Goal: Task Accomplishment & Management: Manage account settings

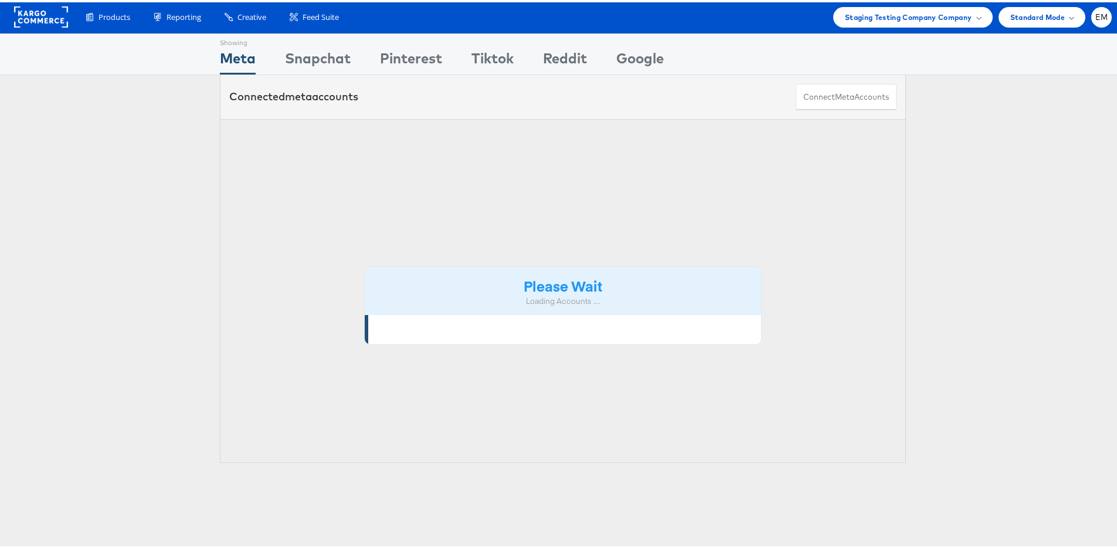
scroll to position [2, 0]
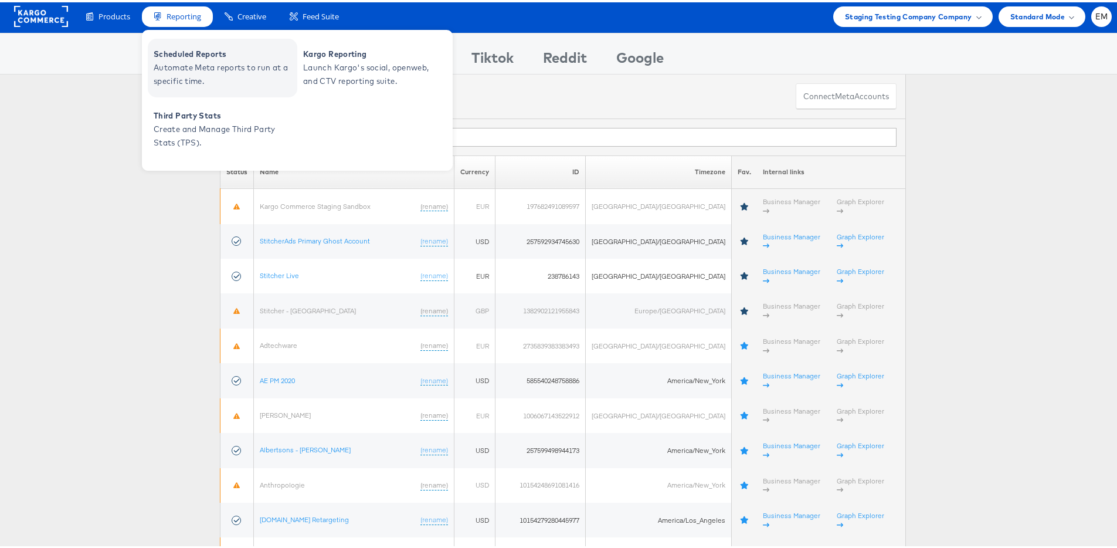
click at [203, 59] on span "Automate Meta reports to run at a specific time." at bounding box center [224, 72] width 141 height 27
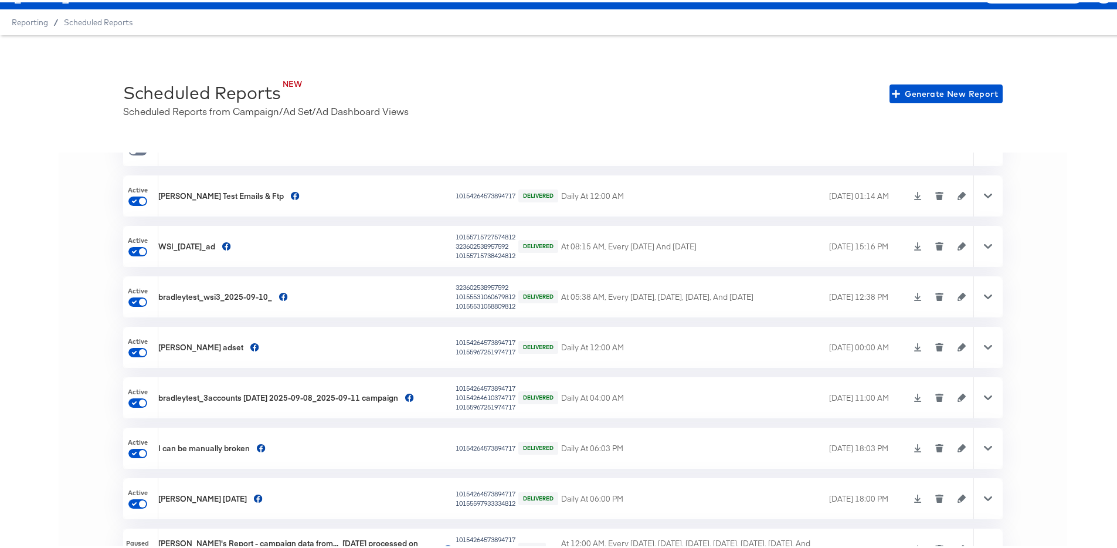
scroll to position [4694, 0]
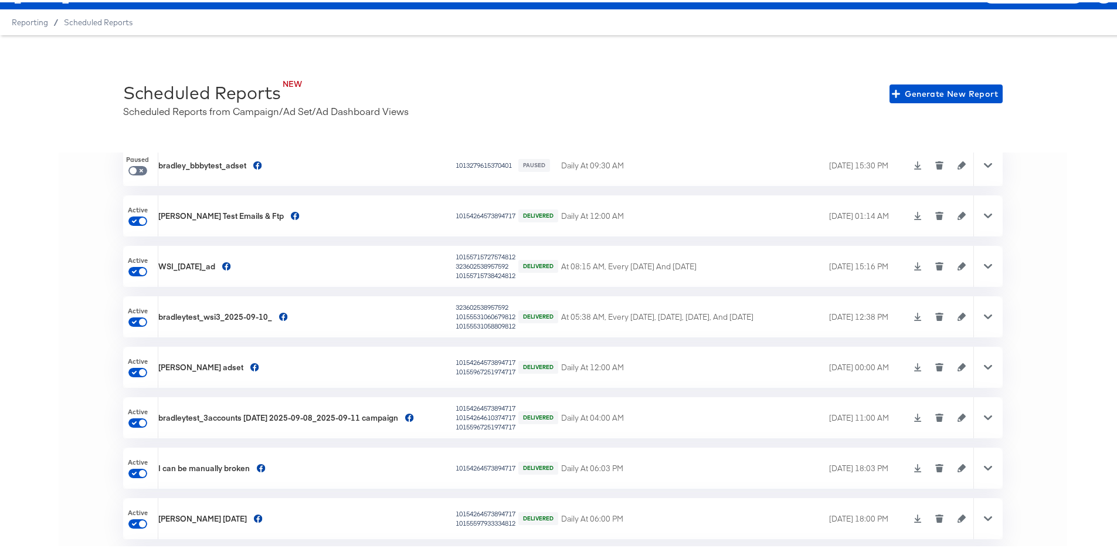
click at [984, 367] on icon at bounding box center [988, 365] width 8 height 8
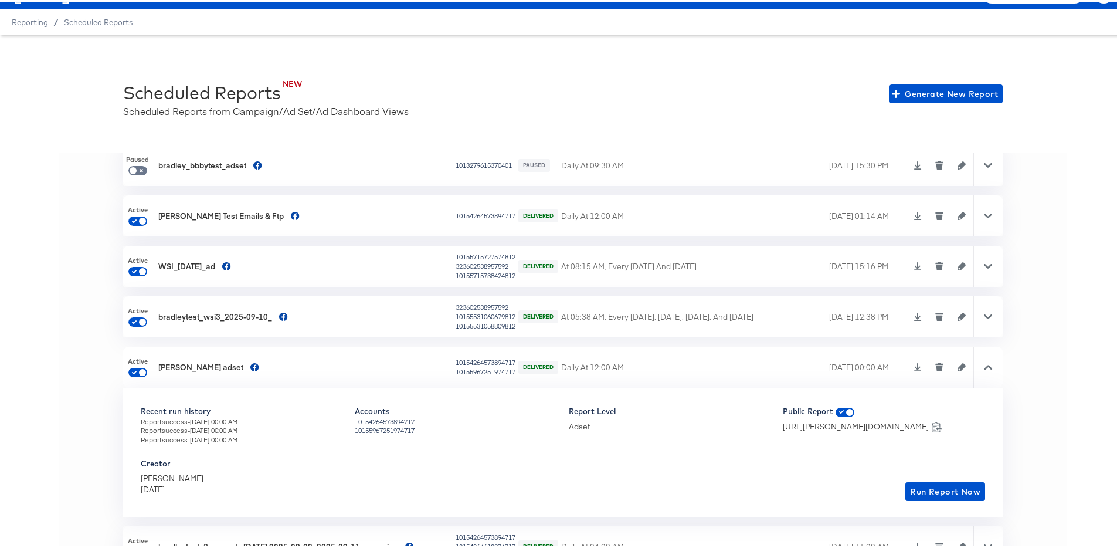
click at [133, 358] on span "Active" at bounding box center [138, 359] width 20 height 9
click at [139, 367] on span at bounding box center [142, 370] width 7 height 7
click at [128, 368] on input "checkbox" at bounding box center [142, 372] width 28 height 9
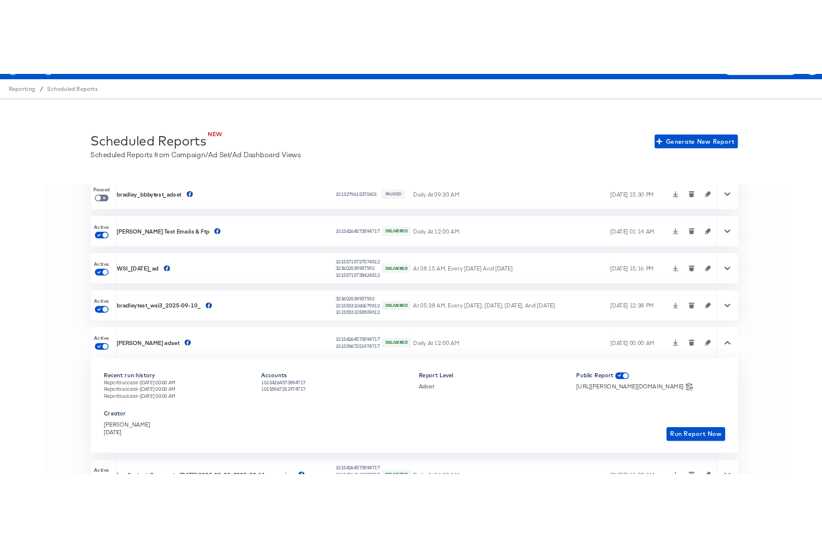
scroll to position [4707, 0]
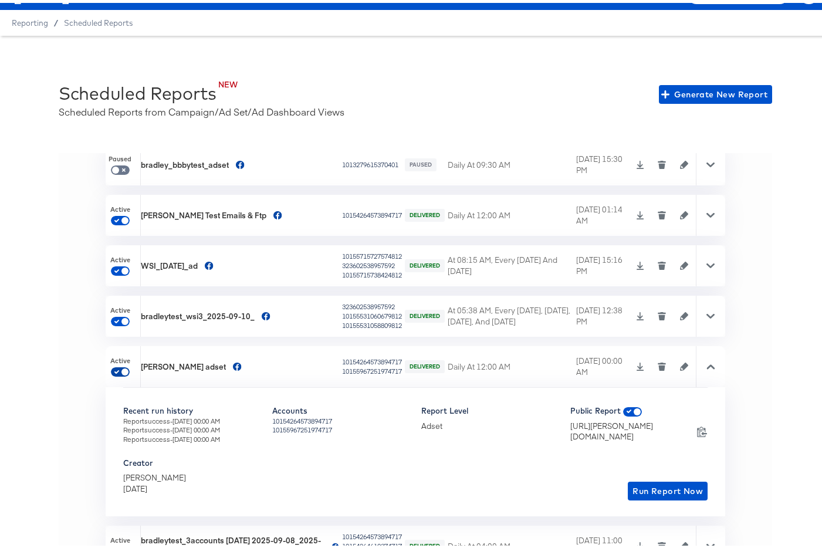
click at [125, 370] on input "checkbox" at bounding box center [125, 371] width 28 height 9
checkbox input "true"
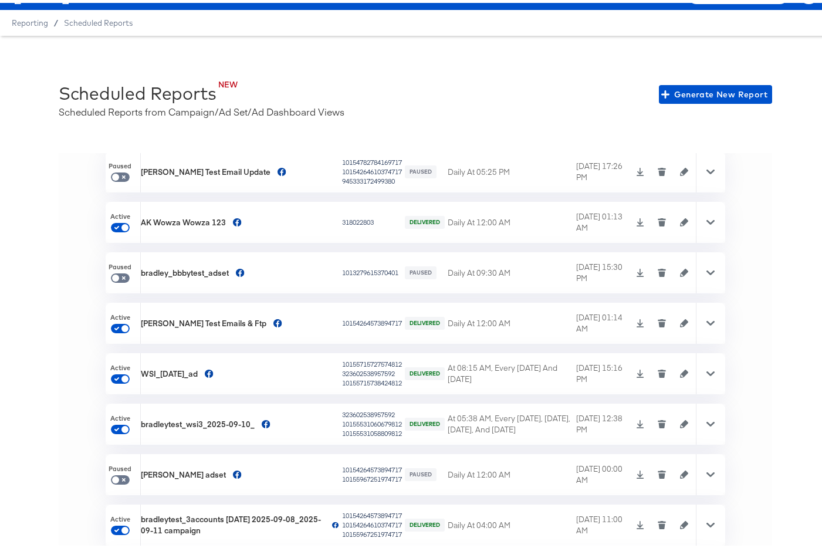
scroll to position [4766, 0]
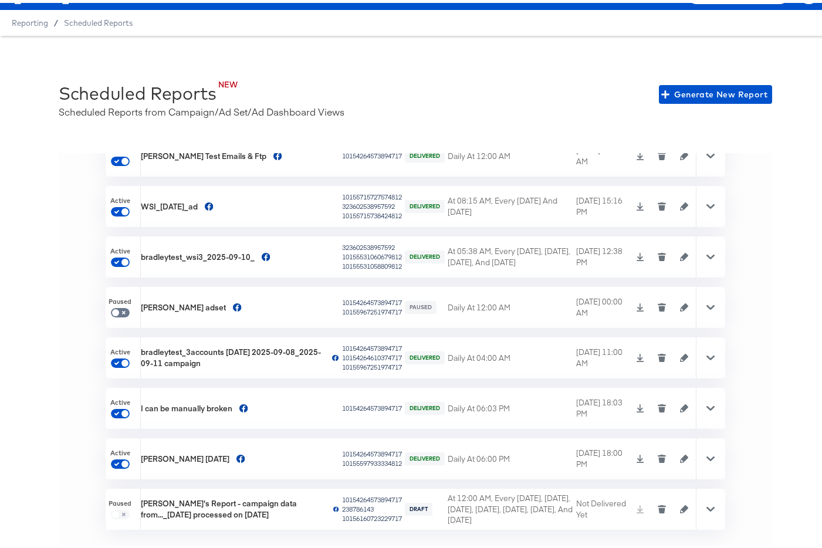
click at [706, 455] on icon at bounding box center [710, 456] width 8 height 8
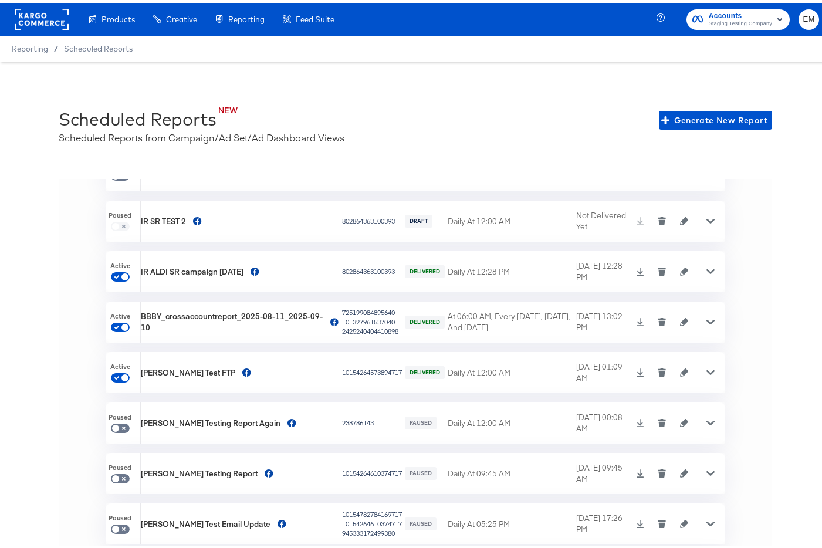
scroll to position [3964, 0]
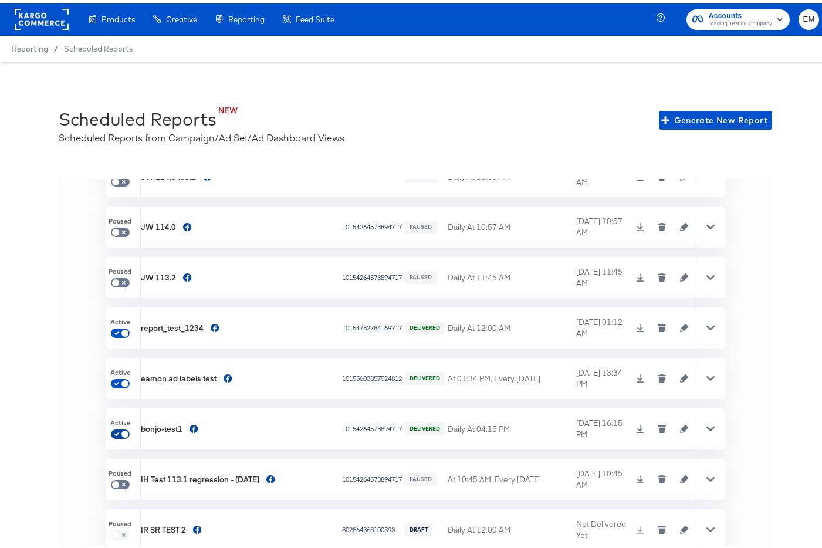
click at [124, 432] on input "checkbox" at bounding box center [125, 433] width 28 height 9
checkbox input "true"
click at [124, 379] on input "checkbox" at bounding box center [125, 382] width 28 height 9
checkbox input "true"
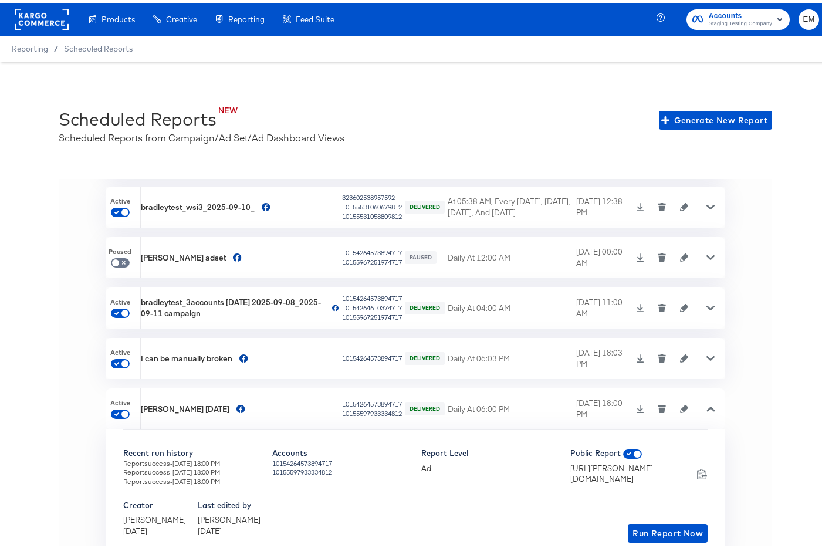
scroll to position [4895, 0]
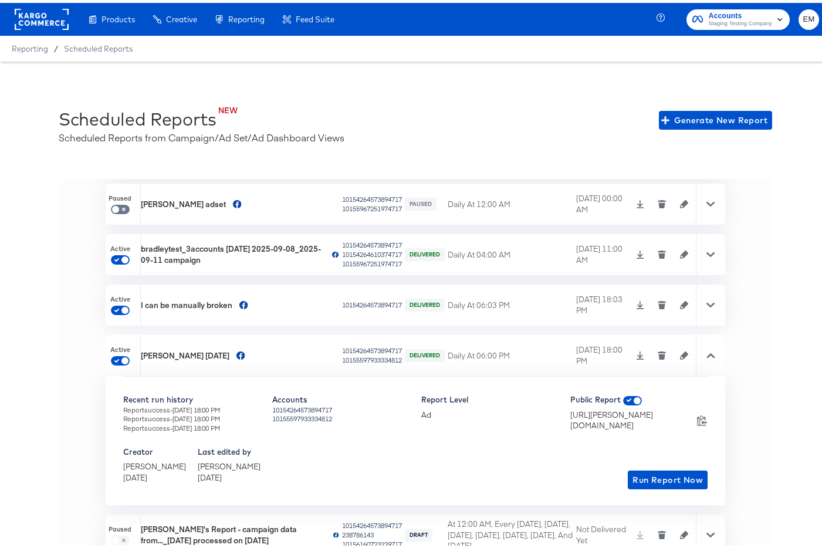
click at [706, 302] on icon at bounding box center [710, 302] width 8 height 8
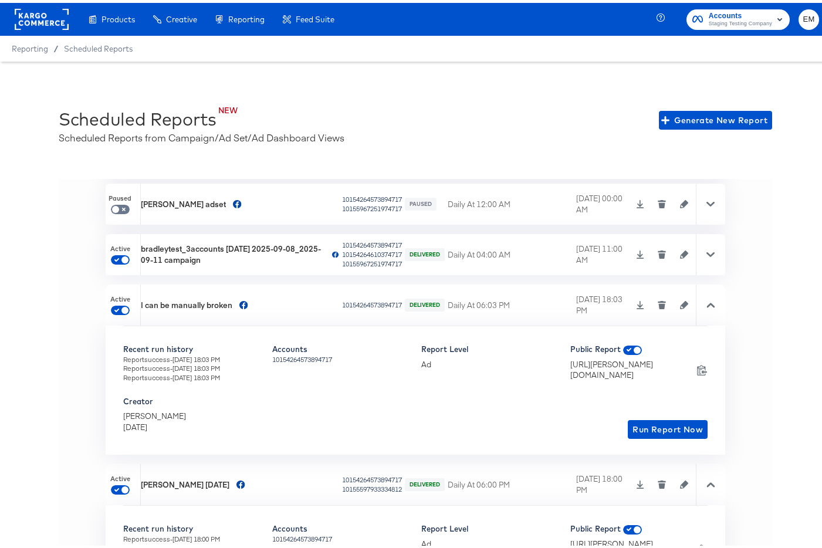
click at [706, 302] on icon at bounding box center [710, 302] width 8 height 5
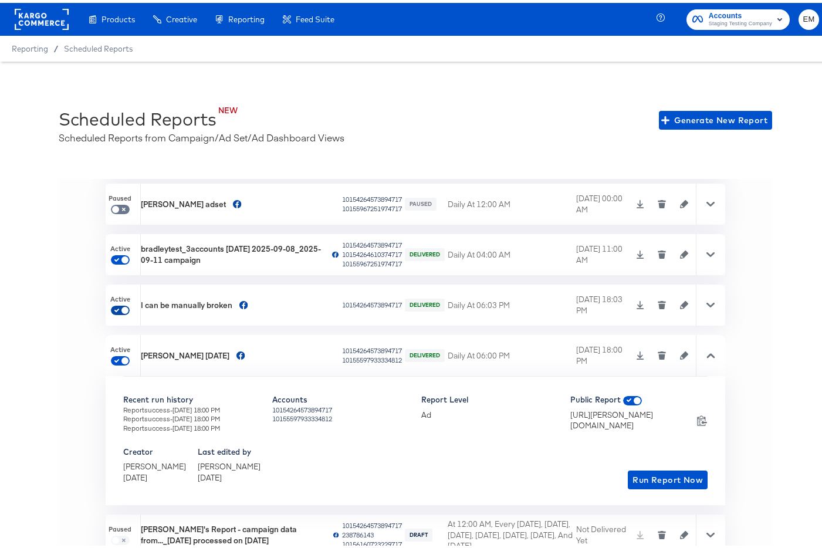
click at [123, 307] on input "checkbox" at bounding box center [125, 309] width 28 height 9
checkbox input "true"
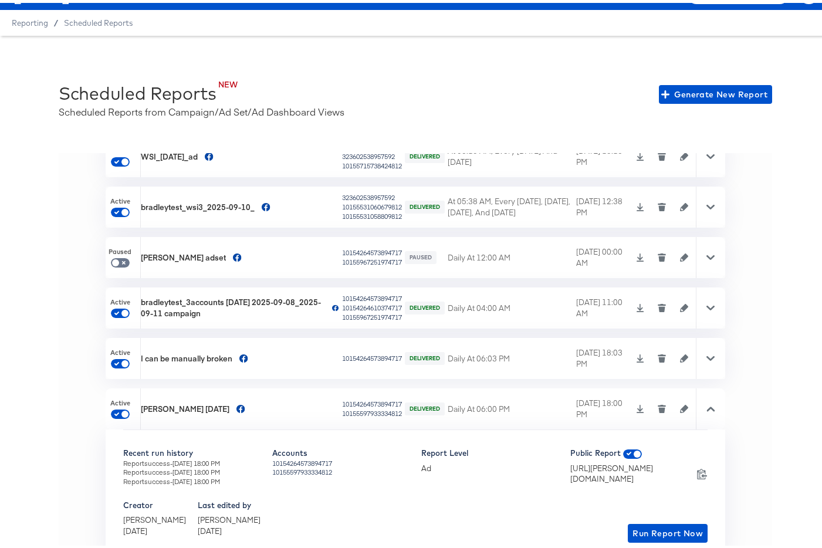
checkbox input "false"
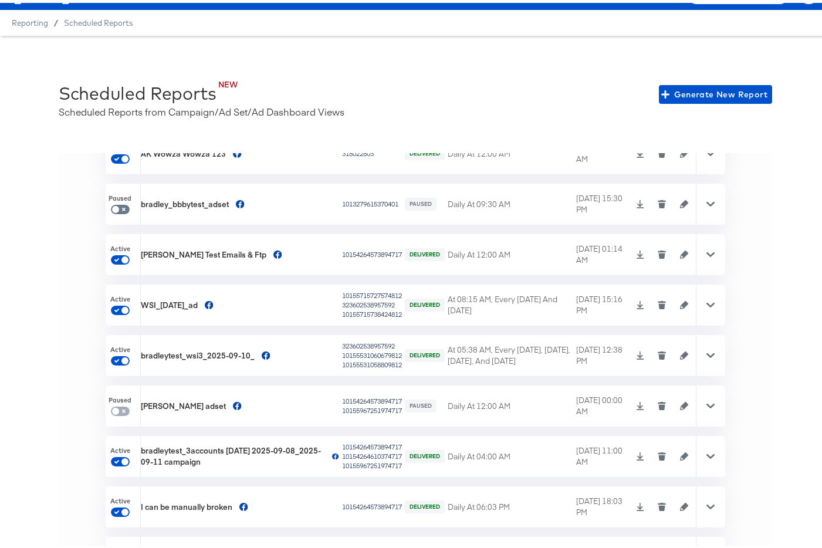
scroll to position [4643, 0]
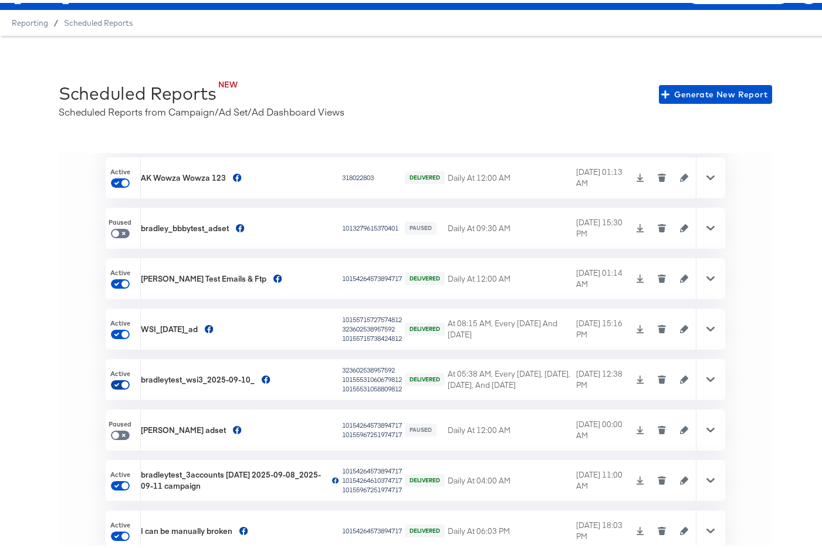
click at [126, 381] on input "checkbox" at bounding box center [125, 383] width 28 height 9
checkbox input "true"
click at [126, 281] on input "checkbox" at bounding box center [125, 283] width 28 height 9
checkbox input "true"
checkbox input "false"
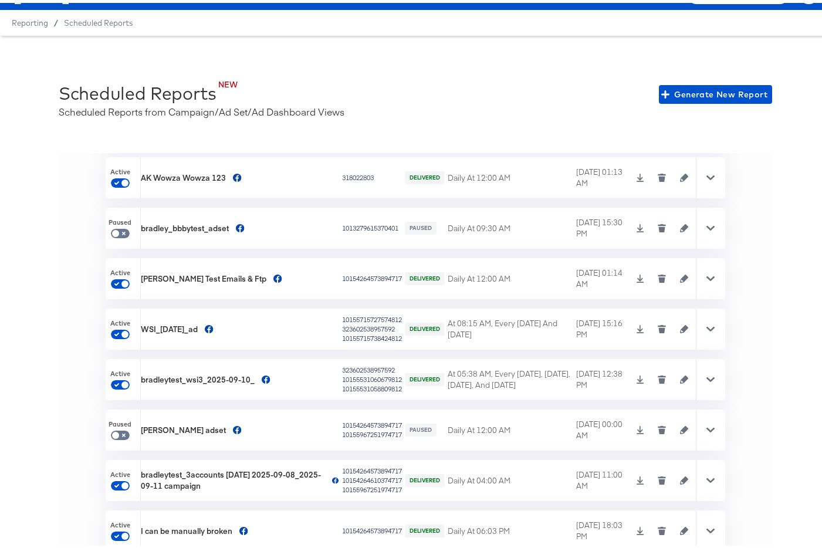
checkbox input "false"
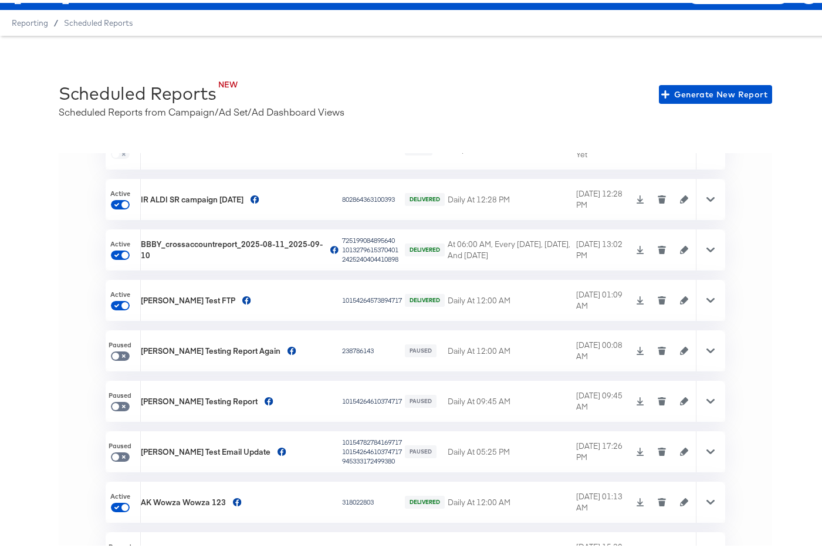
scroll to position [4305, 0]
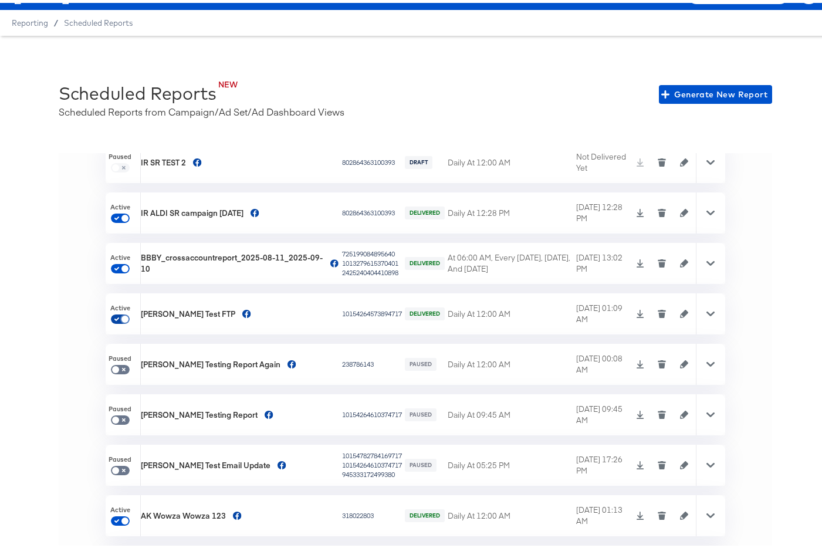
click at [123, 314] on input "checkbox" at bounding box center [125, 318] width 28 height 9
checkbox input "true"
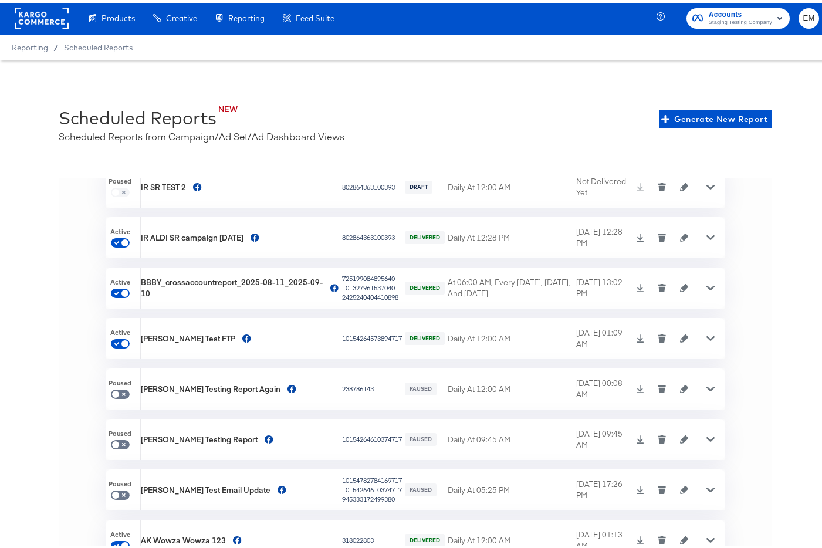
scroll to position [0, 0]
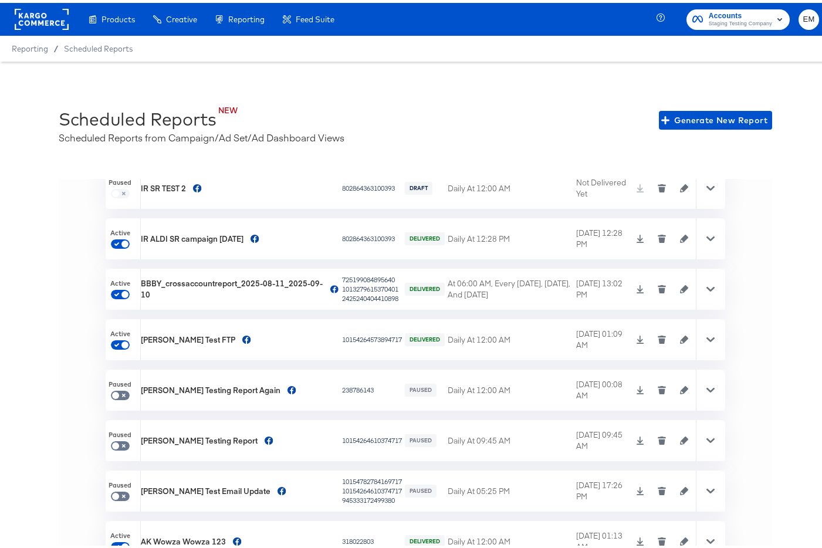
click at [706, 287] on icon at bounding box center [710, 286] width 8 height 8
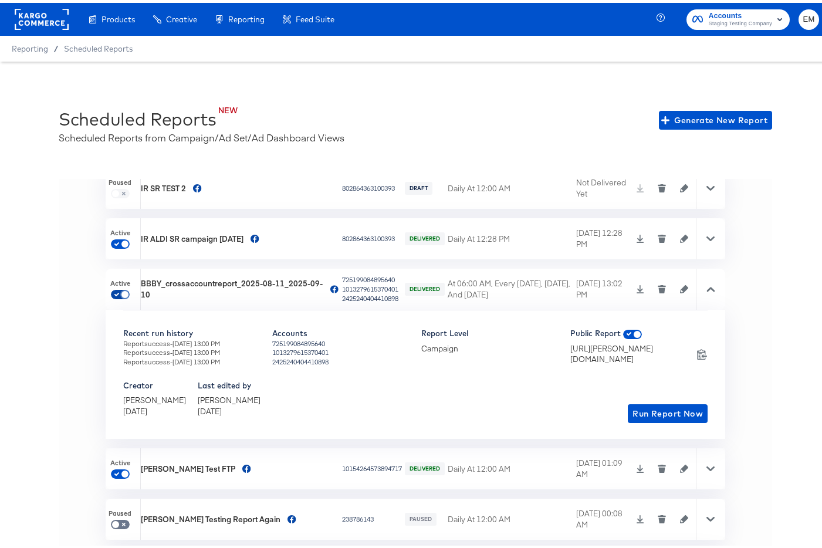
click at [122, 293] on input "checkbox" at bounding box center [125, 293] width 28 height 9
checkbox input "true"
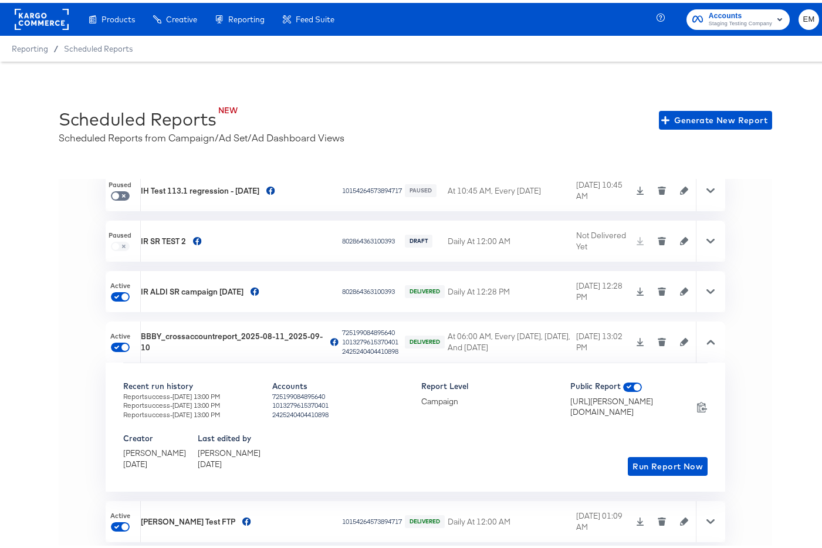
scroll to position [4191, 0]
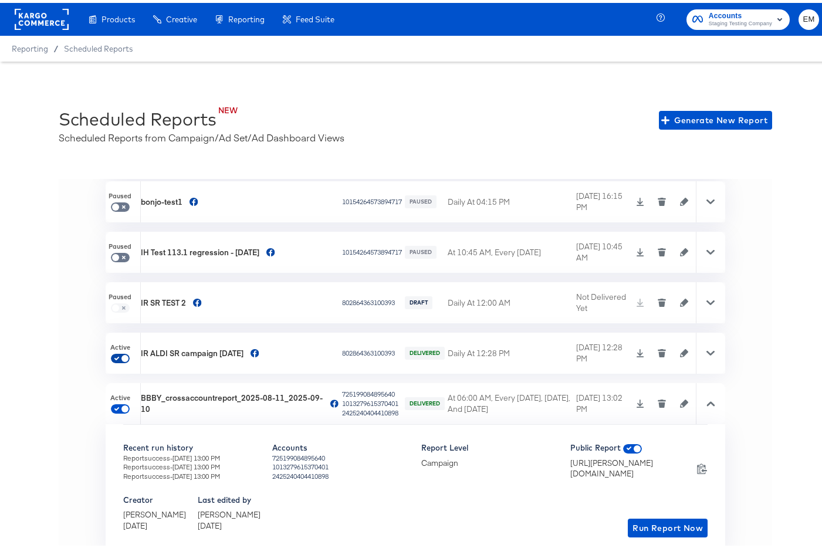
click at [118, 354] on input "checkbox" at bounding box center [125, 357] width 28 height 9
checkbox input "true"
checkbox input "false"
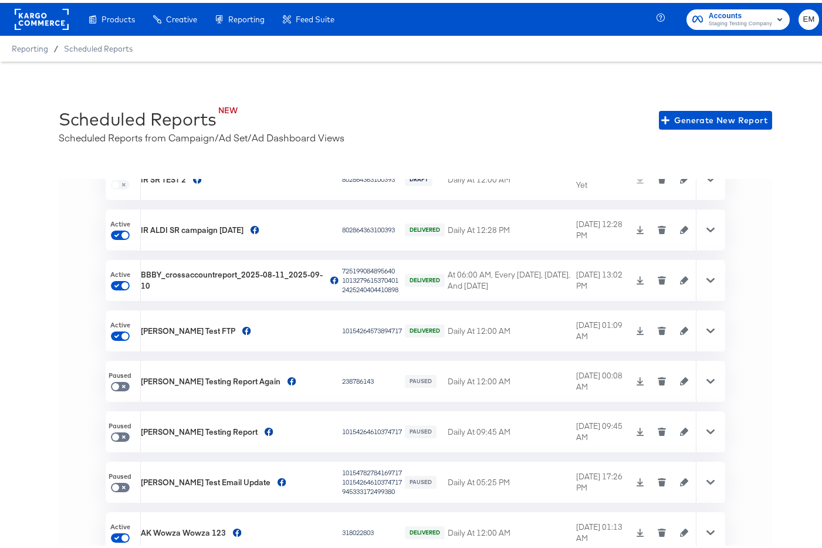
scroll to position [4309, 0]
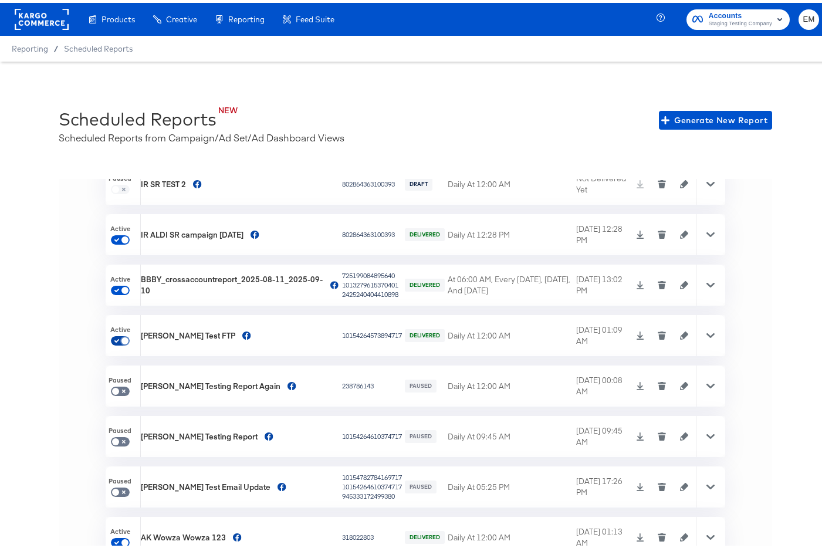
click at [123, 338] on input "checkbox" at bounding box center [125, 339] width 28 height 9
checkbox input "true"
checkbox input "false"
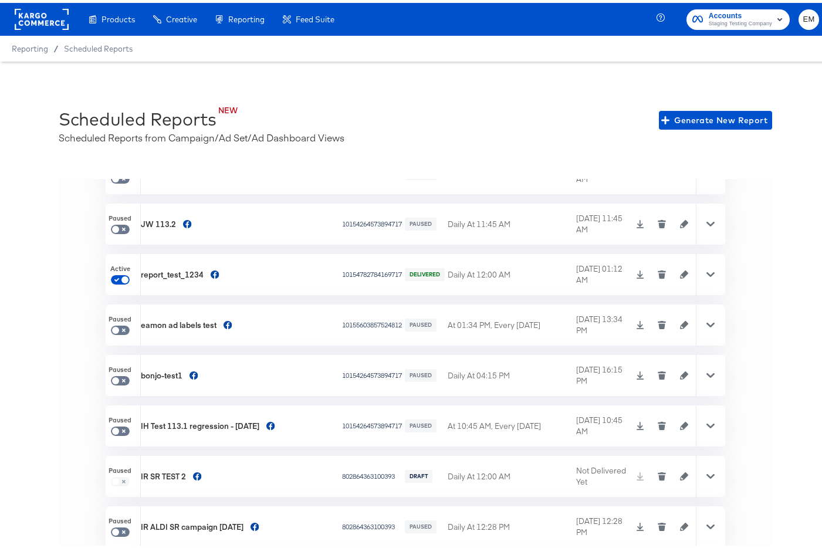
scroll to position [4016, 0]
click at [125, 278] on input "checkbox" at bounding box center [125, 280] width 28 height 9
checkbox input "true"
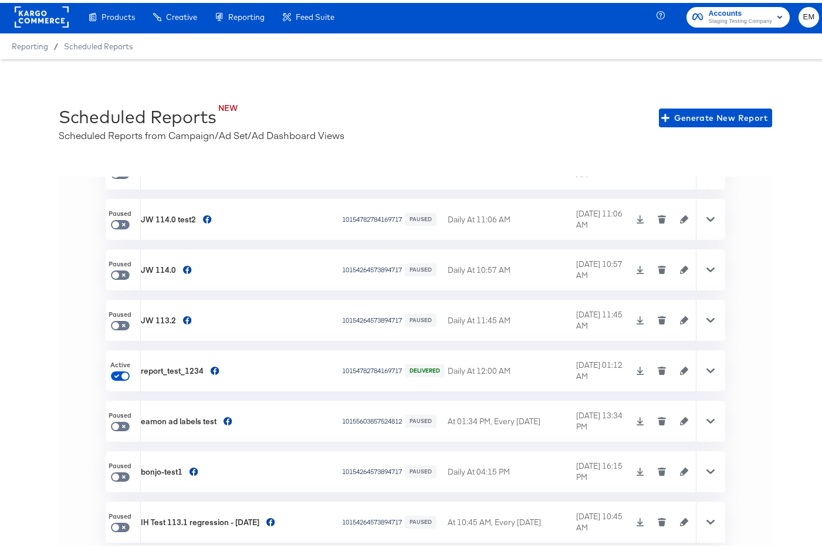
scroll to position [3701, 0]
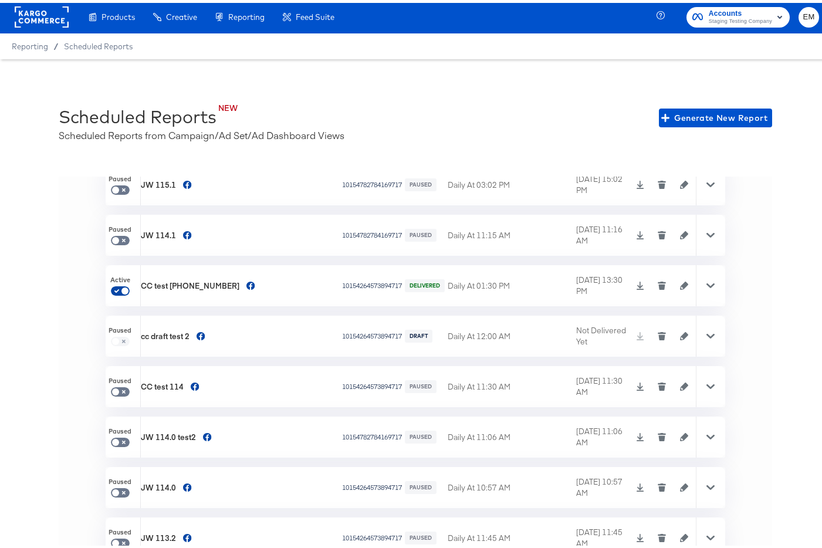
click at [123, 289] on input "checkbox" at bounding box center [125, 290] width 28 height 9
checkbox input "true"
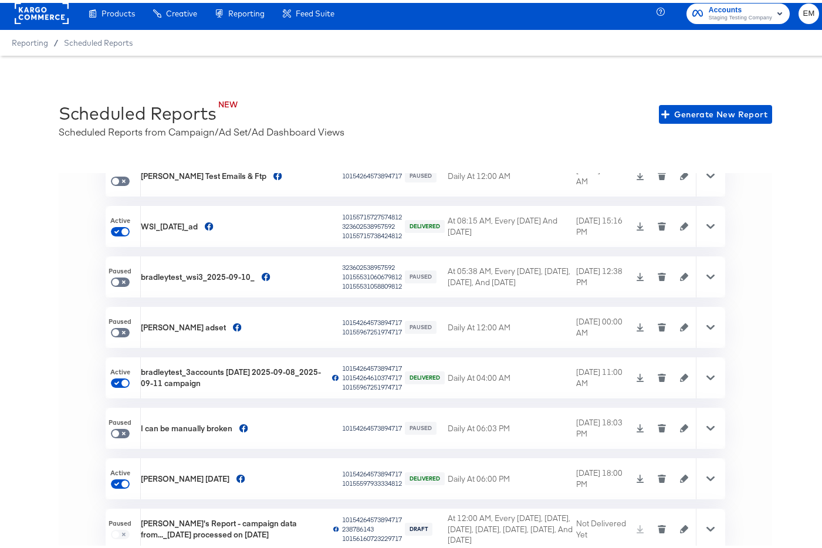
scroll to position [7, 0]
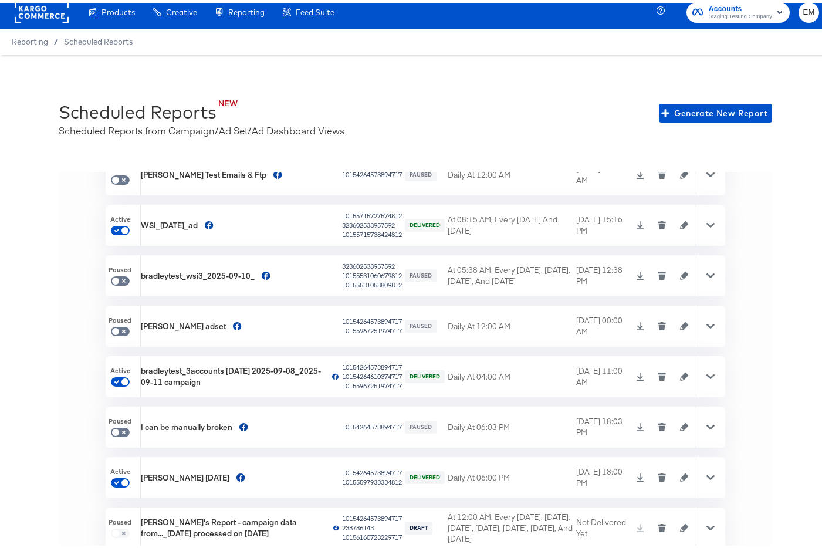
checkbox input "false"
click at [60, 226] on div "'' Report Name Accounts Status Scheduled Time Last Delivered Time Operations Pa…" at bounding box center [415, 368] width 713 height 398
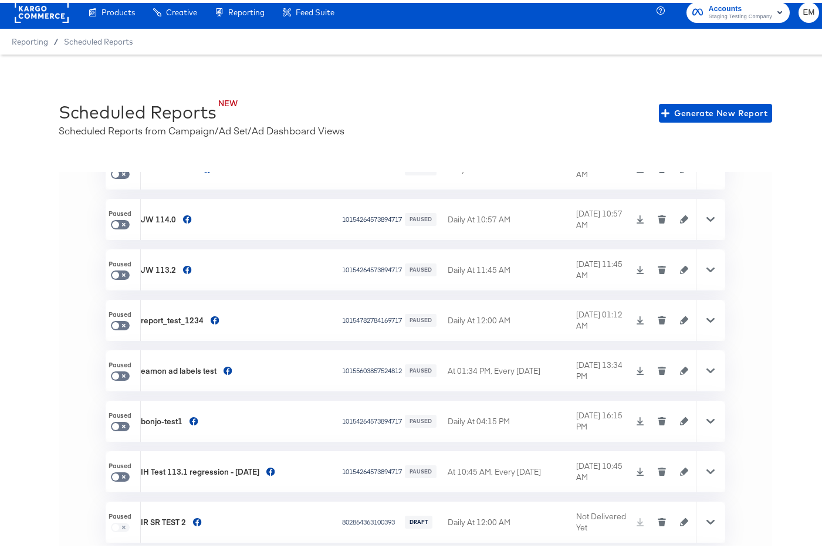
click at [658, 364] on icon "button" at bounding box center [662, 365] width 8 height 2
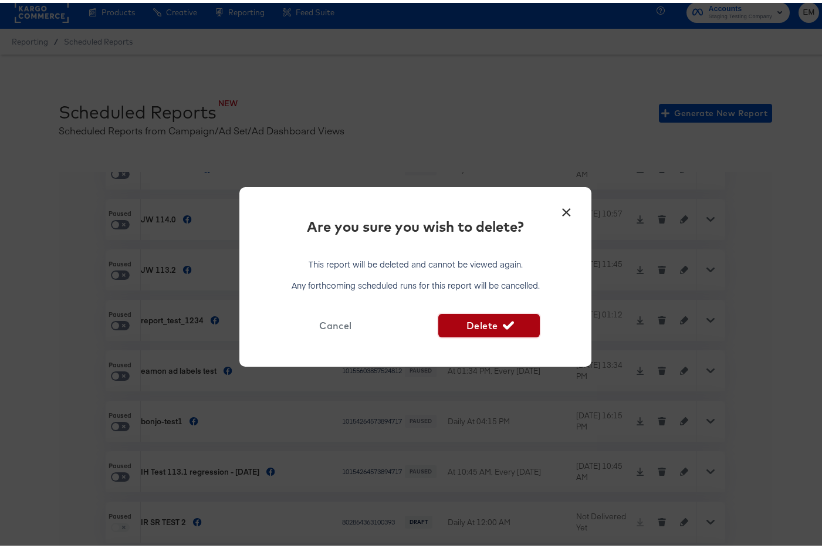
click at [490, 320] on span "Delete" at bounding box center [488, 322] width 91 height 16
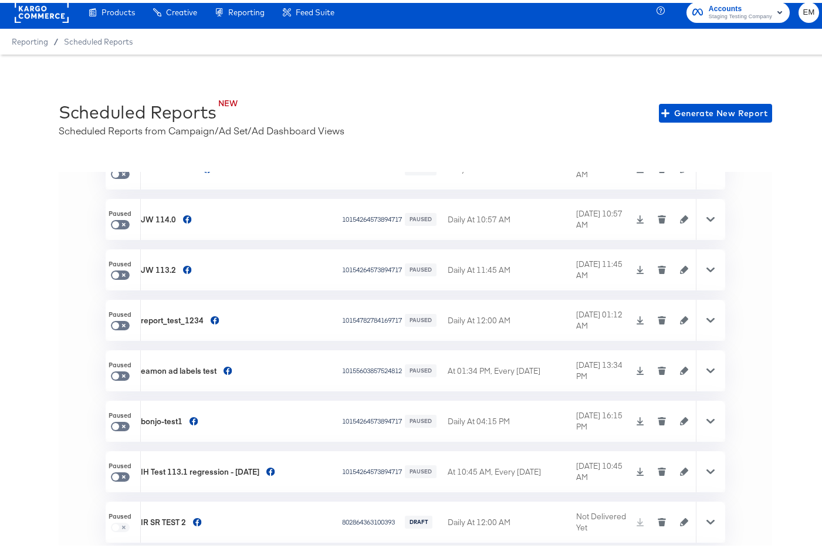
checkbox input "false"
click at [85, 222] on div "'' Report Name Accounts Status Scheduled Time Last Delivered Time Operations Pa…" at bounding box center [415, 368] width 713 height 398
click at [86, 199] on div "'' Report Name Accounts Status Scheduled Time Last Delivered Time Operations Pa…" at bounding box center [415, 368] width 713 height 398
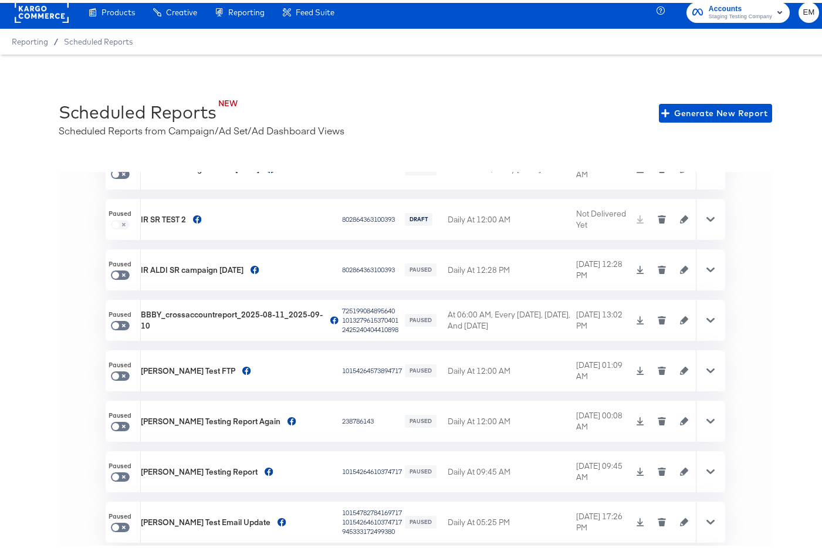
click at [659, 371] on icon "button" at bounding box center [662, 369] width 6 height 5
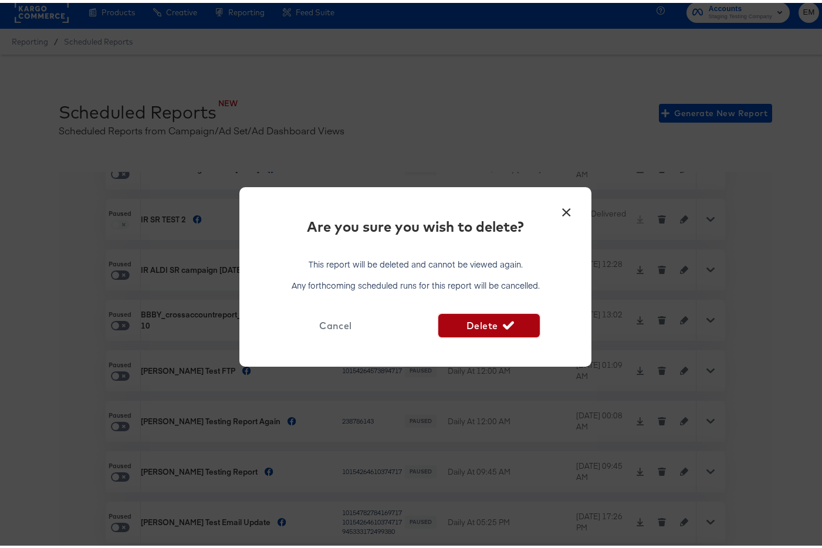
click at [470, 324] on span "Delete" at bounding box center [488, 322] width 91 height 16
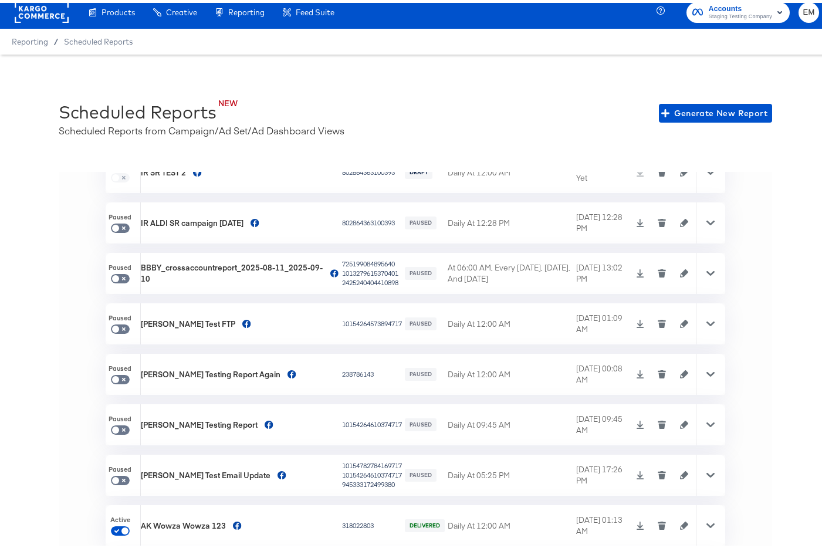
scroll to position [4334, 0]
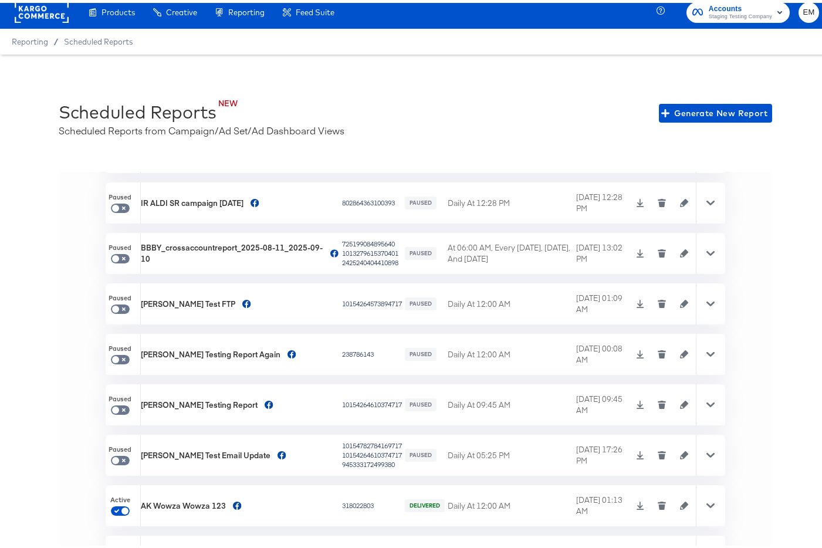
click at [659, 351] on icon "button" at bounding box center [662, 352] width 6 height 5
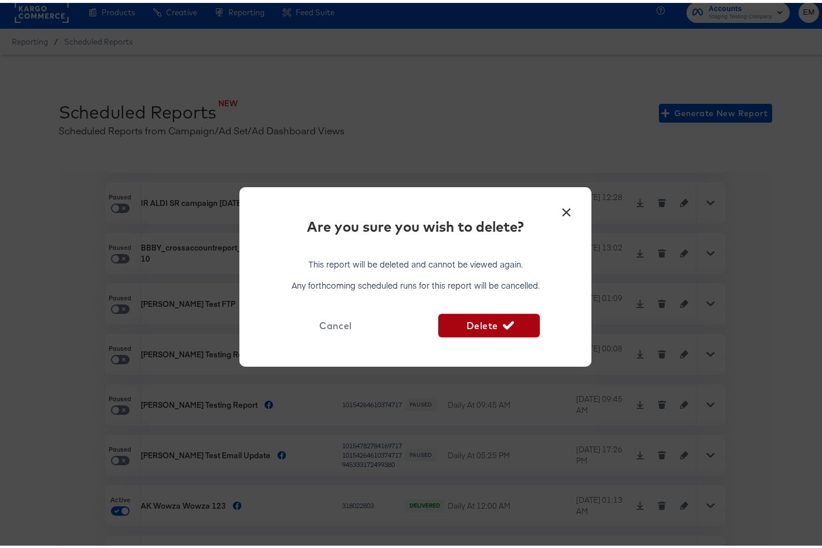
click at [462, 322] on span "Delete" at bounding box center [488, 322] width 91 height 16
checkbox input "true"
checkbox input "false"
checkbox input "true"
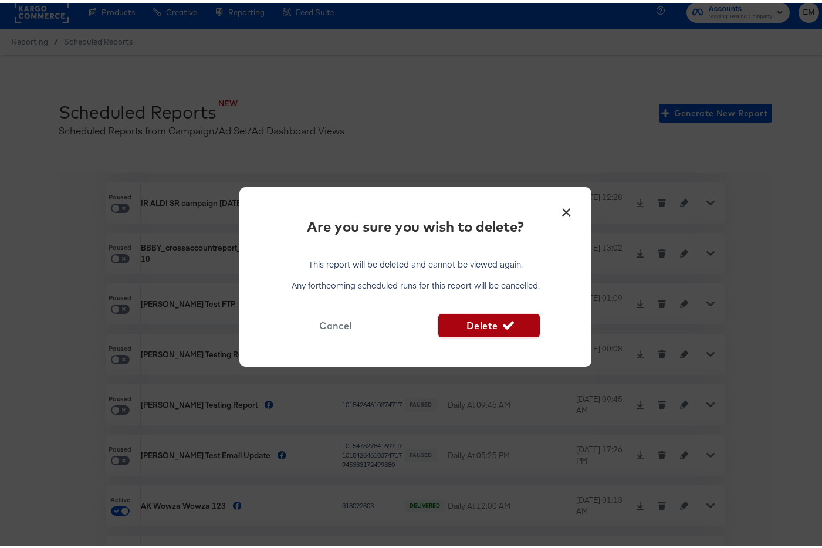
checkbox input "true"
checkbox input "false"
checkbox input "true"
checkbox input "false"
checkbox input "true"
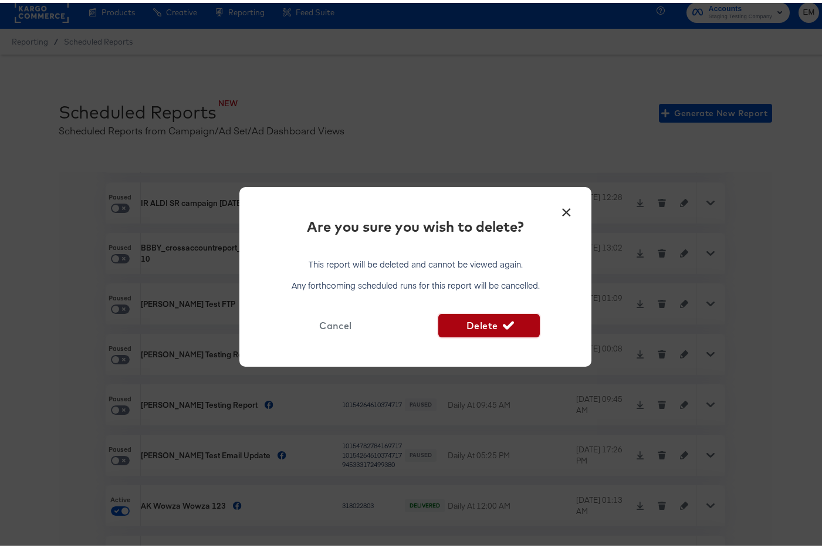
checkbox input "false"
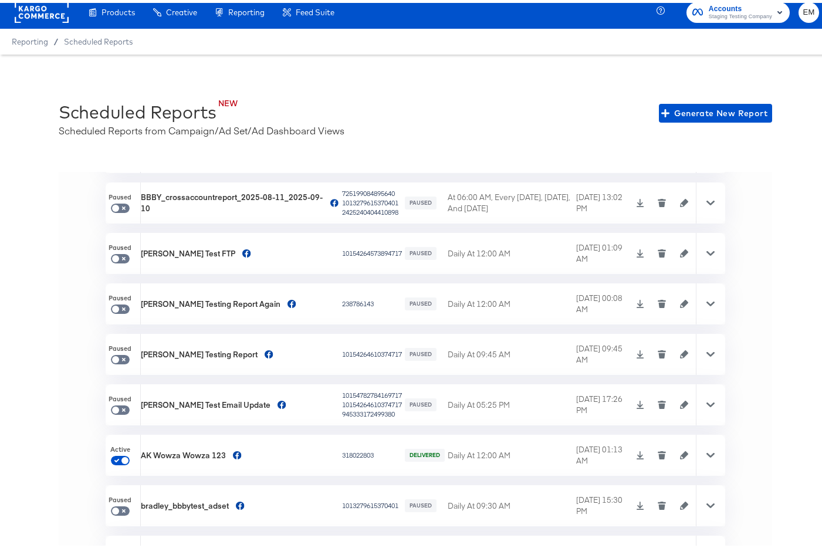
click at [657, 399] on icon "button" at bounding box center [661, 402] width 8 height 8
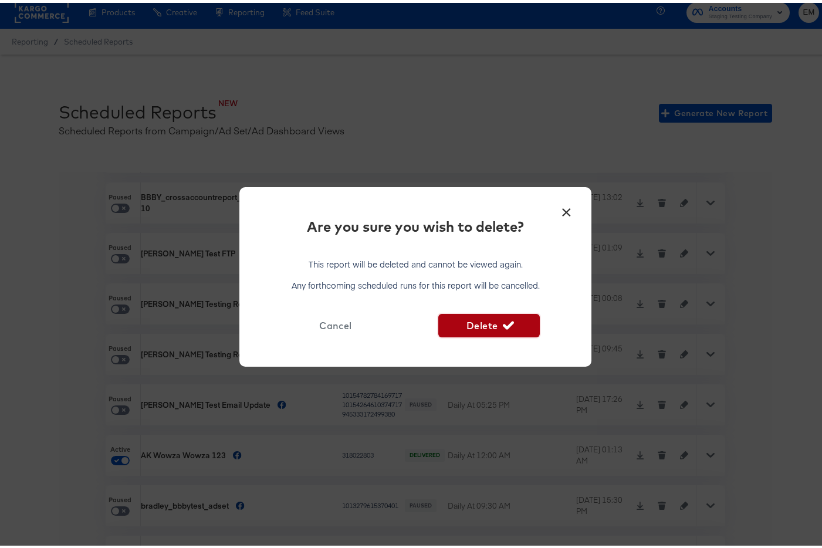
click at [506, 331] on button "Delete" at bounding box center [488, 322] width 101 height 23
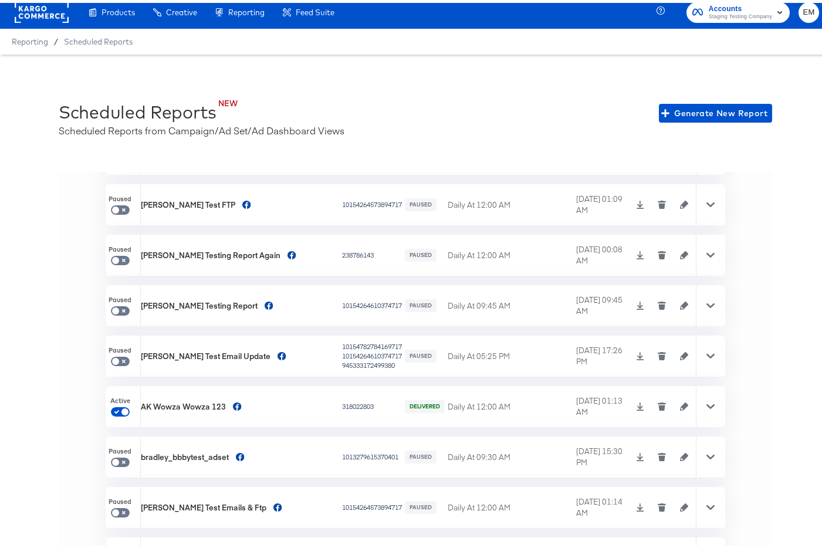
scroll to position [4418, 0]
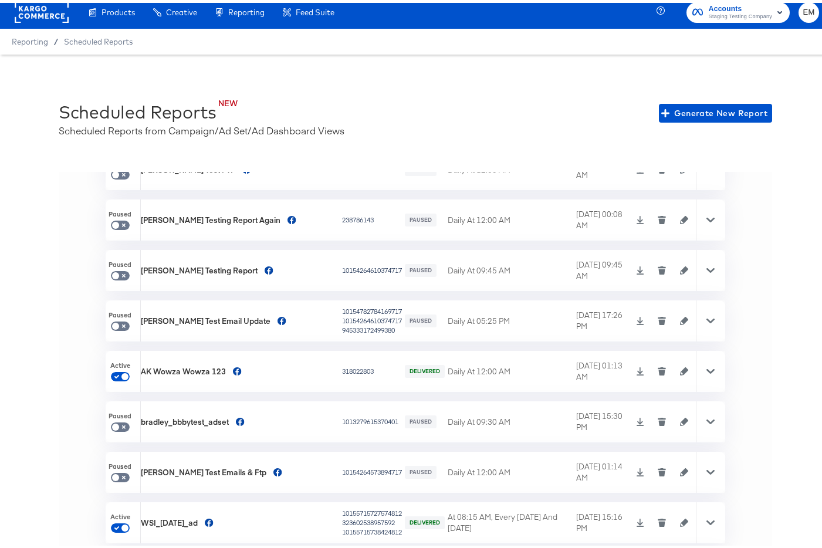
click at [658, 466] on icon "button" at bounding box center [662, 466] width 8 height 2
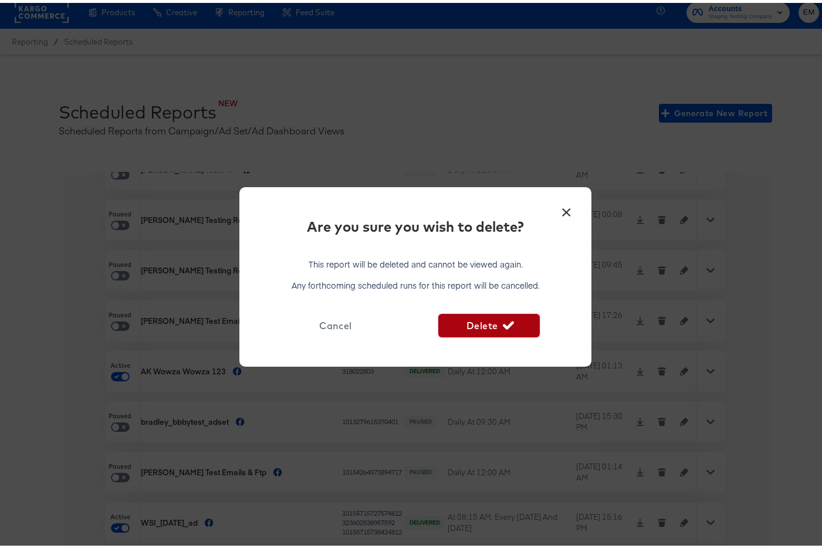
click at [487, 323] on span "Delete" at bounding box center [488, 322] width 91 height 16
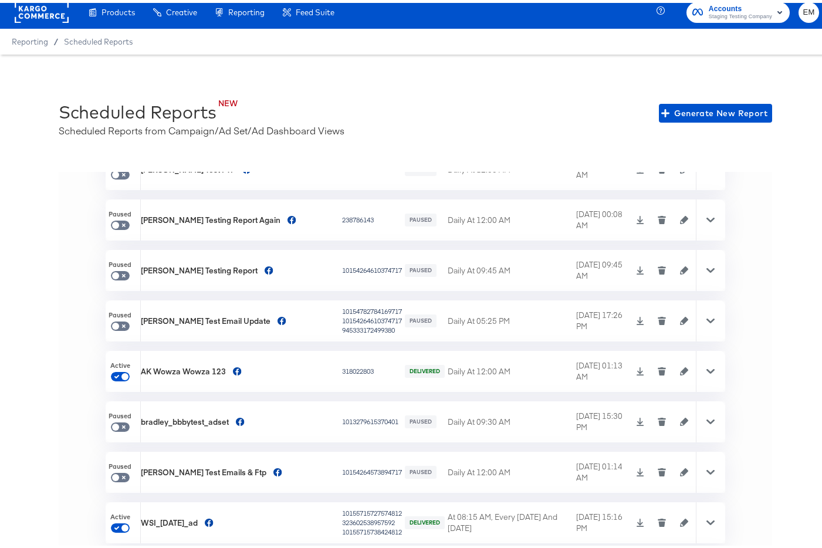
checkbox input "true"
checkbox input "false"
checkbox input "true"
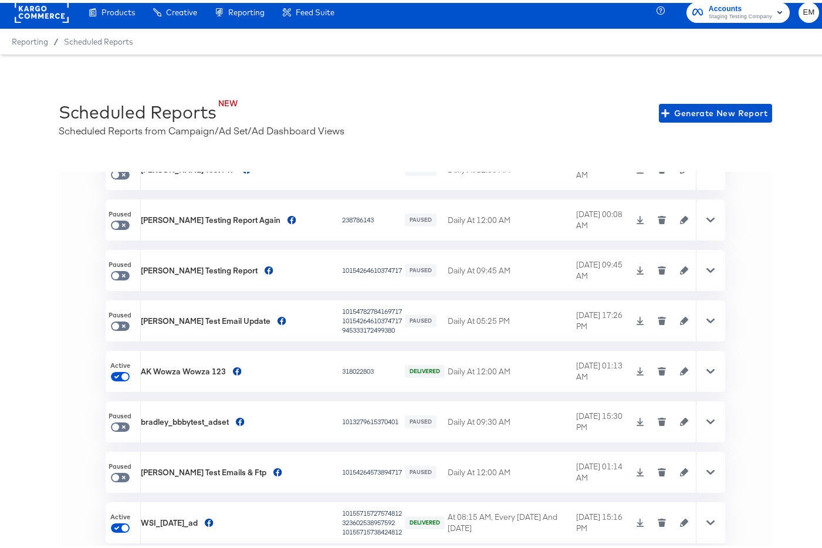
checkbox input "false"
checkbox input "true"
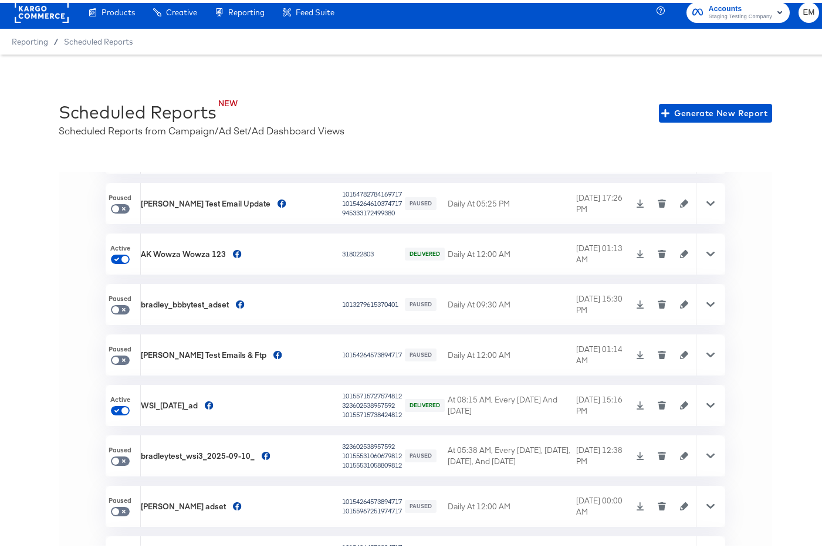
scroll to position [4614, 0]
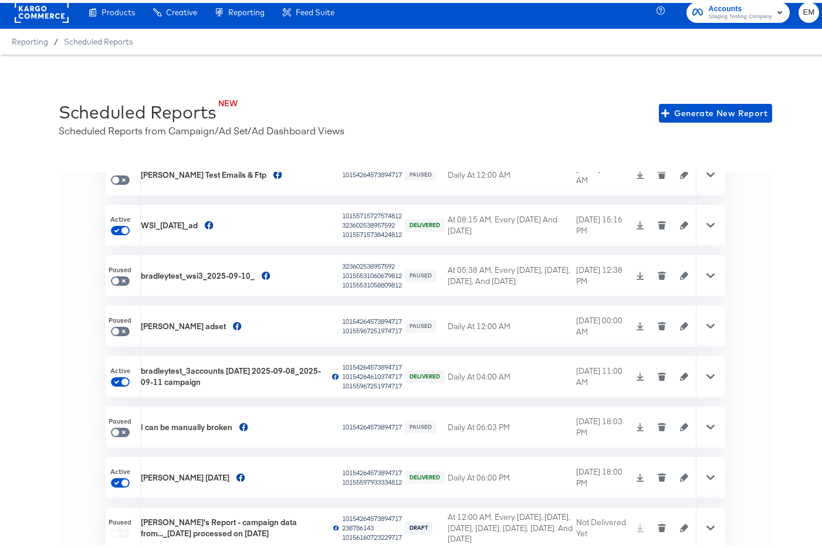
click at [696, 327] on div at bounding box center [710, 323] width 29 height 41
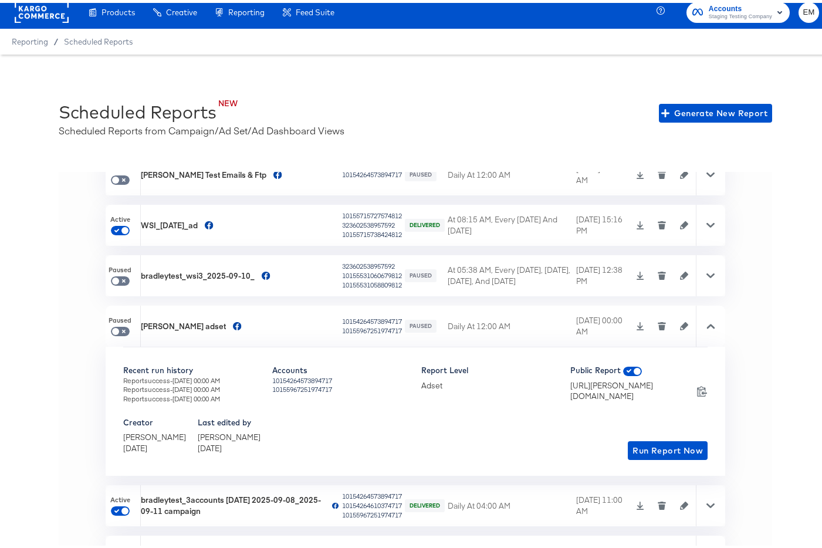
click at [696, 327] on div at bounding box center [710, 323] width 29 height 41
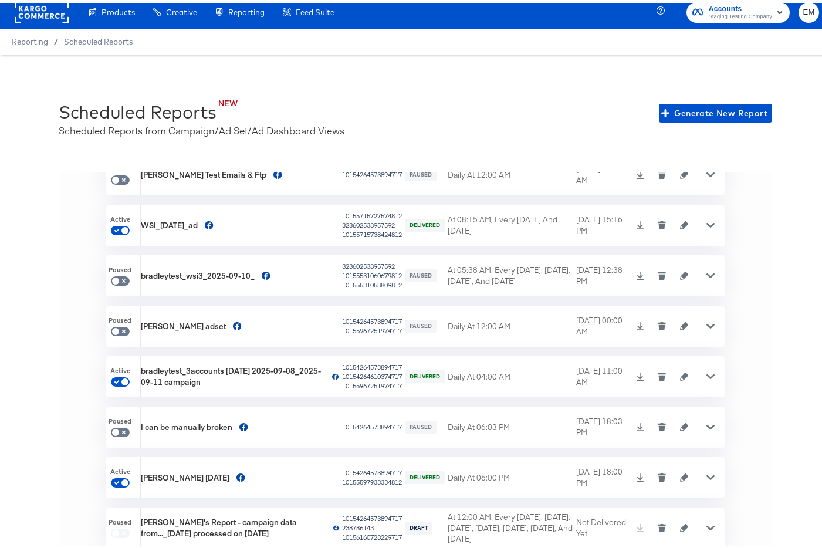
click at [659, 322] on icon "button" at bounding box center [662, 324] width 6 height 5
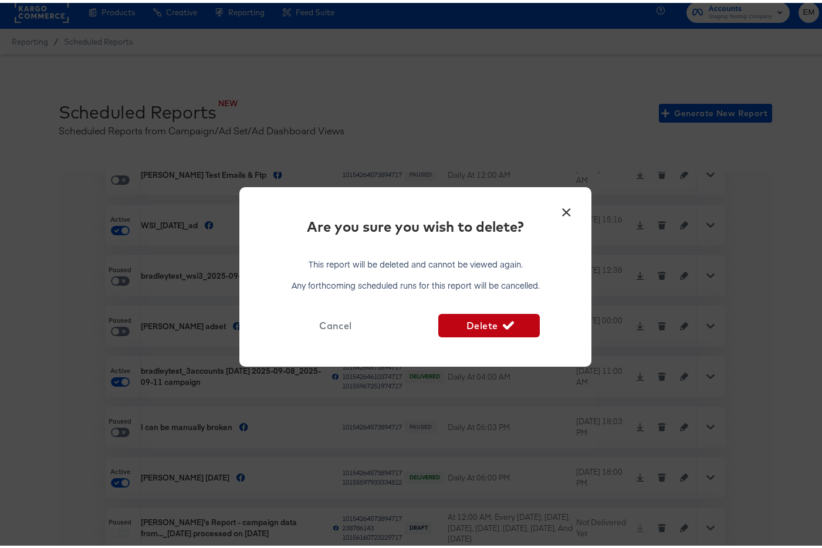
click at [329, 316] on span "Cancel" at bounding box center [335, 322] width 79 height 16
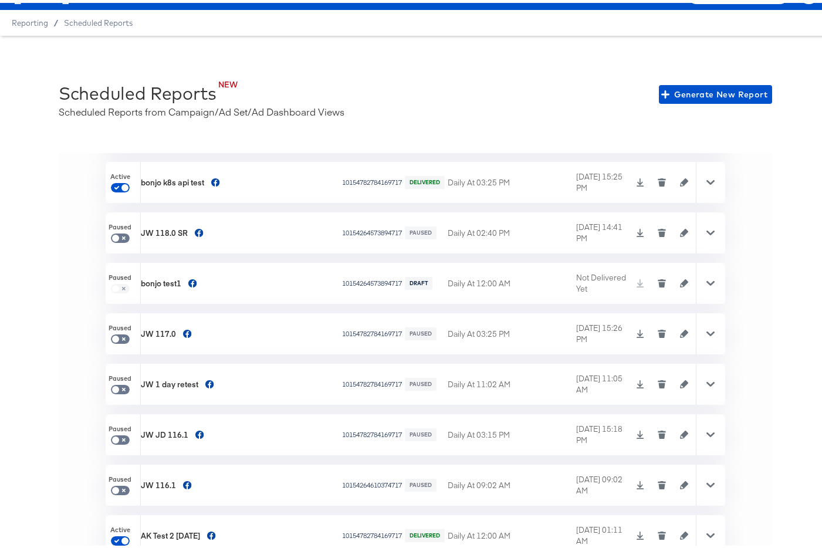
scroll to position [3071, 0]
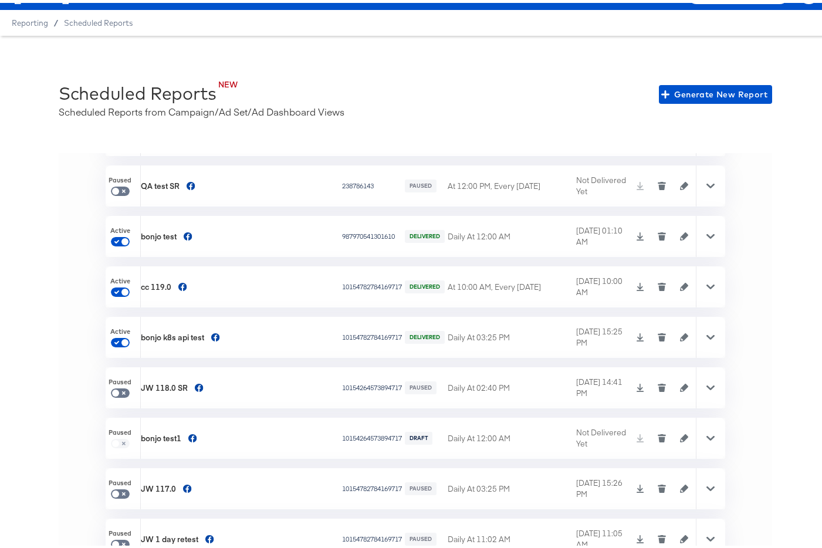
click at [659, 388] on icon "button" at bounding box center [662, 386] width 6 height 5
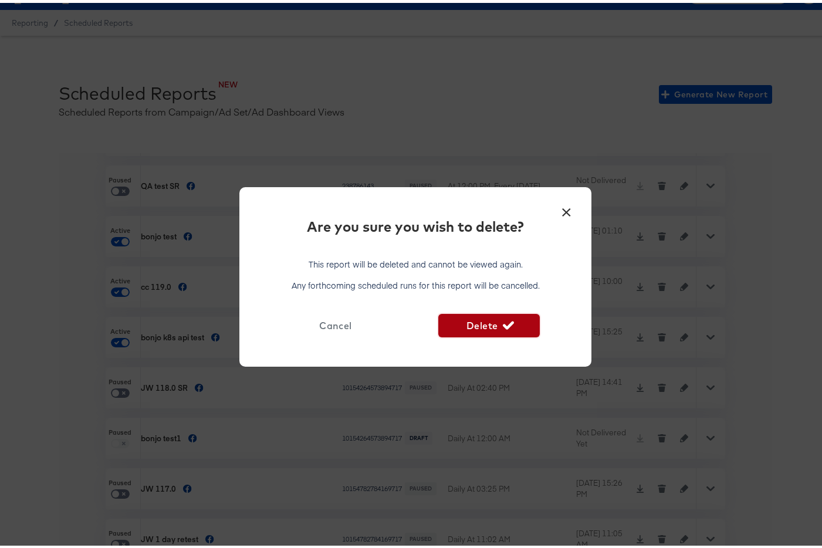
click at [464, 322] on span "Delete" at bounding box center [488, 322] width 91 height 16
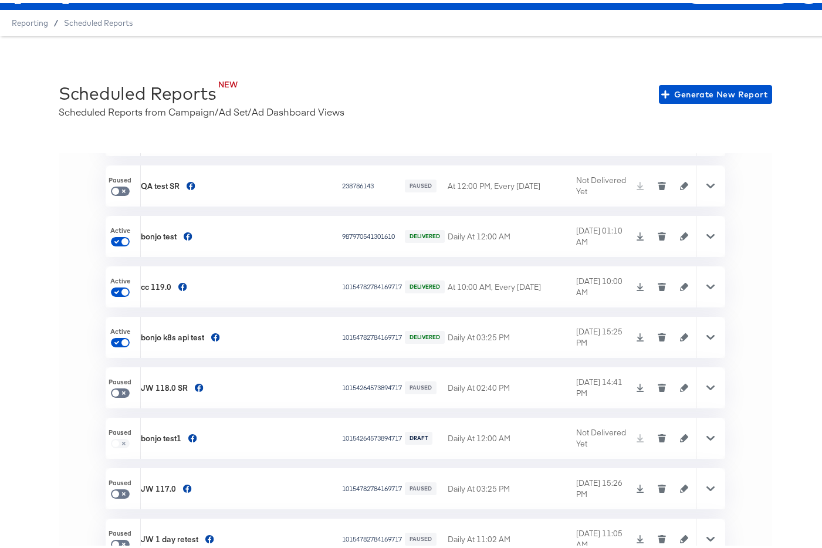
click at [659, 489] on icon "button" at bounding box center [662, 486] width 6 height 5
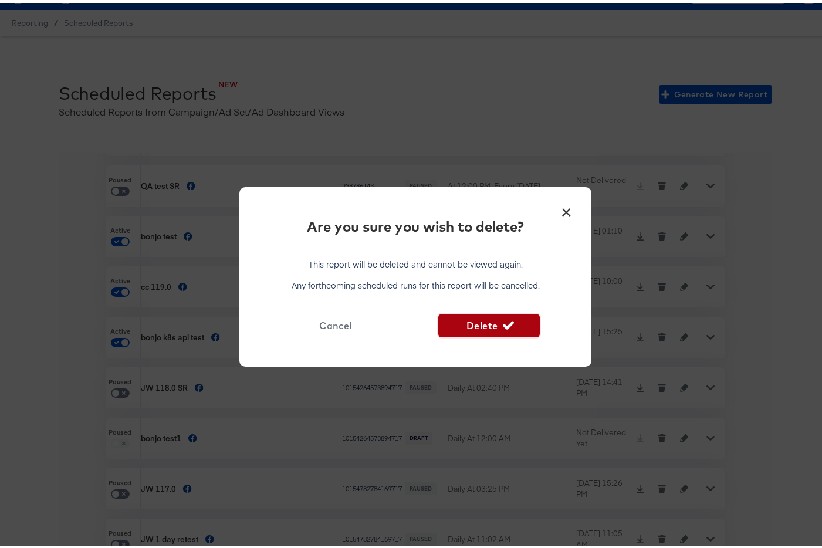
click at [515, 325] on span "Delete" at bounding box center [488, 322] width 91 height 16
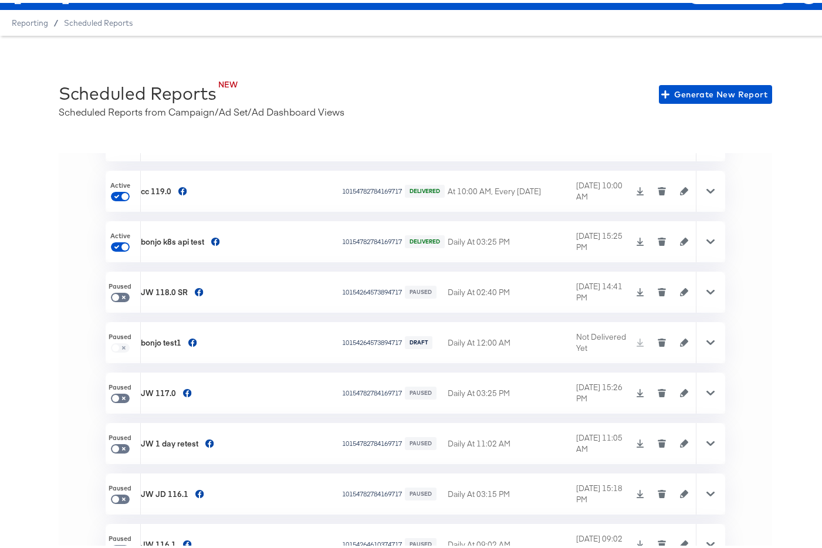
scroll to position [3189, 0]
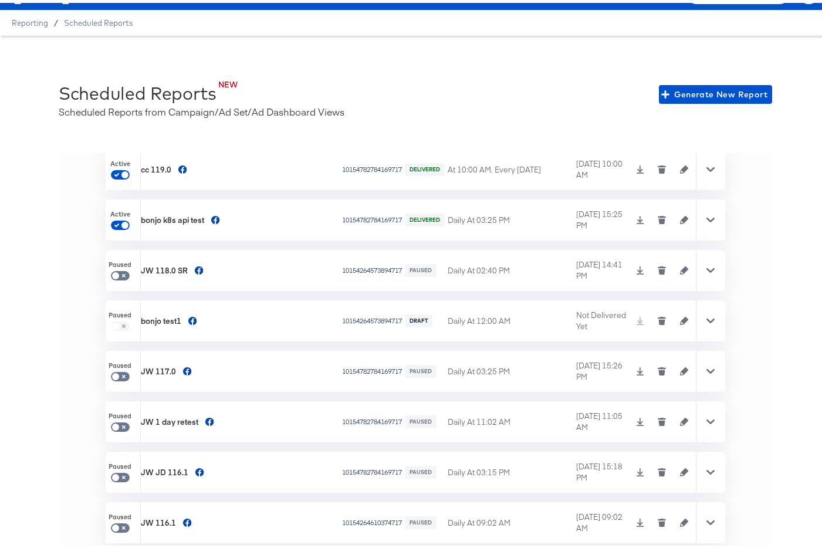
click at [659, 420] on icon "button" at bounding box center [662, 420] width 6 height 5
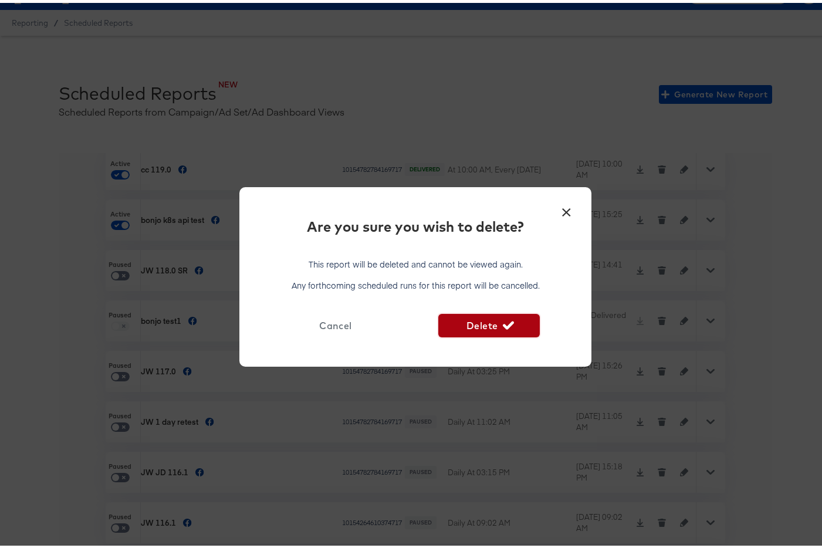
click at [503, 323] on icon "button" at bounding box center [508, 322] width 11 height 8
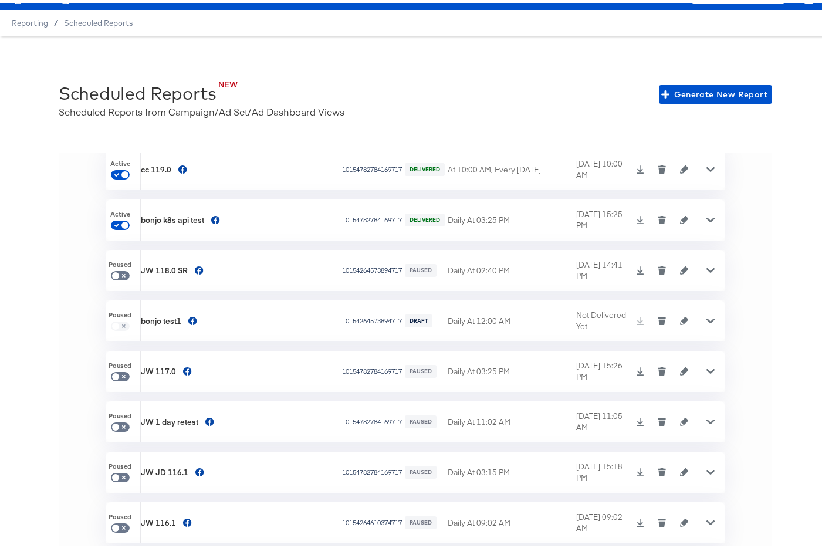
checkbox input "true"
checkbox input "false"
checkbox input "true"
checkbox input "false"
checkbox input "true"
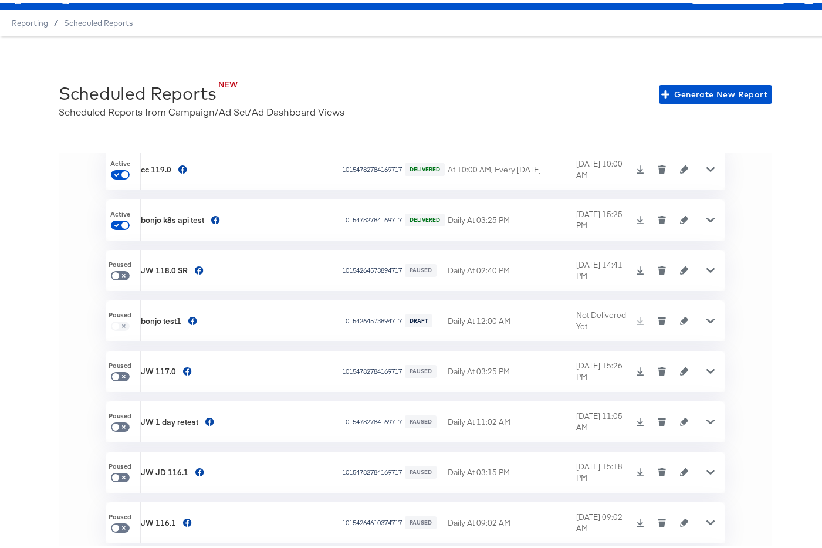
checkbox input "true"
checkbox input "false"
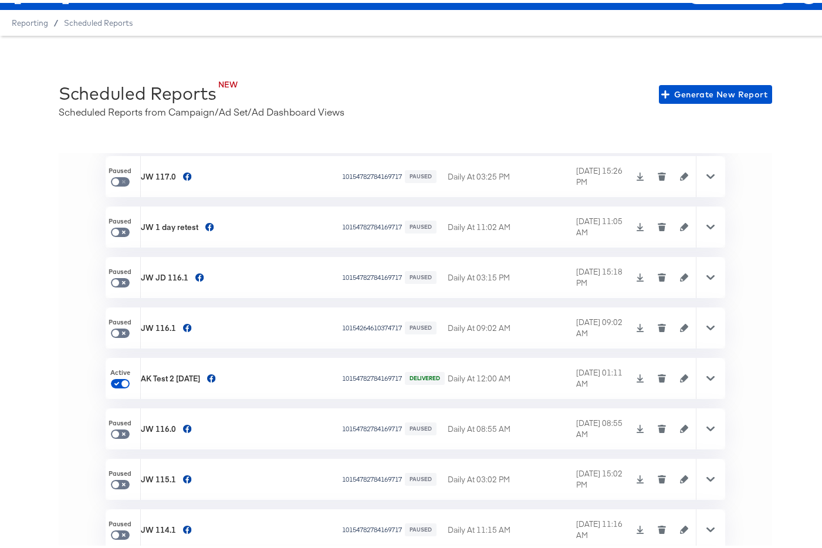
click at [658, 321] on icon "button" at bounding box center [662, 322] width 8 height 2
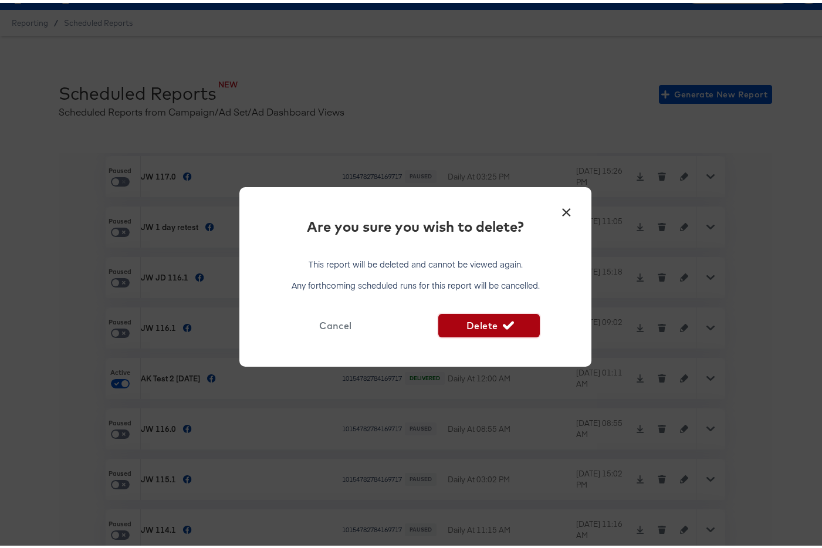
click at [471, 323] on span "Delete" at bounding box center [488, 322] width 91 height 16
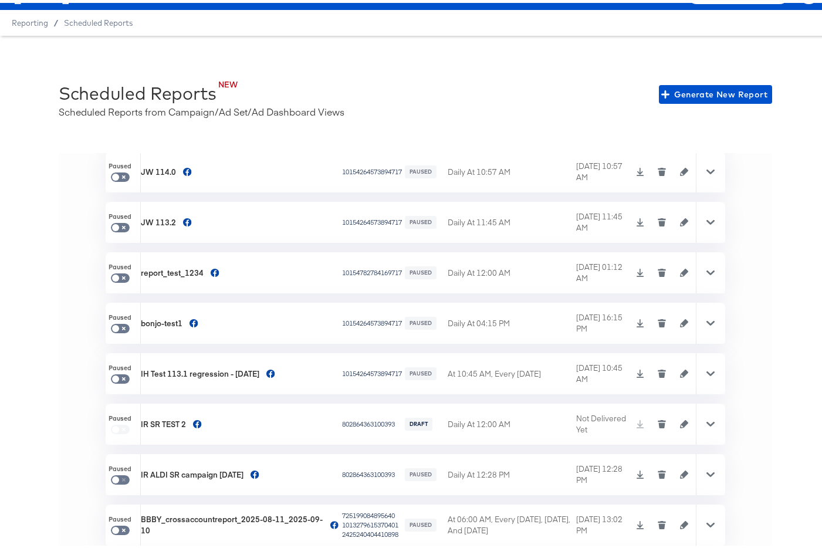
scroll to position [3945, 0]
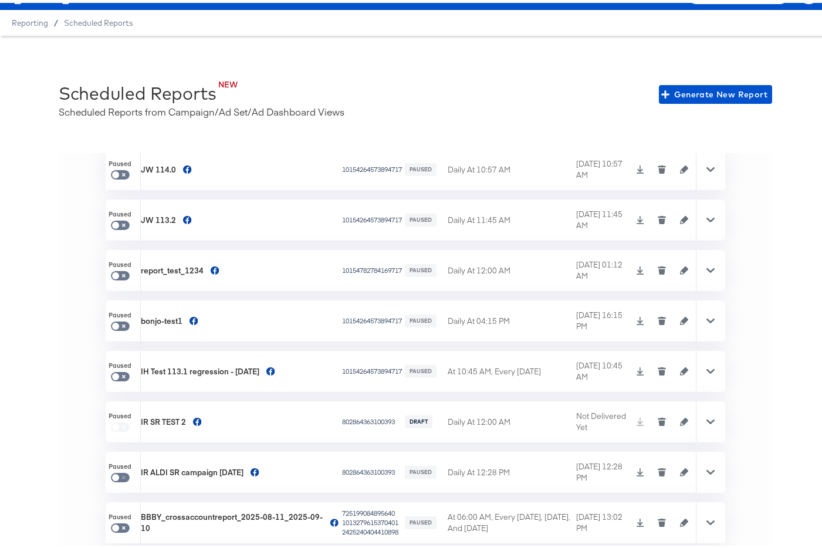
click at [657, 366] on icon "button" at bounding box center [661, 368] width 8 height 8
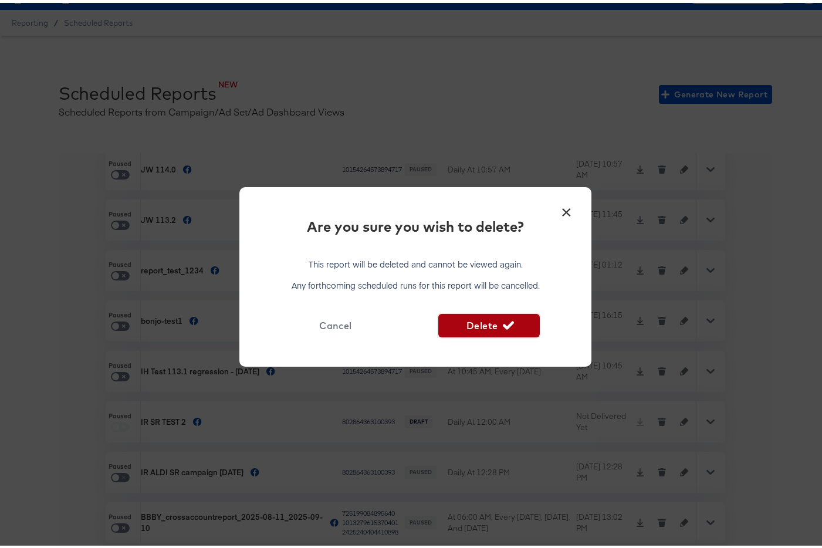
click at [454, 314] on span "Delete" at bounding box center [488, 322] width 91 height 16
checkbox input "true"
checkbox input "false"
checkbox input "true"
checkbox input "false"
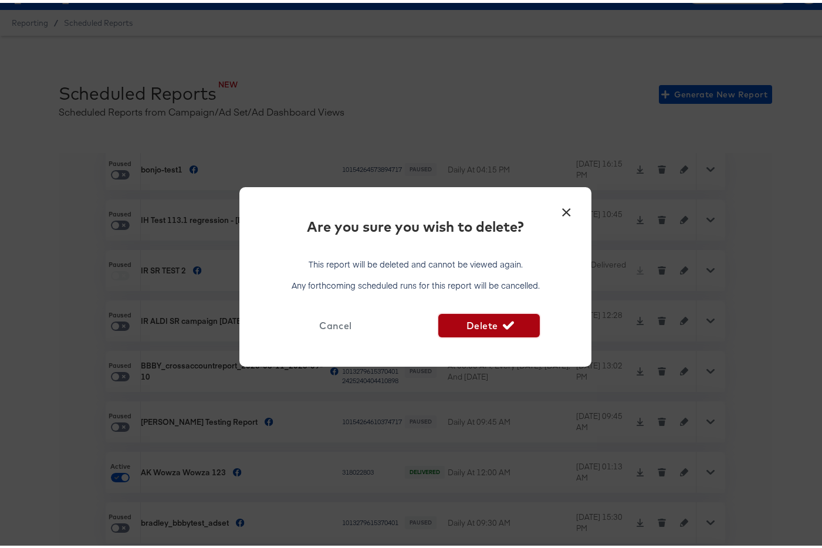
checkbox input "true"
checkbox input "false"
checkbox input "true"
checkbox input "false"
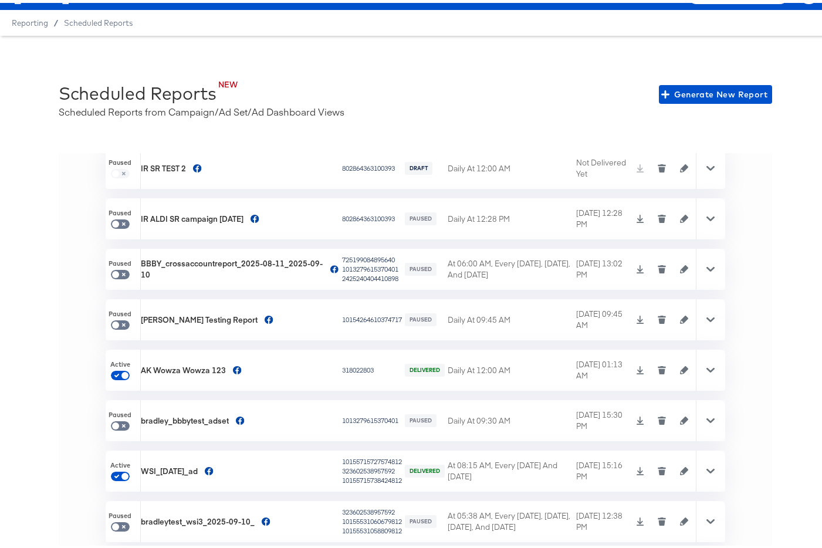
scroll to position [3970, 0]
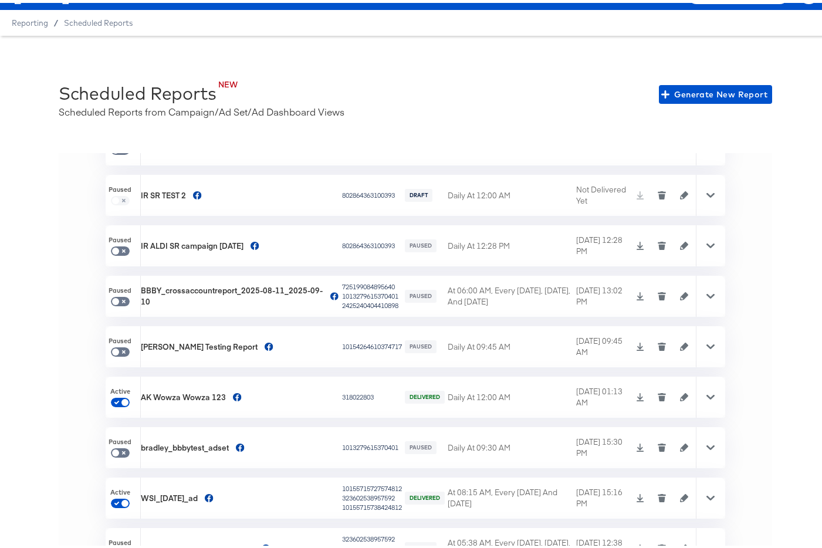
click at [659, 344] on icon "button" at bounding box center [662, 345] width 6 height 5
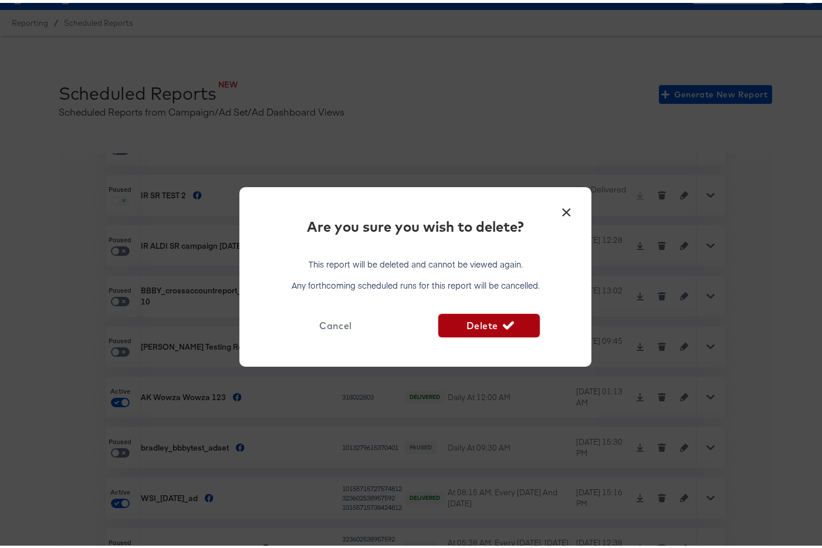
click at [507, 320] on icon "button" at bounding box center [508, 322] width 11 height 8
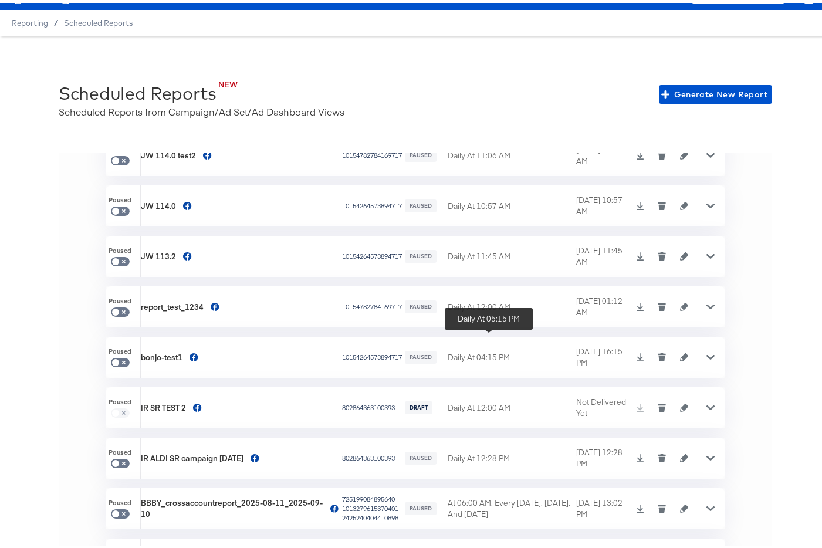
scroll to position [3714, 0]
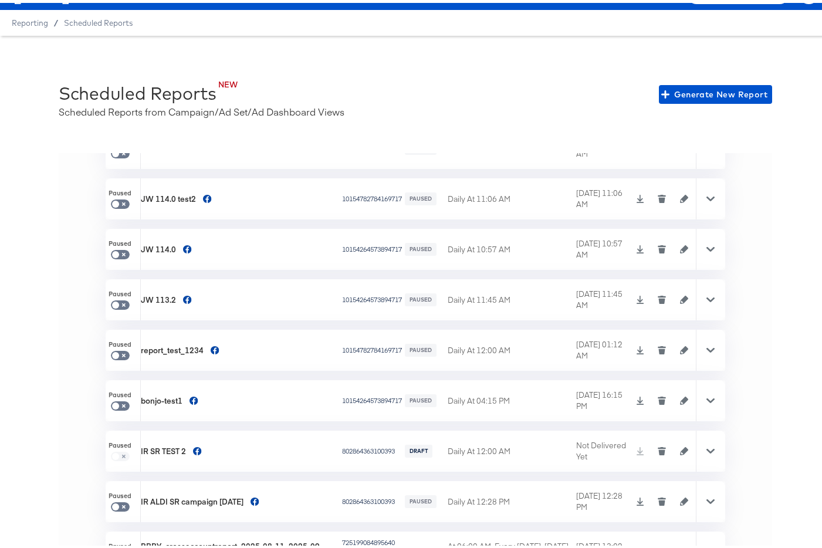
click at [653, 296] on button "button" at bounding box center [662, 297] width 18 height 8
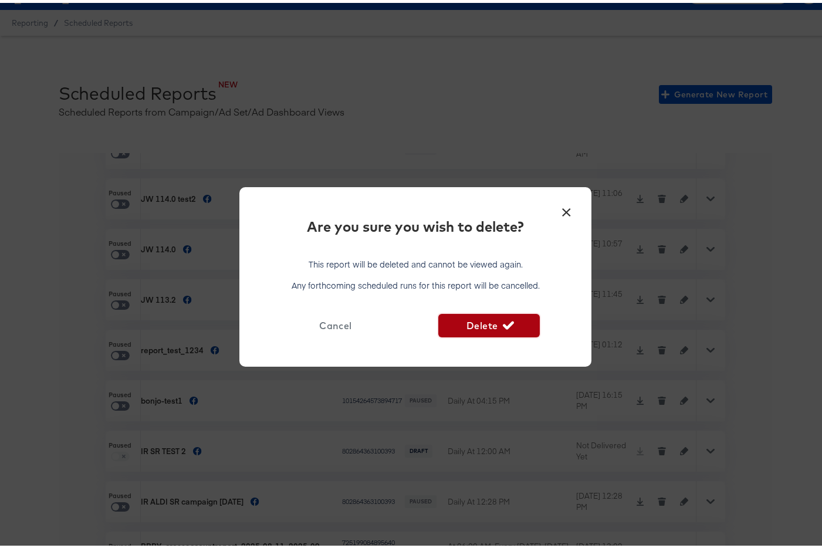
click at [494, 323] on span "Delete" at bounding box center [488, 322] width 91 height 16
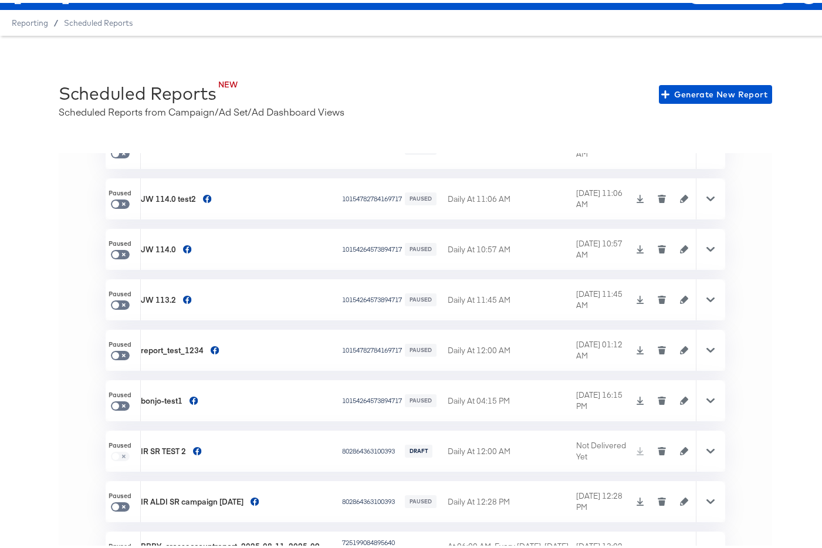
scroll to position [3698, 0]
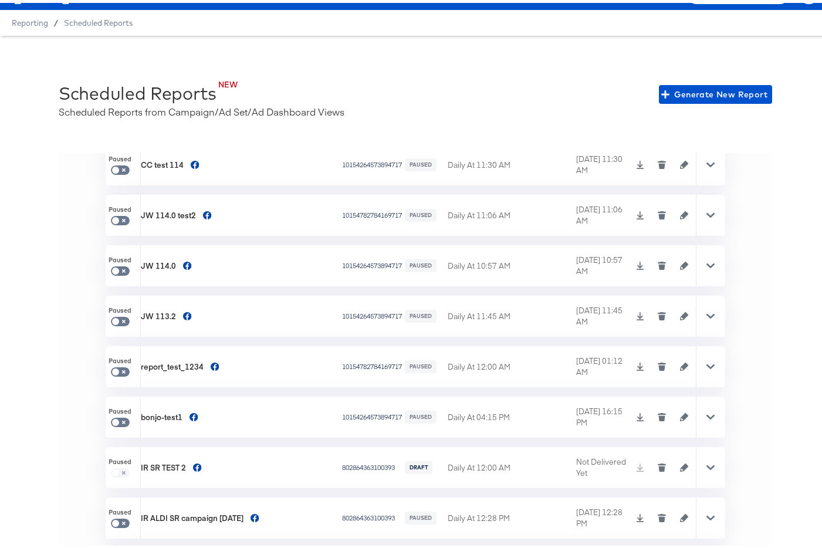
click at [653, 260] on button "button" at bounding box center [662, 263] width 18 height 8
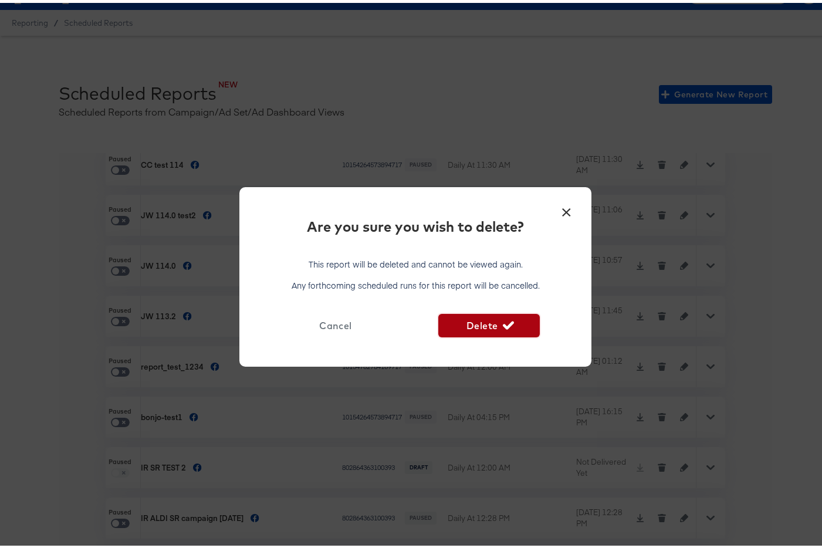
click at [513, 321] on span "Delete" at bounding box center [488, 322] width 91 height 16
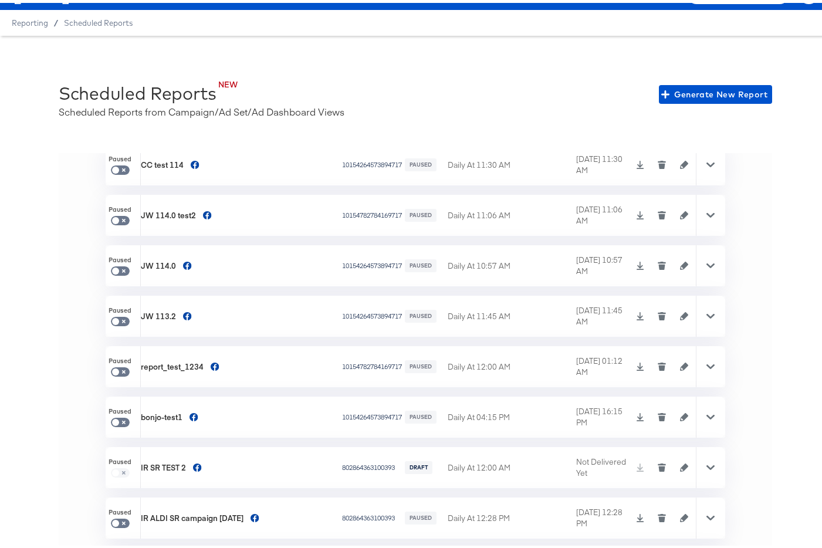
scroll to position [3682, 0]
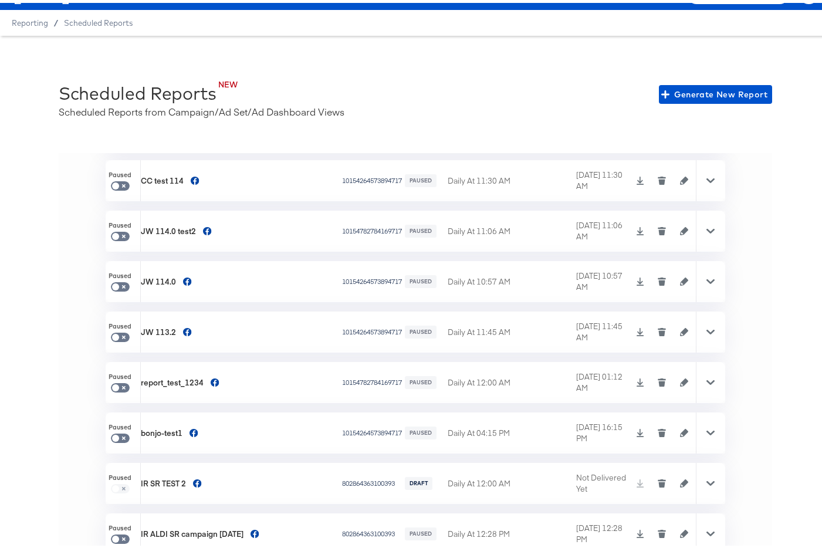
click at [659, 228] on icon "button" at bounding box center [662, 229] width 6 height 5
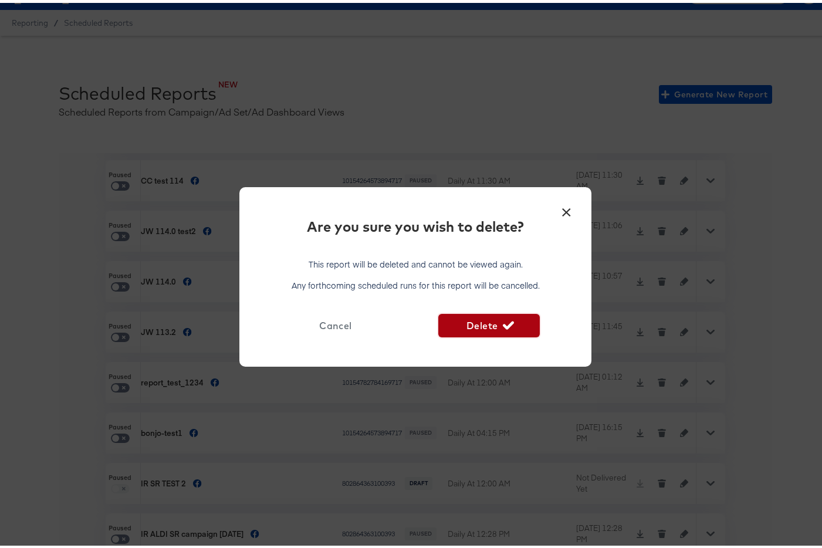
click at [479, 323] on span "Delete" at bounding box center [488, 322] width 91 height 16
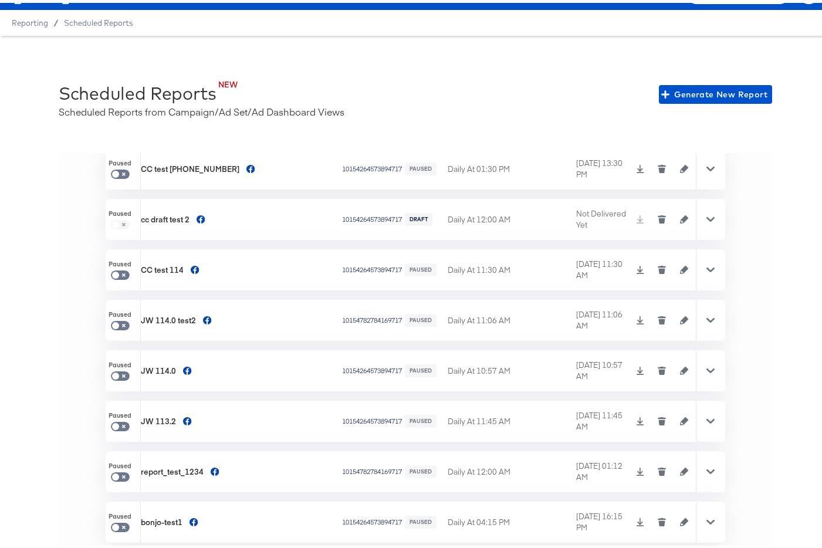
scroll to position [3556, 0]
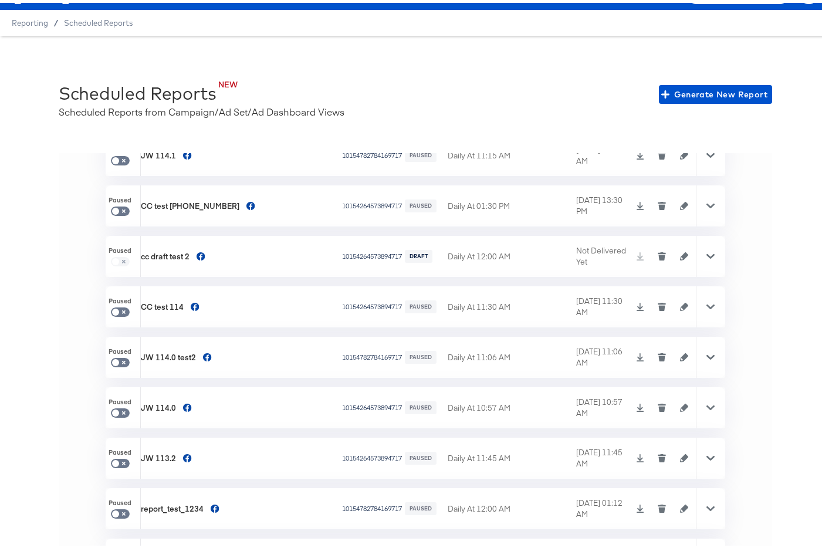
click at [659, 303] on icon "button" at bounding box center [662, 305] width 6 height 5
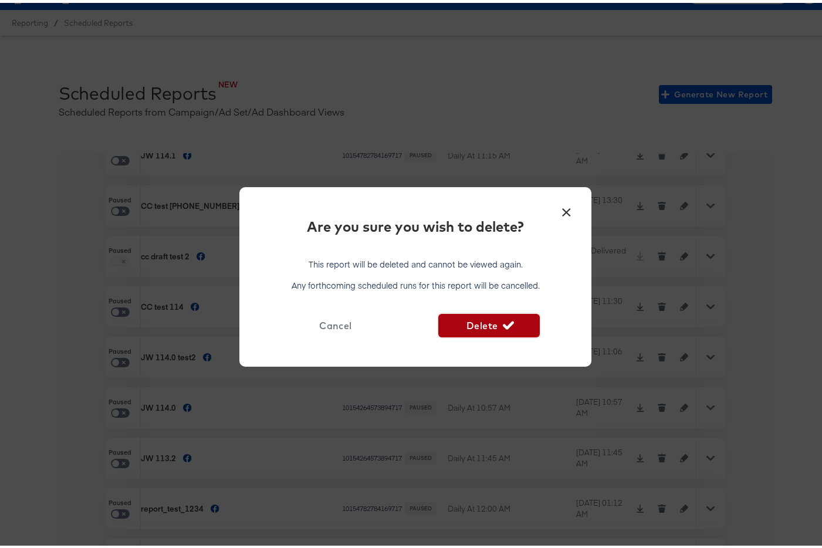
click at [455, 314] on span "Delete" at bounding box center [488, 322] width 91 height 16
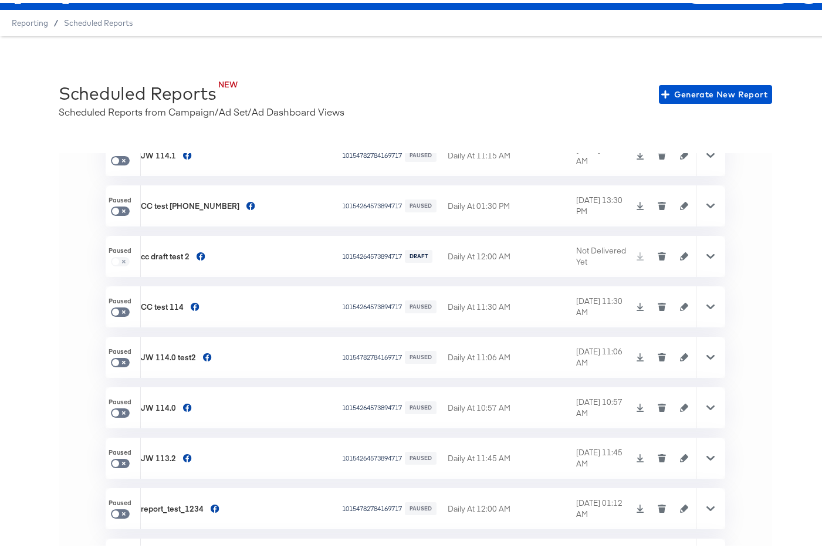
scroll to position [3544, 0]
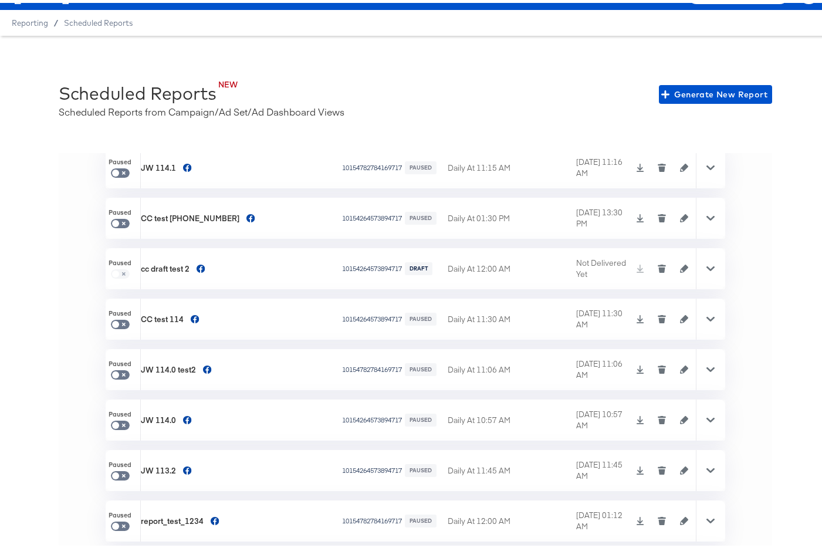
click at [706, 266] on icon at bounding box center [710, 265] width 8 height 5
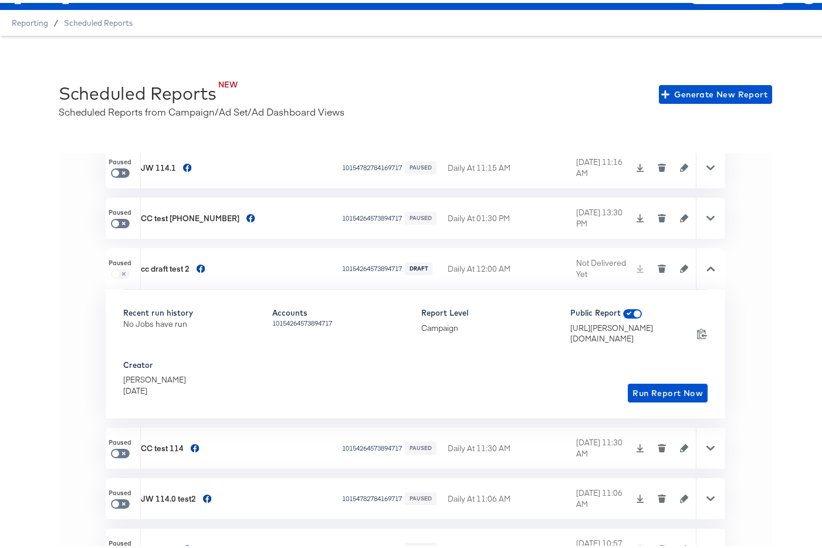
click at [657, 266] on icon "button" at bounding box center [661, 266] width 8 height 8
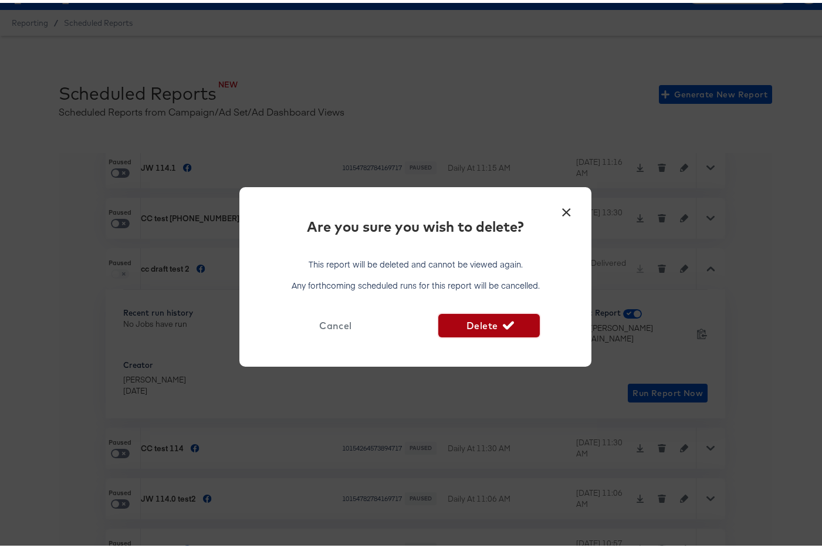
click at [488, 322] on span "Delete" at bounding box center [488, 322] width 91 height 16
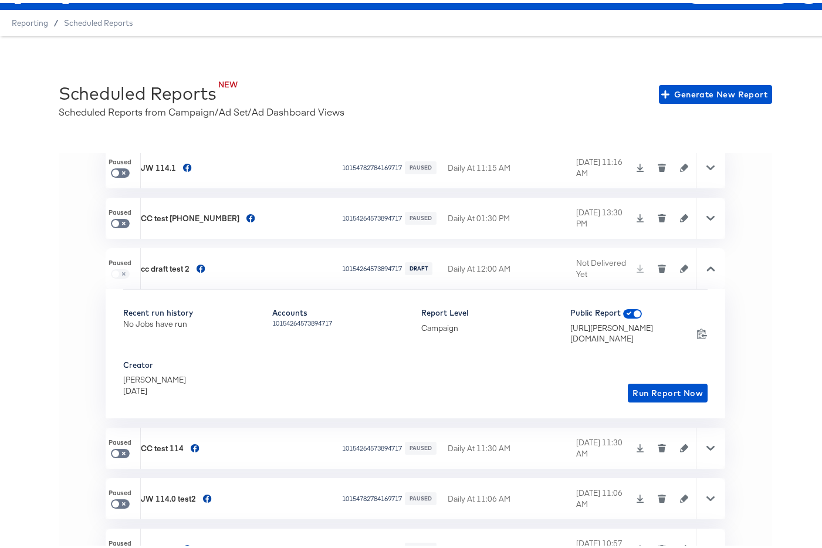
click at [706, 213] on icon at bounding box center [710, 215] width 8 height 5
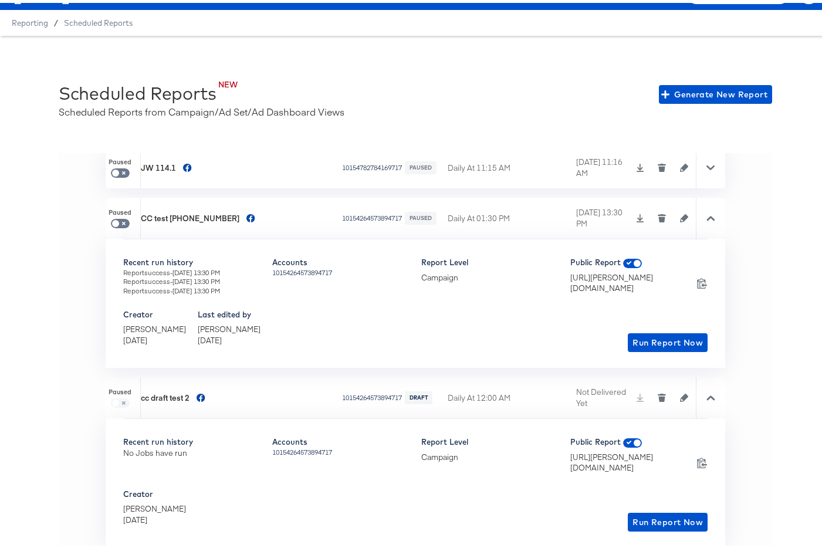
click at [658, 212] on icon "button" at bounding box center [662, 212] width 8 height 2
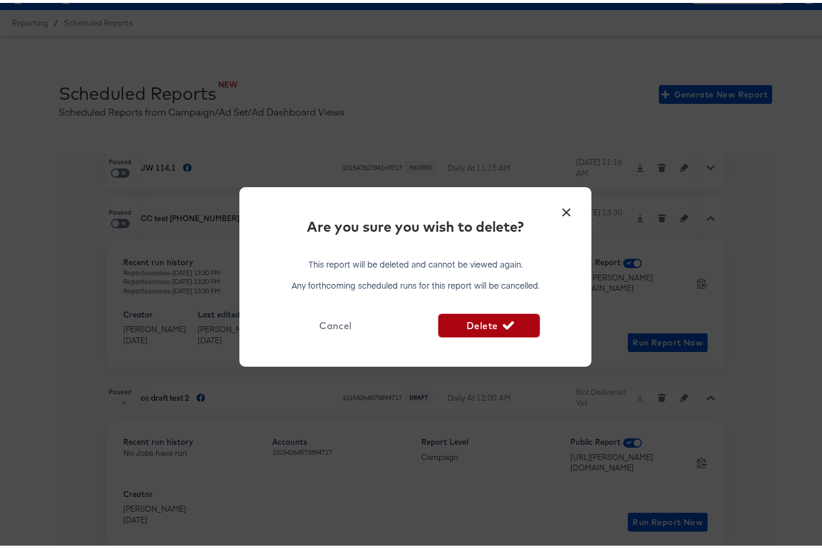
click at [467, 319] on span "Delete" at bounding box center [488, 322] width 91 height 16
checkbox input "true"
checkbox input "false"
checkbox input "true"
checkbox input "false"
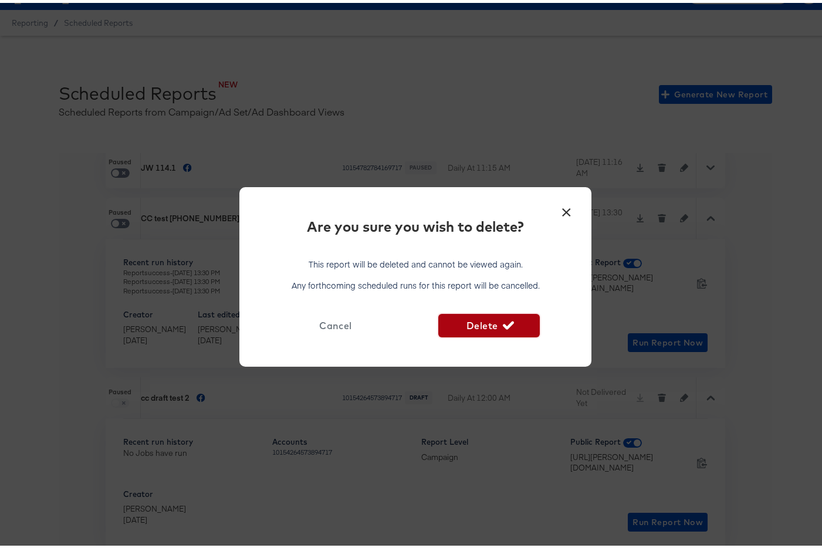
checkbox input "true"
checkbox input "false"
checkbox input "true"
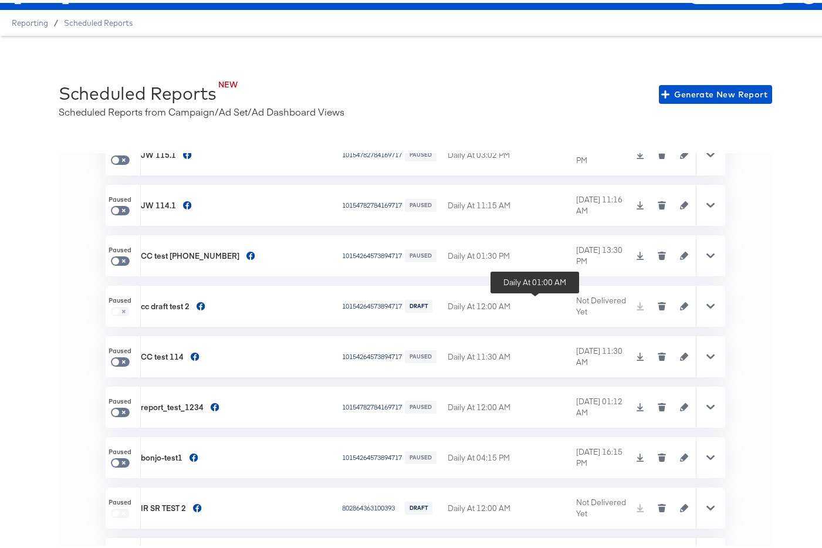
scroll to position [3499, 0]
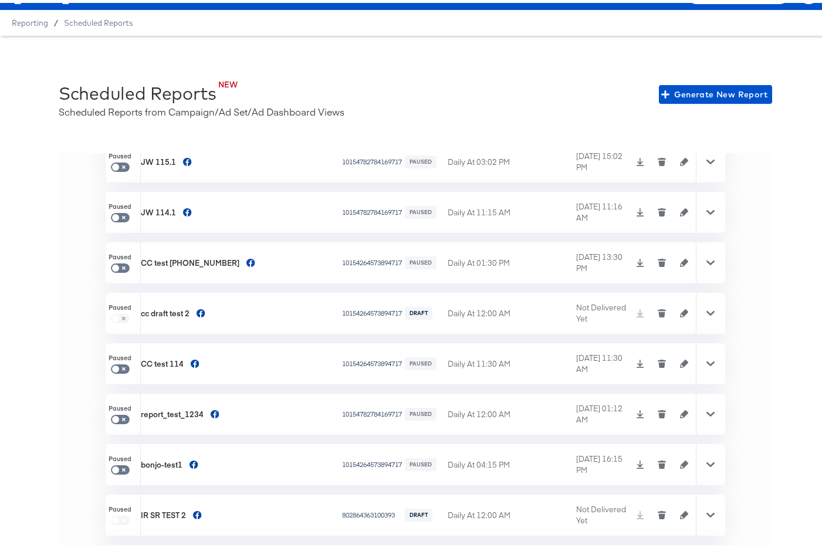
click at [657, 308] on icon "button" at bounding box center [661, 310] width 8 height 8
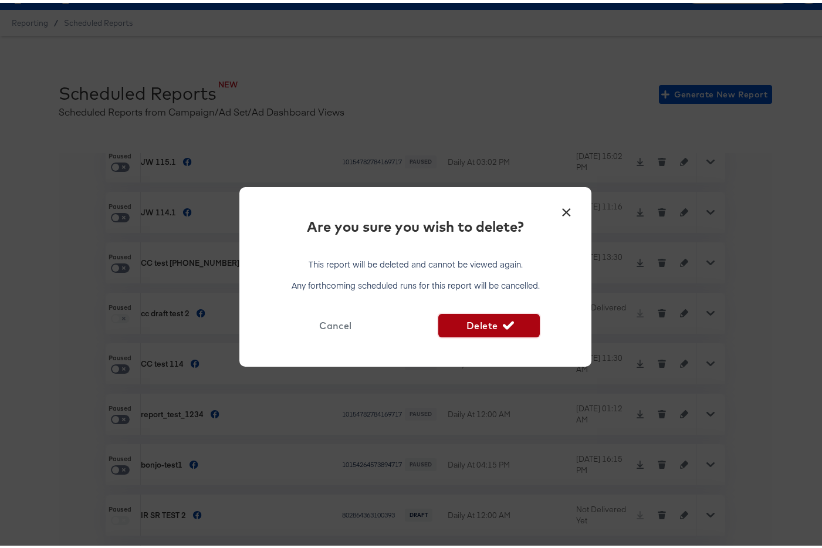
click at [503, 325] on icon "button" at bounding box center [508, 322] width 11 height 11
checkbox input "true"
checkbox input "false"
checkbox input "true"
checkbox input "false"
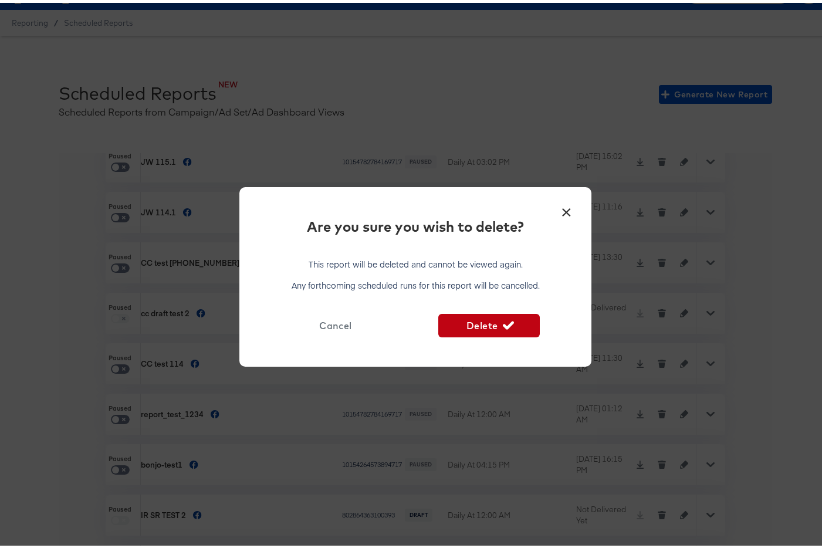
checkbox input "true"
checkbox input "false"
click at [474, 325] on span "Delete" at bounding box center [488, 322] width 91 height 16
click at [569, 210] on button "×" at bounding box center [565, 206] width 21 height 21
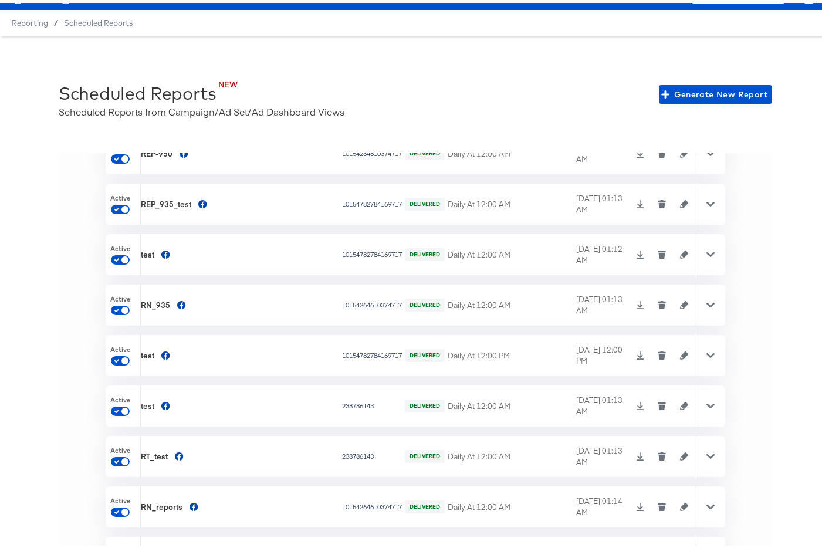
scroll to position [2242, 0]
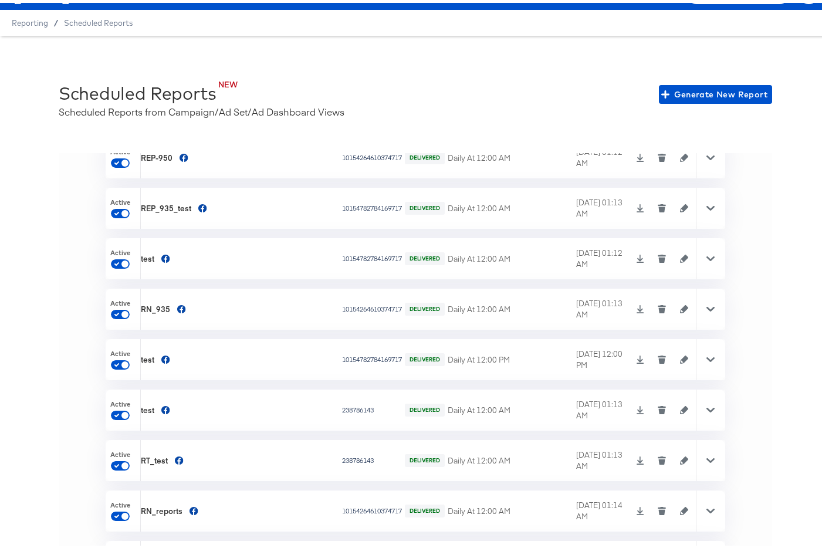
click icon "button"
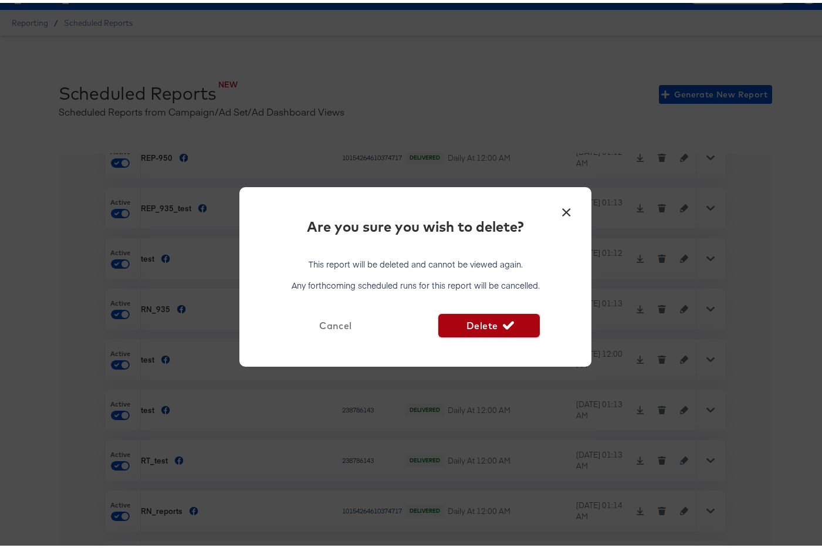
click span "Delete"
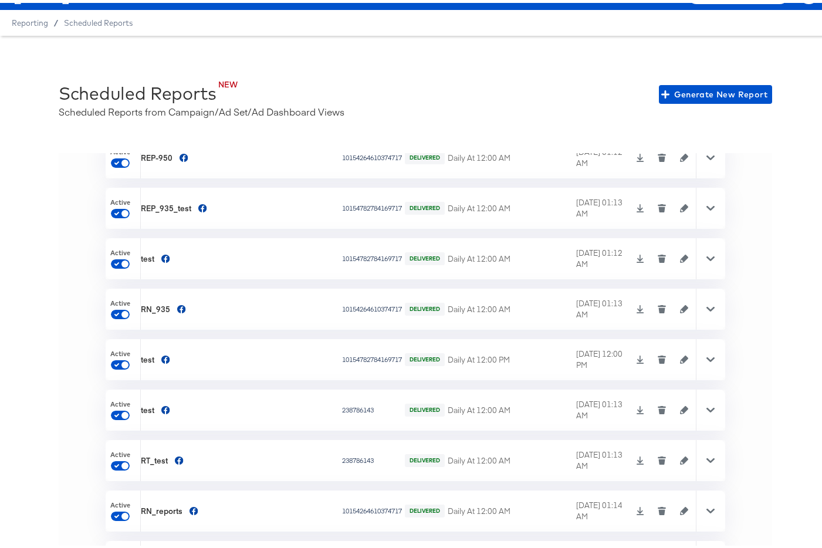
click icon "button"
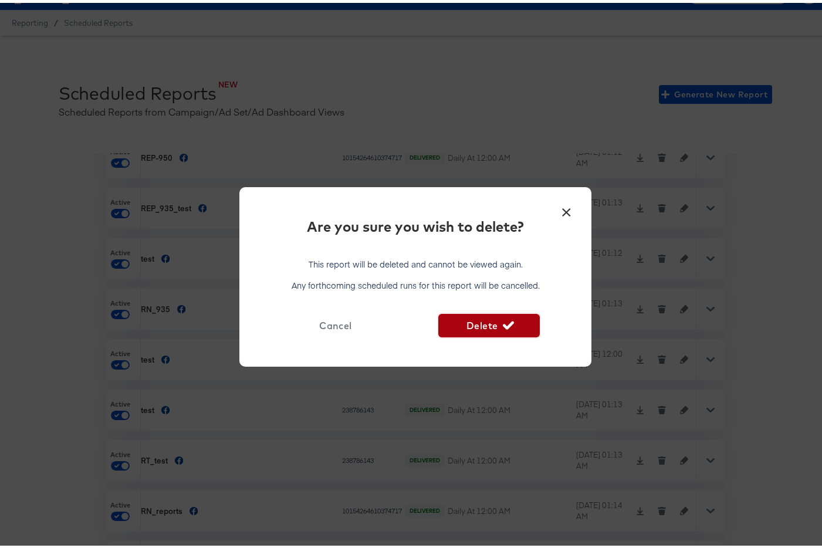
click span "Delete"
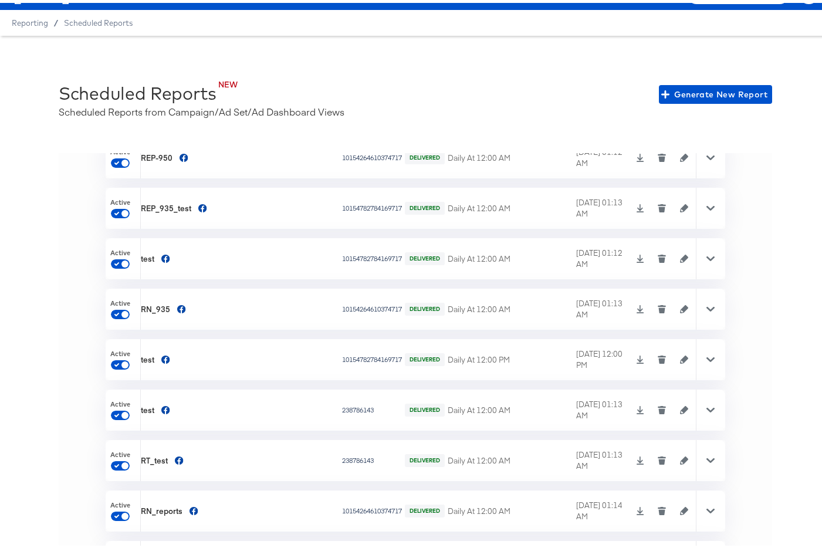
click button "button"
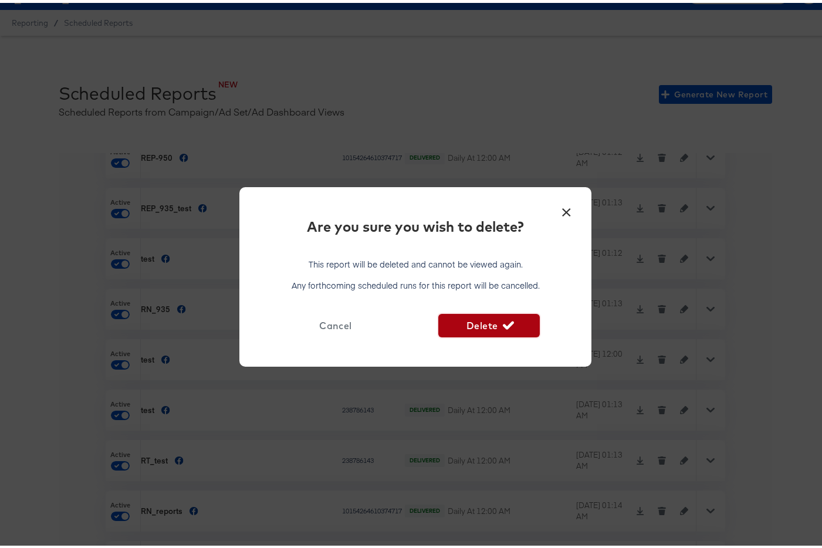
click icon "button"
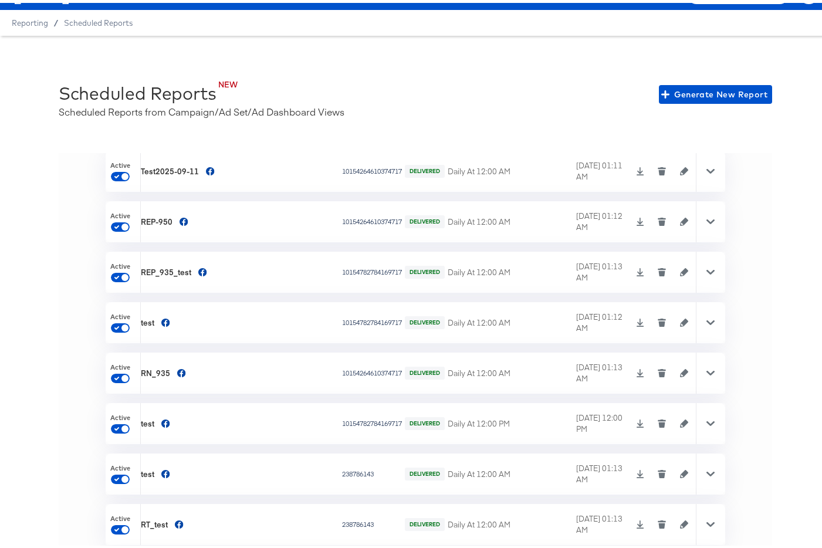
scroll to position [2148, 0]
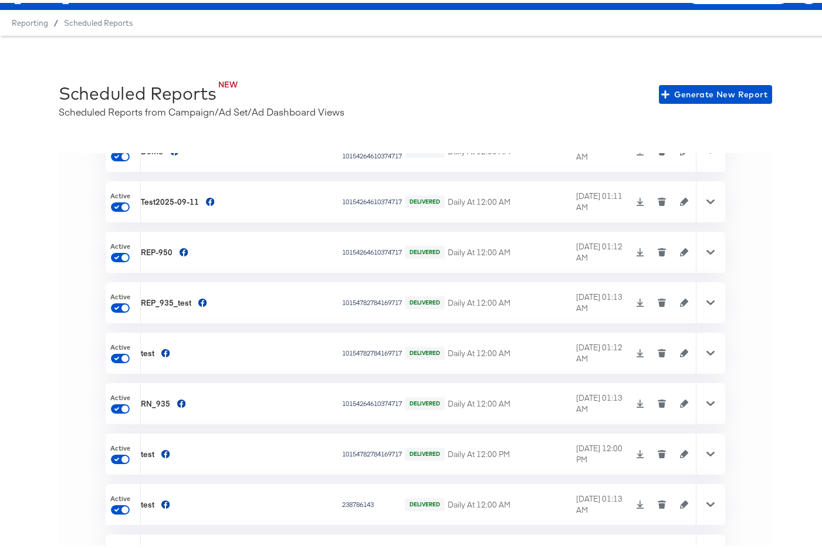
click icon "button"
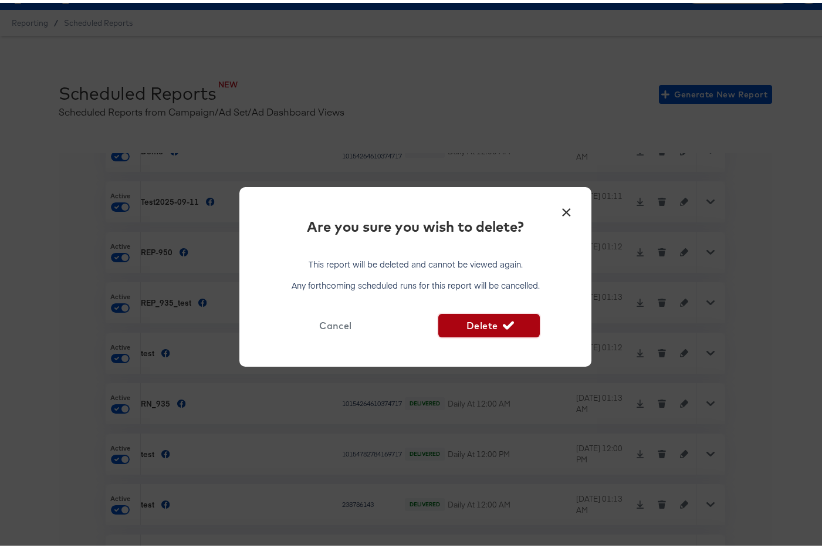
click span "Delete"
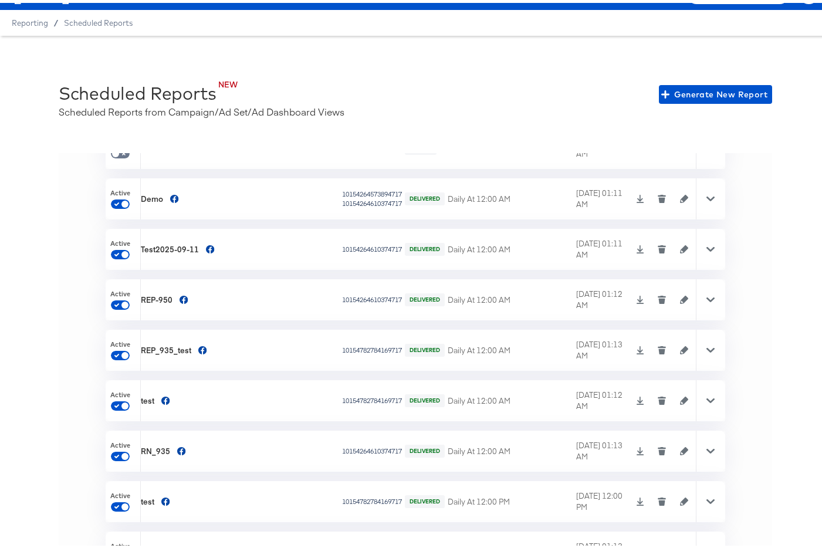
scroll to position [2070, 0]
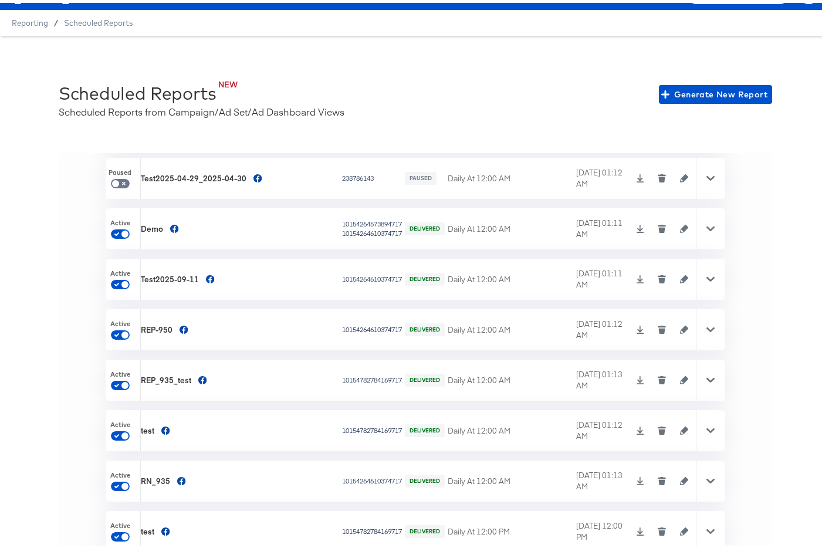
click button "button"
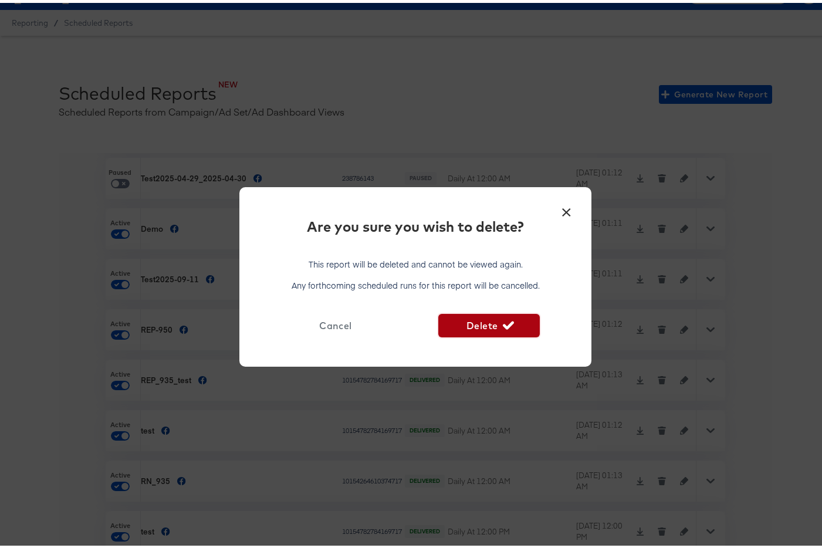
click span "Delete"
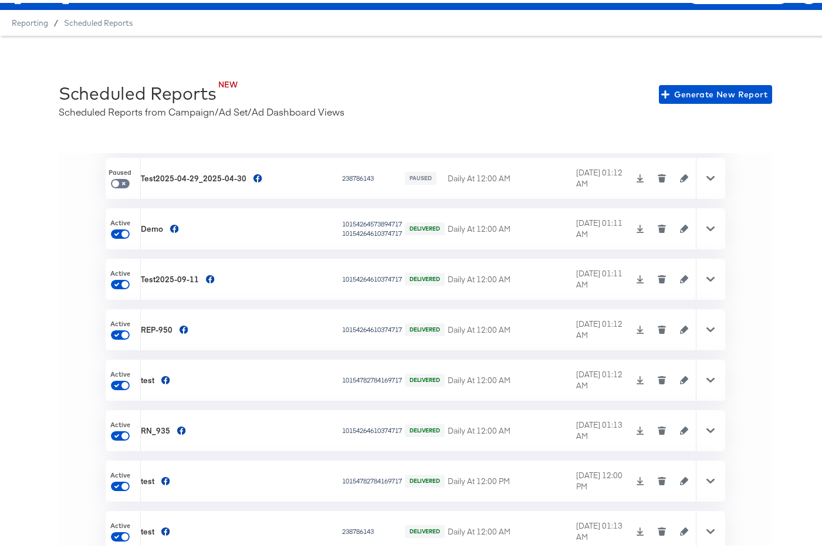
checkbox input "false"
checkbox input "true"
checkbox input "false"
checkbox input "true"
checkbox input "false"
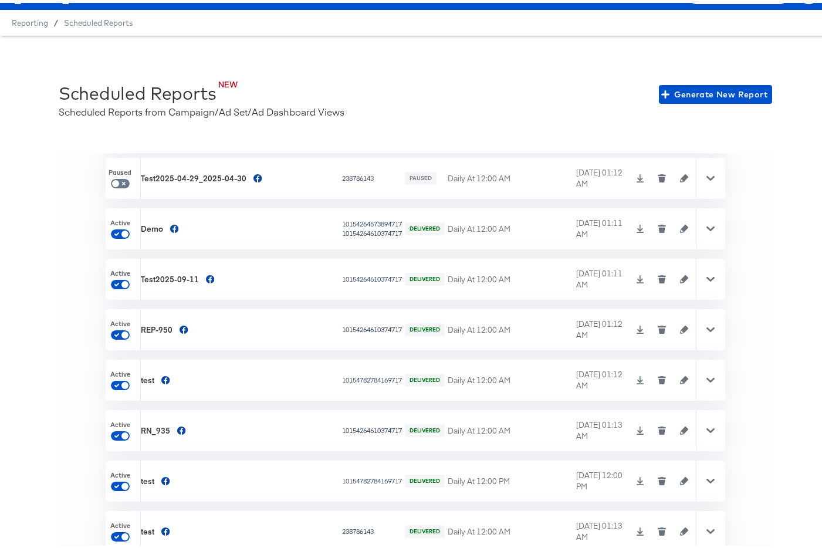
checkbox input "true"
checkbox input "false"
checkbox input "true"
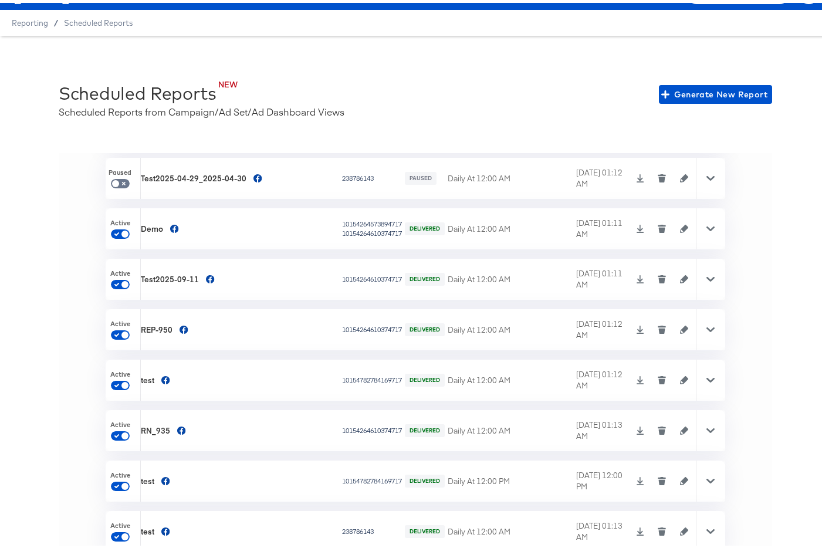
checkbox input "false"
checkbox input "true"
checkbox input "false"
checkbox input "true"
checkbox input "false"
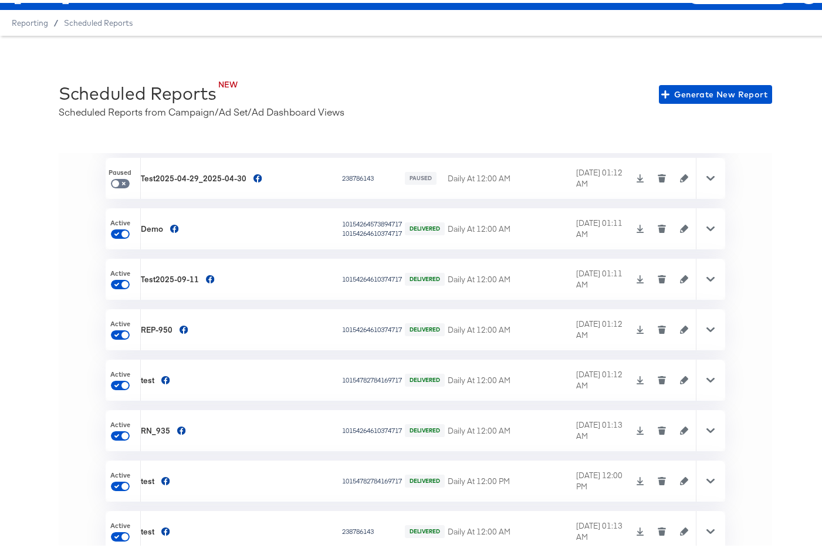
scroll to position [3858, 0]
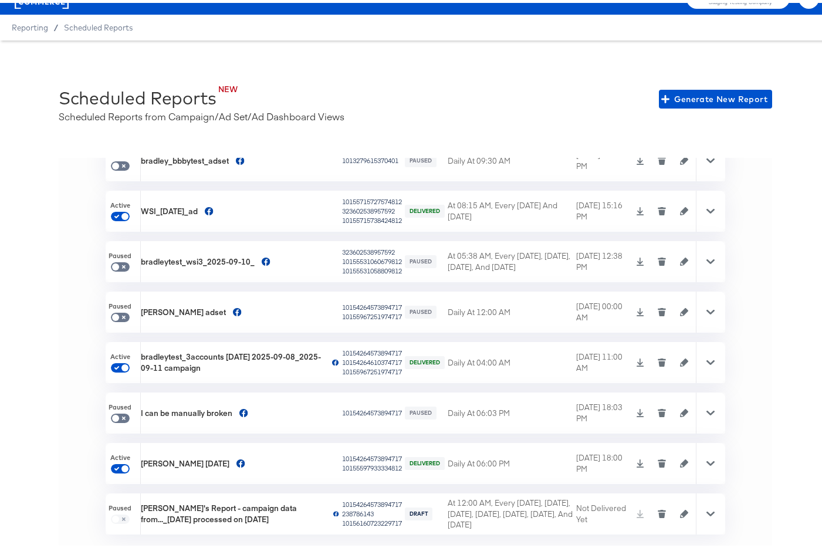
scroll to position [2805, 0]
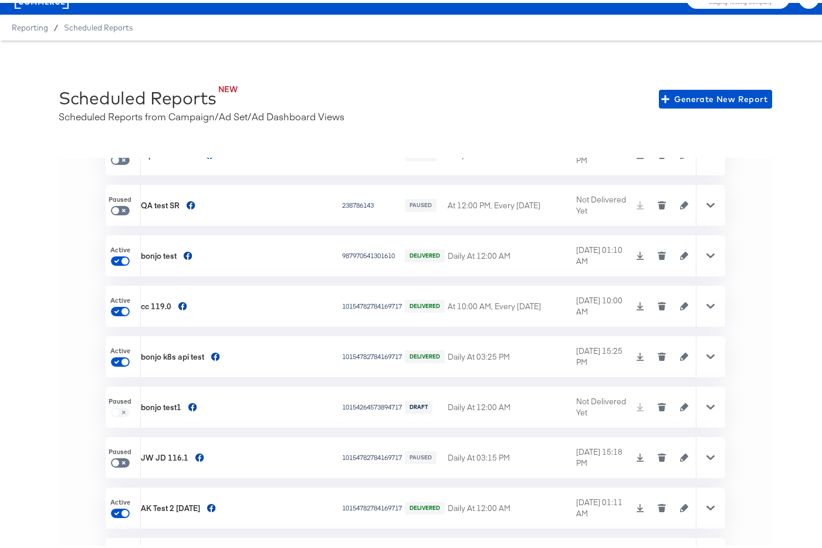
click at [48, 291] on div "NEW Scheduled Reports Scheduled Reports from Campaign/Ad Set/Ad Dashboard Views…" at bounding box center [415, 295] width 830 height 515
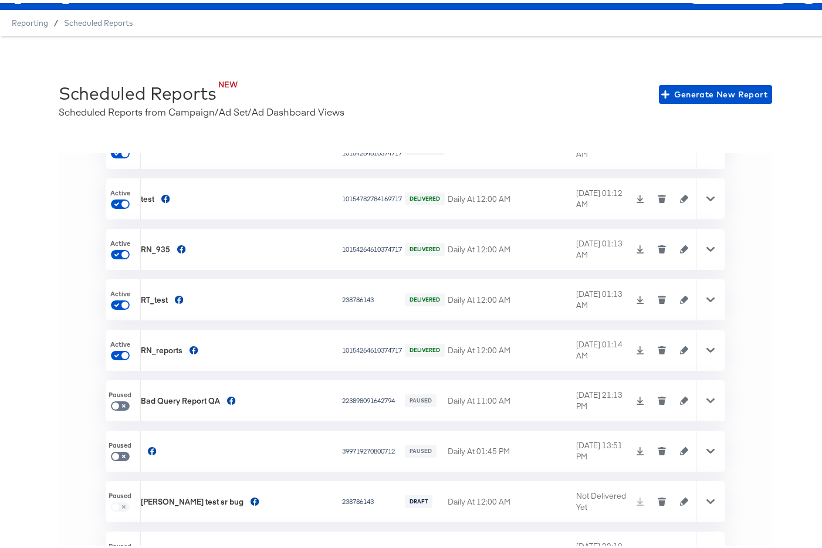
scroll to position [2151, 0]
click at [659, 345] on icon "button" at bounding box center [662, 347] width 6 height 5
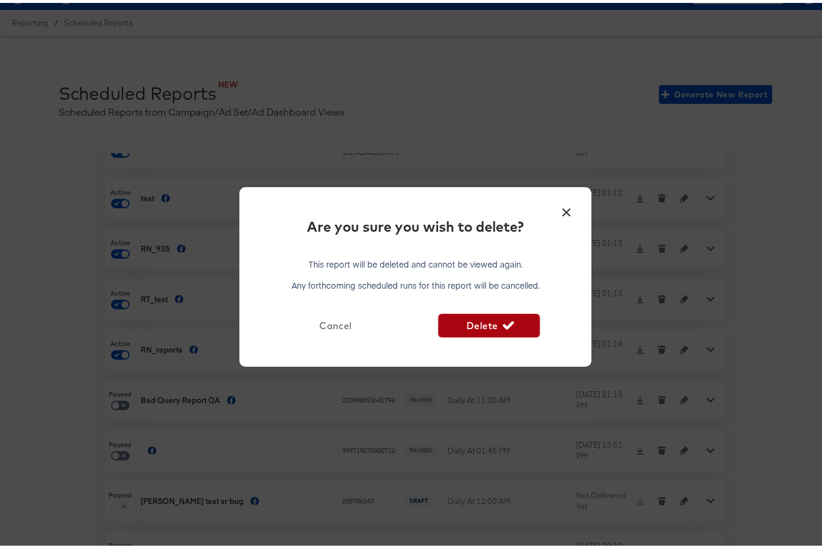
click at [496, 325] on span "Delete" at bounding box center [488, 322] width 91 height 16
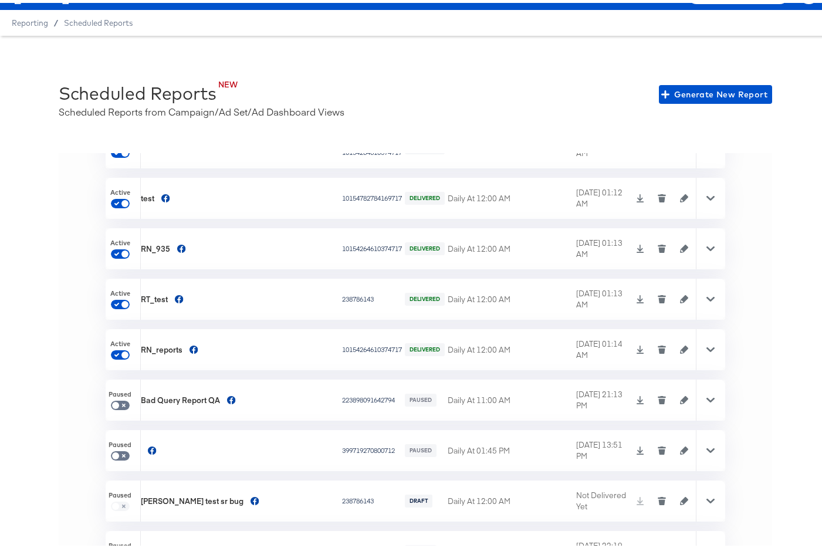
scroll to position [30, 0]
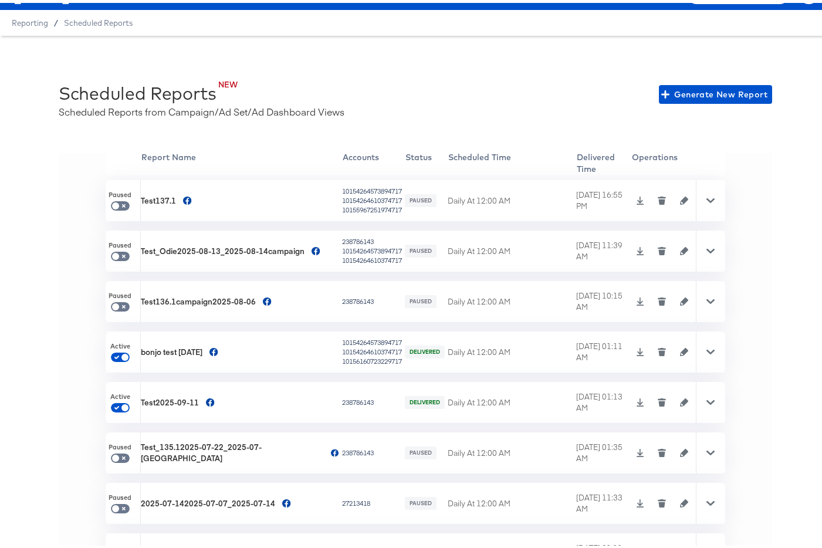
click at [657, 345] on icon "button" at bounding box center [661, 349] width 8 height 8
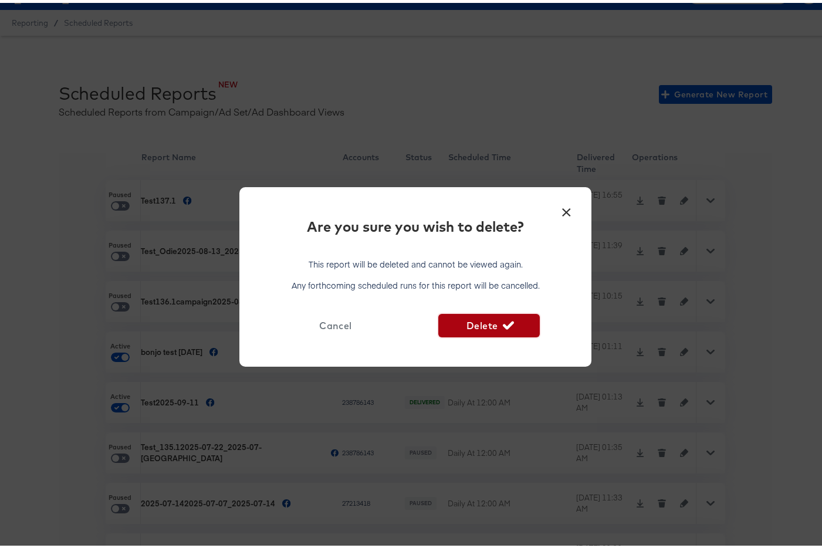
click at [473, 320] on span "Delete" at bounding box center [488, 322] width 91 height 16
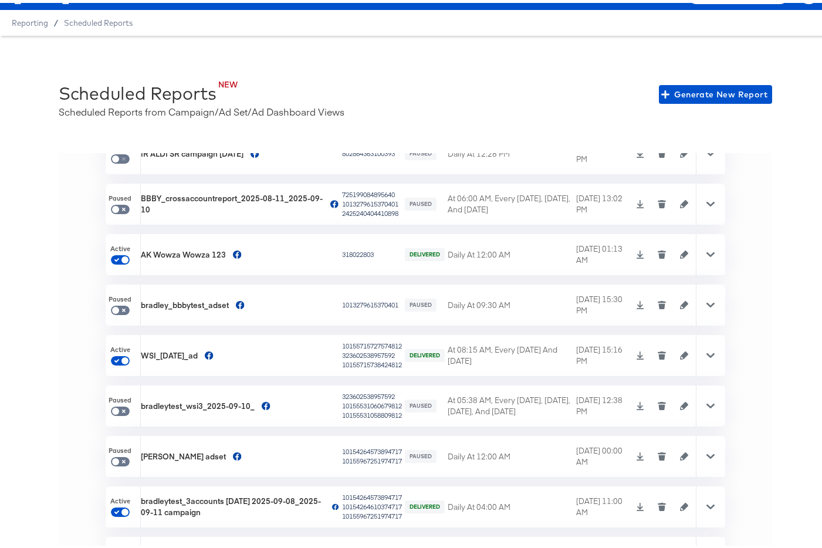
checkbox input "false"
checkbox input "true"
checkbox input "false"
checkbox input "true"
checkbox input "false"
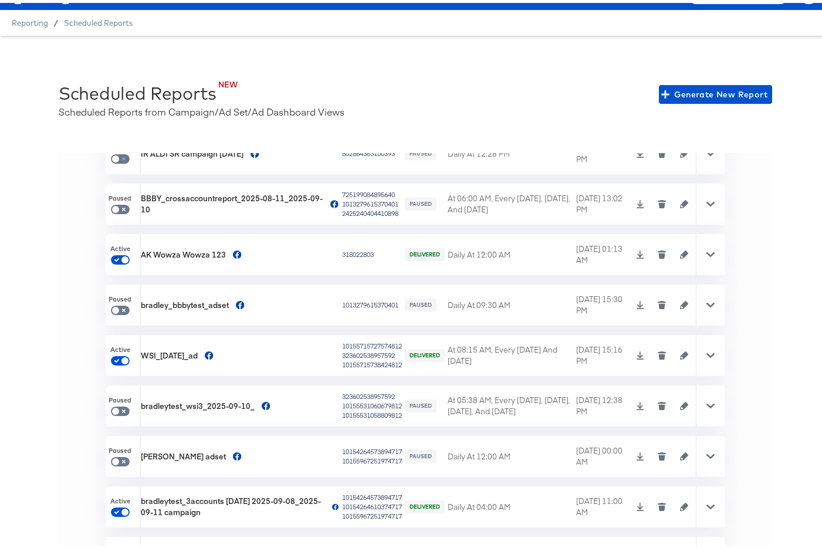
checkbox input "true"
checkbox input "false"
checkbox input "true"
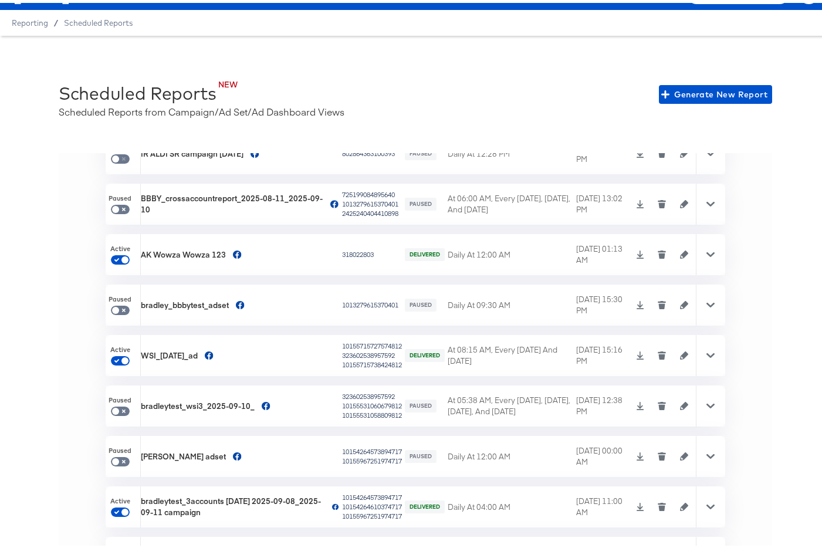
checkbox input "false"
checkbox input "true"
checkbox input "false"
checkbox input "true"
checkbox input "false"
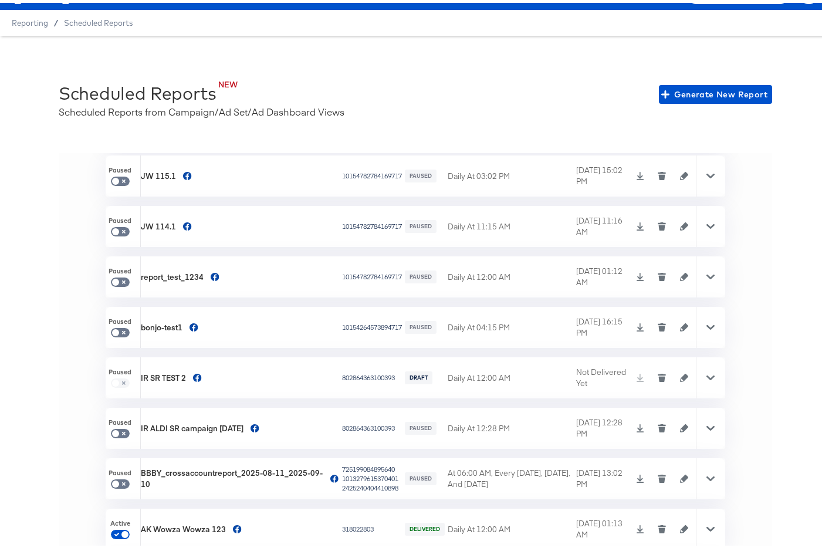
scroll to position [3606, 0]
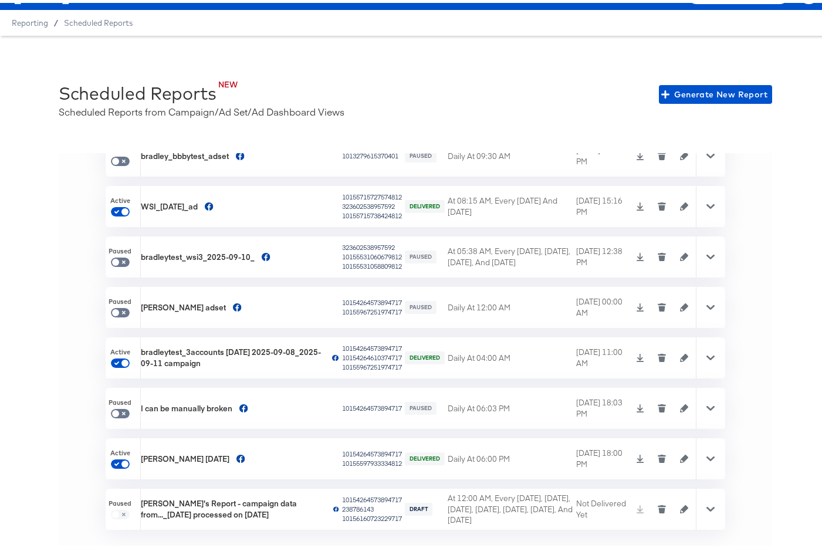
checkbox input "false"
checkbox input "true"
checkbox input "false"
checkbox input "true"
checkbox input "false"
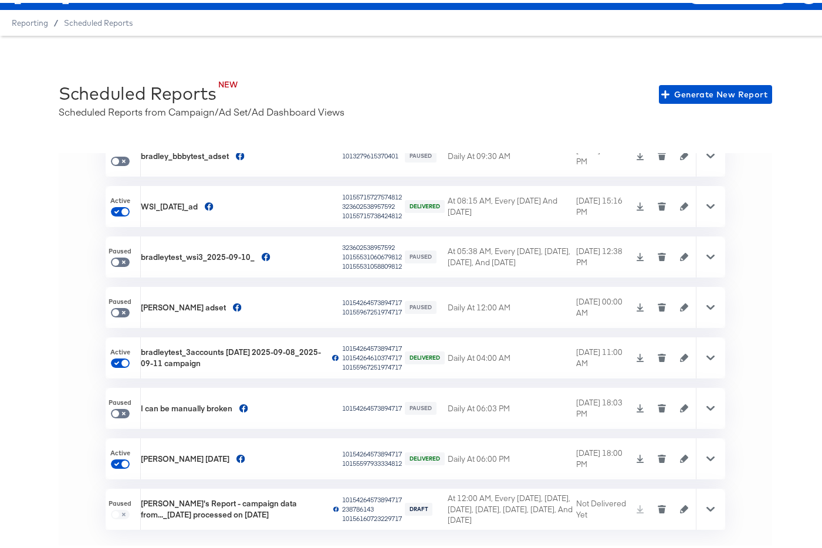
checkbox input "true"
checkbox input "false"
checkbox input "true"
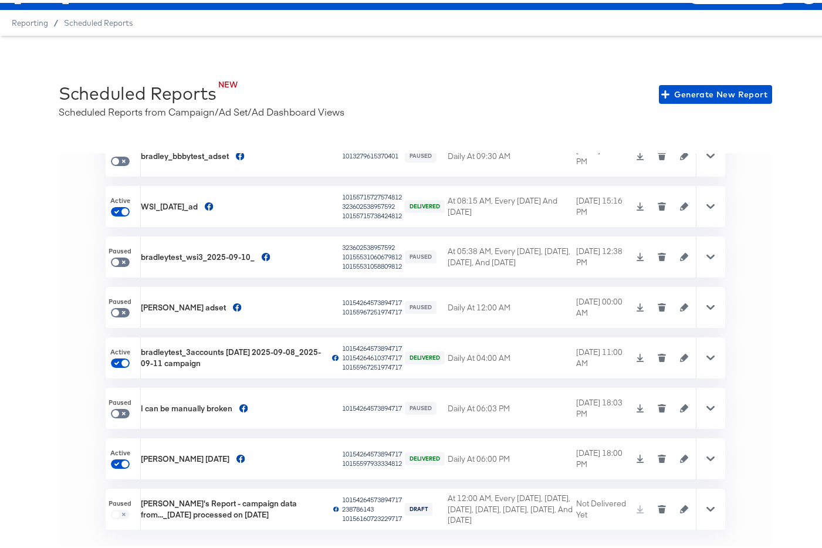
checkbox input "false"
checkbox input "true"
checkbox input "false"
checkbox input "true"
checkbox input "false"
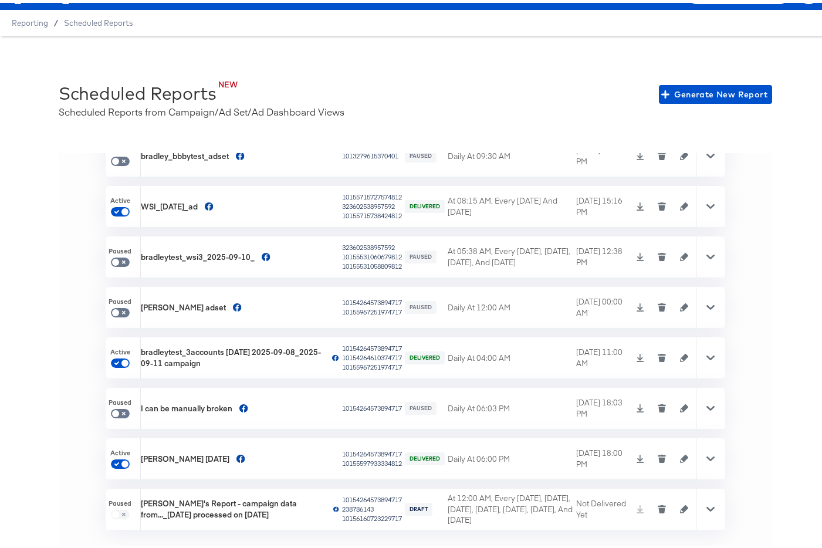
checkbox input "true"
checkbox input "false"
checkbox input "true"
checkbox input "false"
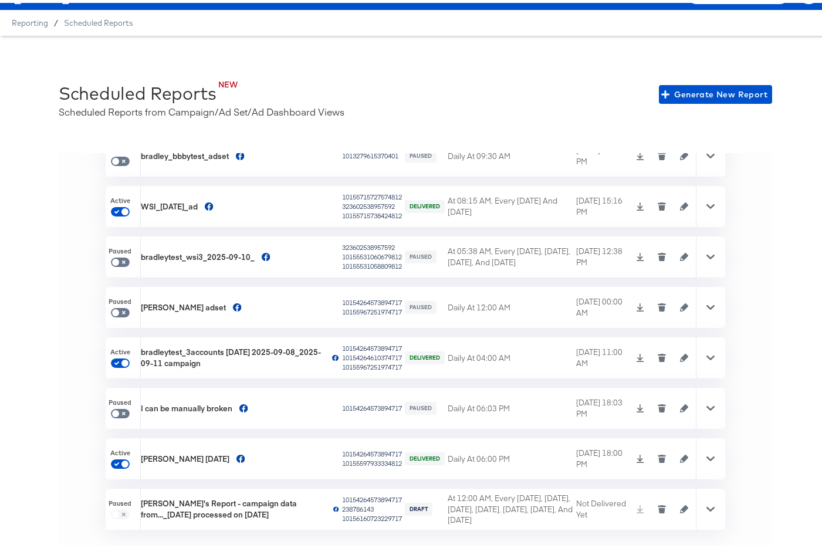
checkbox input "true"
checkbox input "false"
checkbox input "true"
checkbox input "false"
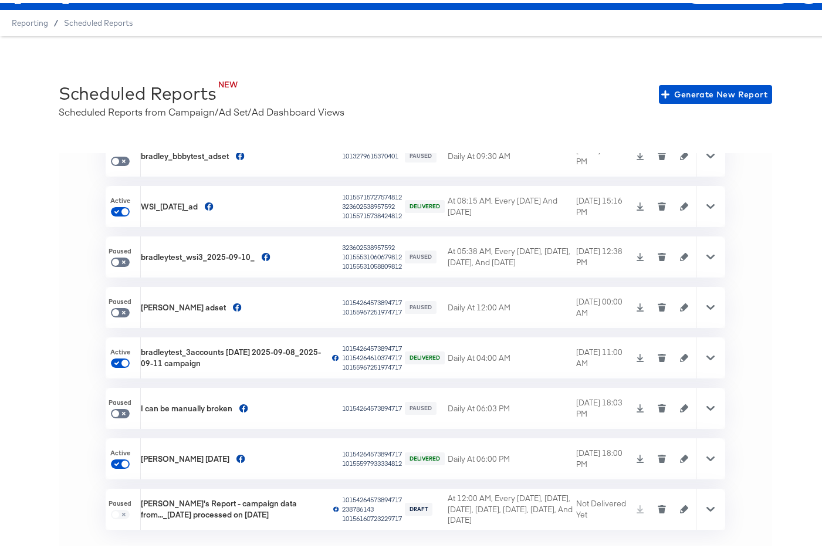
checkbox input "true"
checkbox input "false"
click at [657, 353] on icon "button" at bounding box center [661, 355] width 8 height 8
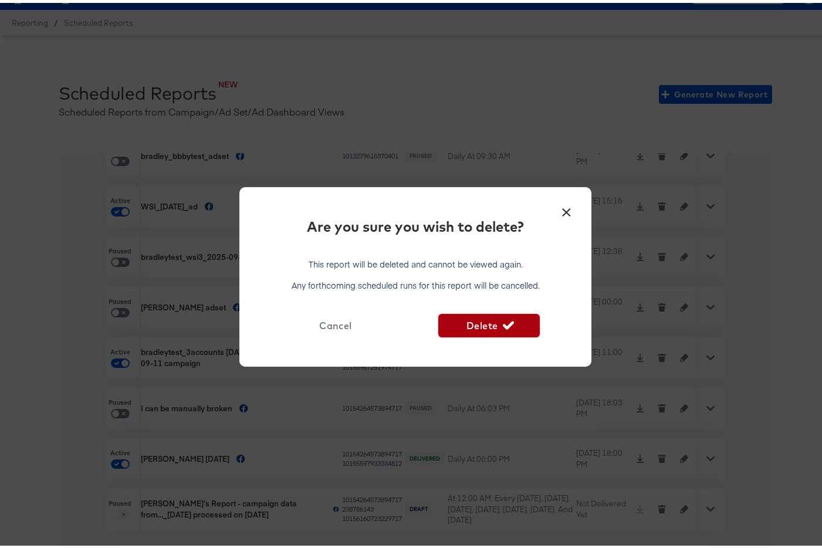
click at [521, 333] on button "Delete" at bounding box center [488, 322] width 101 height 23
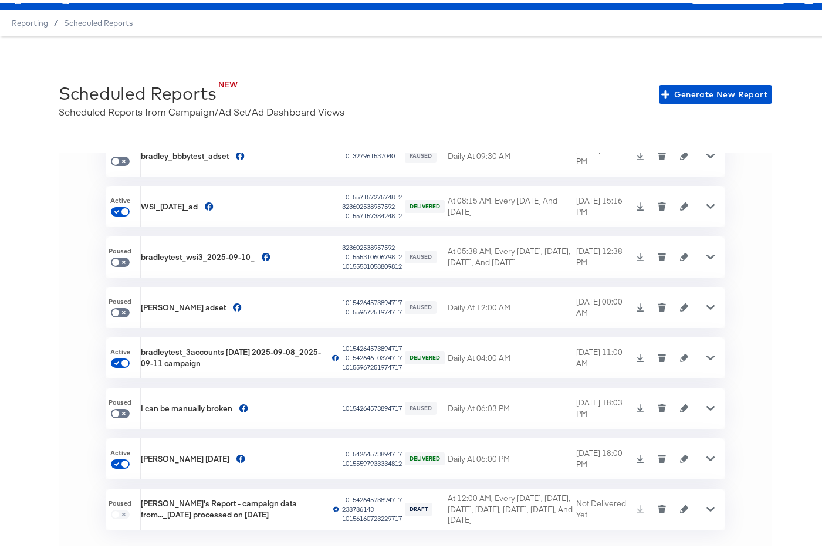
click at [700, 457] on div at bounding box center [710, 455] width 29 height 41
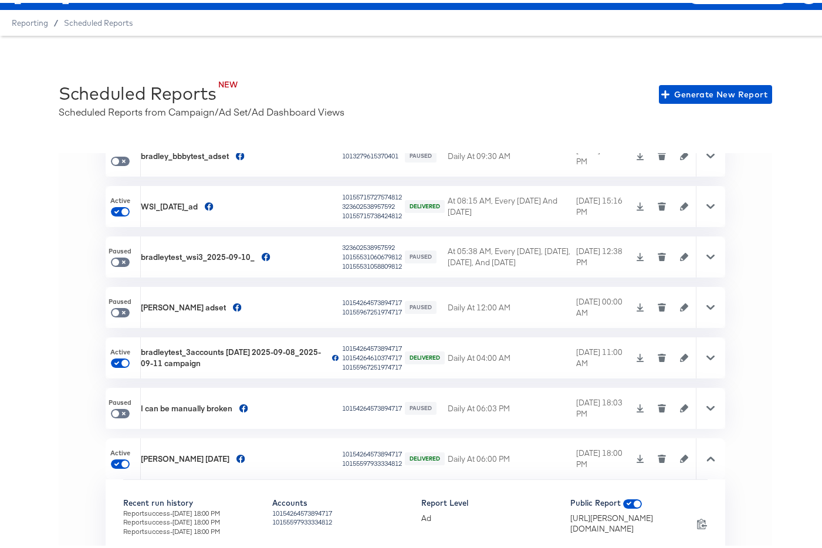
click at [706, 455] on icon at bounding box center [710, 455] width 8 height 5
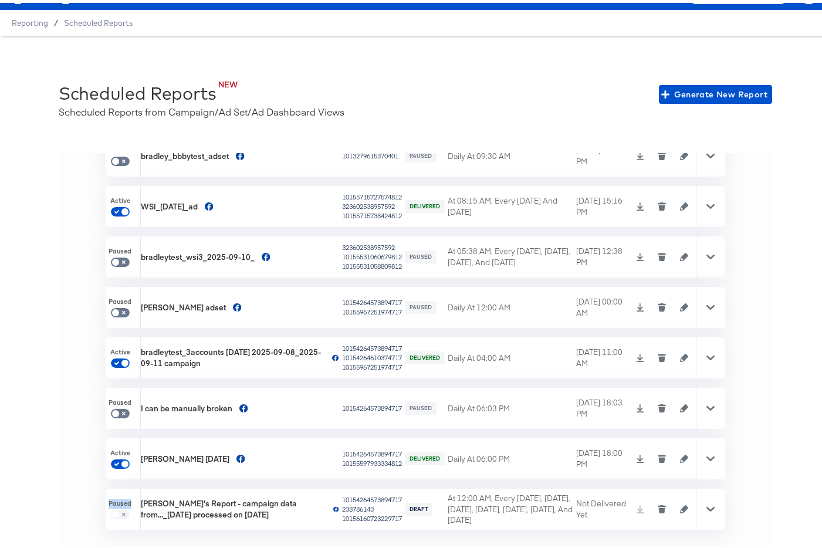
click at [706, 455] on icon at bounding box center [710, 456] width 8 height 8
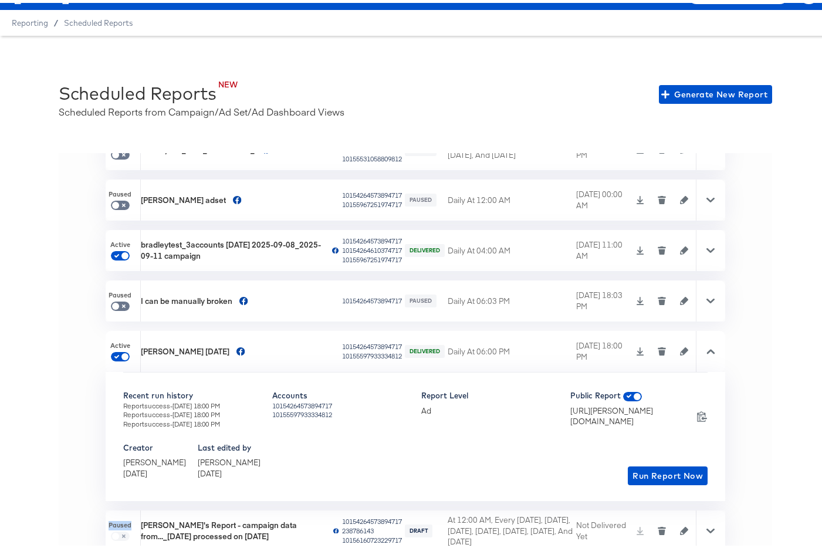
scroll to position [3675, 0]
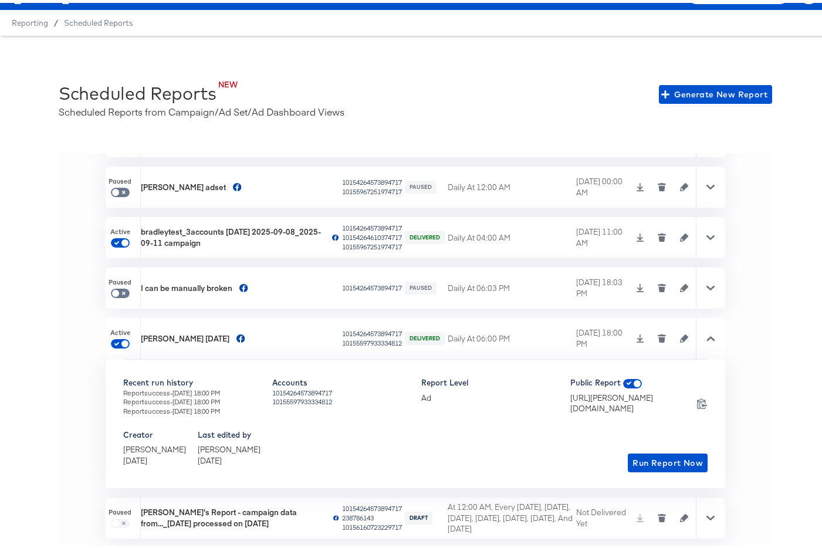
click at [640, 342] on td at bounding box center [663, 335] width 65 height 41
click at [659, 336] on icon "button" at bounding box center [662, 336] width 6 height 5
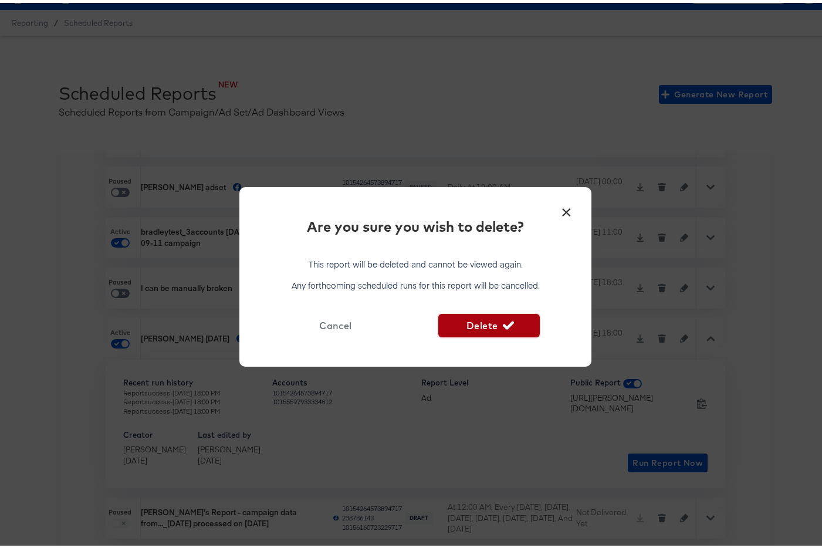
click at [472, 321] on span "Delete" at bounding box center [488, 322] width 91 height 16
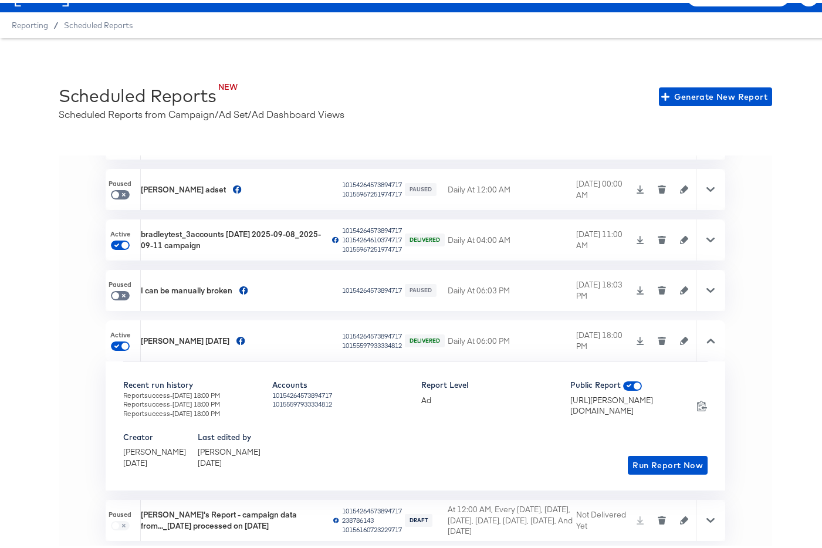
scroll to position [3678, 0]
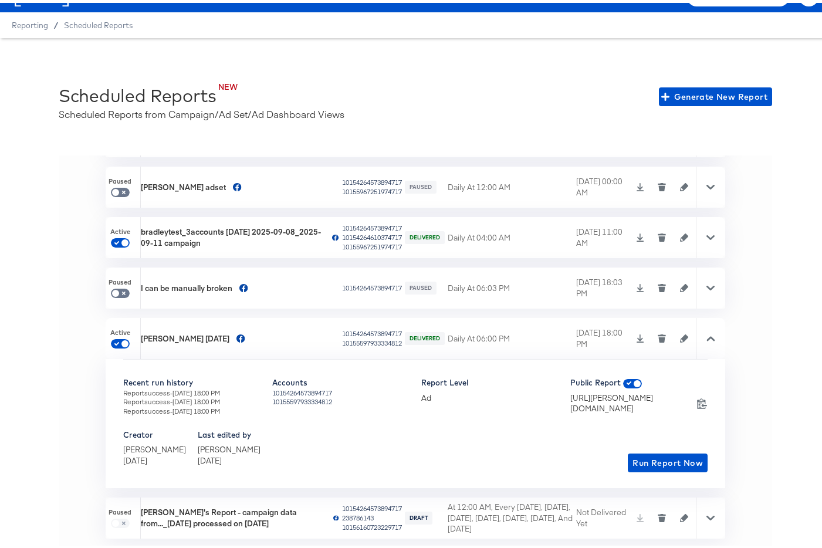
checkbox input "false"
checkbox input "true"
checkbox input "false"
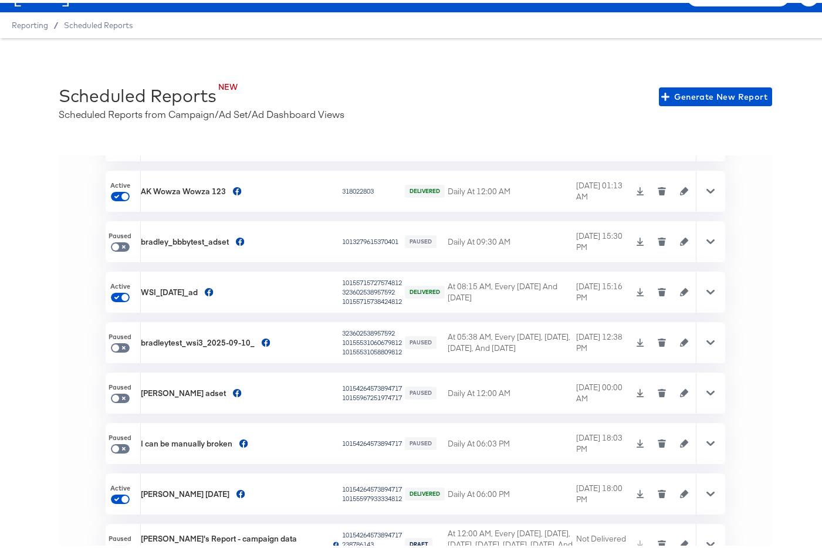
scroll to position [3454, 0]
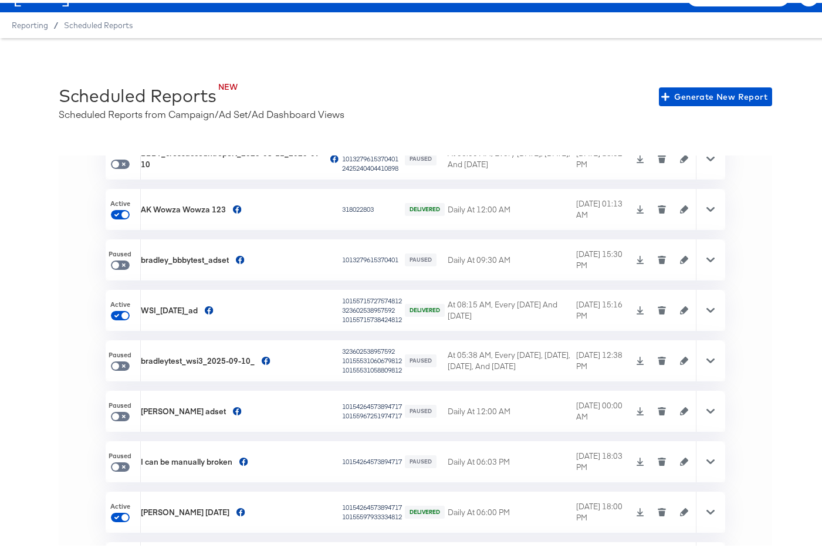
click at [659, 208] on icon "button" at bounding box center [662, 207] width 6 height 5
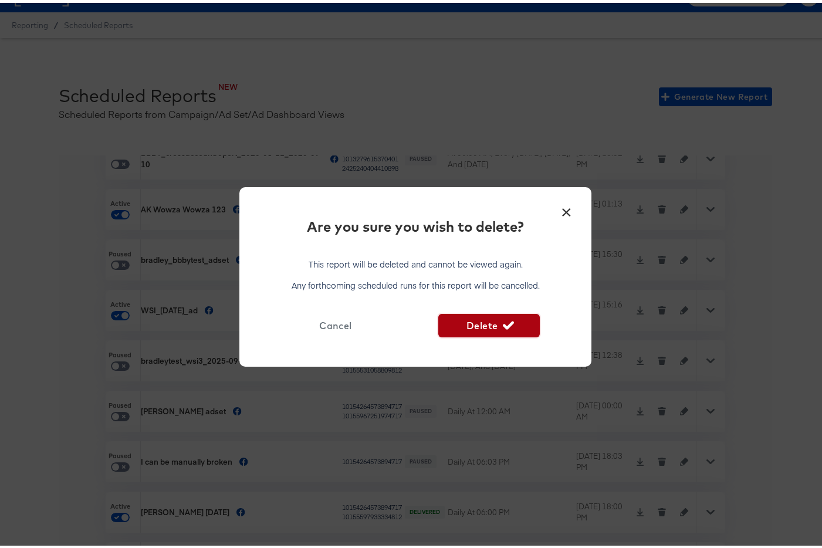
click at [460, 316] on span "Delete" at bounding box center [488, 322] width 91 height 16
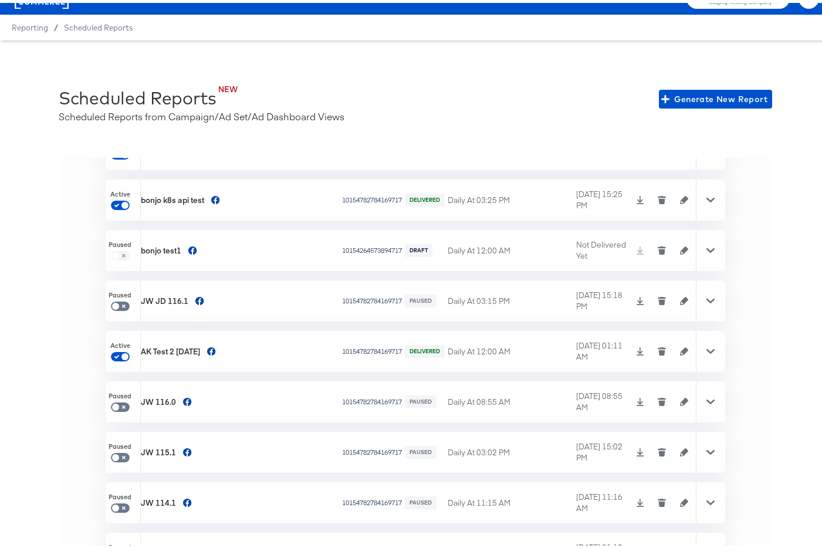
scroll to position [2876, 0]
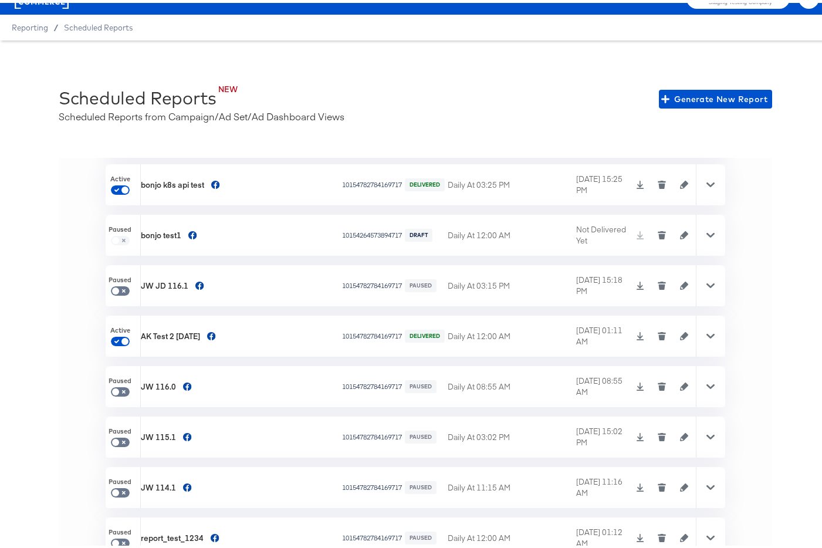
click at [659, 335] on icon "button" at bounding box center [662, 334] width 6 height 5
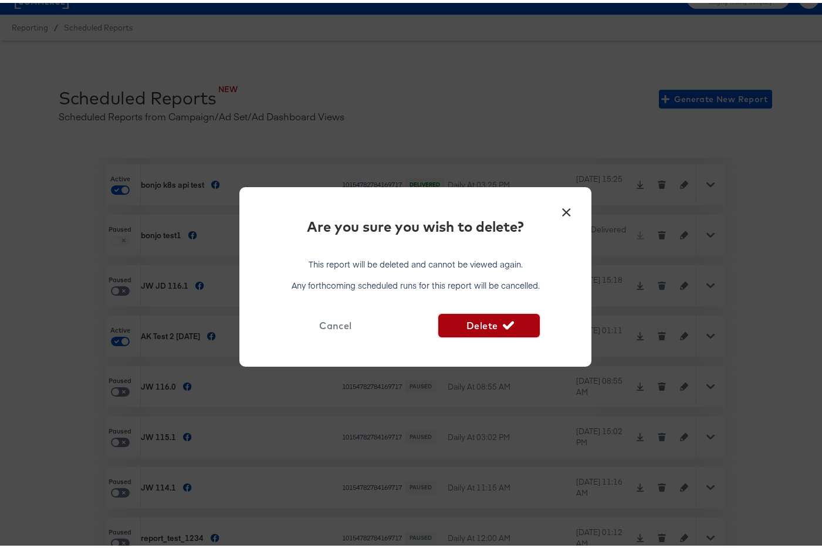
click at [474, 322] on span "Delete" at bounding box center [488, 322] width 91 height 16
checkbox input "false"
checkbox input "true"
checkbox input "false"
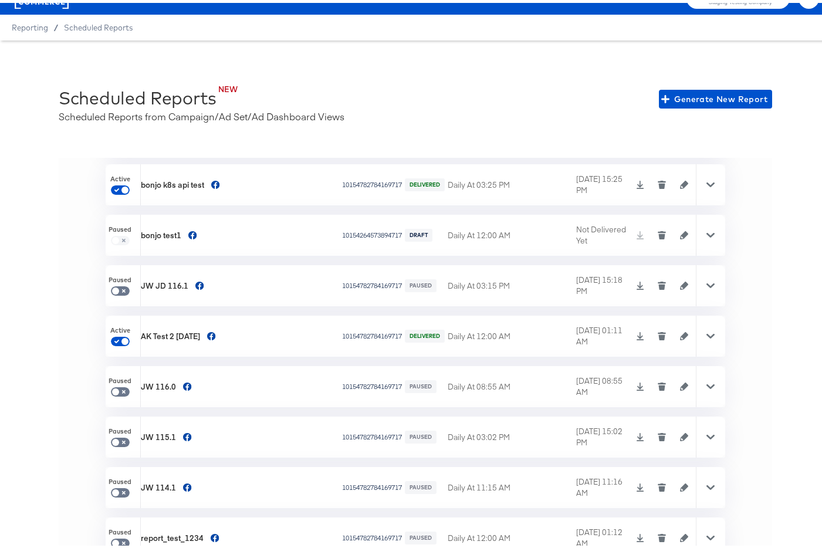
click at [659, 284] on icon "button" at bounding box center [662, 284] width 6 height 5
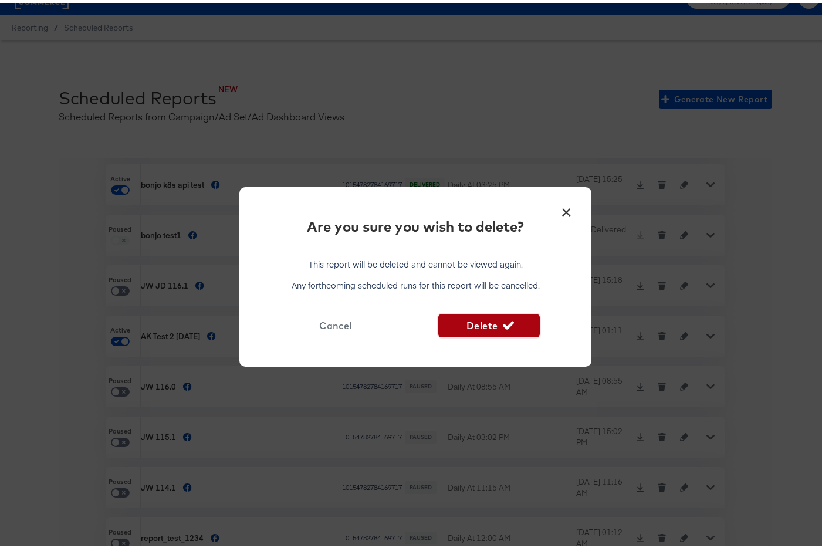
click at [472, 319] on span "Delete" at bounding box center [488, 322] width 91 height 16
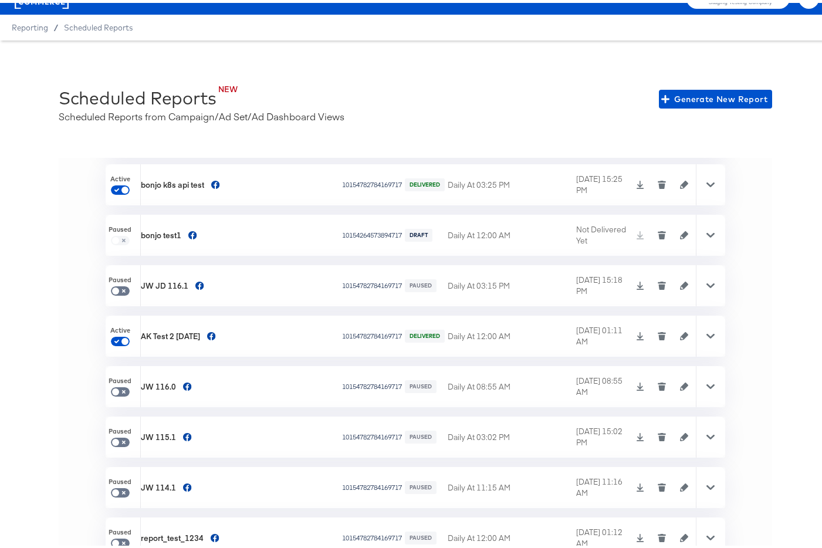
click at [657, 382] on icon "button" at bounding box center [661, 383] width 8 height 8
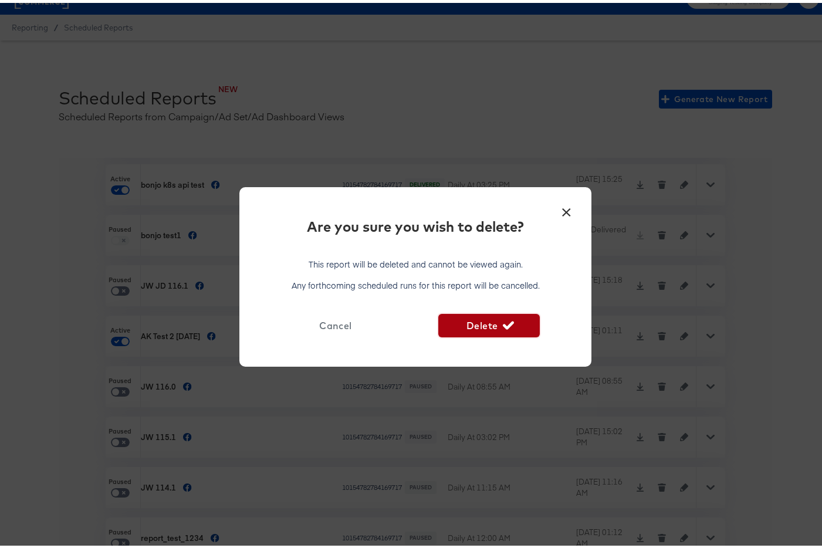
click at [507, 319] on icon "button" at bounding box center [508, 322] width 11 height 11
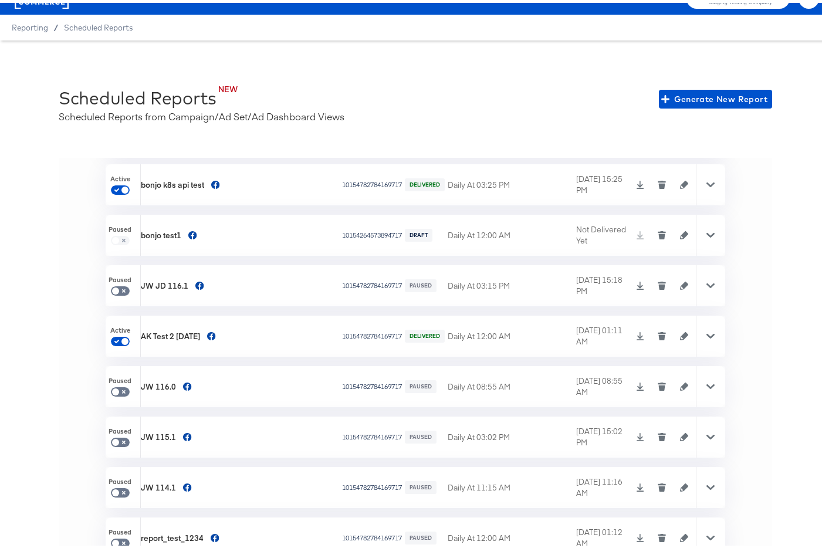
click at [659, 435] on icon "button" at bounding box center [662, 435] width 6 height 5
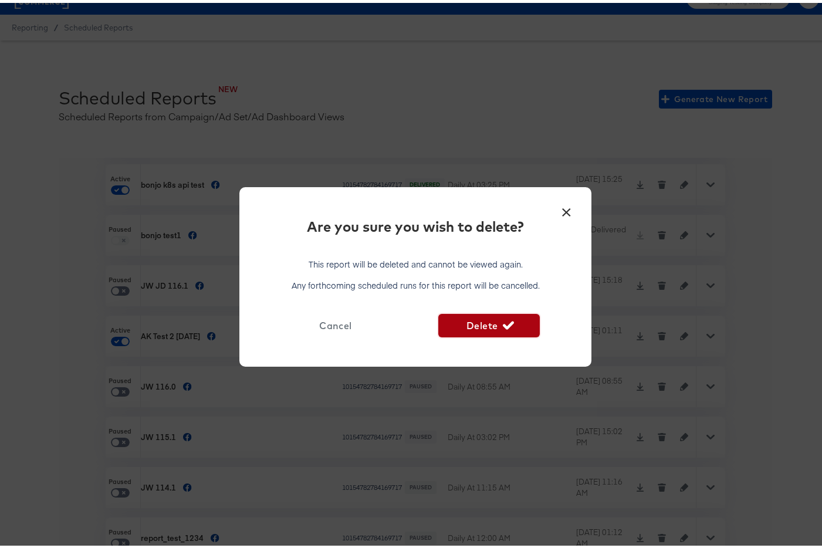
click at [508, 323] on icon "button" at bounding box center [508, 322] width 11 height 11
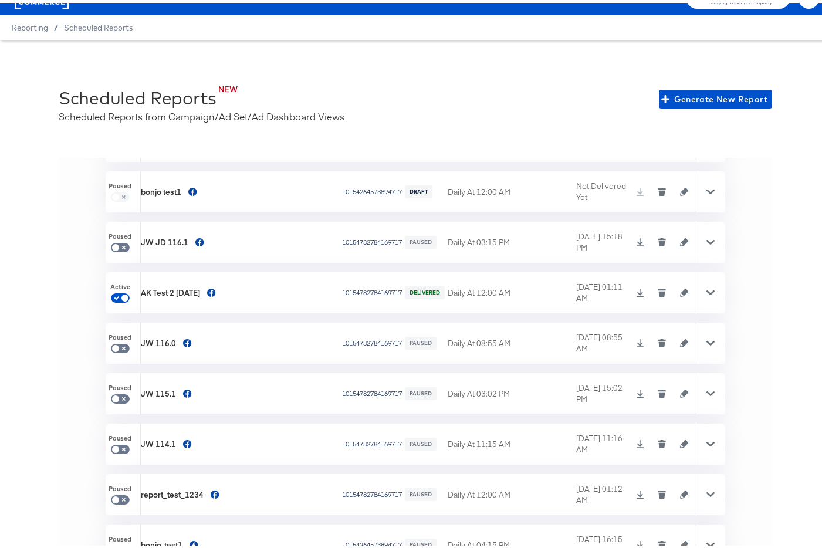
scroll to position [2924, 0]
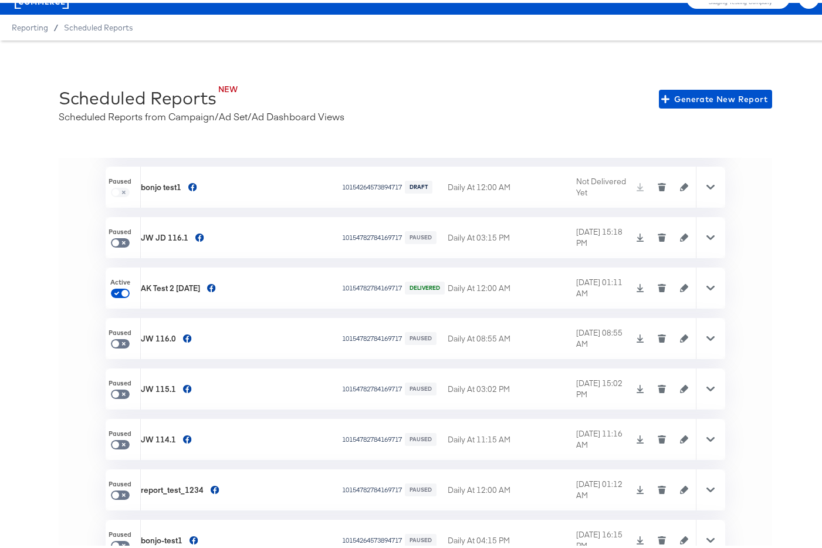
click at [653, 389] on button "button" at bounding box center [662, 386] width 18 height 8
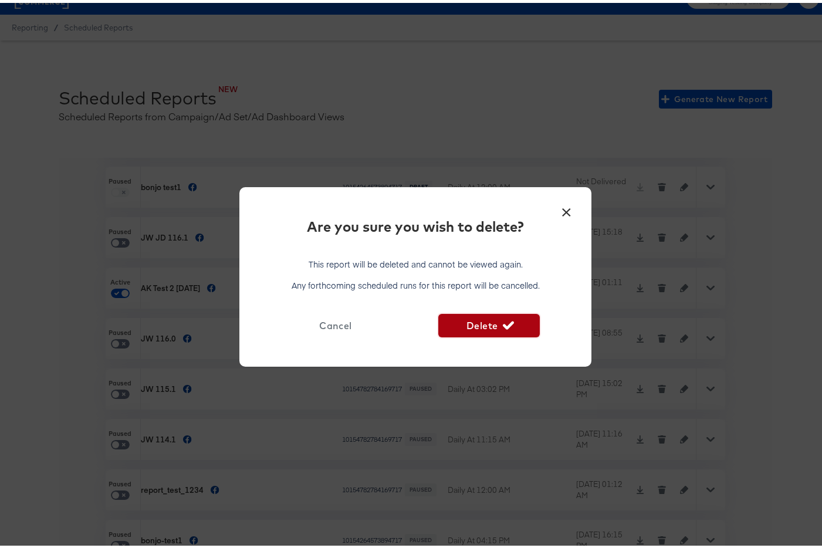
click at [519, 324] on span "Delete" at bounding box center [488, 322] width 91 height 16
checkbox input "false"
checkbox input "true"
checkbox input "false"
click at [486, 322] on span "Delete" at bounding box center [488, 322] width 91 height 16
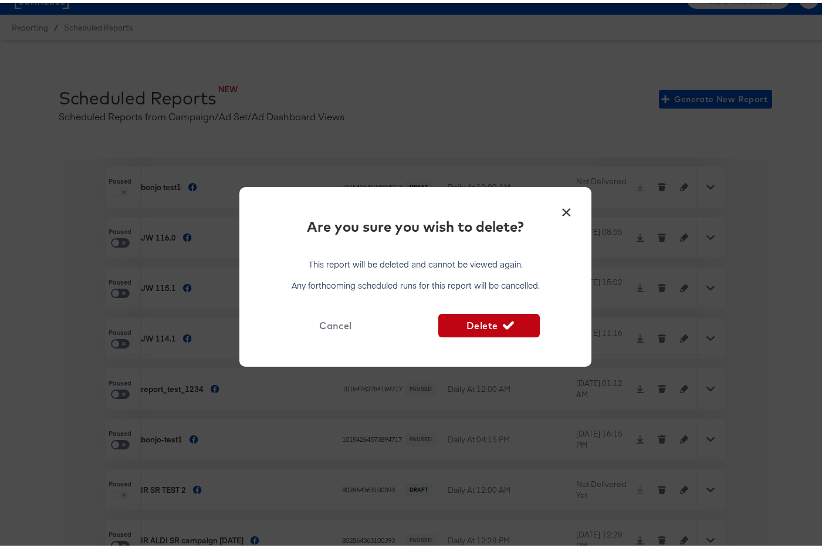
click at [564, 208] on button "×" at bounding box center [565, 206] width 21 height 21
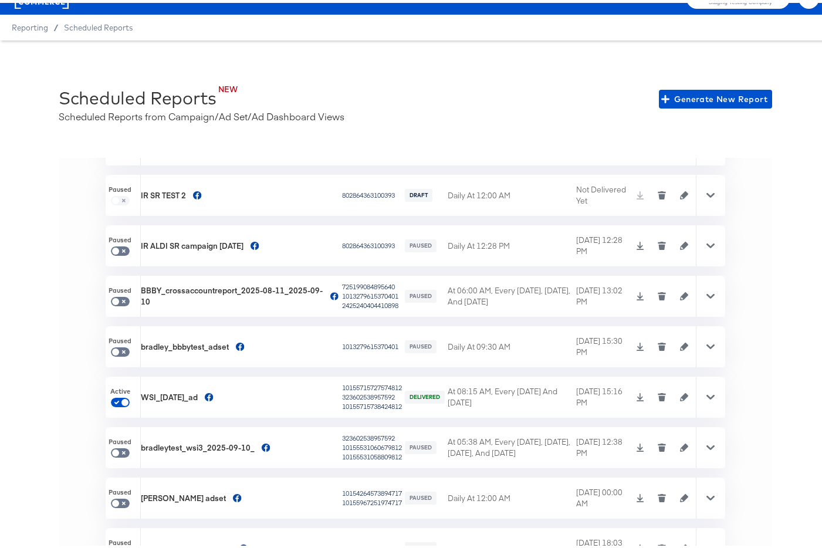
scroll to position [3193, 0]
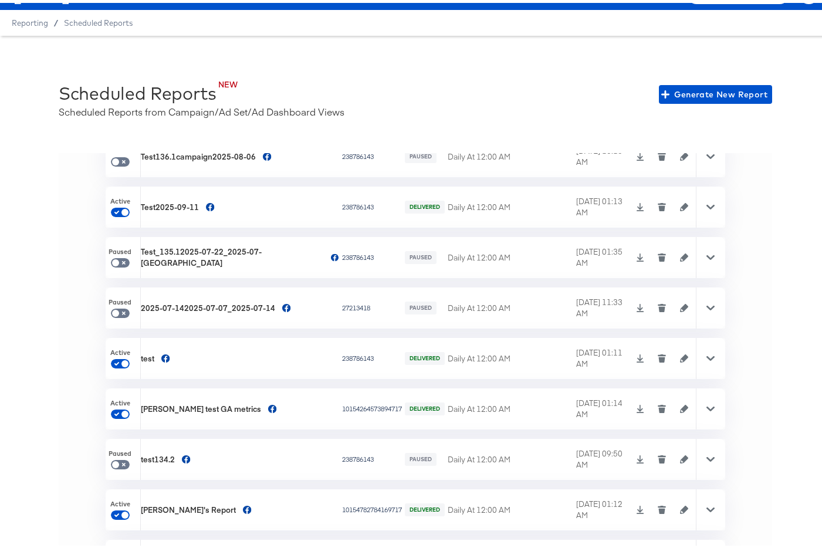
scroll to position [201, 0]
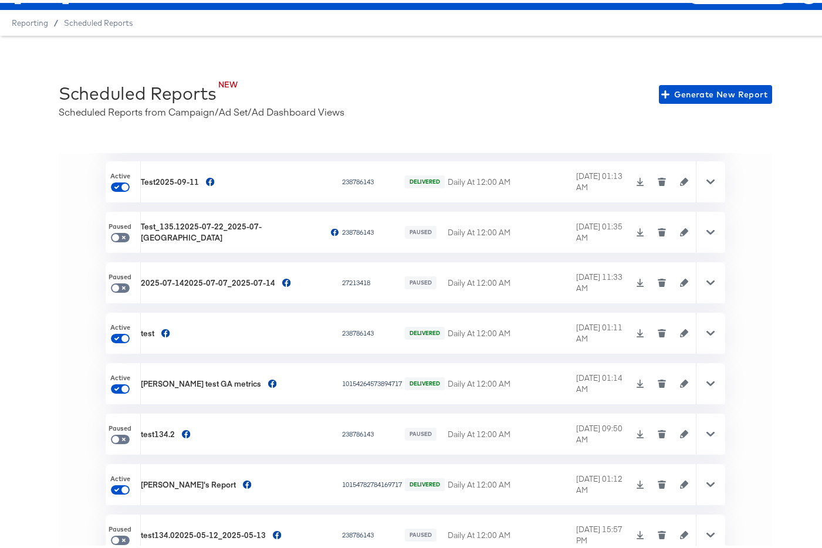
click at [657, 328] on icon "button" at bounding box center [661, 330] width 8 height 8
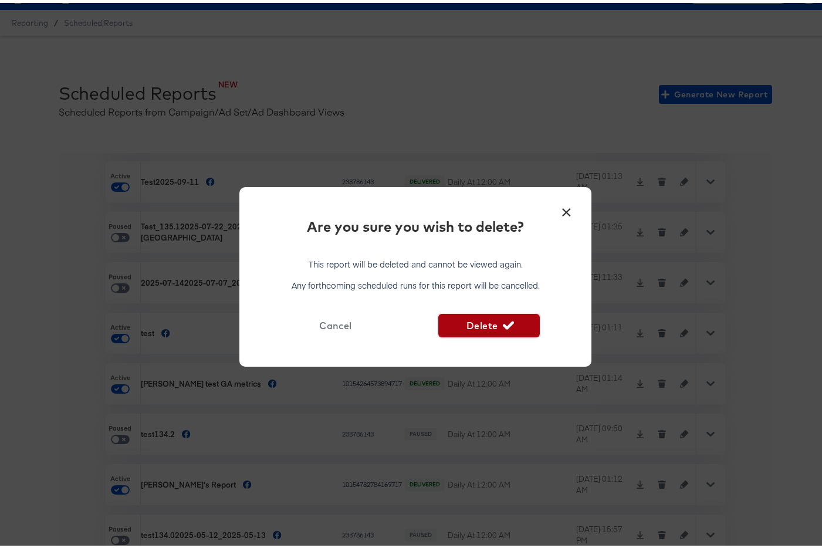
click at [467, 322] on span "Delete" at bounding box center [488, 322] width 91 height 16
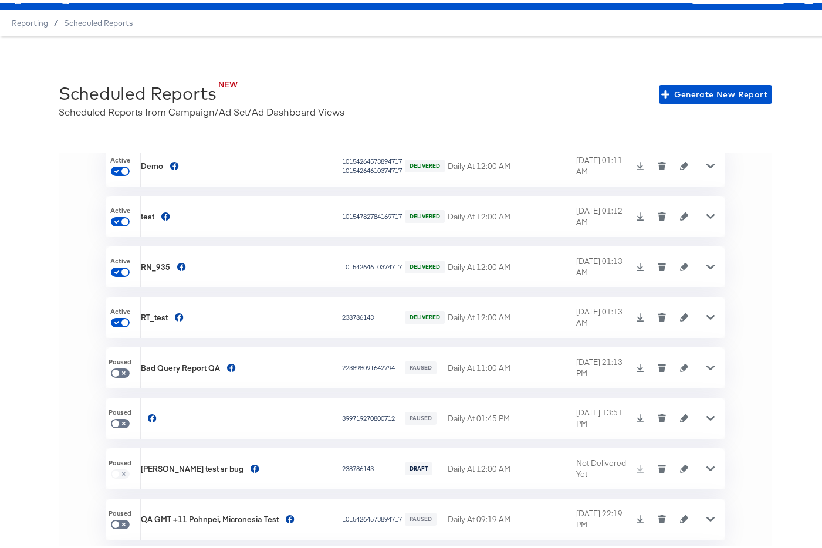
scroll to position [2103, 0]
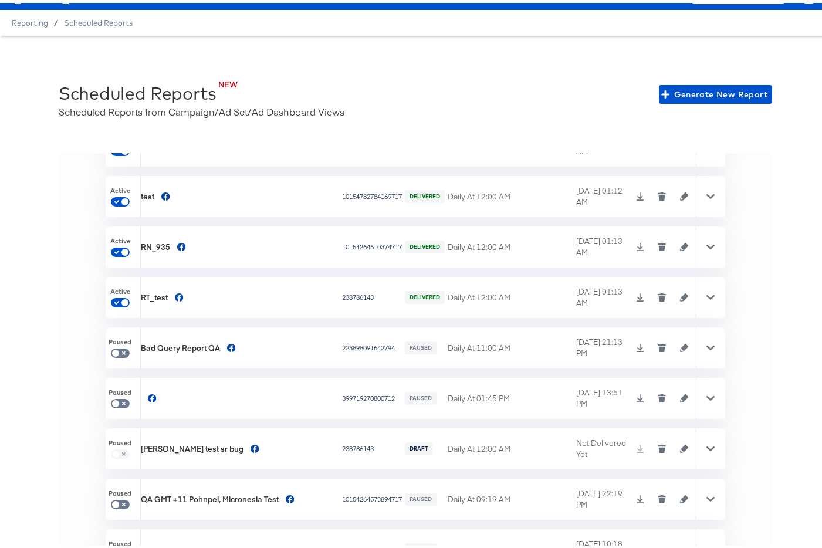
click at [659, 244] on icon "button" at bounding box center [662, 245] width 6 height 5
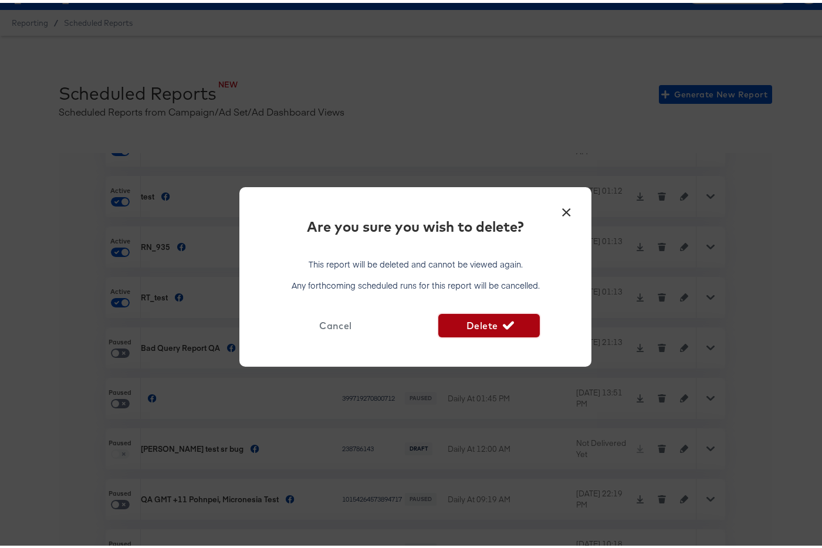
click at [453, 318] on span "Delete" at bounding box center [488, 322] width 91 height 16
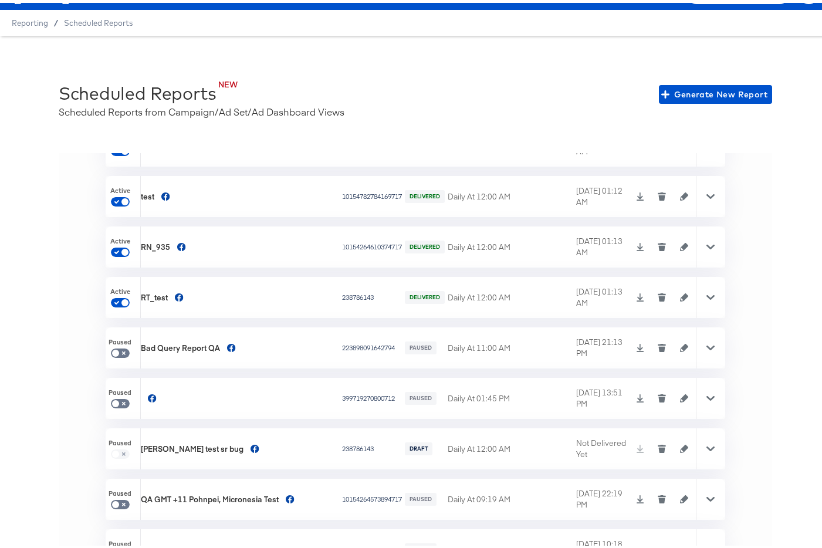
click at [659, 294] on icon "button" at bounding box center [662, 295] width 6 height 5
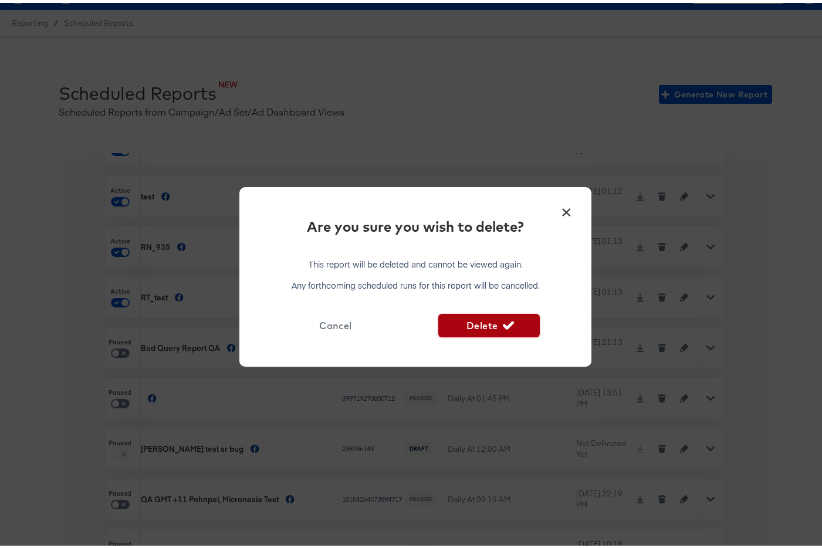
click at [493, 317] on span "Delete" at bounding box center [488, 322] width 91 height 16
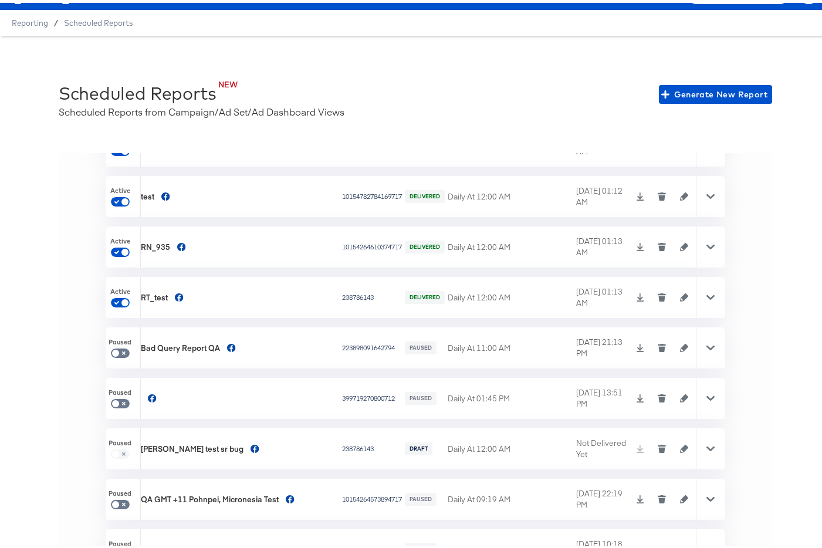
checkbox input "false"
checkbox input "true"
checkbox input "false"
checkbox input "true"
checkbox input "false"
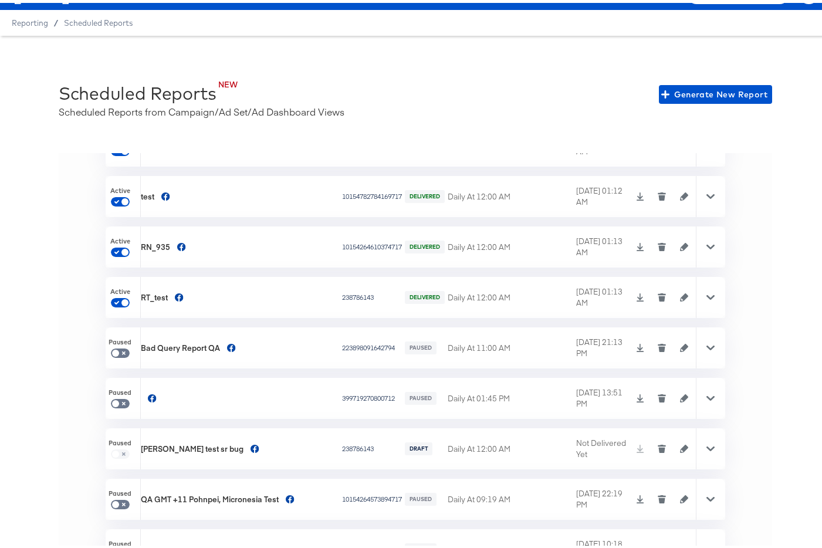
checkbox input "false"
checkbox input "true"
checkbox input "false"
checkbox input "true"
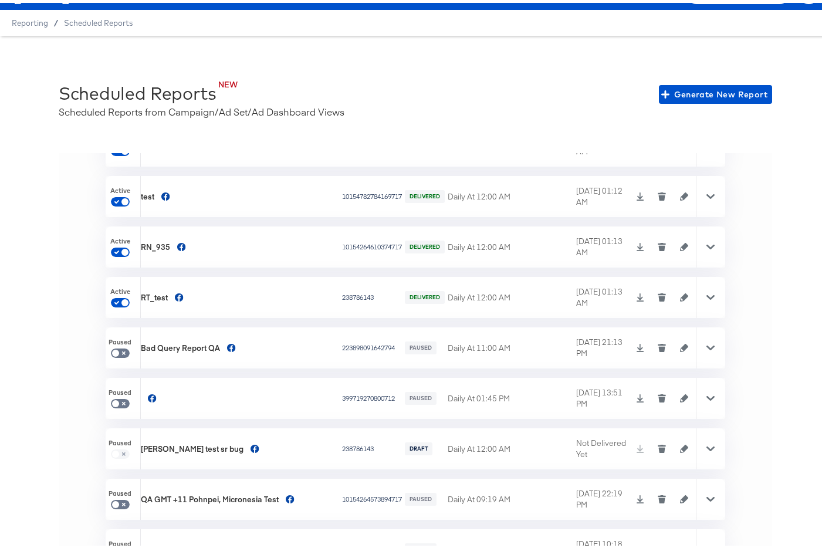
checkbox input "false"
checkbox input "true"
checkbox input "false"
checkbox input "true"
checkbox input "false"
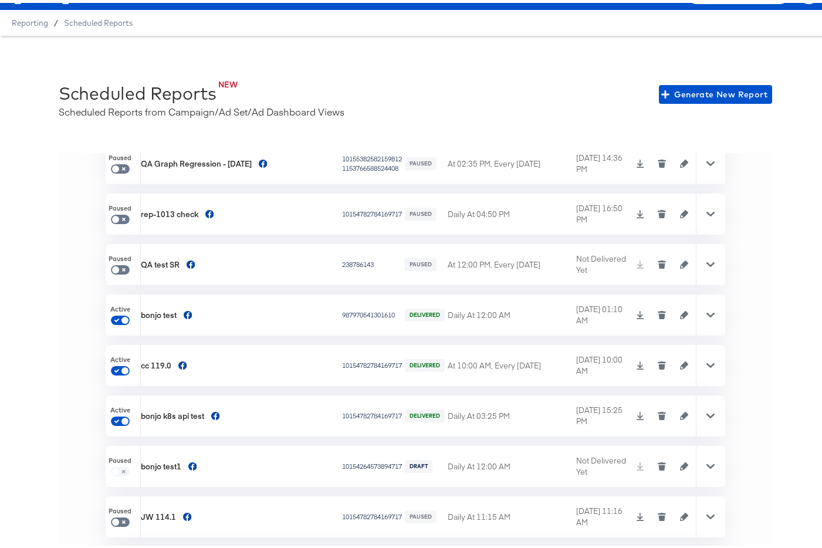
scroll to position [2586, 0]
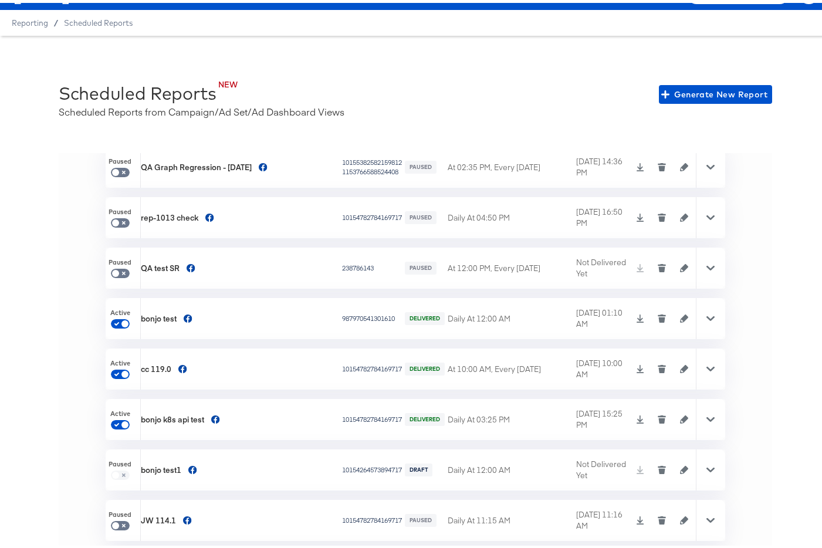
click at [659, 415] on icon "button" at bounding box center [662, 417] width 6 height 5
click at [643, 415] on body "Products Creative Reporting Feed Suite Accounts Staging Testing Company EM Repo…" at bounding box center [415, 261] width 830 height 574
click at [657, 415] on icon "button" at bounding box center [661, 416] width 8 height 8
click at [281, 53] on body "Products Creative Reporting Feed Suite Accounts Staging Testing Company EM Repo…" at bounding box center [415, 261] width 830 height 574
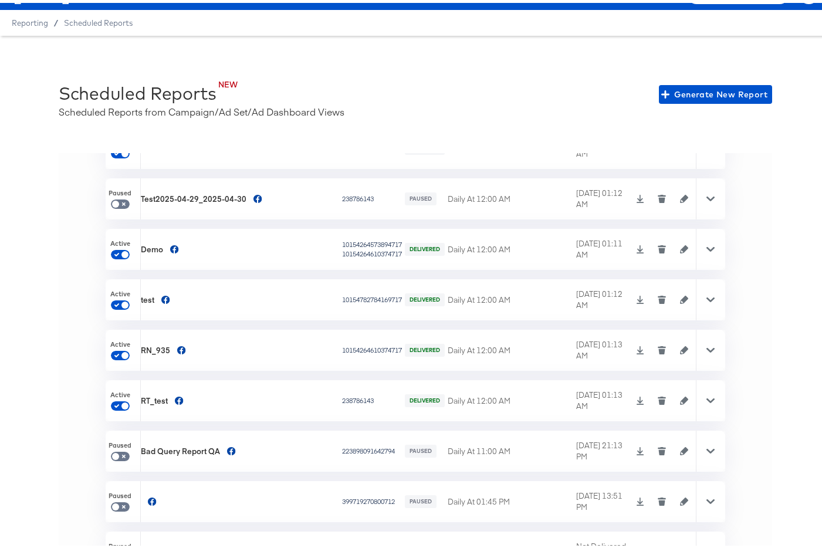
scroll to position [3152, 0]
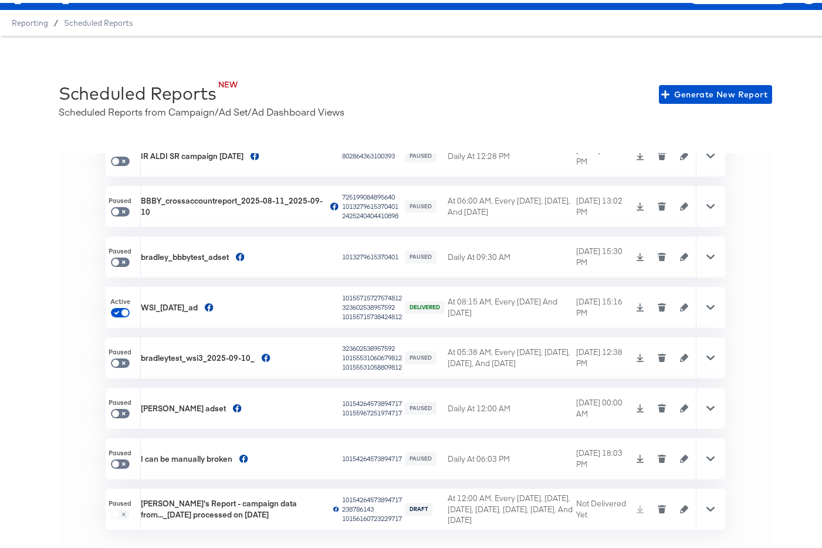
checkbox input "false"
checkbox input "true"
checkbox input "false"
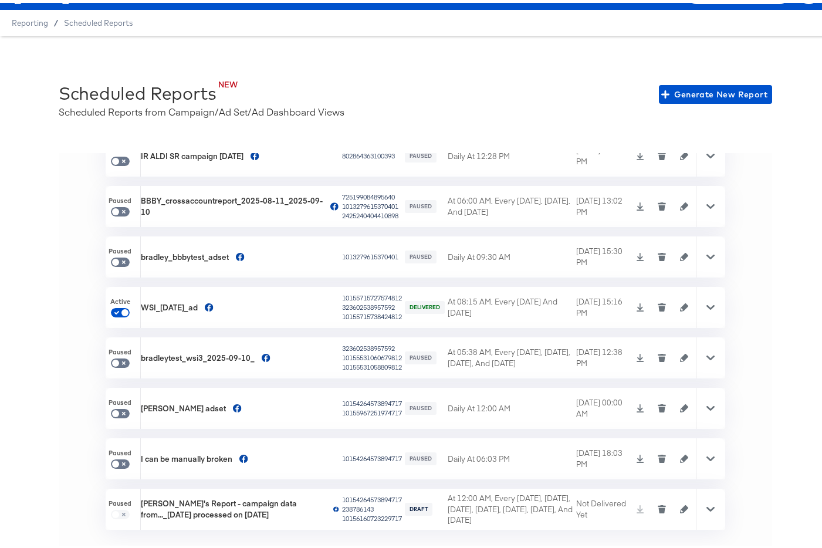
checkbox input "false"
checkbox input "true"
checkbox input "false"
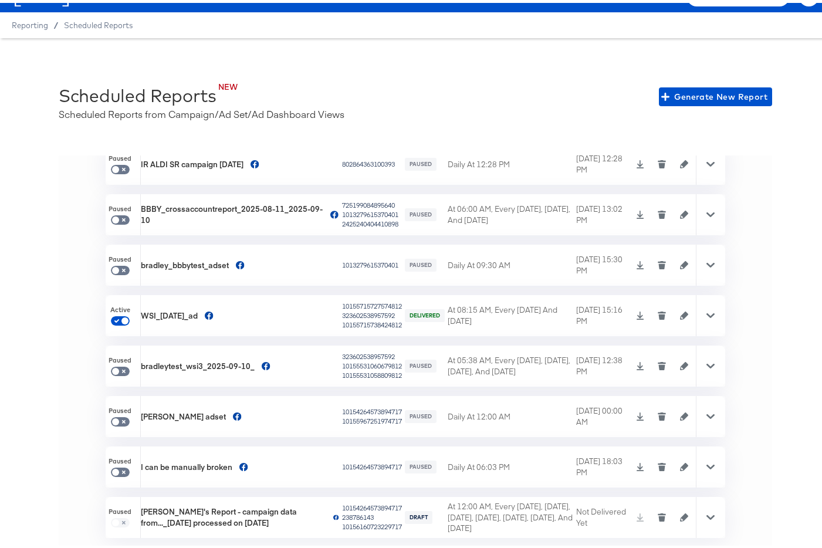
scroll to position [3047, 0]
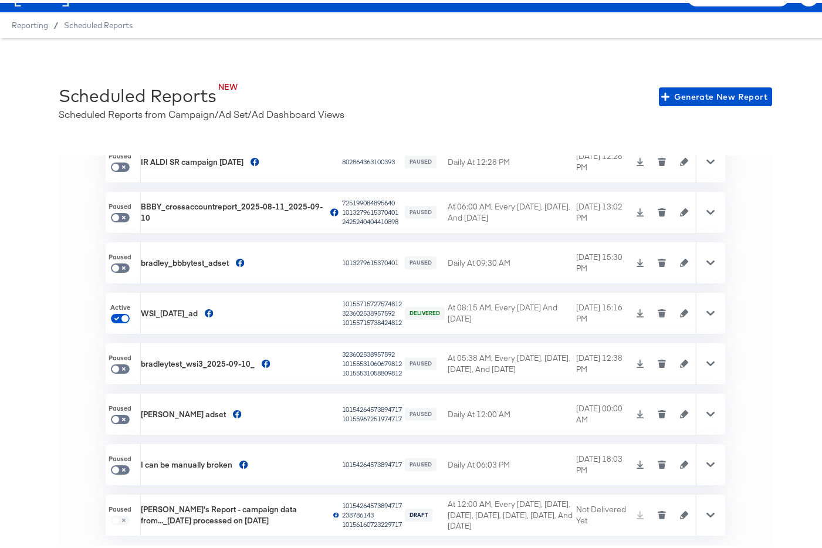
click at [659, 311] on icon "button" at bounding box center [662, 311] width 6 height 5
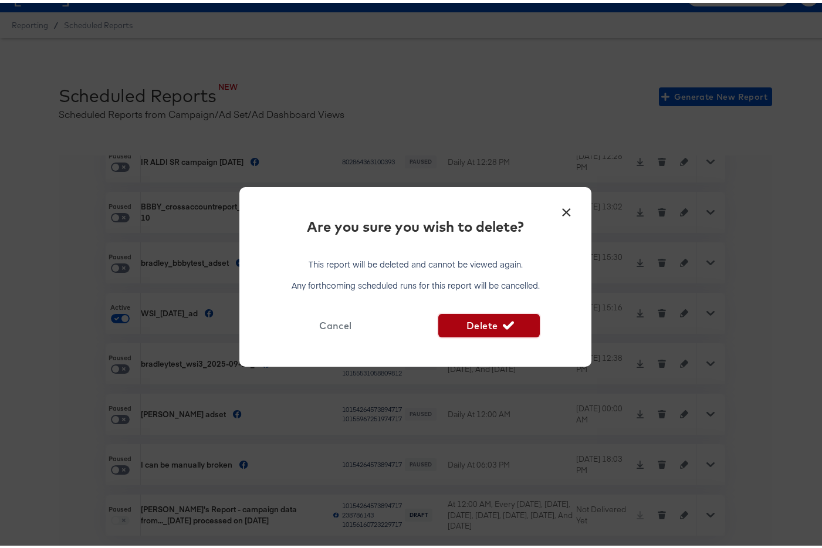
click at [513, 318] on span "Delete" at bounding box center [488, 322] width 91 height 16
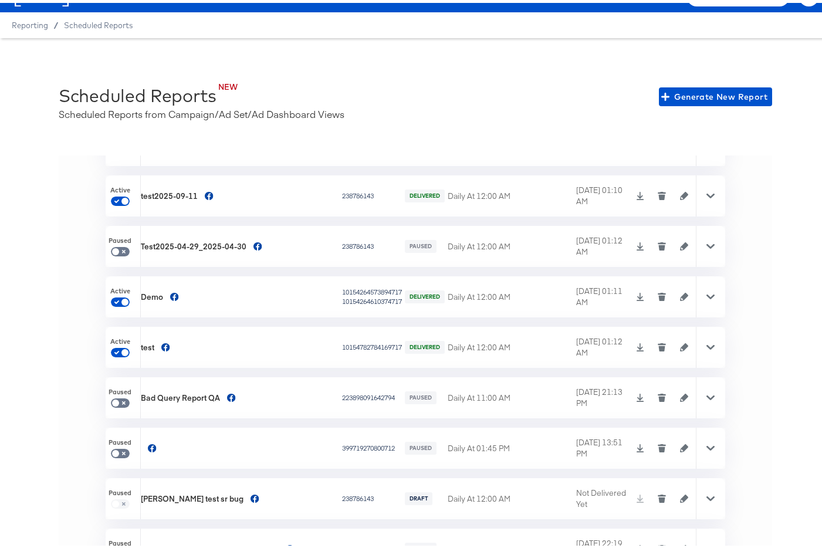
scroll to position [1894, 0]
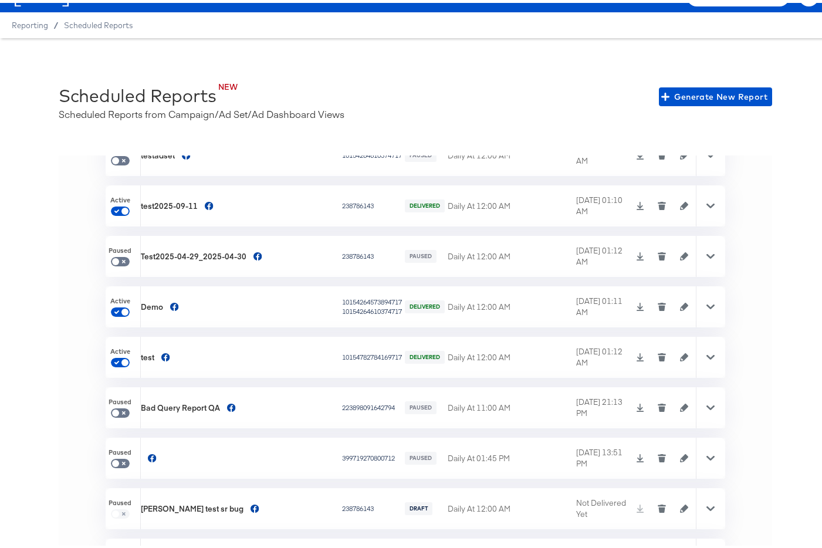
click at [657, 304] on icon "button" at bounding box center [661, 304] width 8 height 8
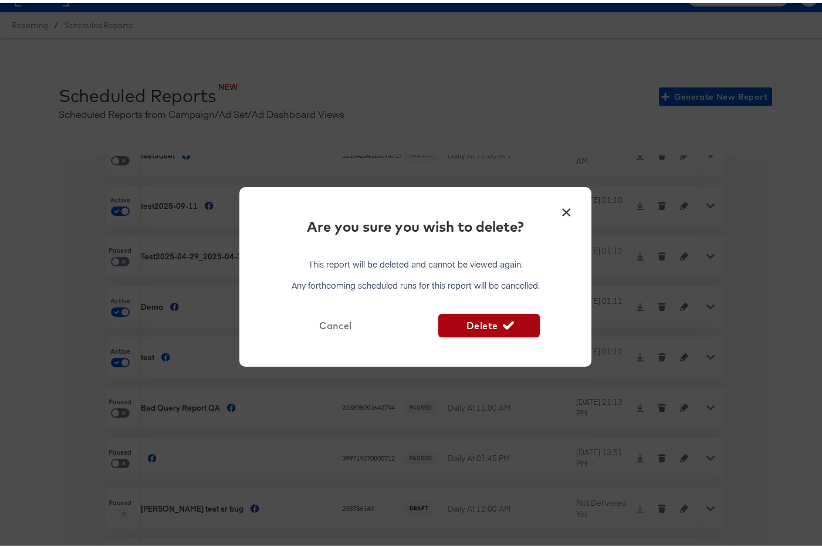
click at [476, 324] on span "Delete" at bounding box center [488, 322] width 91 height 16
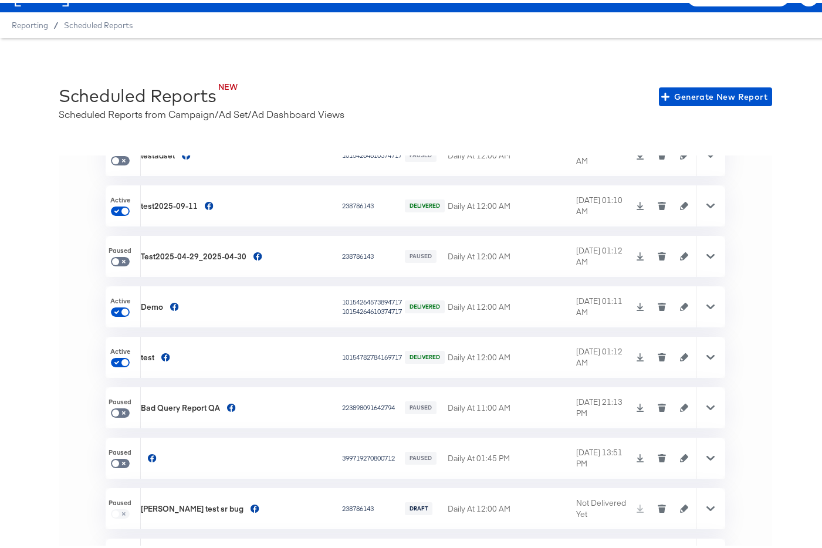
click at [653, 354] on button "button" at bounding box center [662, 354] width 18 height 8
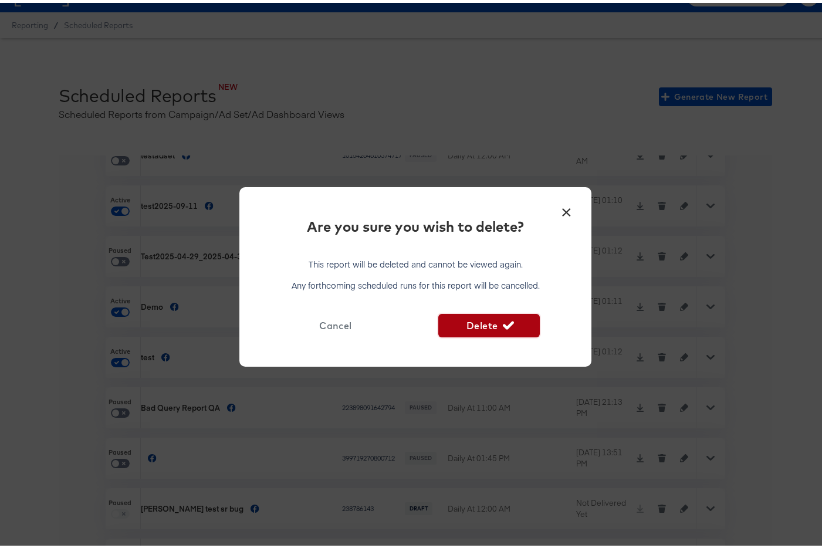
click at [488, 323] on span "Delete" at bounding box center [488, 322] width 91 height 16
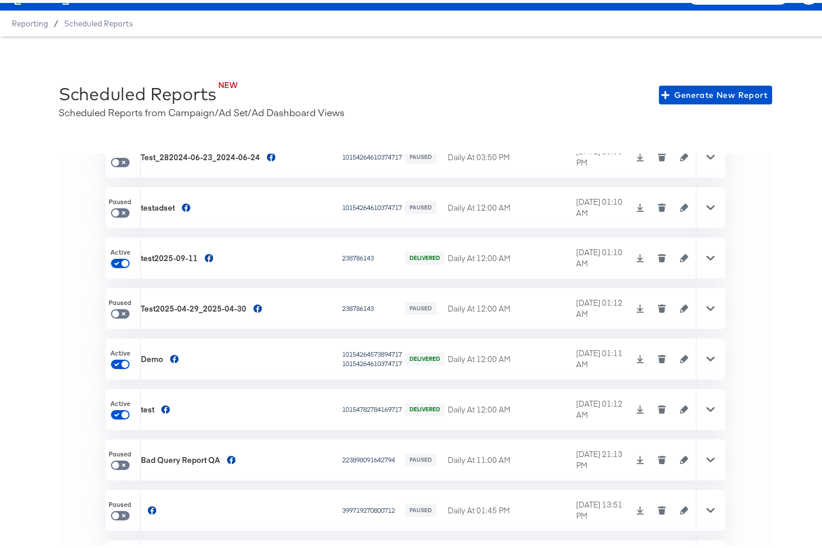
scroll to position [26, 0]
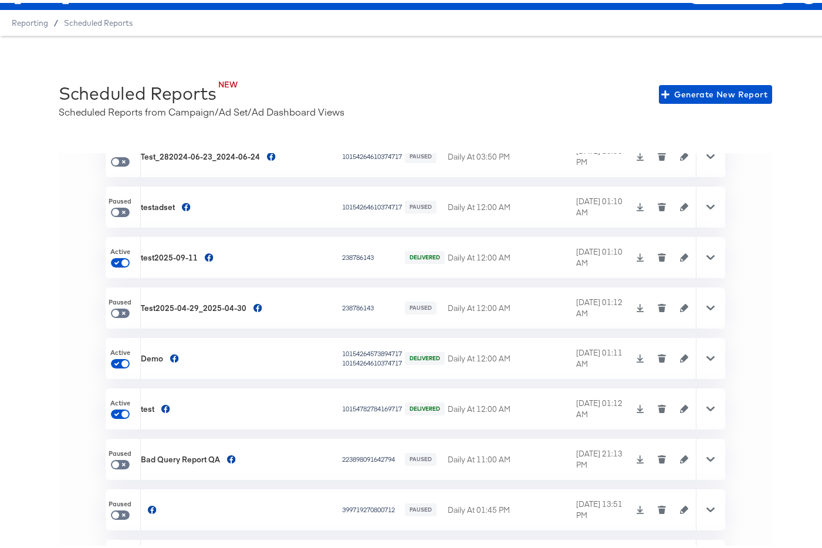
checkbox input "false"
checkbox input "true"
checkbox input "false"
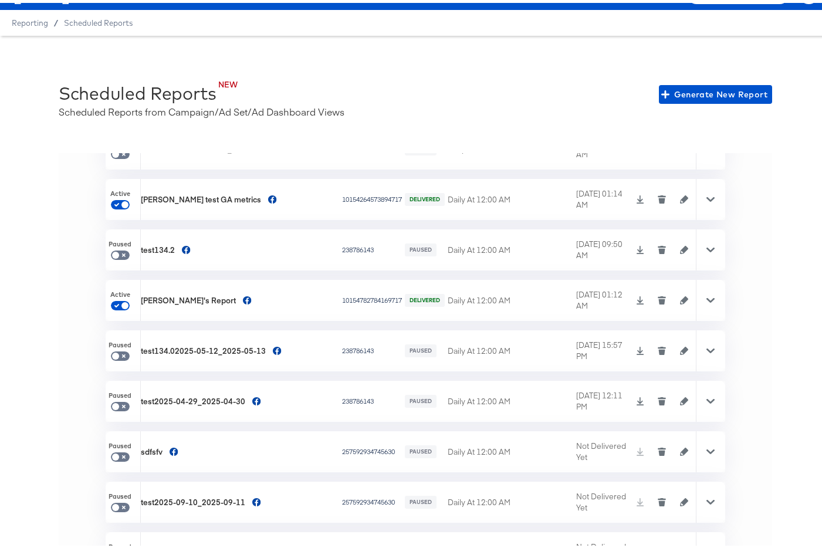
scroll to position [357, 0]
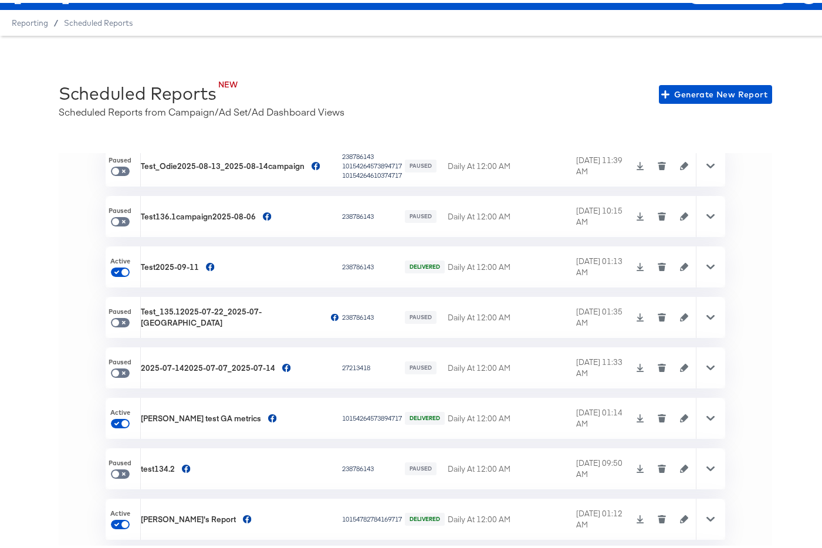
scroll to position [117, 0]
click at [659, 262] on icon "button" at bounding box center [662, 264] width 6 height 5
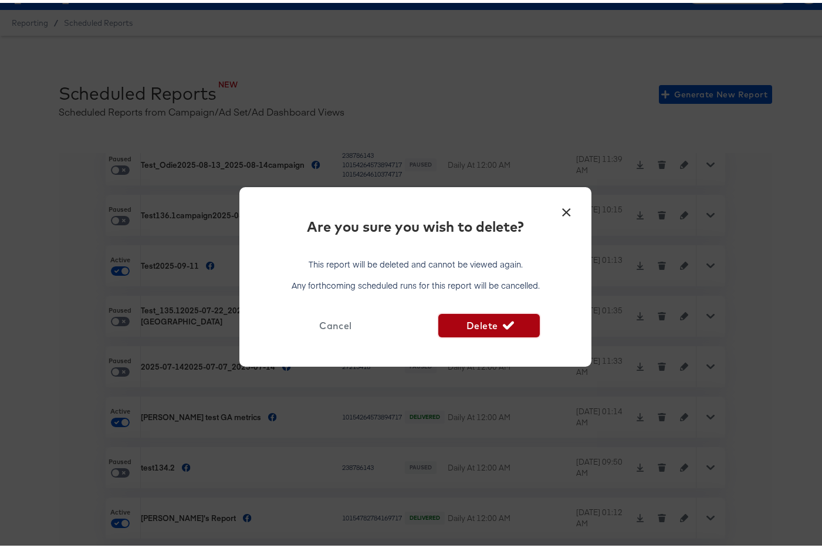
click at [496, 325] on span "Delete" at bounding box center [488, 322] width 91 height 16
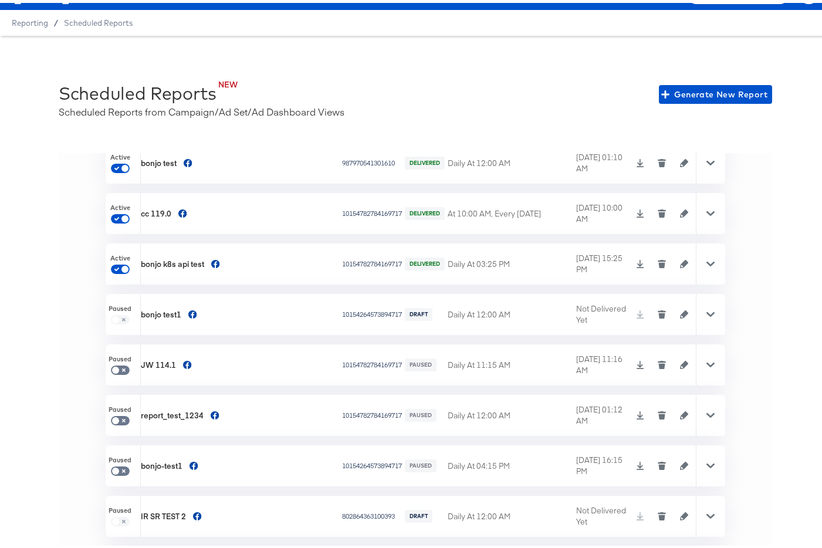
scroll to position [2541, 0]
click at [657, 157] on icon "button" at bounding box center [661, 159] width 8 height 8
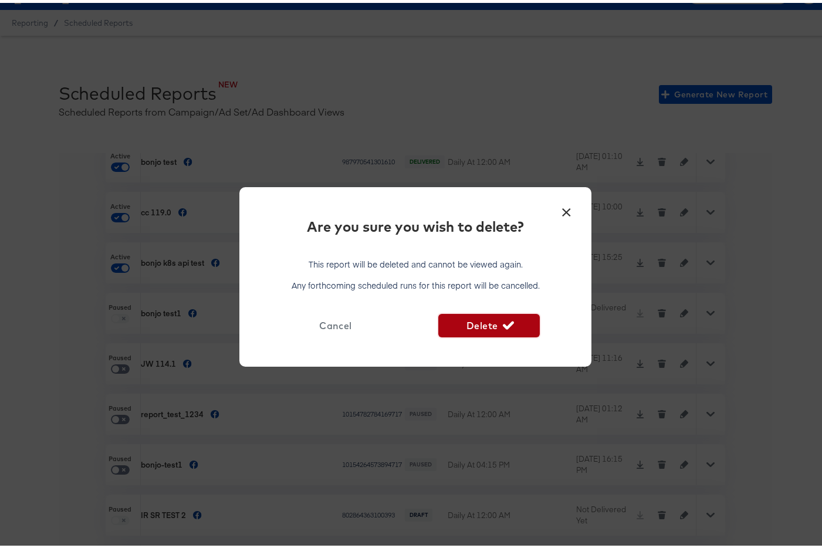
click at [484, 321] on span "Delete" at bounding box center [488, 322] width 91 height 16
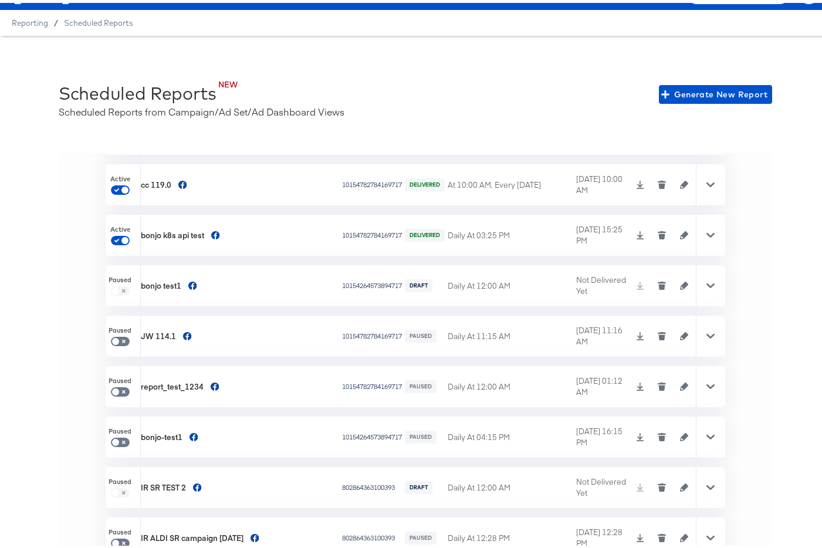
checkbox input "false"
checkbox input "true"
checkbox input "false"
checkbox input "true"
checkbox input "false"
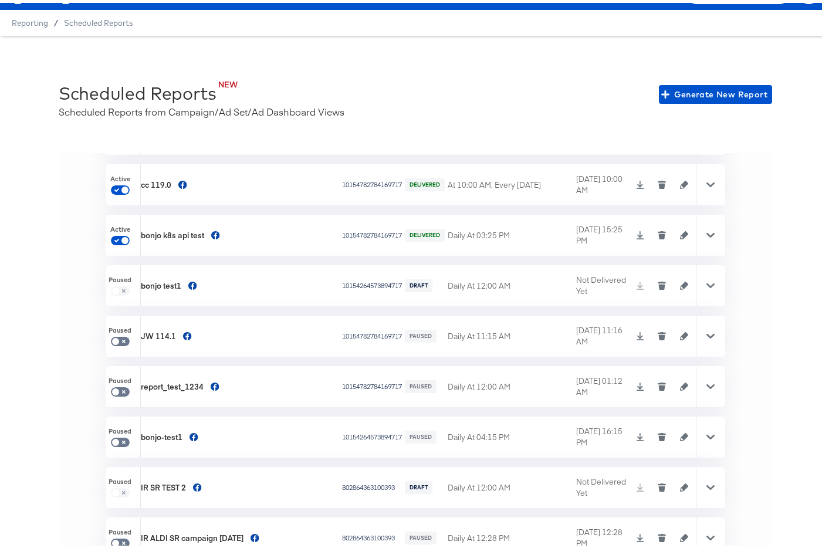
checkbox input "true"
checkbox input "false"
checkbox input "true"
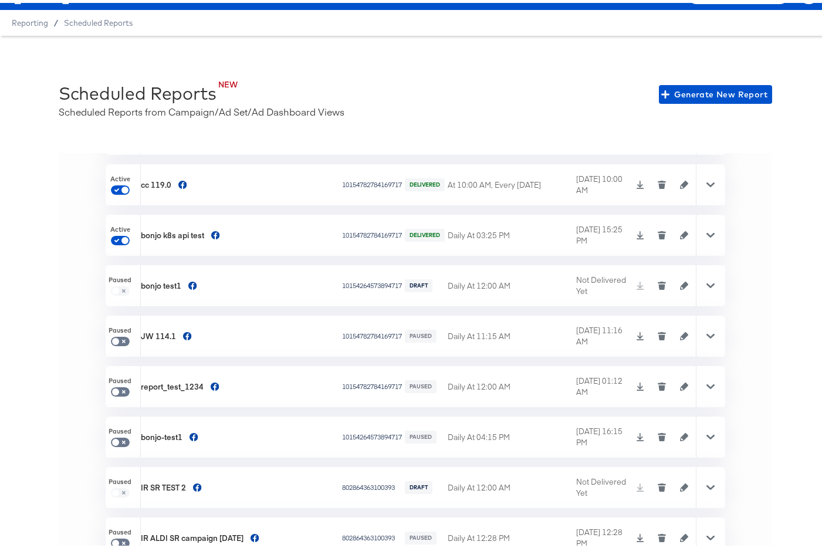
checkbox input "false"
checkbox input "true"
checkbox input "false"
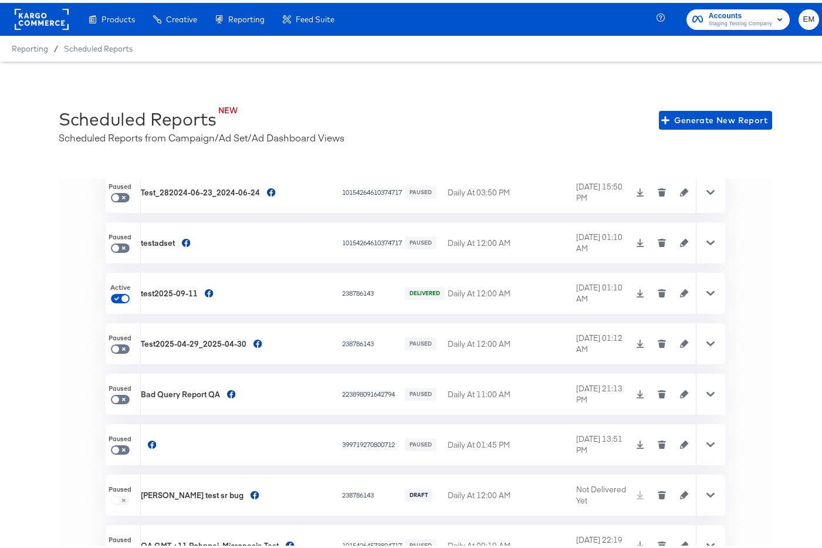
scroll to position [1776, 0]
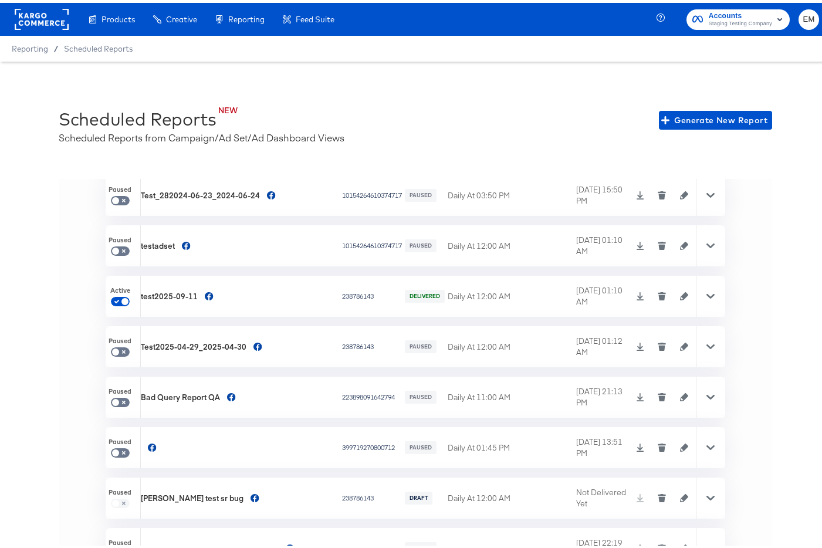
click at [659, 294] on icon "button" at bounding box center [662, 294] width 6 height 5
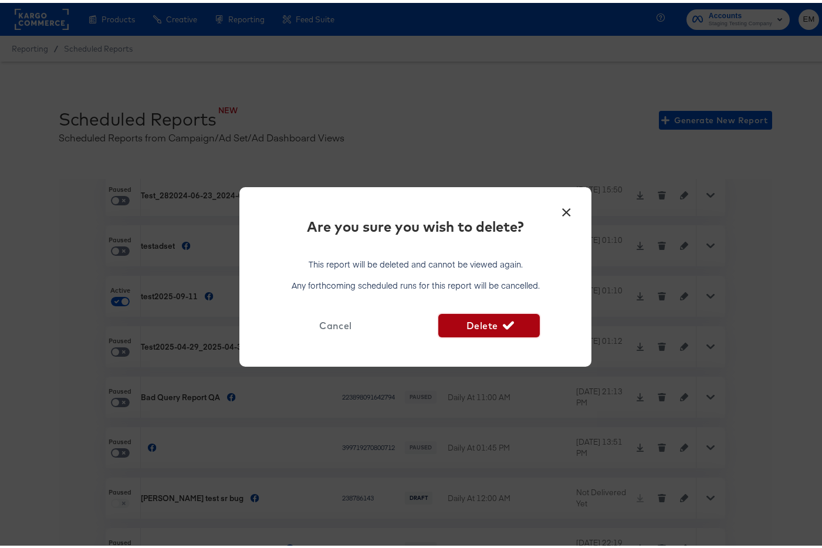
click at [504, 320] on icon "button" at bounding box center [508, 322] width 11 height 11
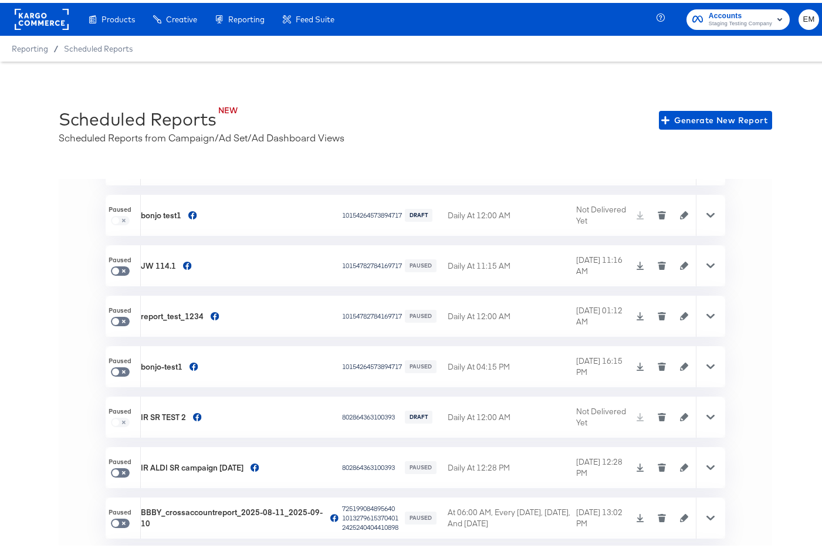
scroll to position [2561, 0]
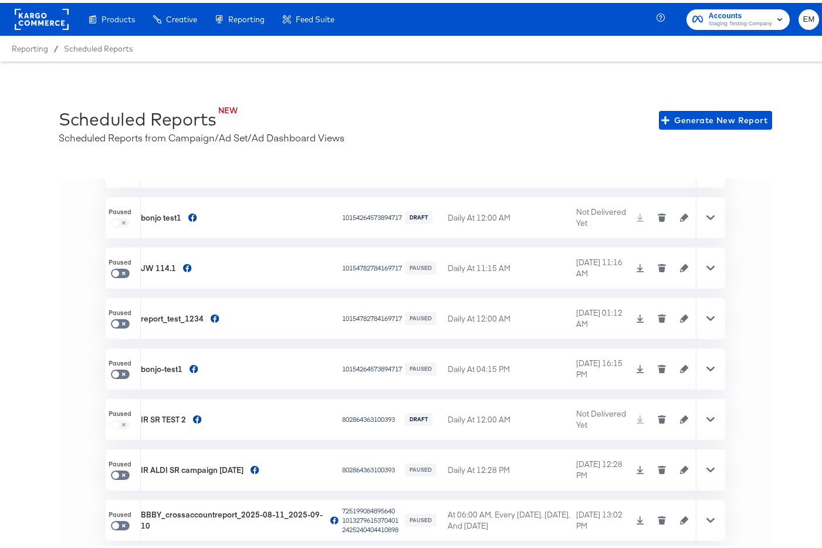
click at [657, 267] on icon "button" at bounding box center [661, 265] width 8 height 8
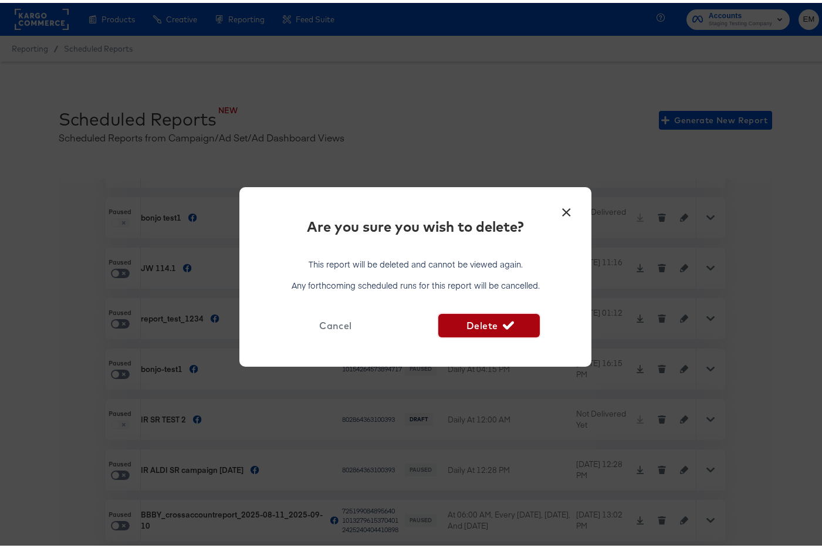
click at [520, 313] on button "Delete" at bounding box center [488, 322] width 101 height 23
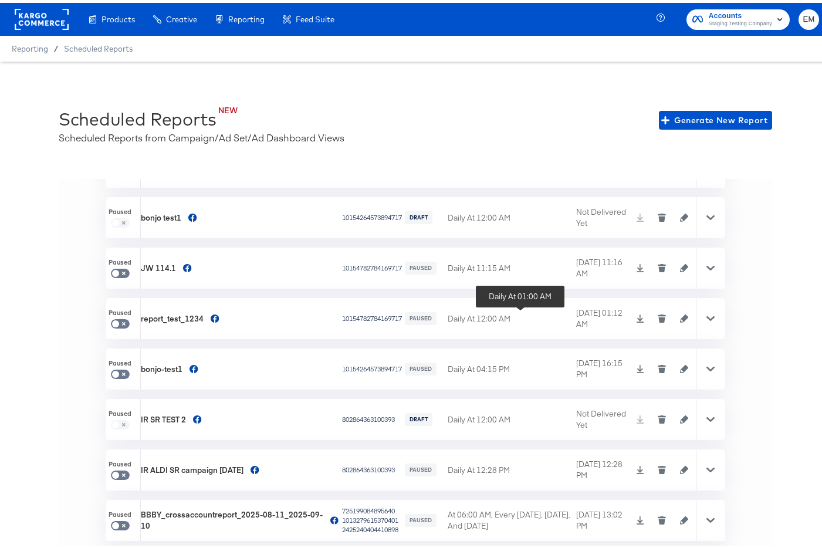
checkbox input "false"
checkbox input "true"
checkbox input "false"
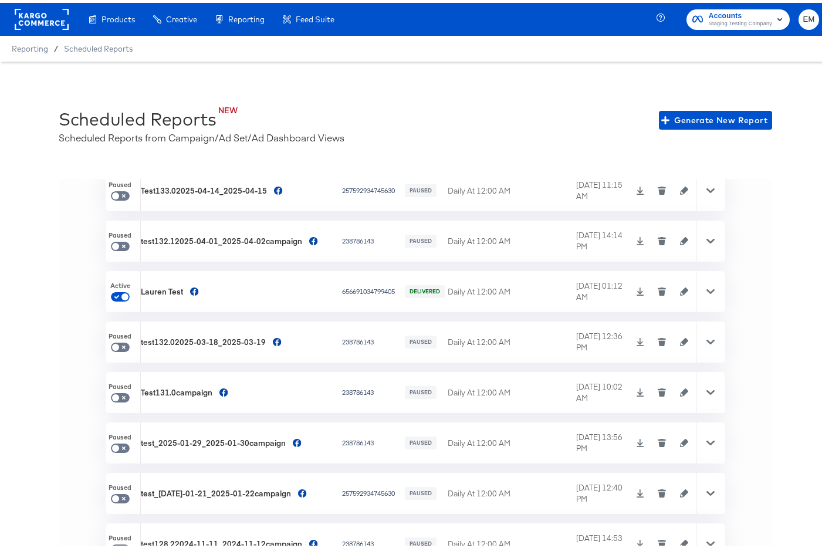
scroll to position [721, 0]
click at [123, 296] on input "checkbox" at bounding box center [125, 296] width 28 height 9
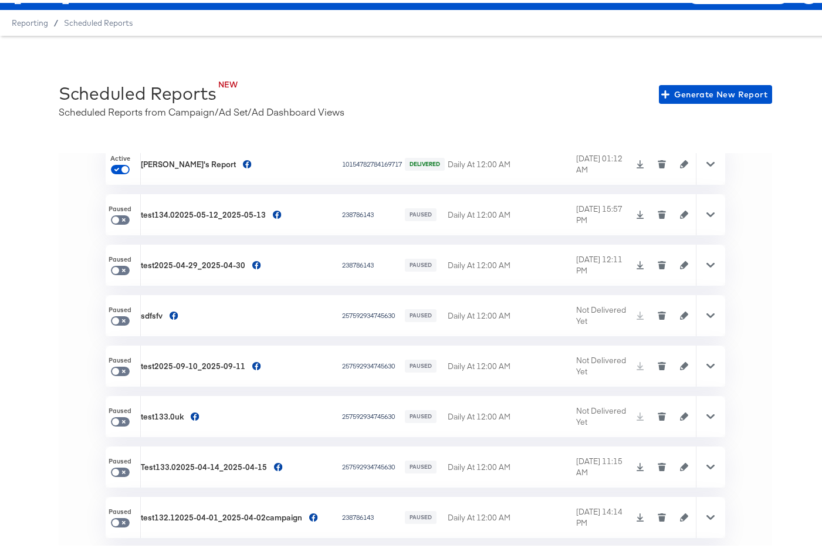
scroll to position [426, 0]
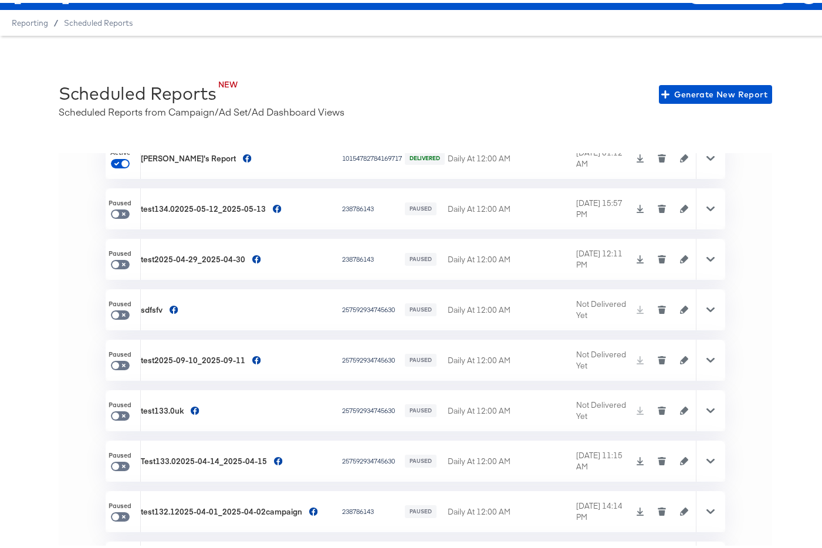
click at [706, 306] on icon at bounding box center [710, 307] width 8 height 8
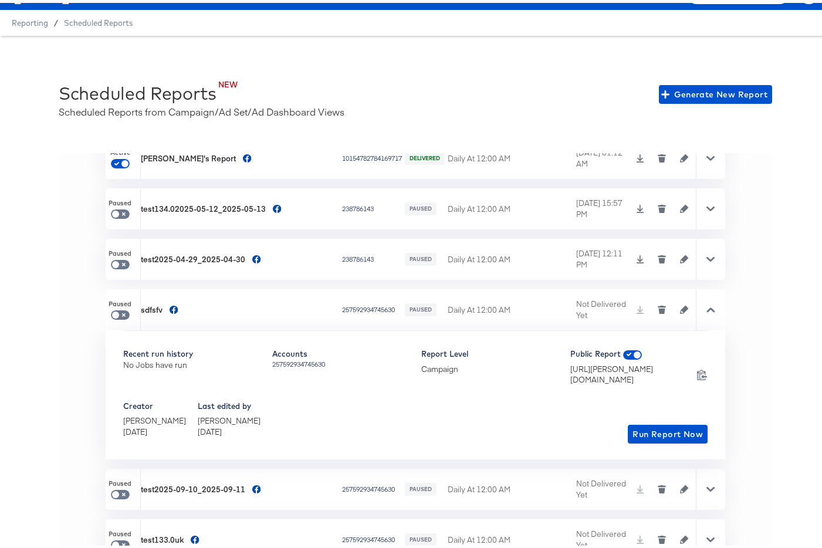
click at [706, 308] on icon at bounding box center [710, 307] width 8 height 8
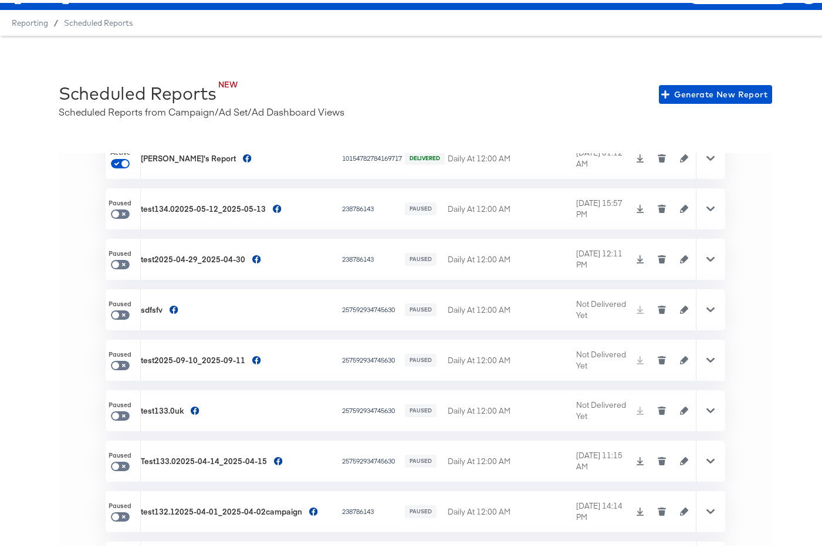
click at [659, 307] on icon "button" at bounding box center [662, 308] width 6 height 5
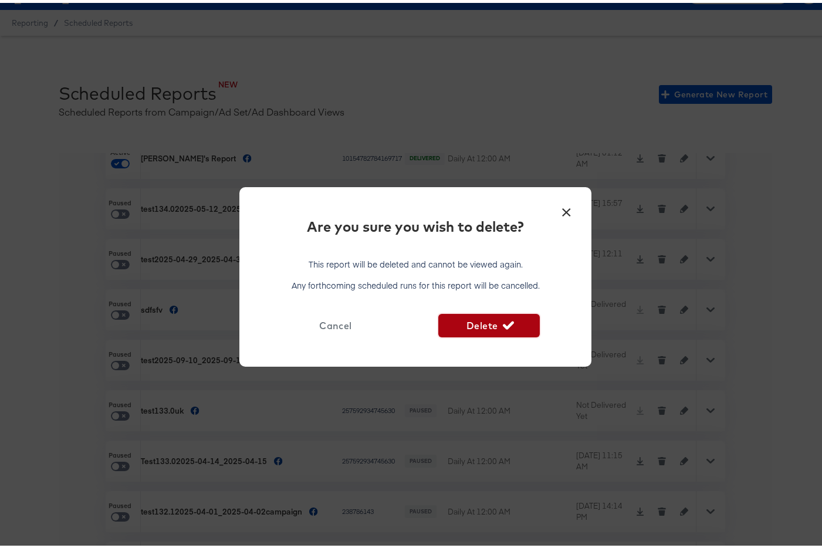
click at [509, 314] on span "Delete" at bounding box center [488, 322] width 91 height 16
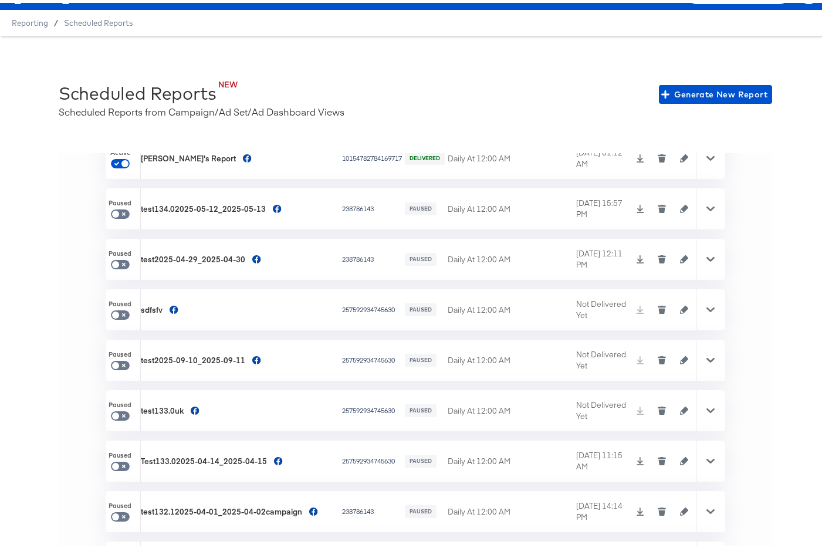
click at [696, 405] on div at bounding box center [710, 407] width 29 height 41
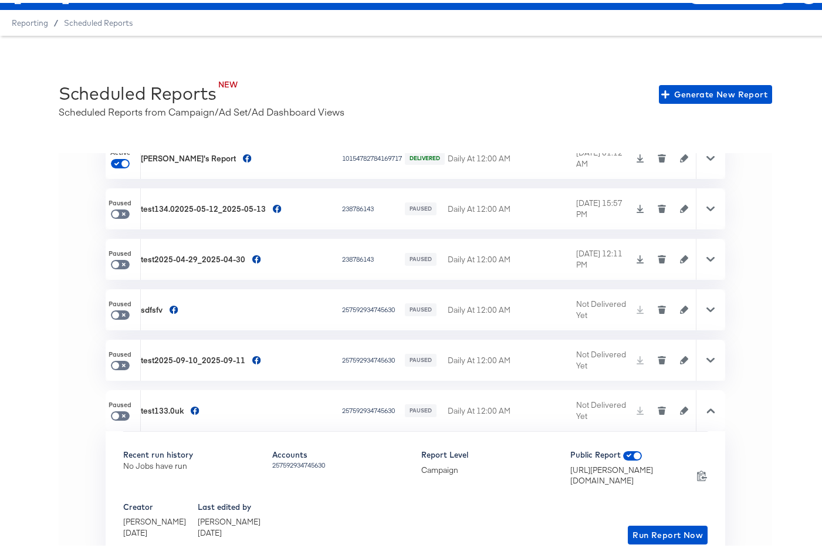
checkbox input "false"
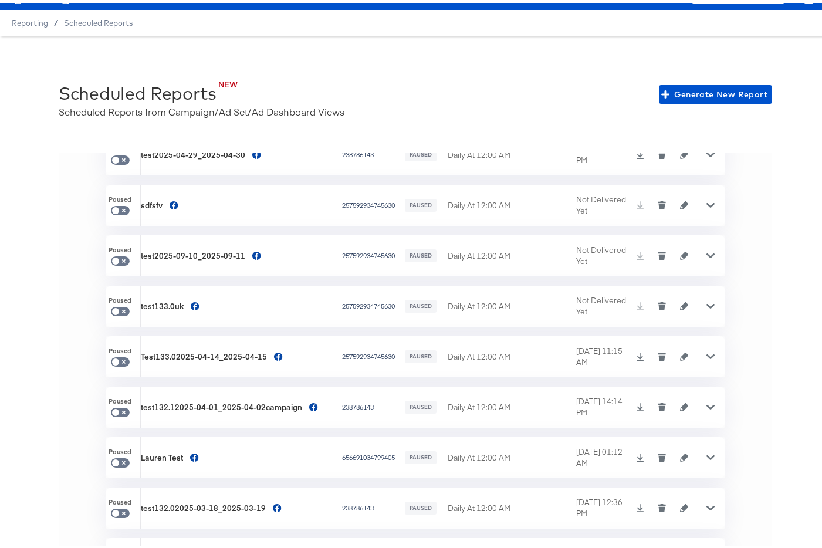
scroll to position [560, 0]
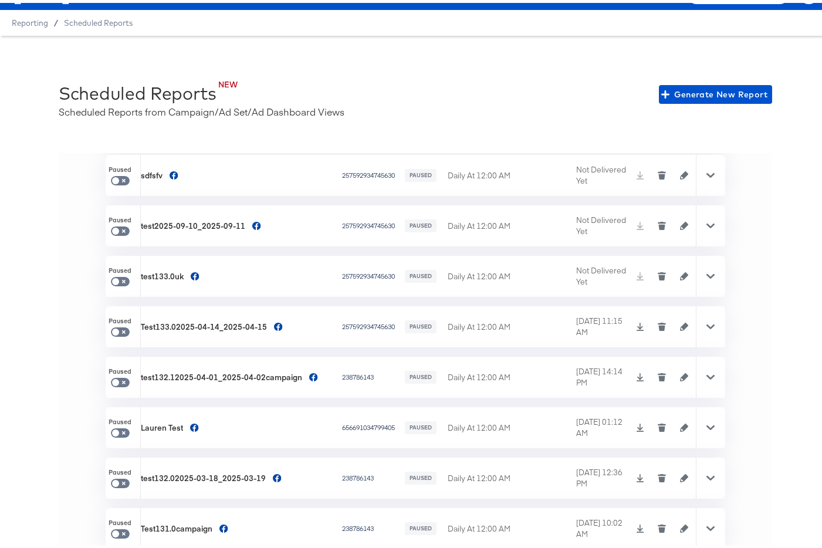
click at [696, 266] on div at bounding box center [710, 273] width 29 height 41
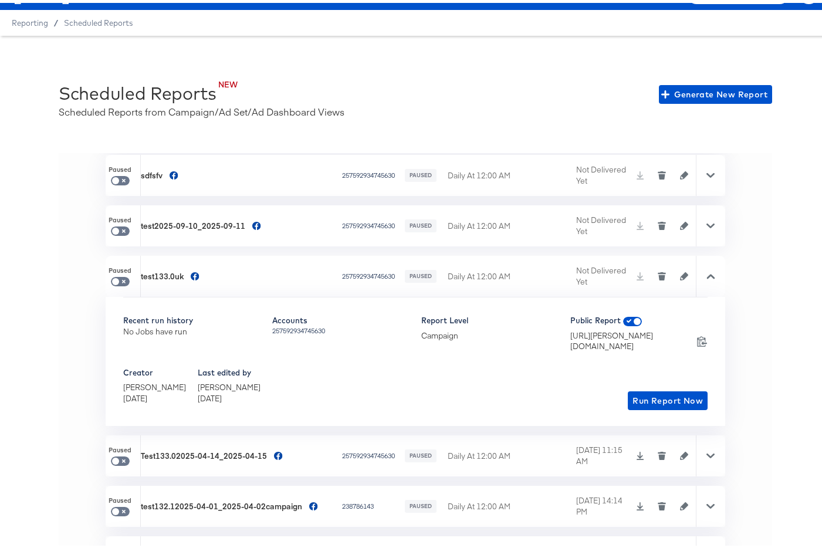
click at [659, 272] on icon "button" at bounding box center [662, 274] width 6 height 5
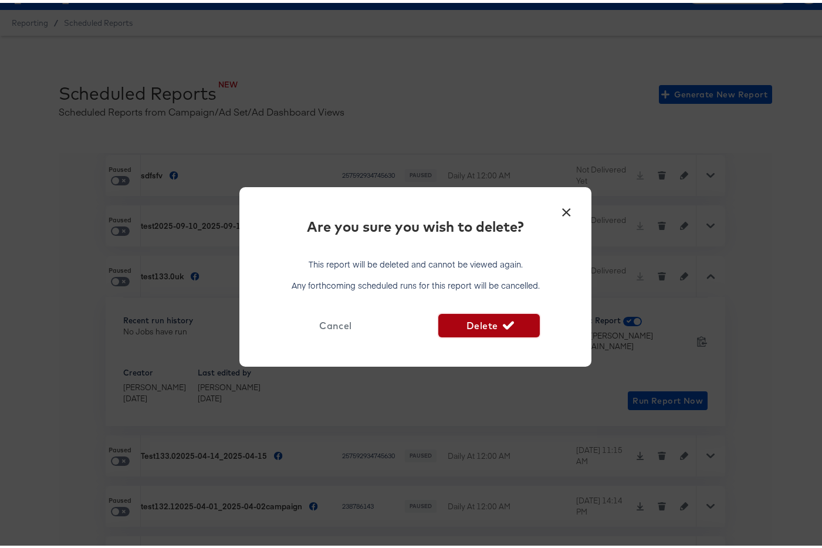
click at [444, 314] on span "Delete" at bounding box center [488, 322] width 91 height 16
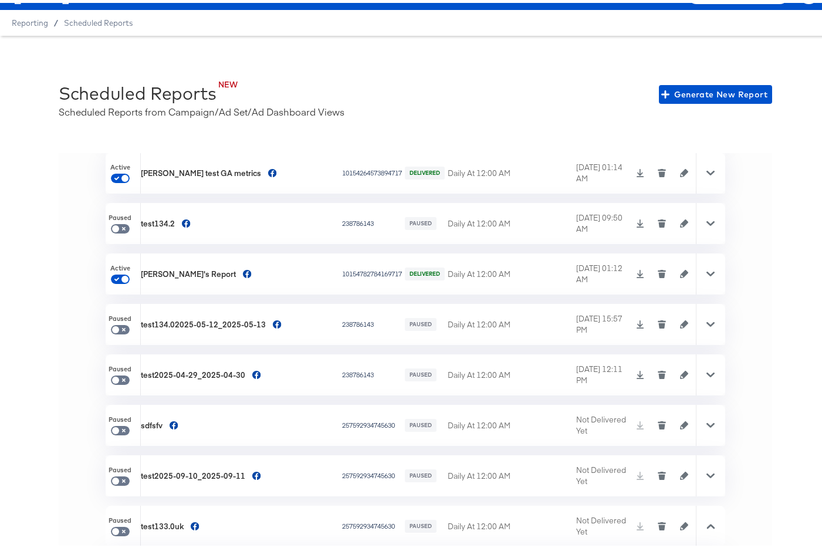
scroll to position [344, 0]
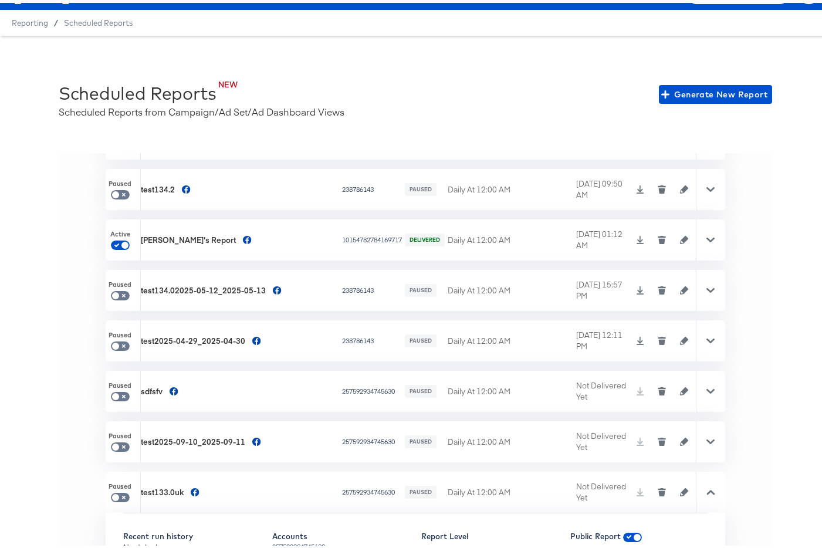
click at [706, 290] on icon at bounding box center [710, 287] width 8 height 8
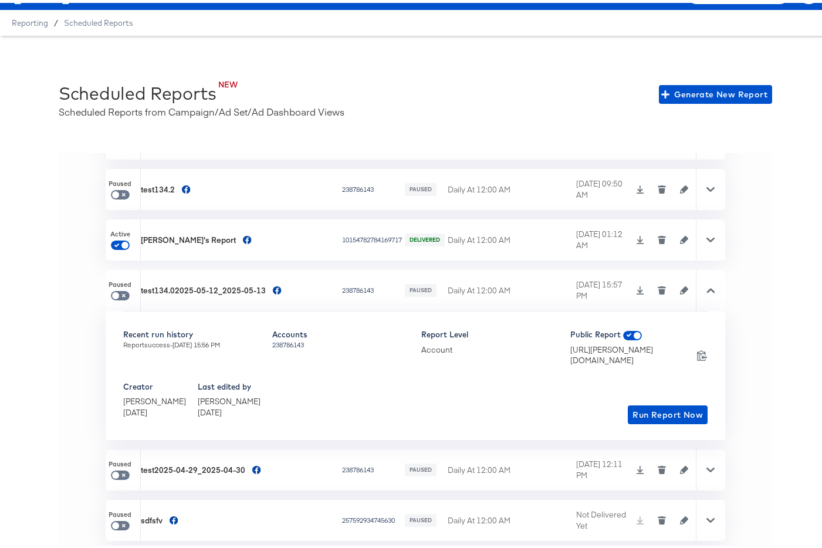
checkbox input "false"
checkbox input "true"
checkbox input "false"
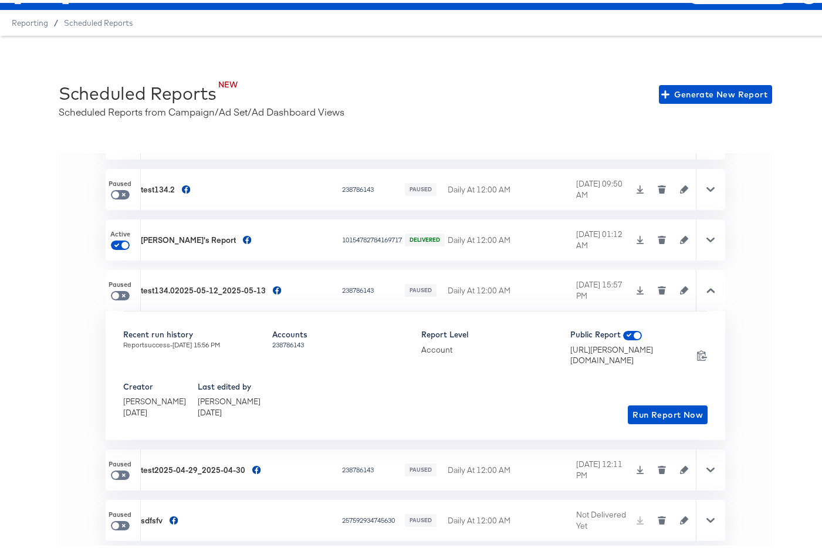
checkbox input "false"
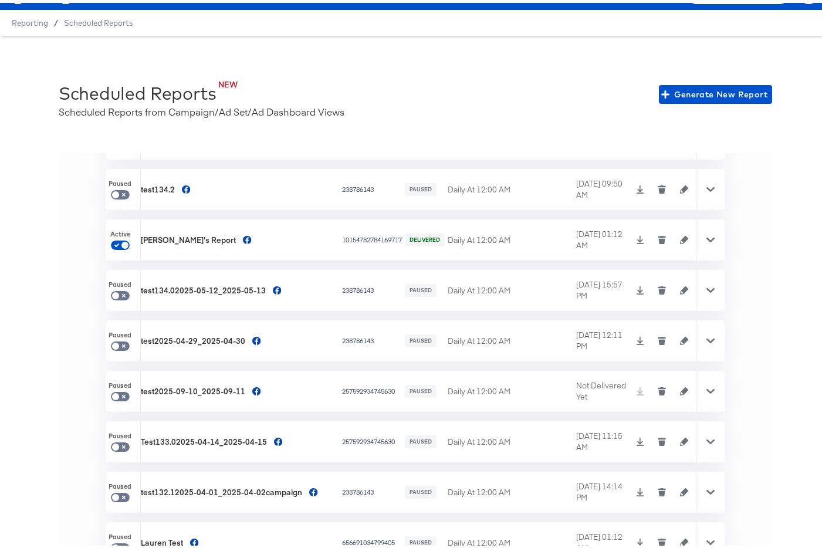
click at [66, 251] on div "'' Report Name Accounts Status Scheduled Time Last Delivered Time Operations Pa…" at bounding box center [415, 349] width 713 height 398
click at [697, 239] on div at bounding box center [710, 236] width 29 height 41
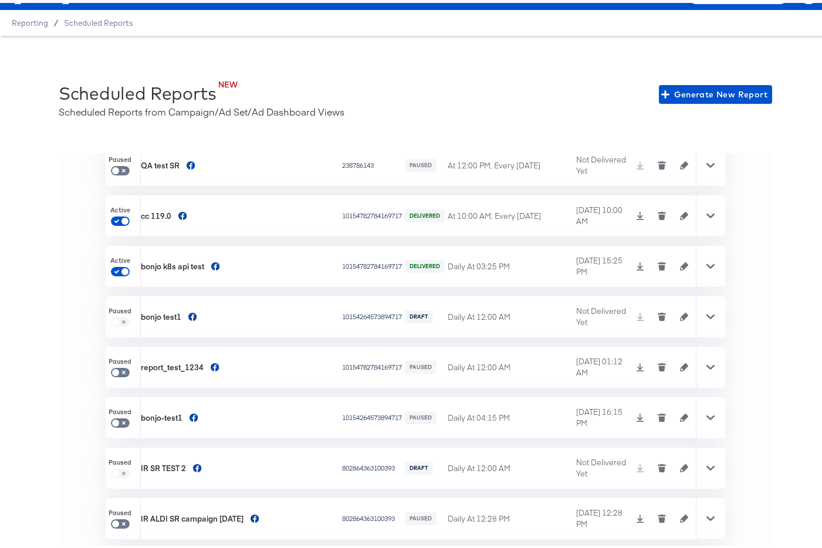
scroll to position [2391, 0]
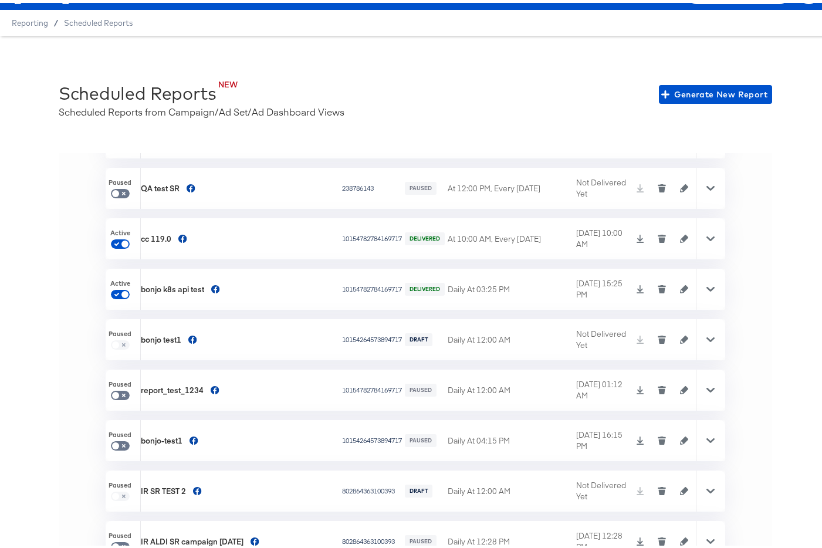
click at [659, 286] on icon "button" at bounding box center [662, 287] width 6 height 5
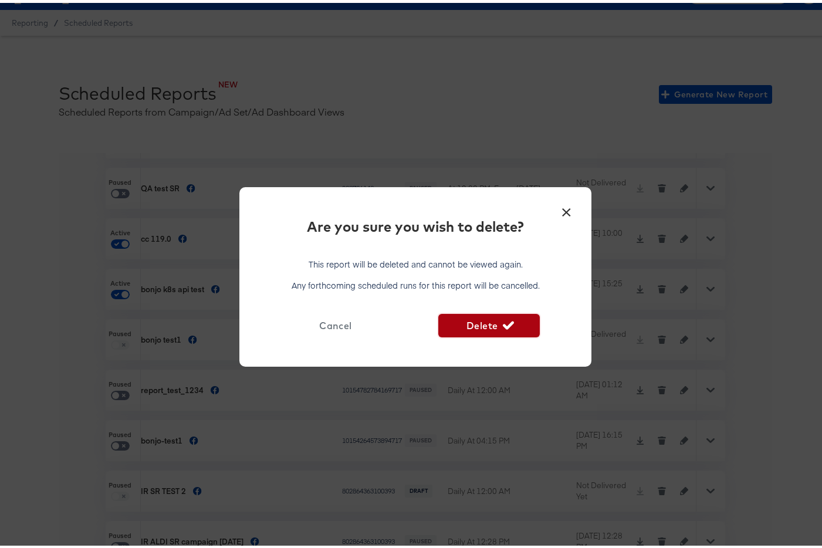
click at [525, 320] on span "Delete" at bounding box center [488, 322] width 91 height 16
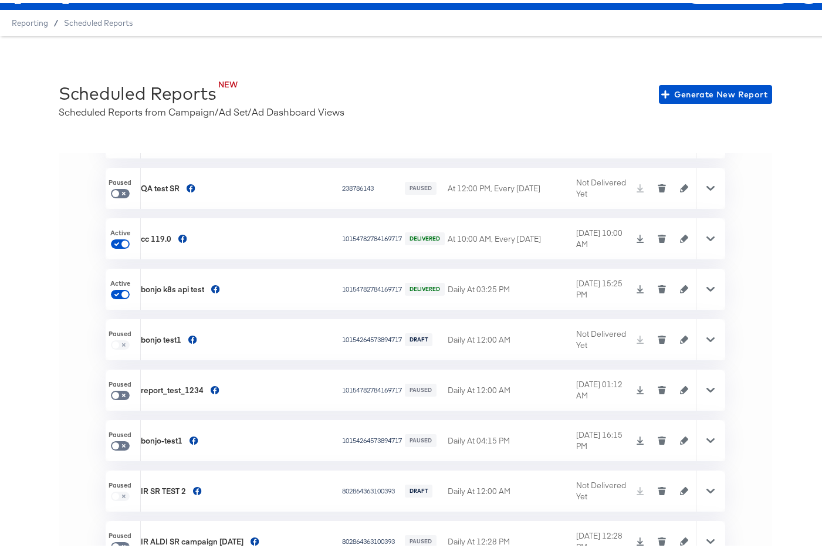
click at [659, 235] on icon "button" at bounding box center [662, 237] width 6 height 5
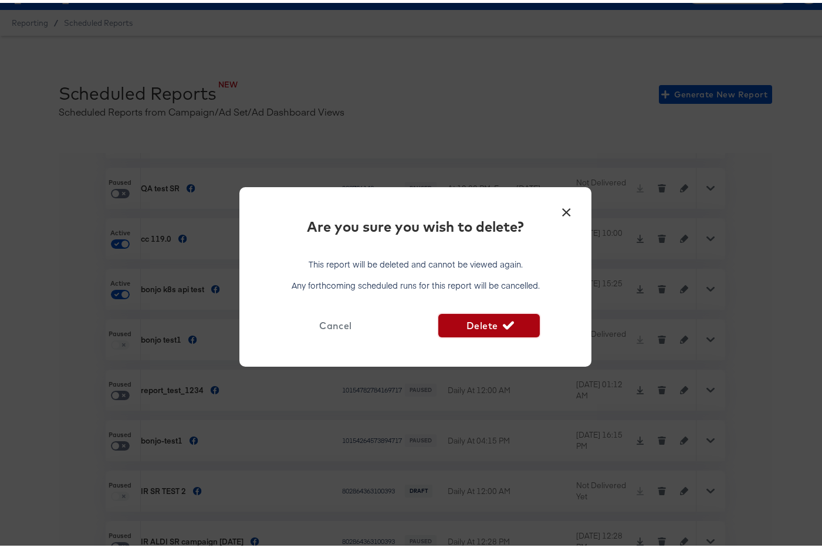
click at [483, 324] on span "Delete" at bounding box center [488, 322] width 91 height 16
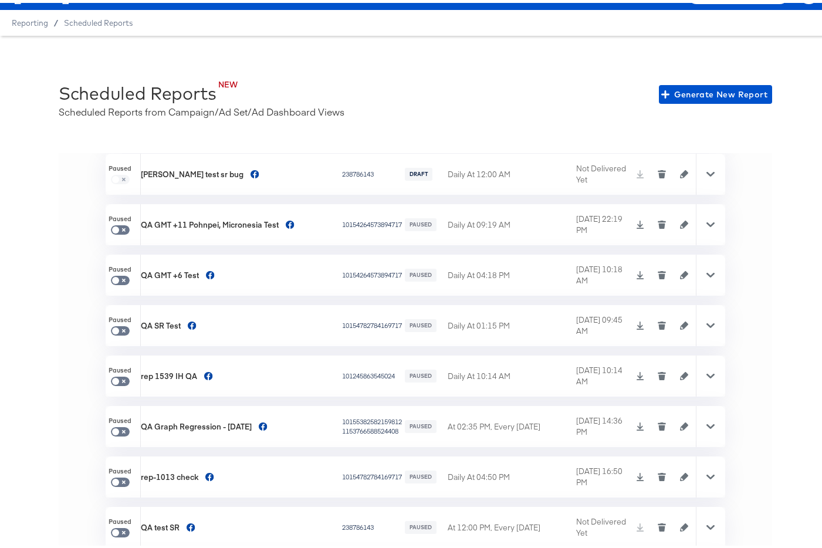
scroll to position [2056, 0]
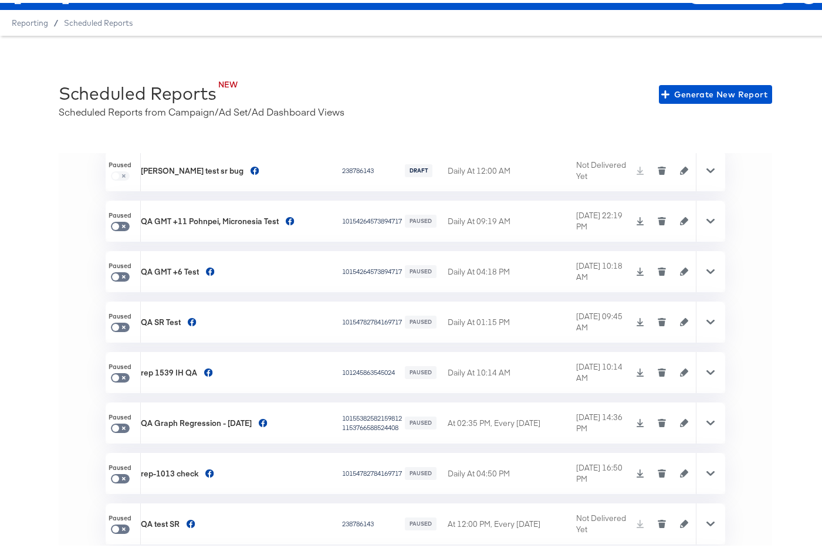
click at [657, 317] on icon "button" at bounding box center [661, 319] width 8 height 8
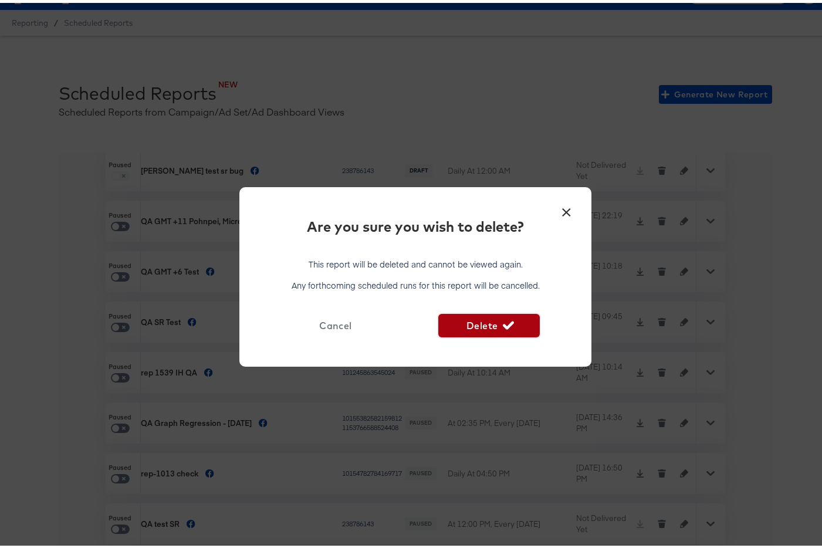
click at [494, 320] on span "Delete" at bounding box center [488, 322] width 91 height 16
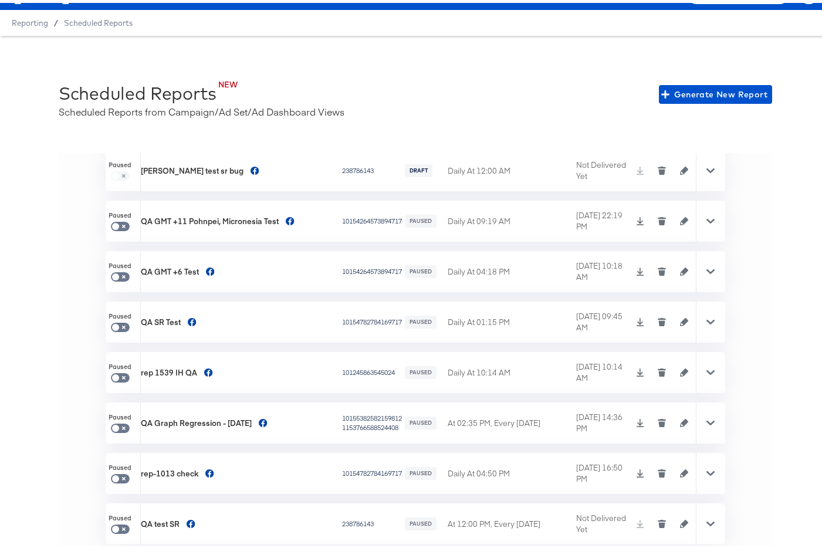
click at [657, 371] on icon "button" at bounding box center [661, 369] width 8 height 8
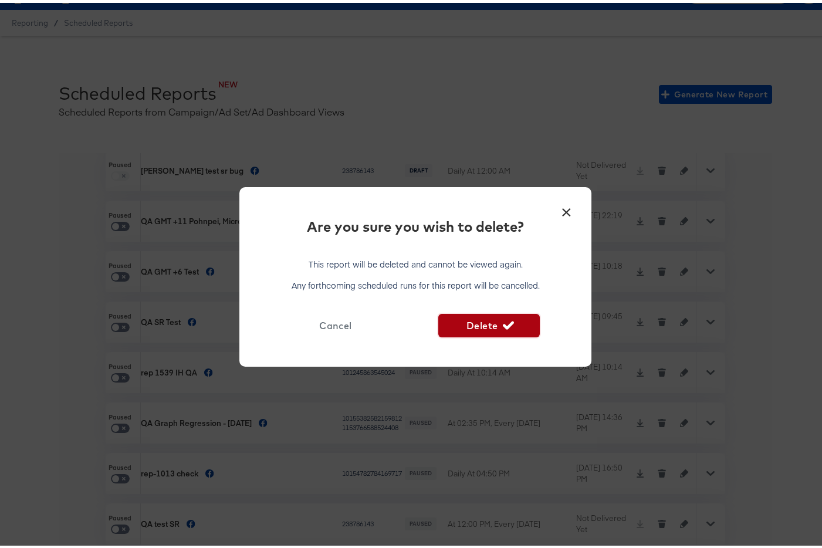
click at [512, 328] on span "Delete" at bounding box center [488, 322] width 91 height 16
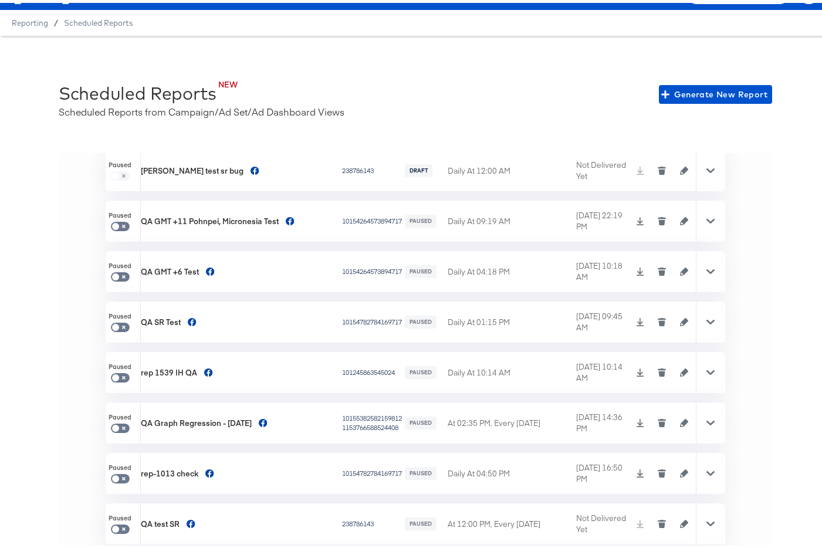
click at [657, 266] on icon "button" at bounding box center [661, 269] width 8 height 8
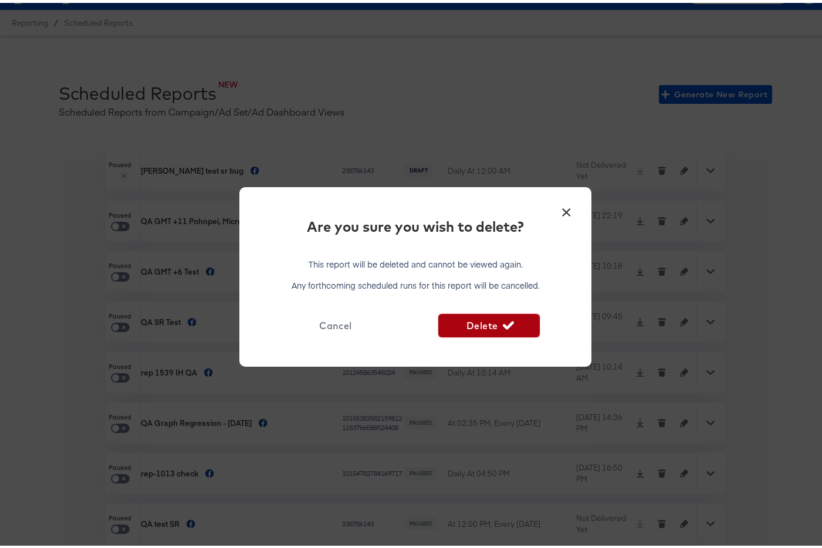
click at [514, 317] on span "Delete" at bounding box center [488, 322] width 91 height 16
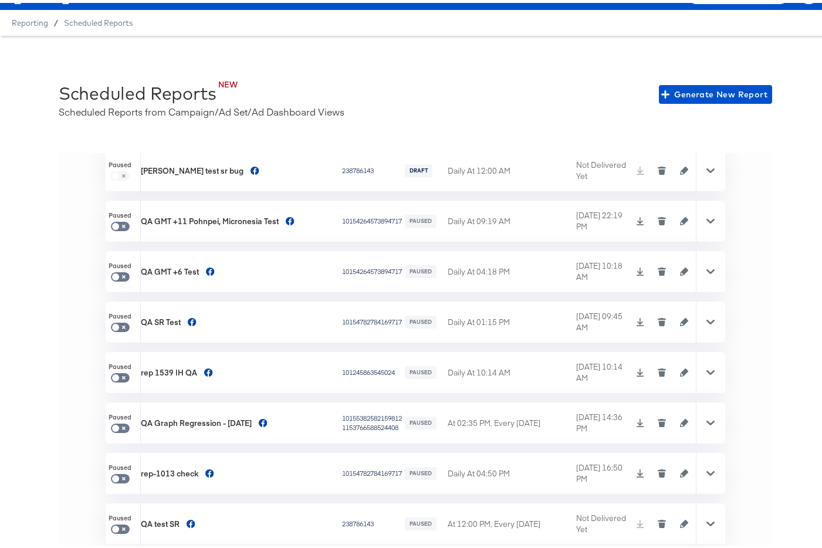
click at [653, 218] on button "button" at bounding box center [662, 218] width 18 height 8
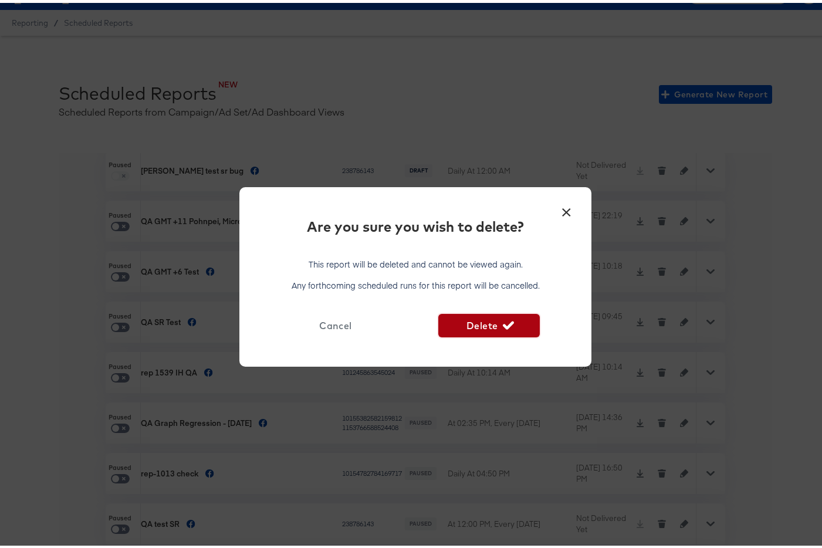
click at [483, 319] on span "Delete" at bounding box center [488, 322] width 91 height 16
checkbox input "false"
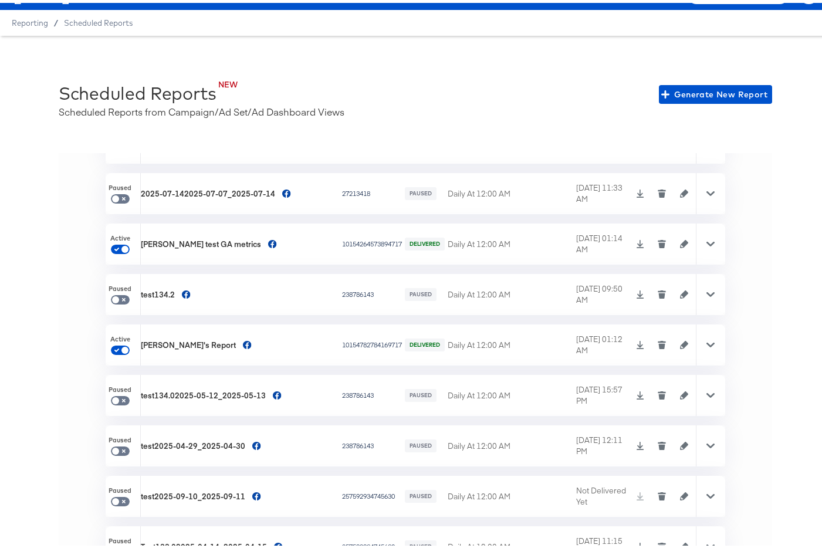
scroll to position [238, 0]
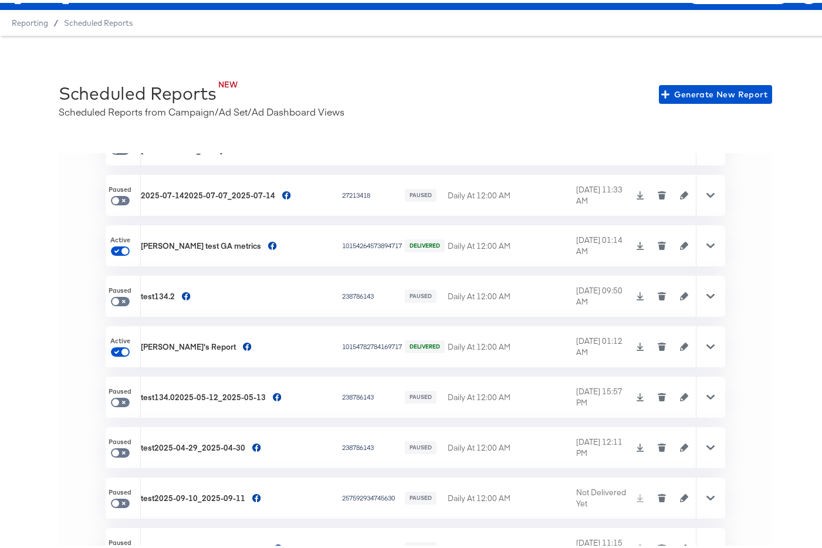
click at [659, 242] on icon "button" at bounding box center [662, 244] width 6 height 5
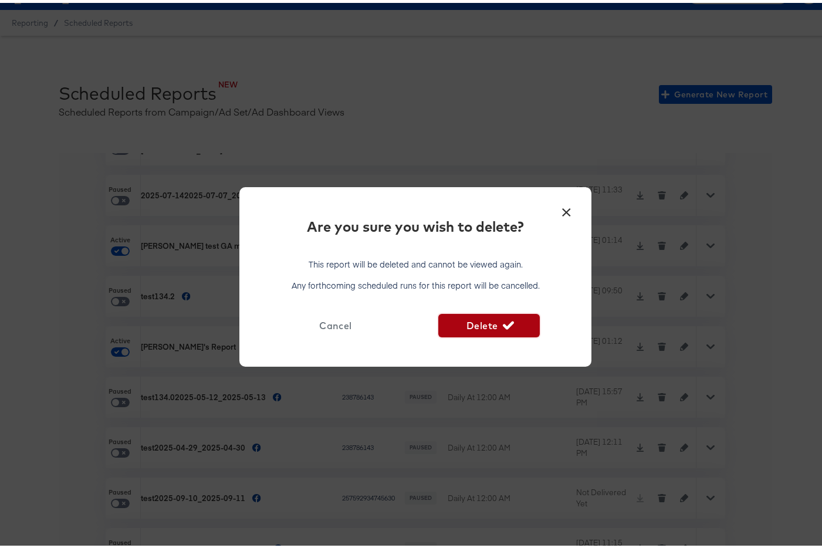
click at [491, 327] on span "Delete" at bounding box center [488, 322] width 91 height 16
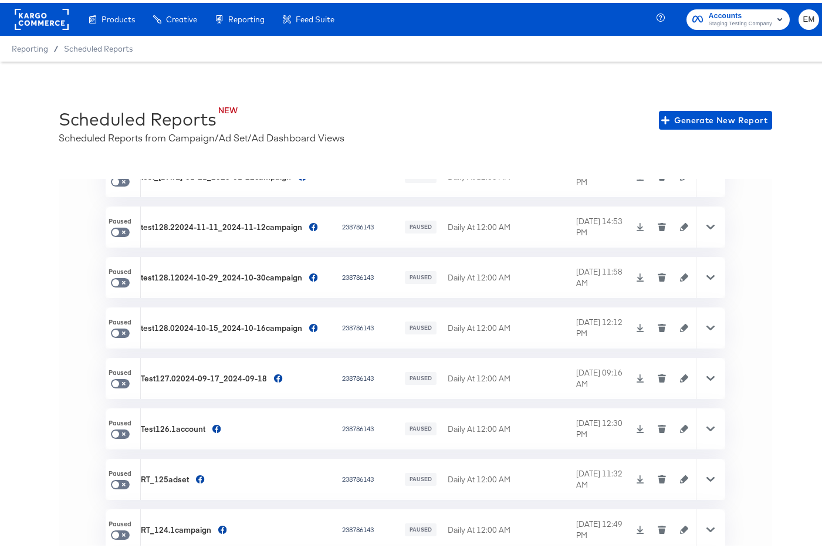
scroll to position [2294, 0]
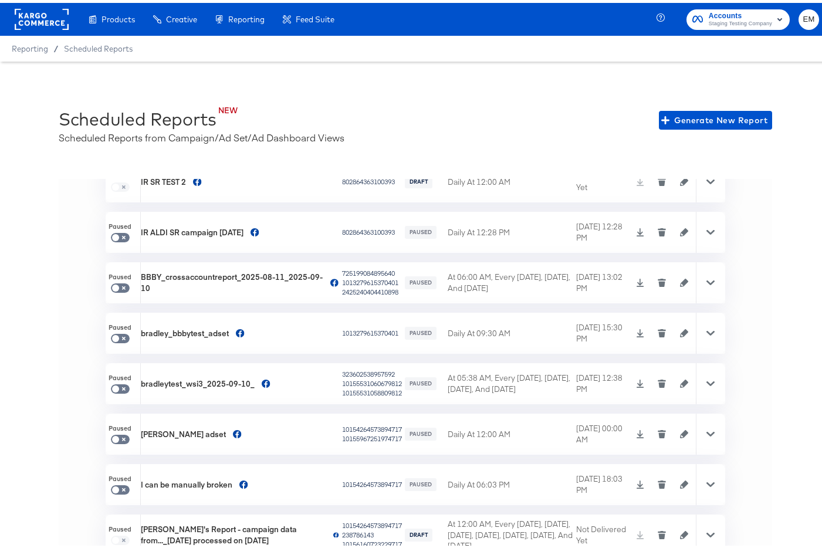
click at [659, 329] on icon "button" at bounding box center [662, 331] width 6 height 5
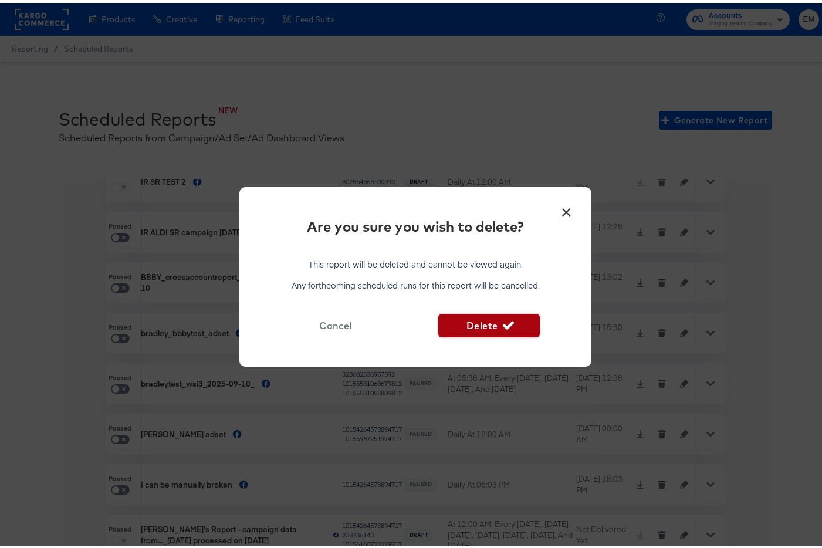
click at [528, 318] on span "Delete" at bounding box center [488, 322] width 91 height 16
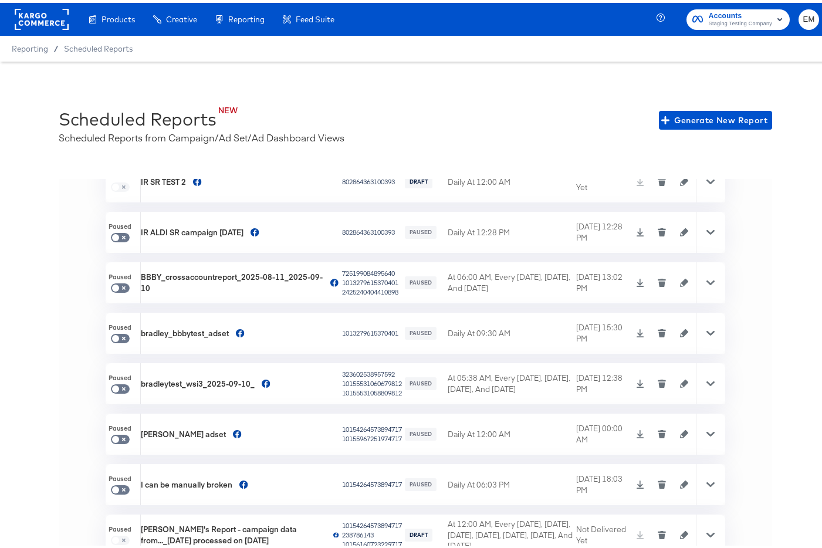
click at [657, 377] on icon "button" at bounding box center [661, 381] width 8 height 8
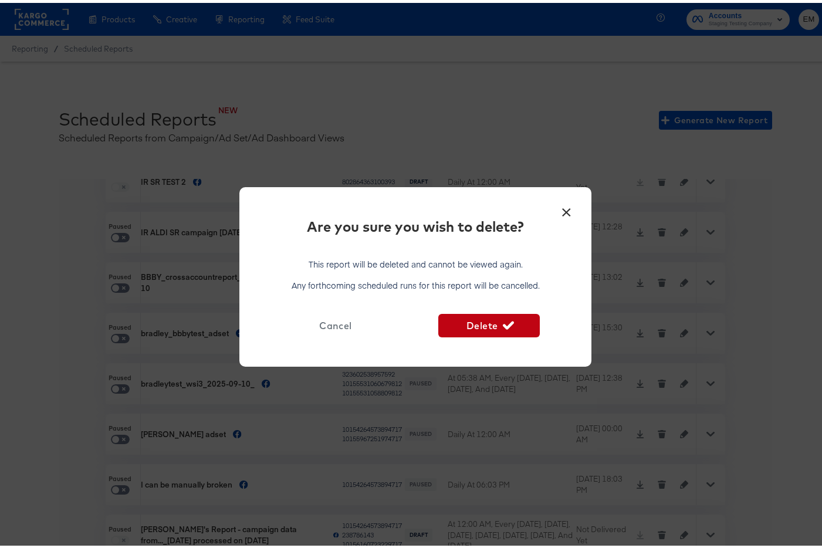
click at [520, 334] on div "× Are you sure you wish to delete? This report will be deleted and cannot be vi…" at bounding box center [415, 273] width 352 height 179
click at [517, 325] on span "Delete" at bounding box center [488, 322] width 91 height 16
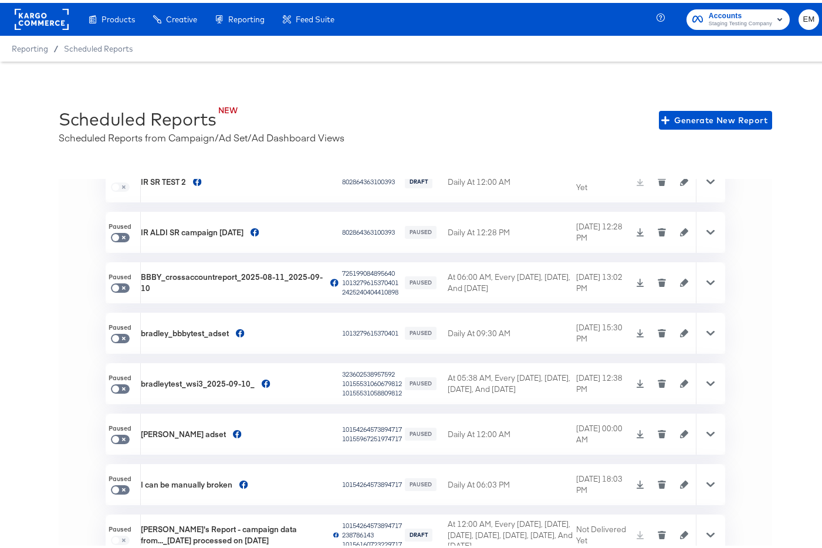
click at [659, 432] on icon "button" at bounding box center [662, 432] width 6 height 5
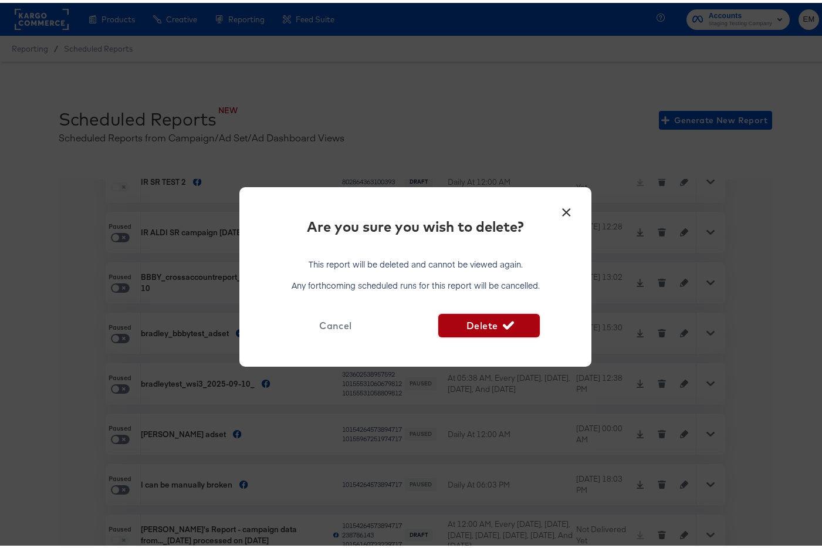
click at [511, 328] on span "Delete" at bounding box center [488, 322] width 91 height 16
click at [659, 385] on icon "button" at bounding box center [662, 381] width 6 height 5
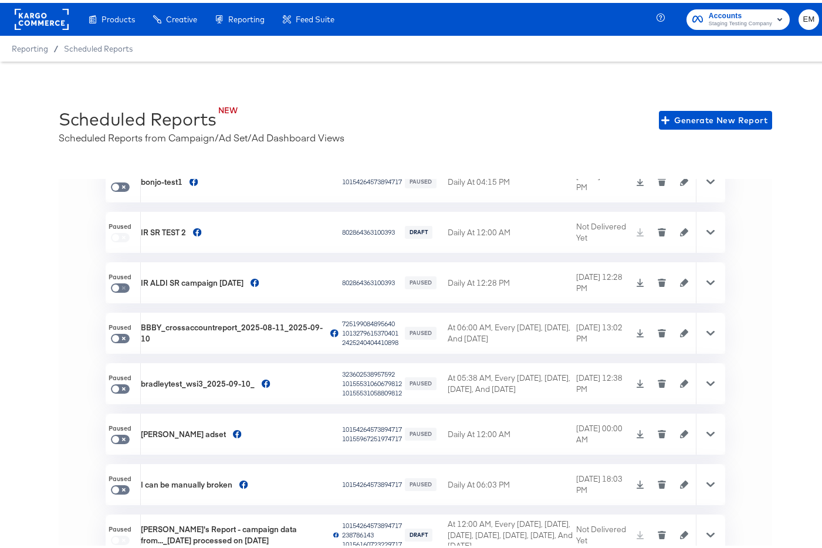
checkbox input "false"
checkbox input "true"
checkbox input "false"
checkbox input "true"
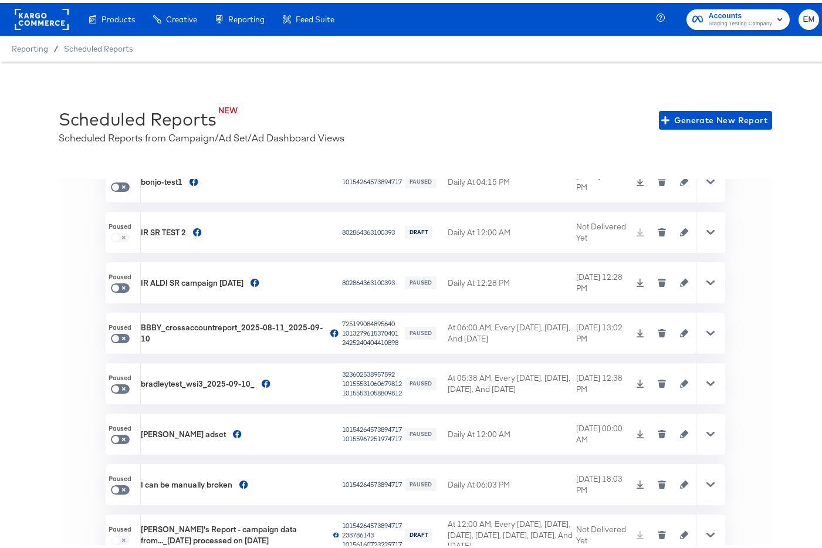
scroll to position [2193, 0]
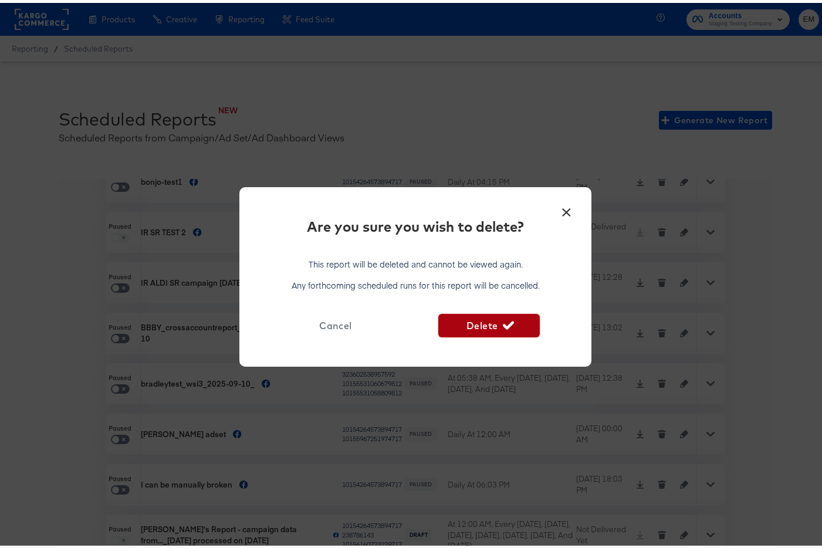
click at [483, 320] on span "Delete" at bounding box center [488, 322] width 91 height 16
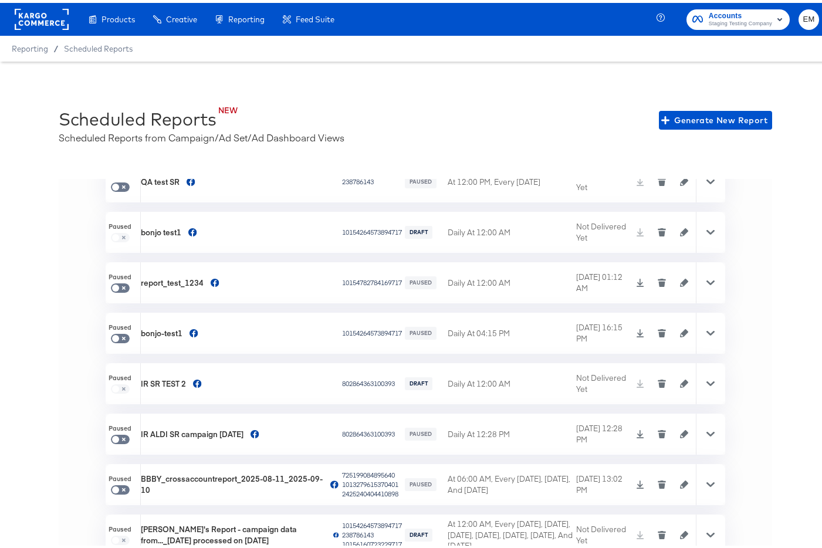
scroll to position [2040, 0]
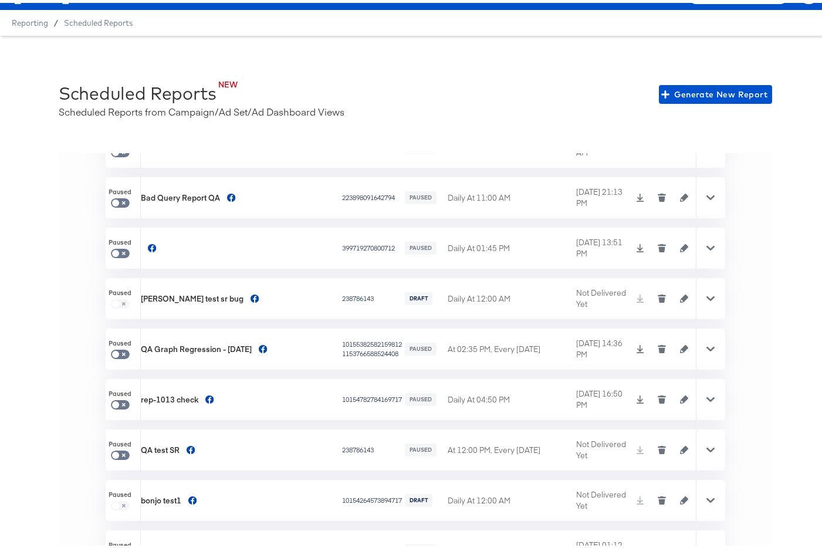
scroll to position [2042, 0]
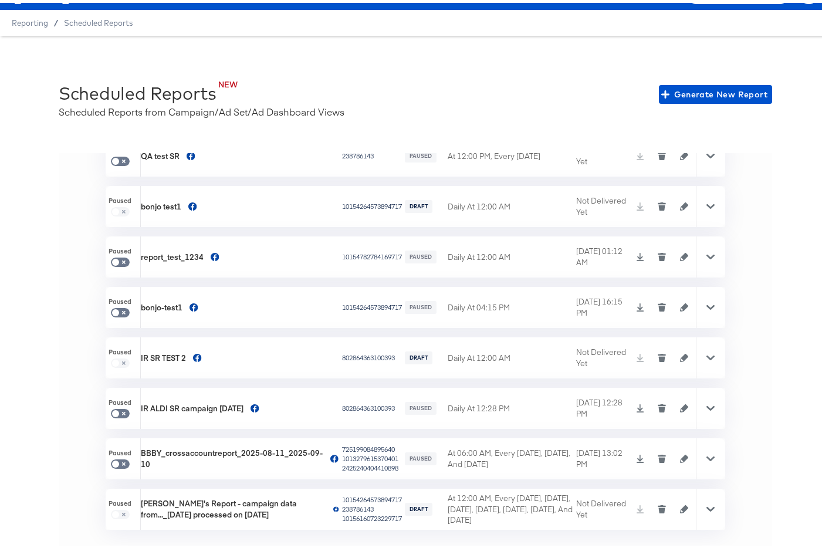
click at [706, 460] on icon at bounding box center [710, 456] width 8 height 8
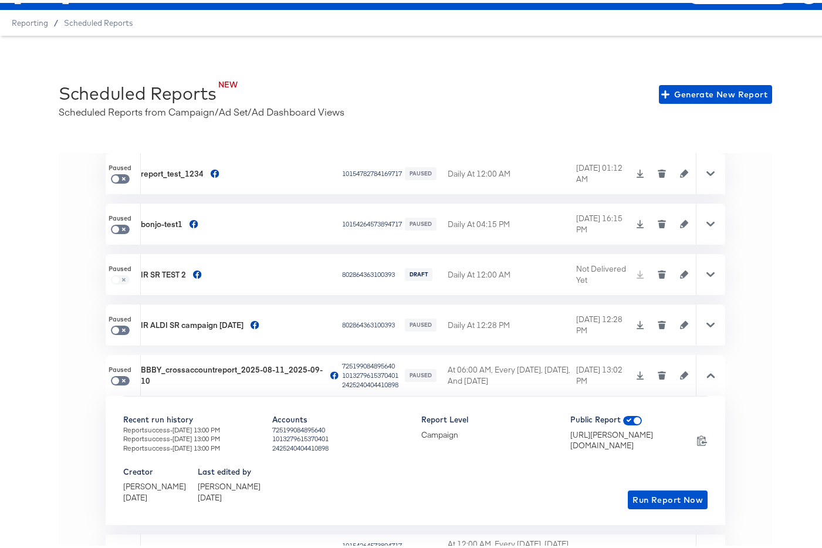
scroll to position [2153, 0]
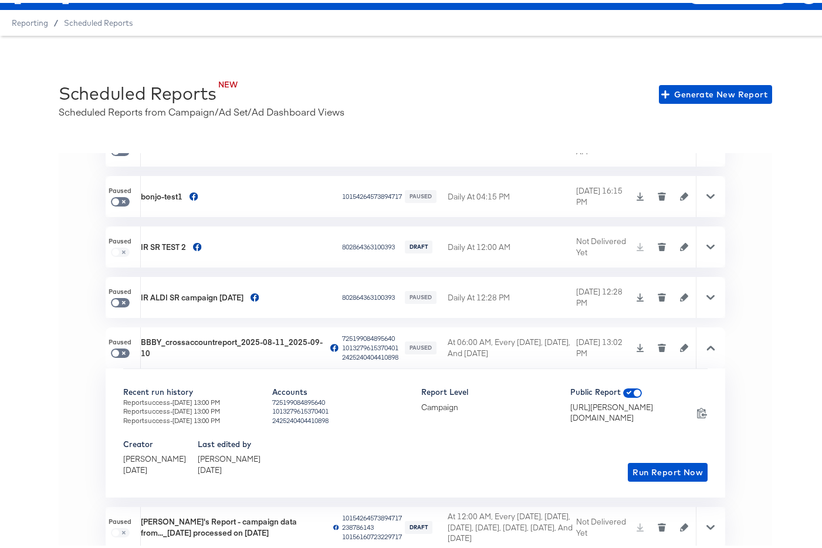
click at [657, 343] on icon "button" at bounding box center [661, 345] width 8 height 8
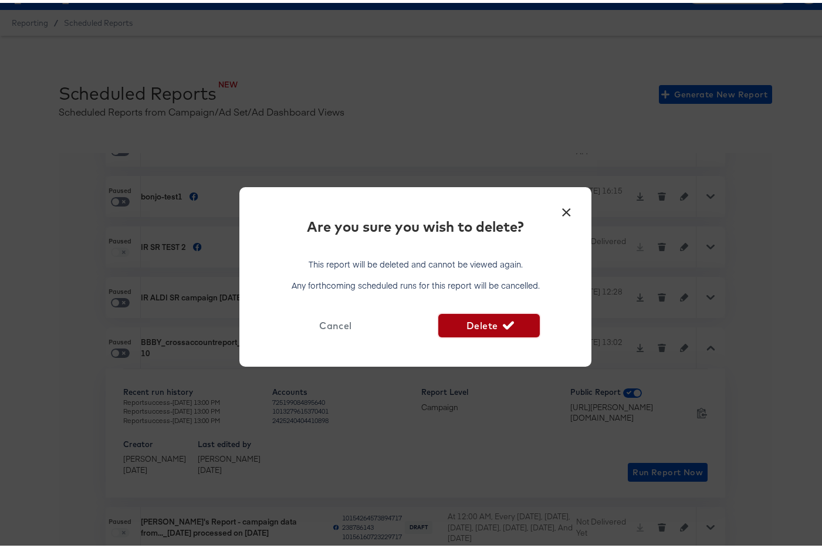
click at [503, 324] on icon "button" at bounding box center [508, 322] width 11 height 8
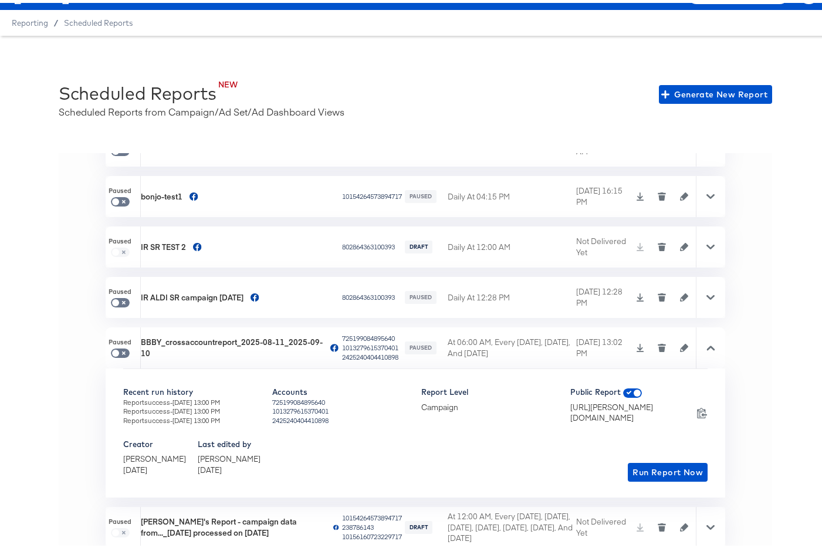
click at [706, 294] on icon at bounding box center [710, 294] width 8 height 8
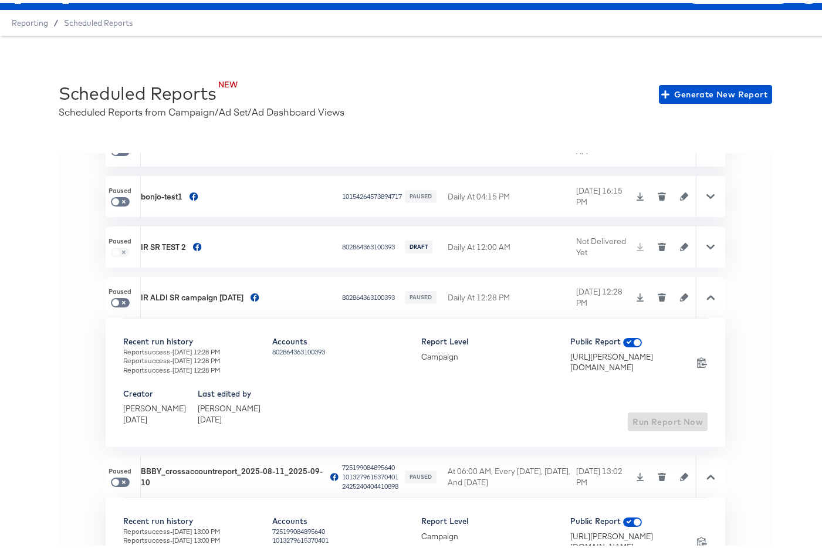
click at [658, 291] on icon "button" at bounding box center [662, 291] width 8 height 2
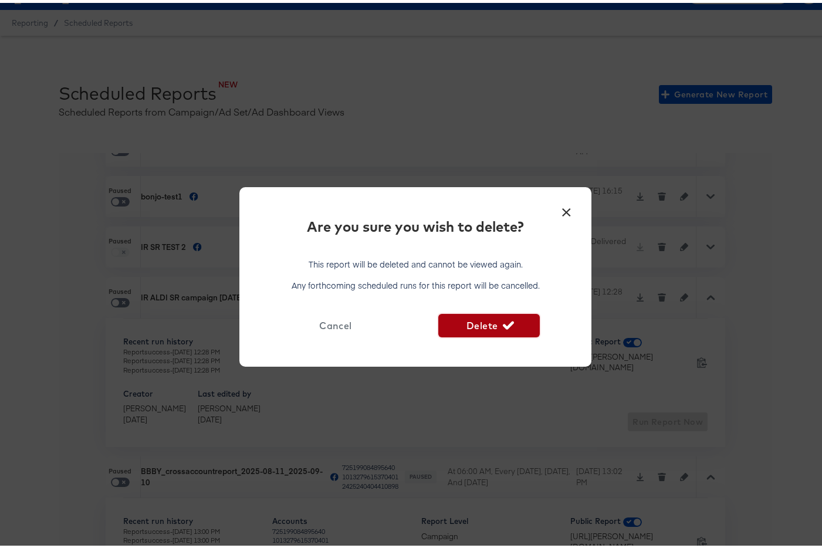
click at [464, 320] on span "Delete" at bounding box center [488, 322] width 91 height 16
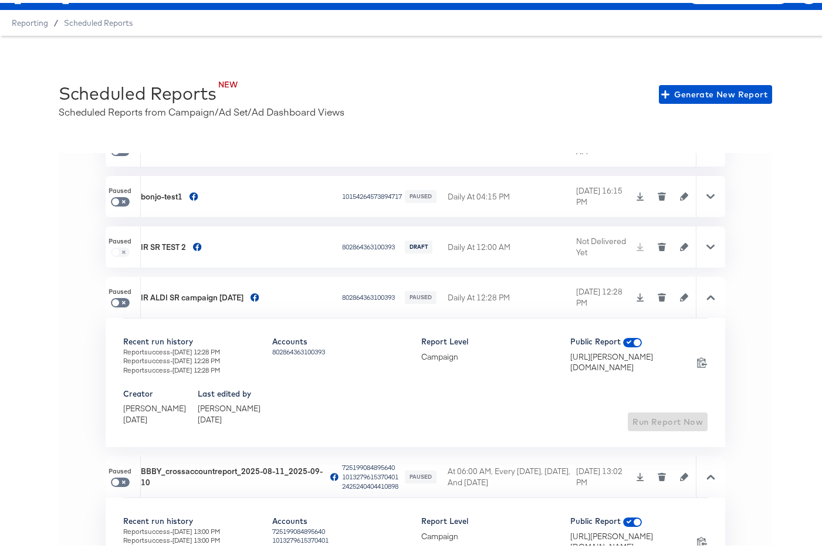
click at [706, 243] on icon at bounding box center [710, 244] width 8 height 8
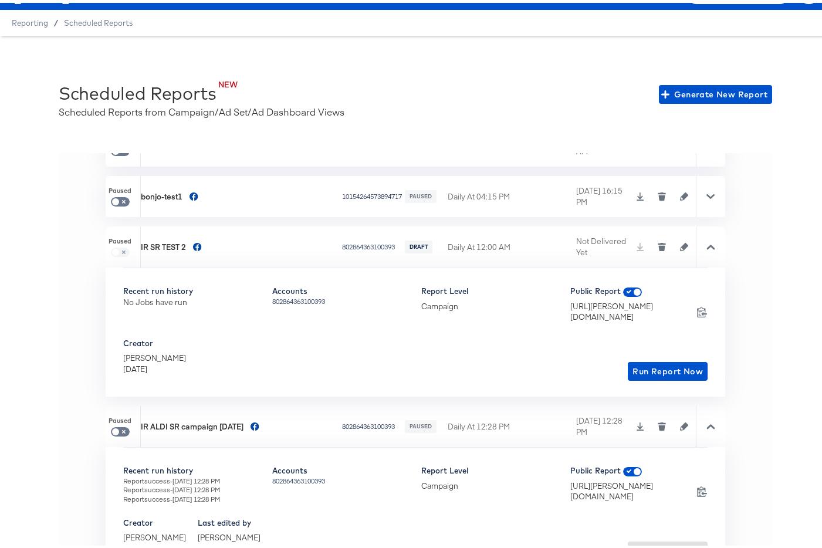
click at [653, 245] on button "button" at bounding box center [662, 244] width 18 height 8
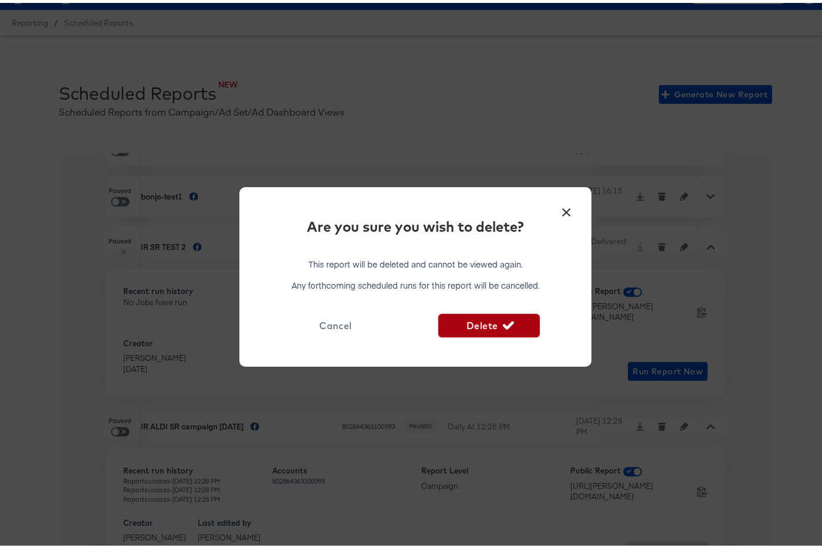
click at [461, 325] on span "Delete" at bounding box center [488, 322] width 91 height 16
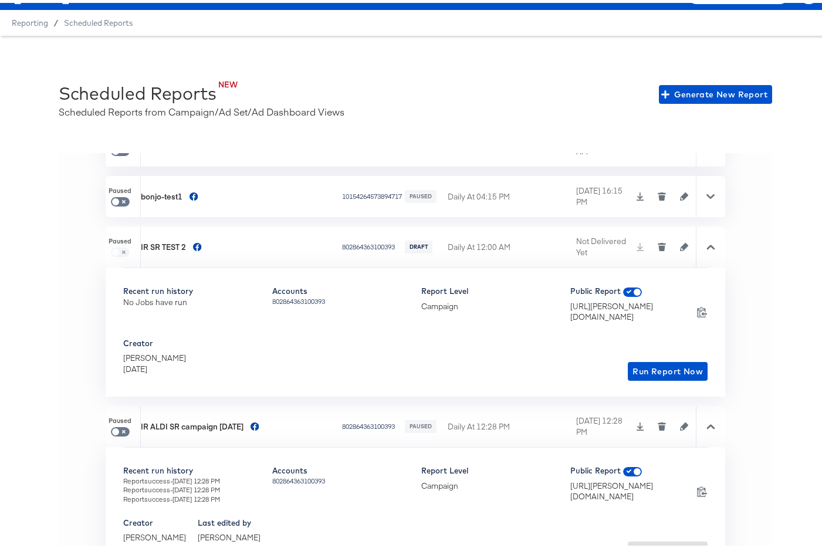
scroll to position [2155, 0]
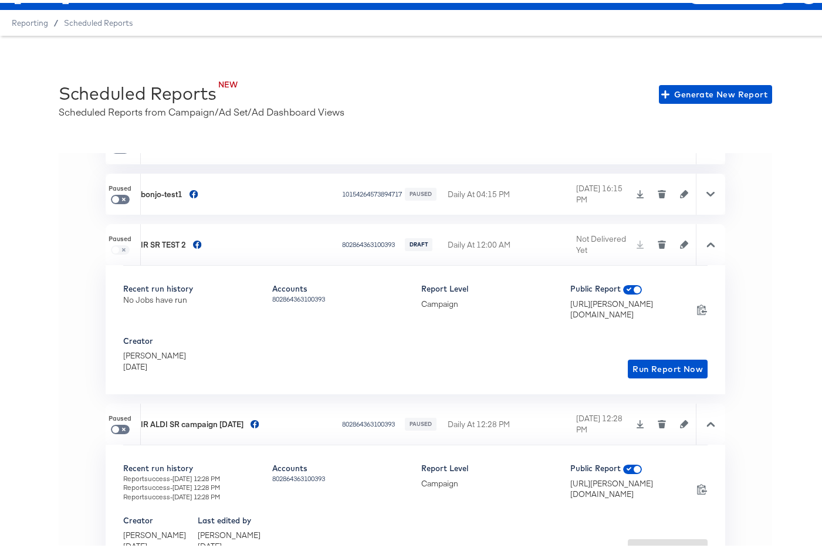
click at [706, 189] on icon at bounding box center [710, 191] width 8 height 8
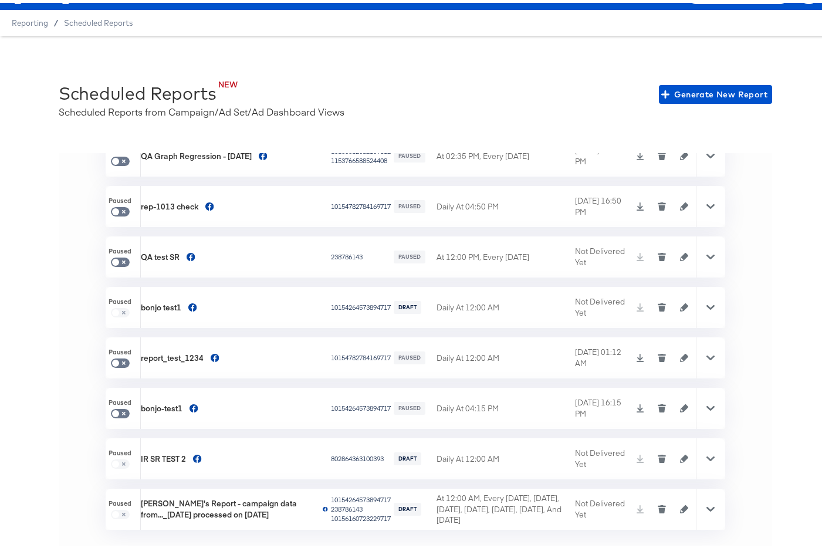
scroll to position [1941, 0]
click at [704, 502] on div at bounding box center [710, 506] width 29 height 41
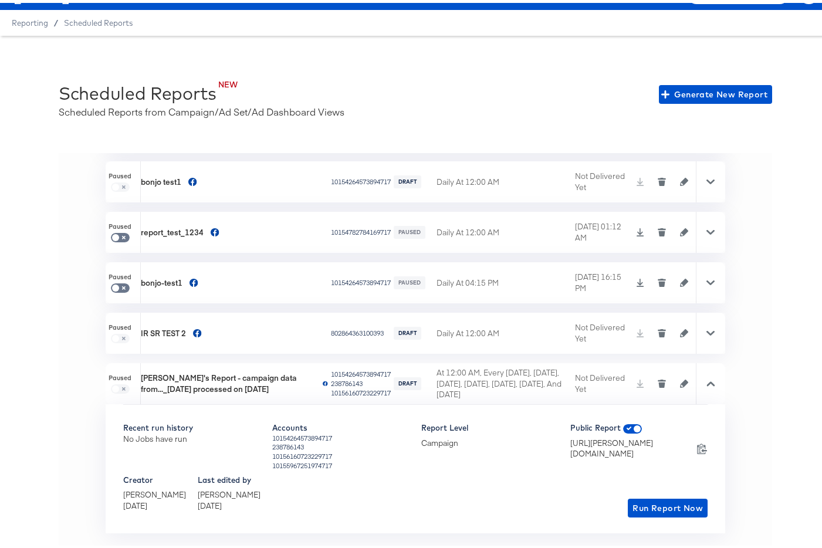
scroll to position [2070, 0]
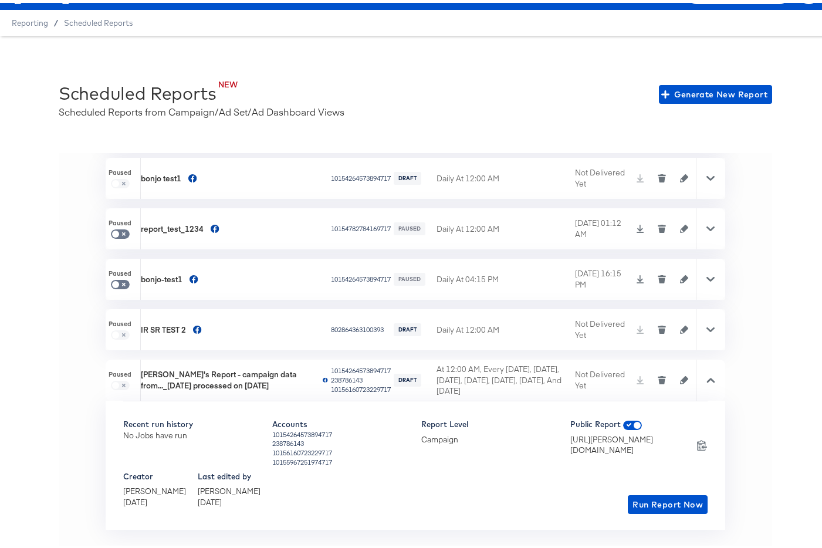
click at [657, 375] on icon "button" at bounding box center [661, 377] width 8 height 8
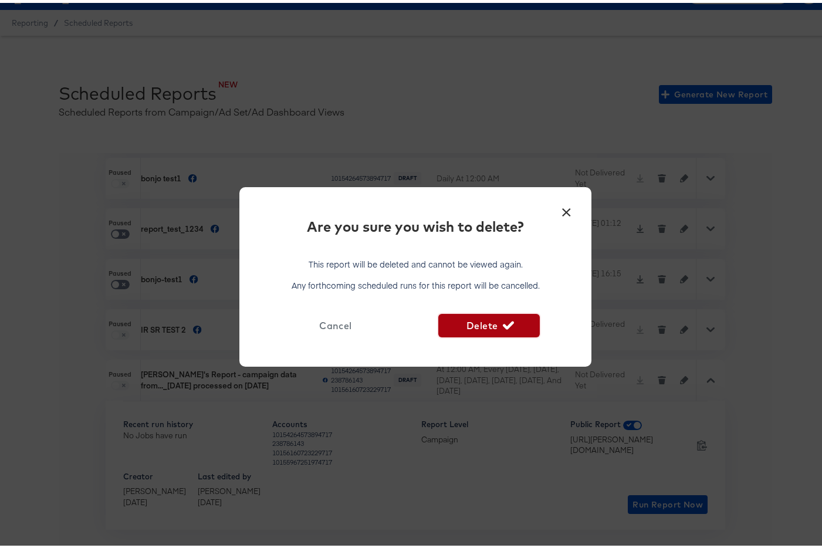
click at [513, 313] on button "Delete" at bounding box center [488, 322] width 101 height 23
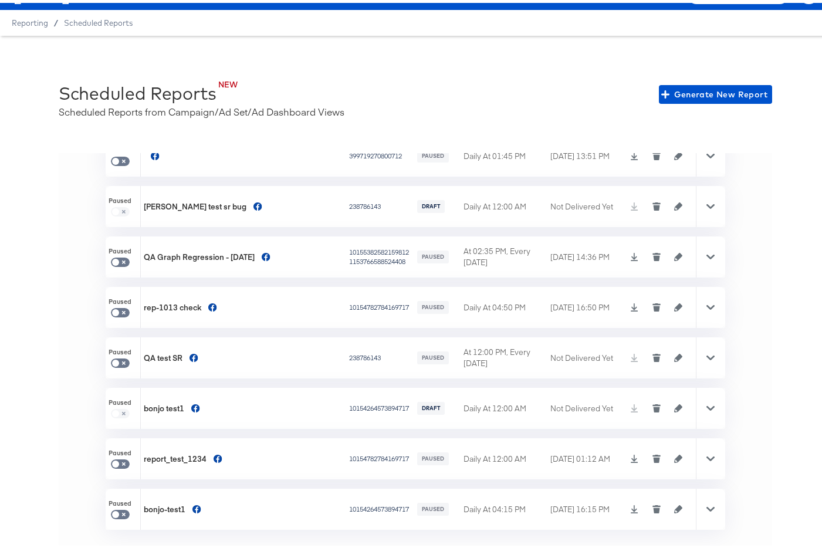
scroll to position [1827, 0]
click at [696, 458] on div at bounding box center [710, 456] width 29 height 41
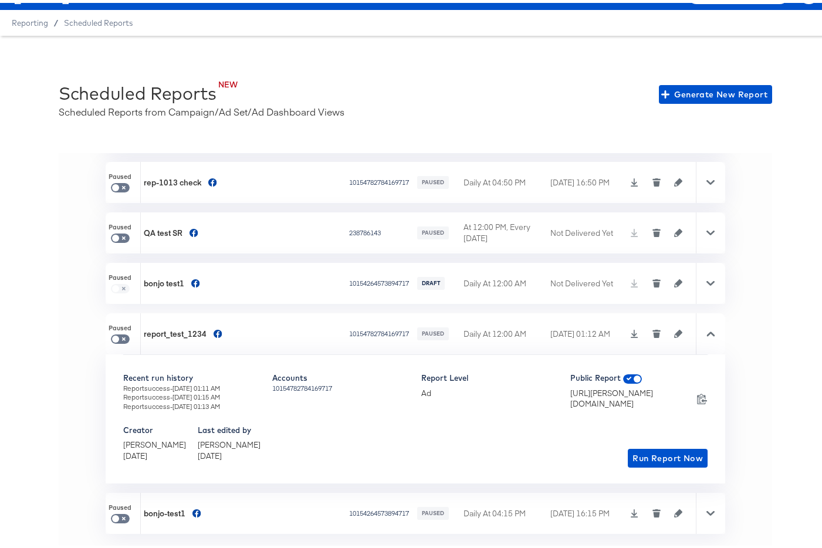
scroll to position [1956, 0]
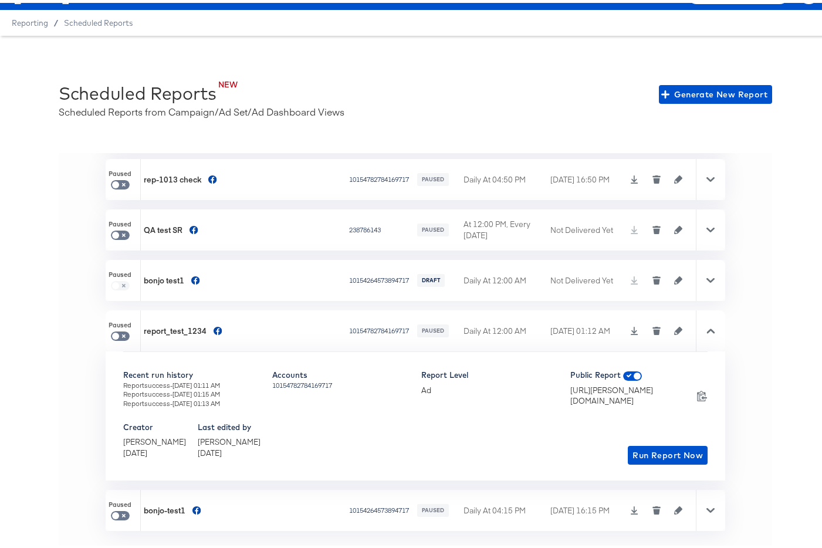
click at [652, 324] on icon "button" at bounding box center [656, 325] width 8 height 2
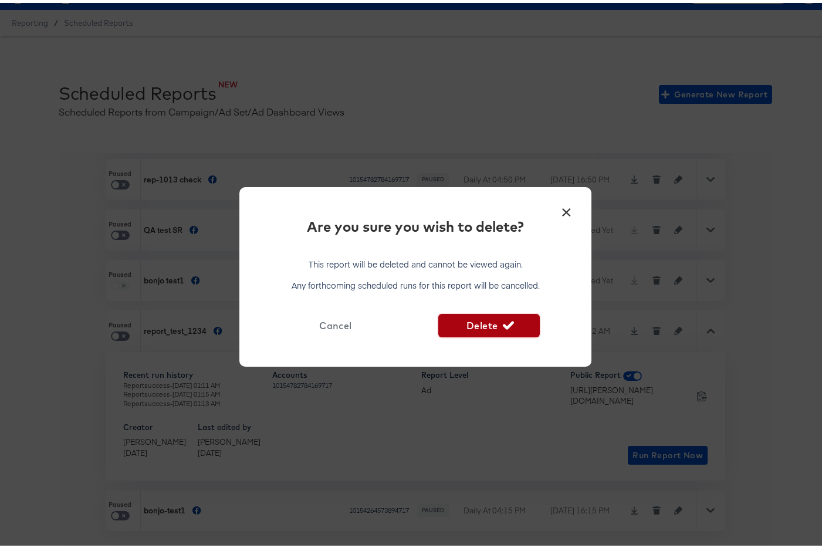
click at [469, 318] on span "Delete" at bounding box center [488, 322] width 91 height 16
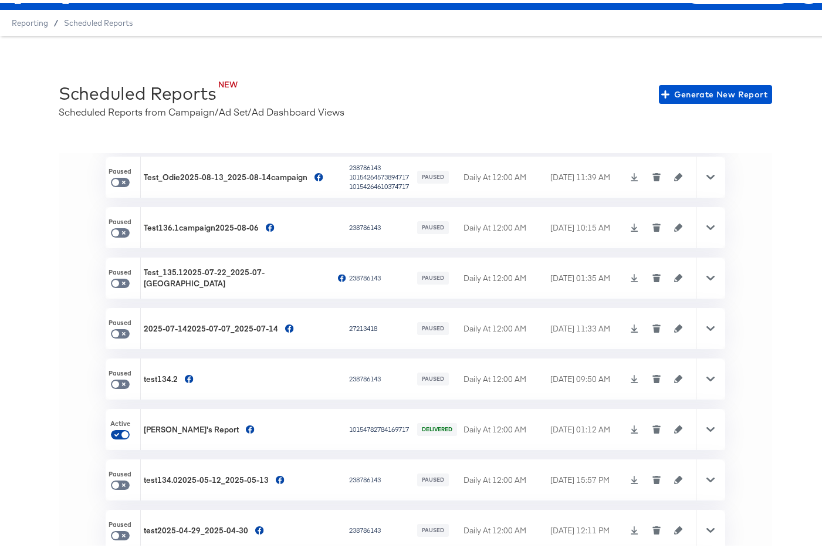
scroll to position [94, 0]
click at [119, 428] on input "checkbox" at bounding box center [125, 432] width 28 height 9
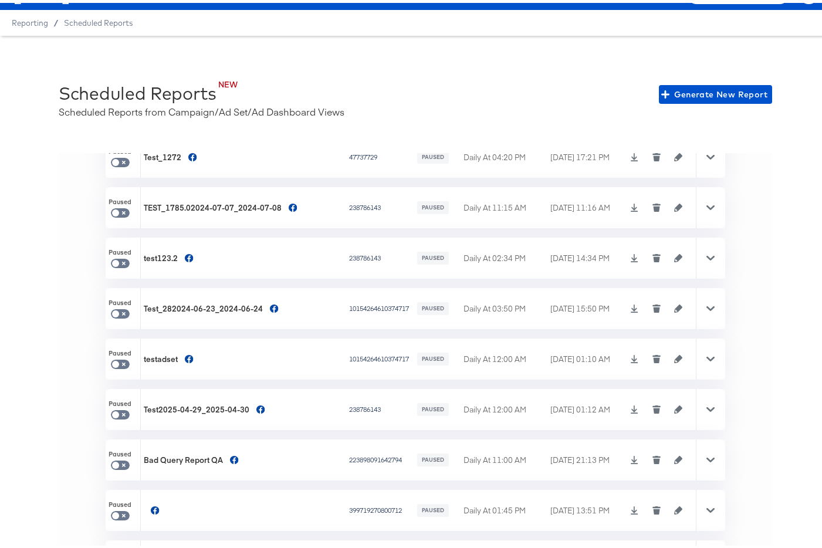
scroll to position [1471, 0]
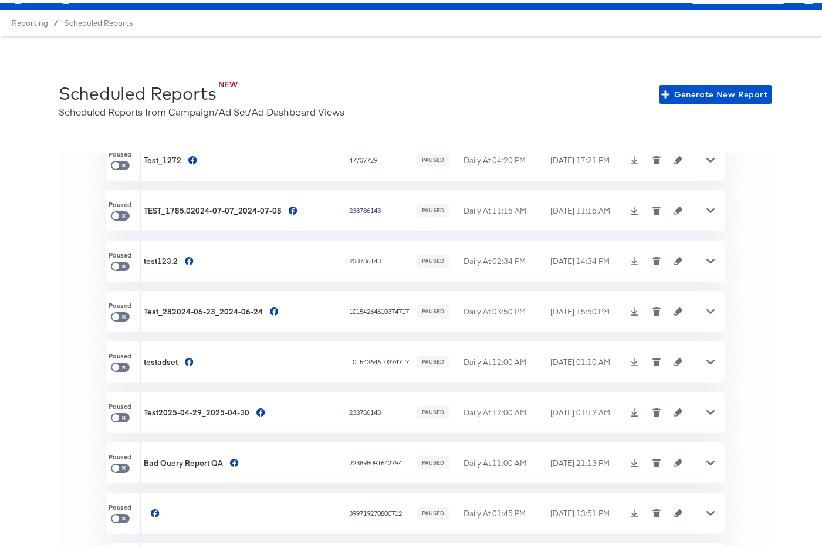
checkbox input "false"
click at [696, 352] on div at bounding box center [710, 358] width 29 height 41
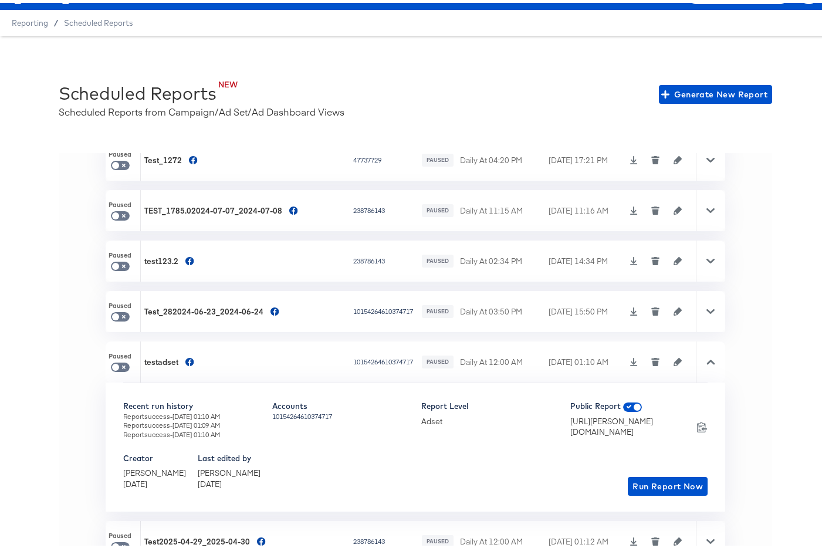
click at [706, 358] on icon at bounding box center [710, 359] width 8 height 5
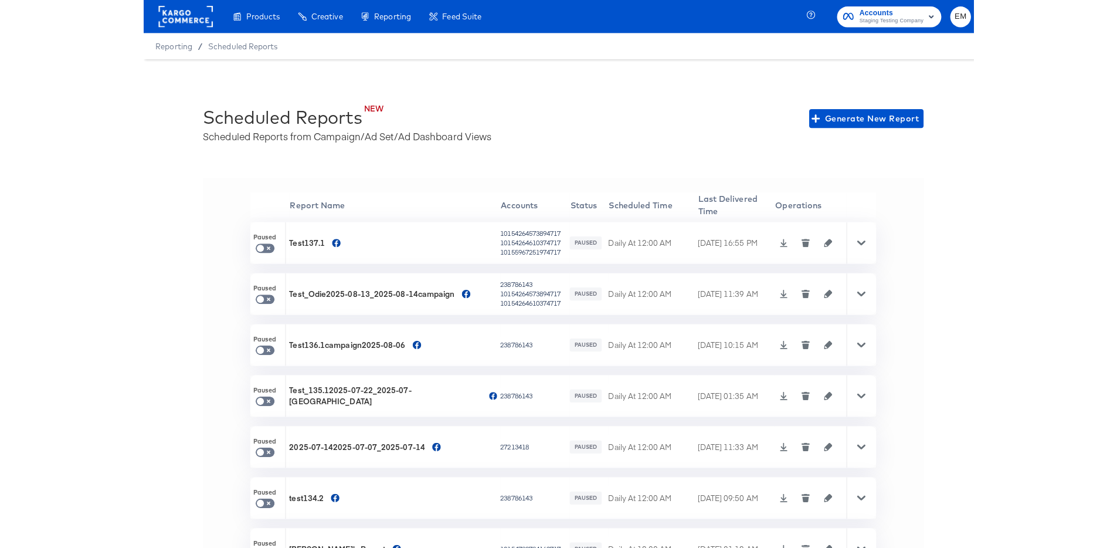
scroll to position [9, 0]
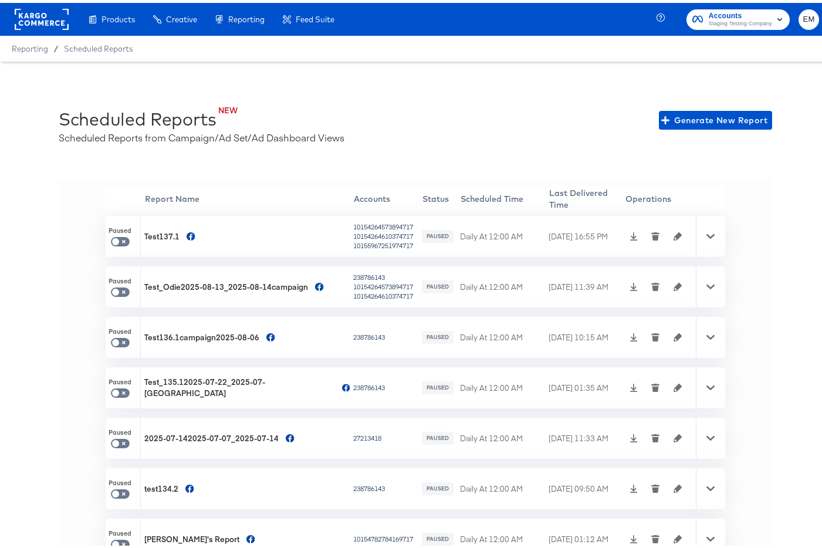
click at [412, 140] on div "NEW Scheduled Reports Scheduled Reports from Campaign/Ad Set/Ad Dashboard Views…" at bounding box center [415, 117] width 713 height 48
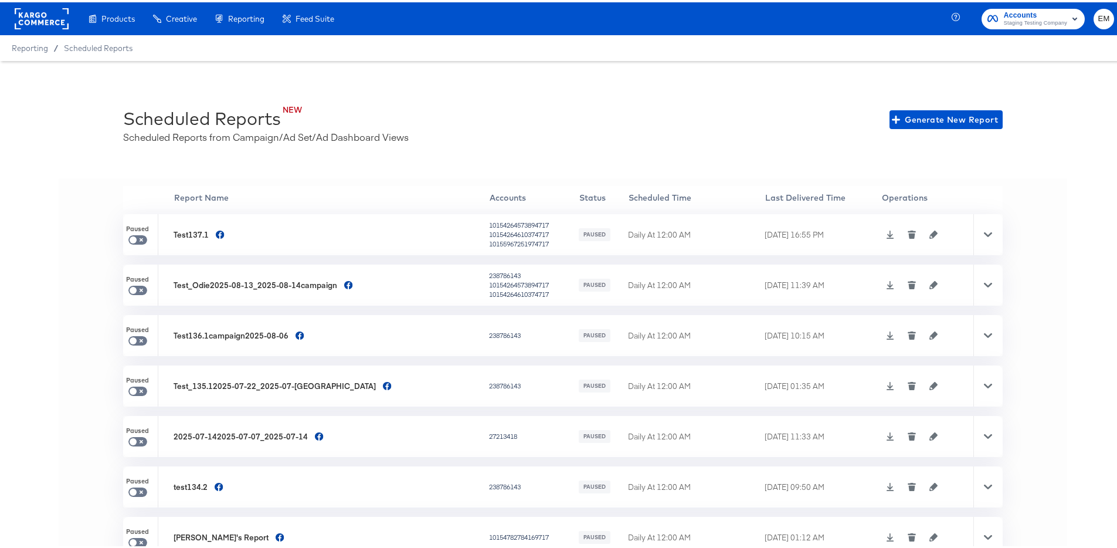
click at [830, 26] on div "Accounts Staging Testing Company EM" at bounding box center [1041, 16] width 170 height 33
click at [830, 23] on span "Staging Testing Company" at bounding box center [1035, 20] width 63 height 9
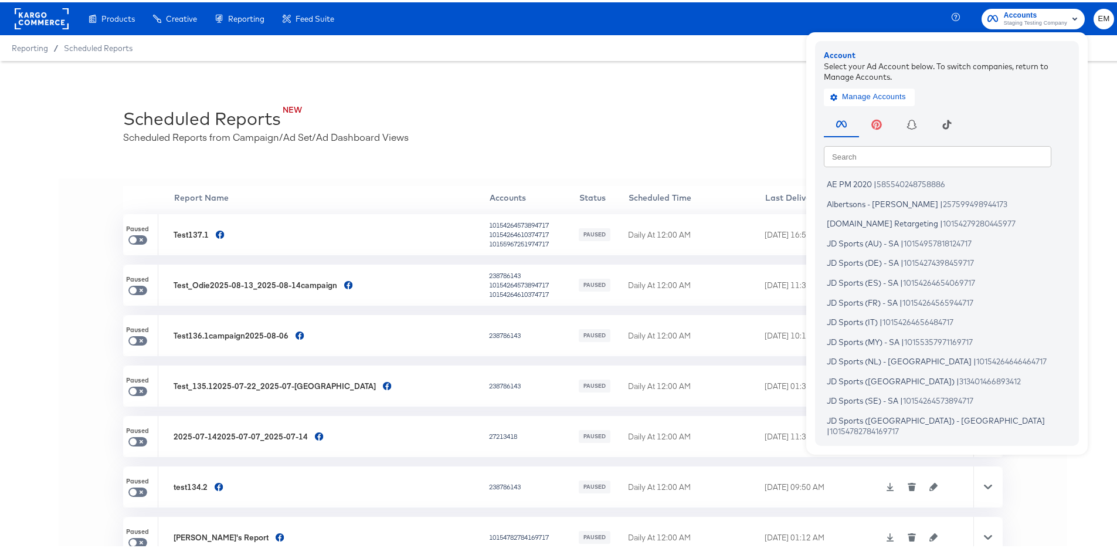
click at [733, 81] on div "NEW Scheduled Reports Scheduled Reports from Campaign/Ad Set/Ad Dashboard Views…" at bounding box center [563, 316] width 1126 height 515
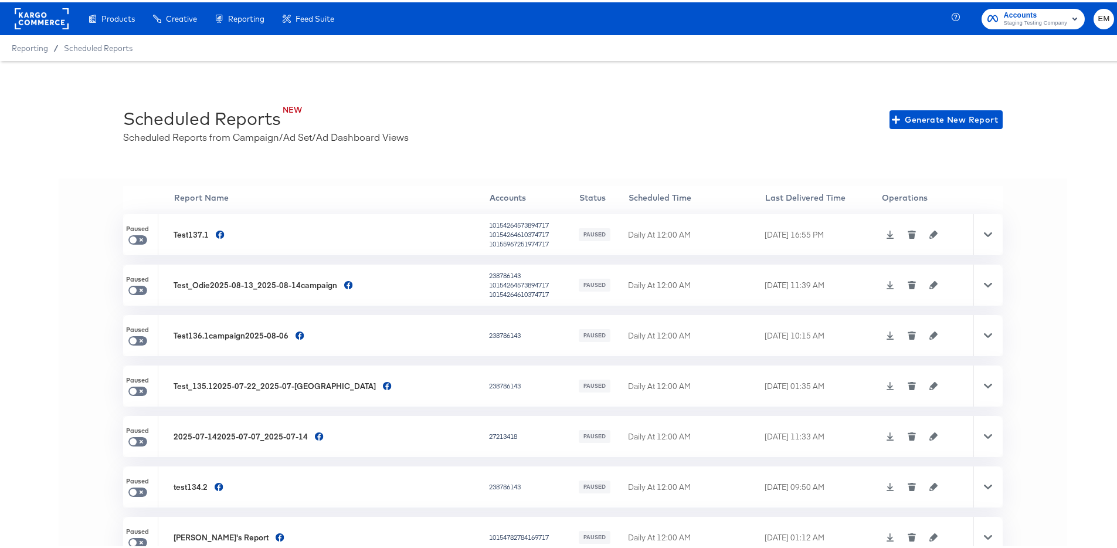
click at [50, 19] on rect at bounding box center [42, 16] width 54 height 21
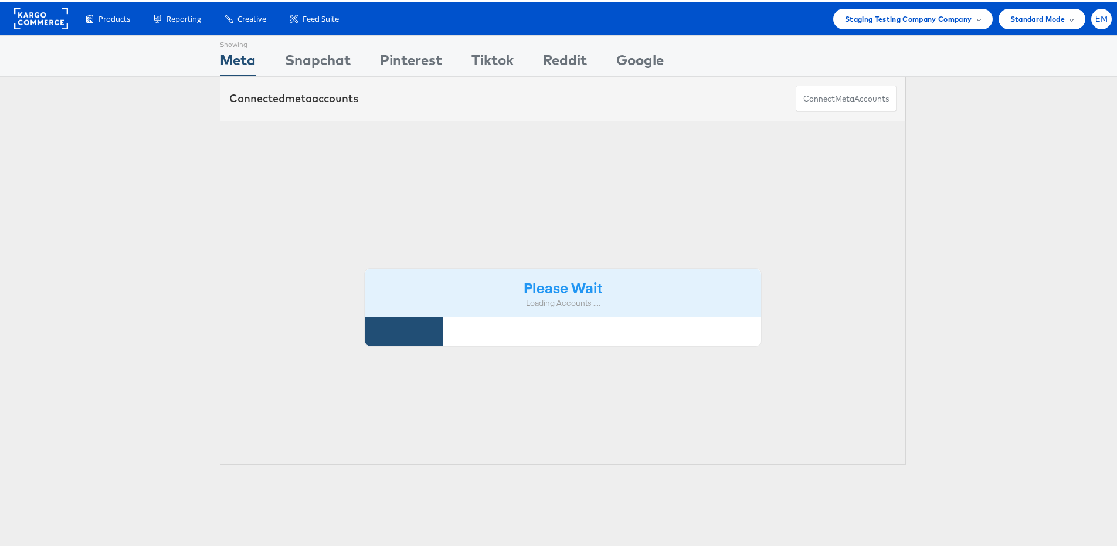
click at [1099, 20] on div "EM" at bounding box center [1101, 16] width 21 height 21
click at [1011, 109] on link "Internal Dashboard" at bounding box center [1052, 112] width 100 height 12
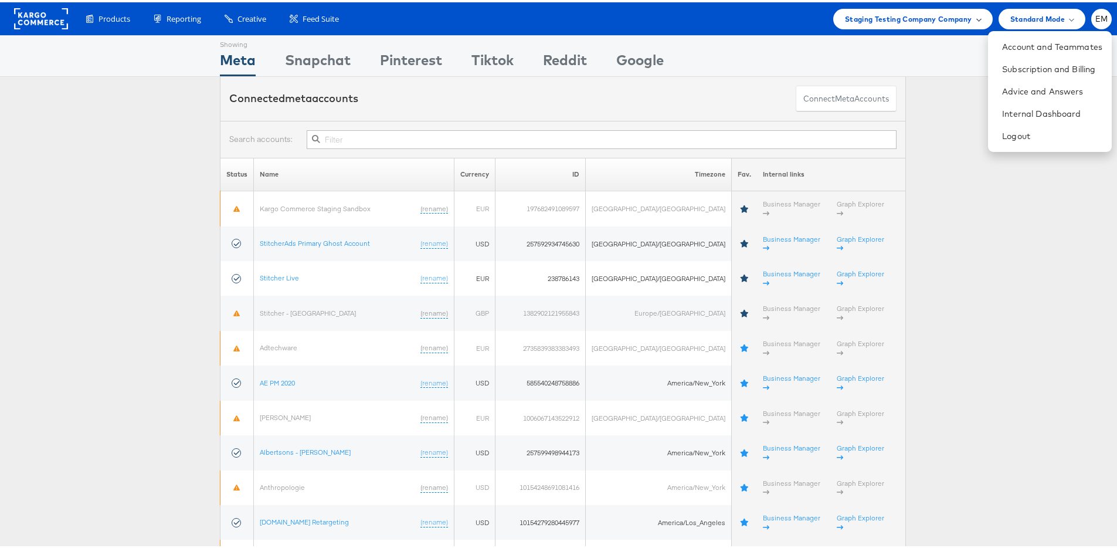
click at [867, 18] on span "Staging Testing Company Company" at bounding box center [908, 17] width 127 height 12
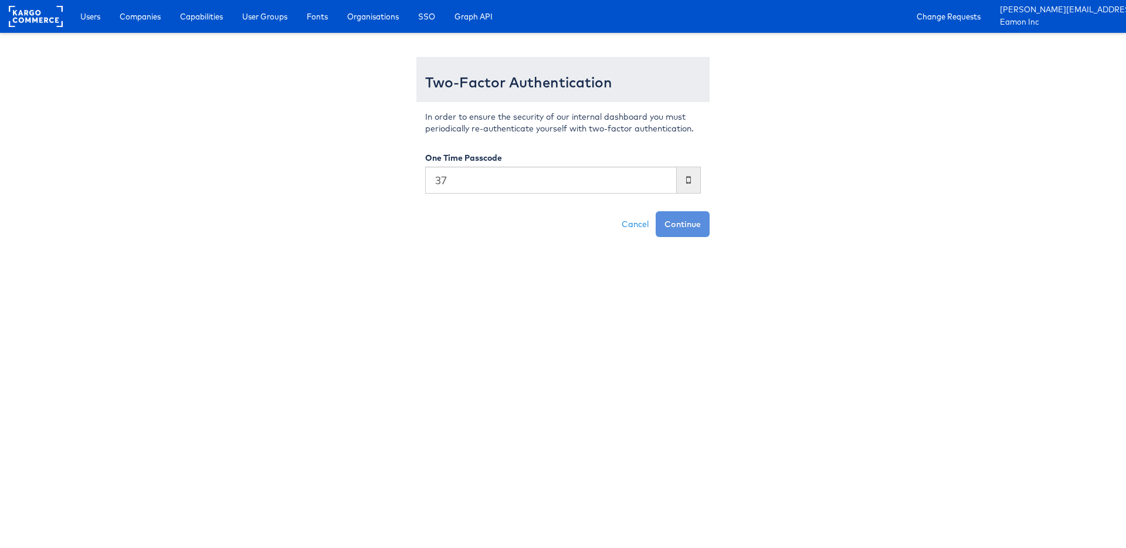
type input "3"
type input "632233"
click at [656, 211] on button "Continue" at bounding box center [683, 224] width 54 height 26
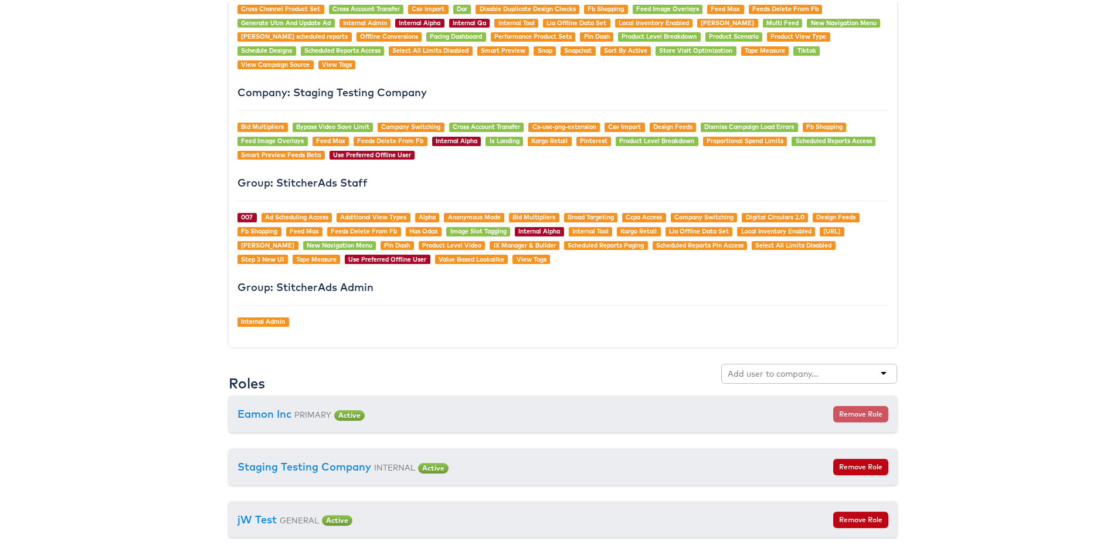
scroll to position [1135, 0]
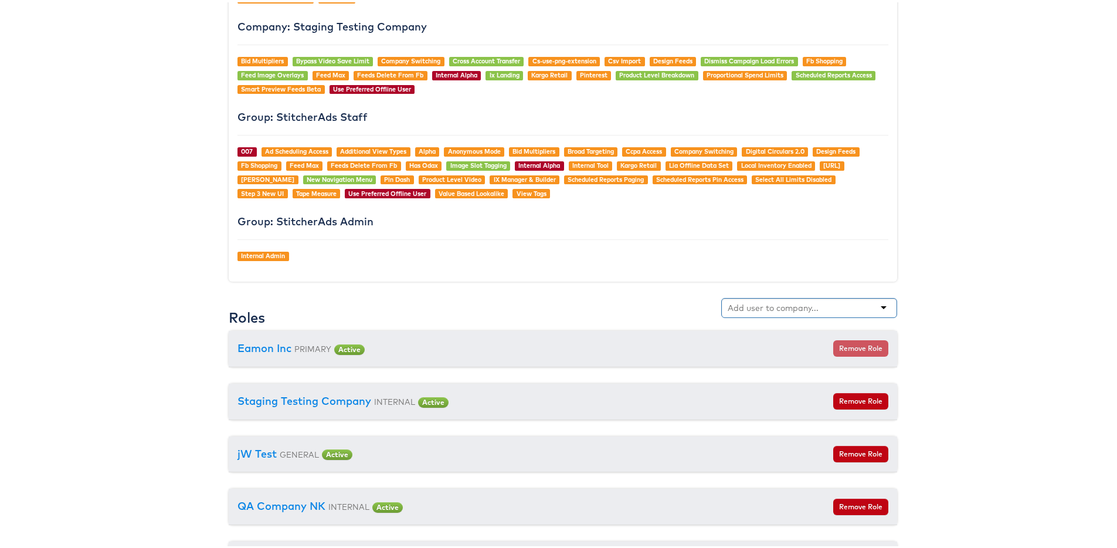
click at [759, 307] on input "text" at bounding box center [774, 306] width 93 height 12
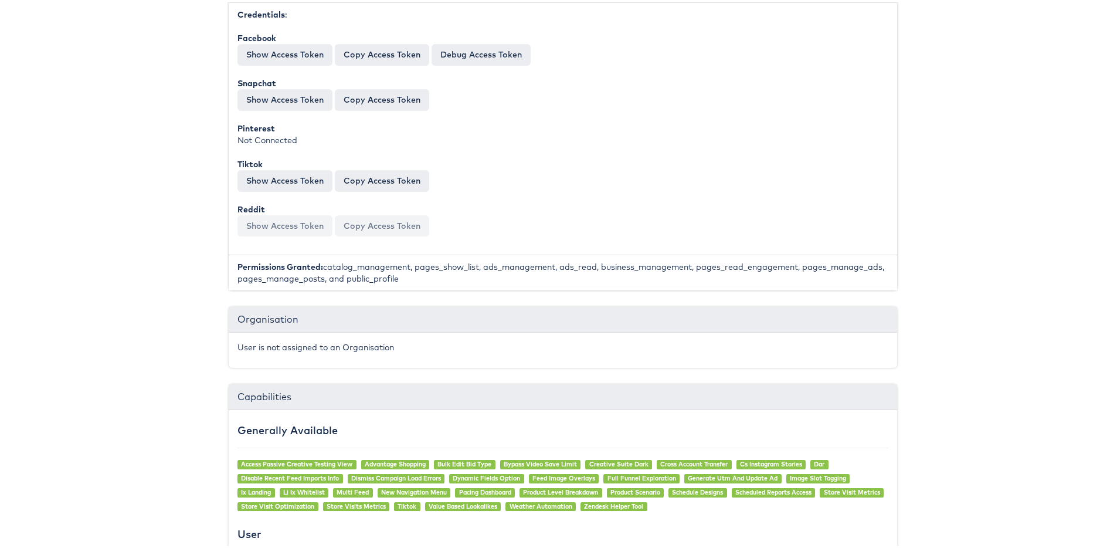
scroll to position [0, 0]
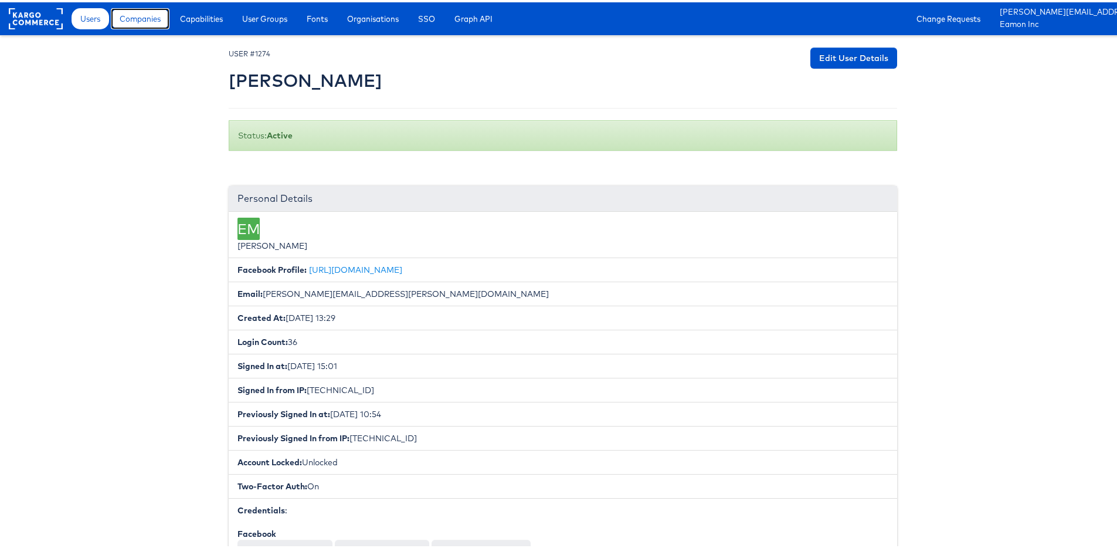
click at [130, 25] on link "Companies" at bounding box center [140, 16] width 59 height 21
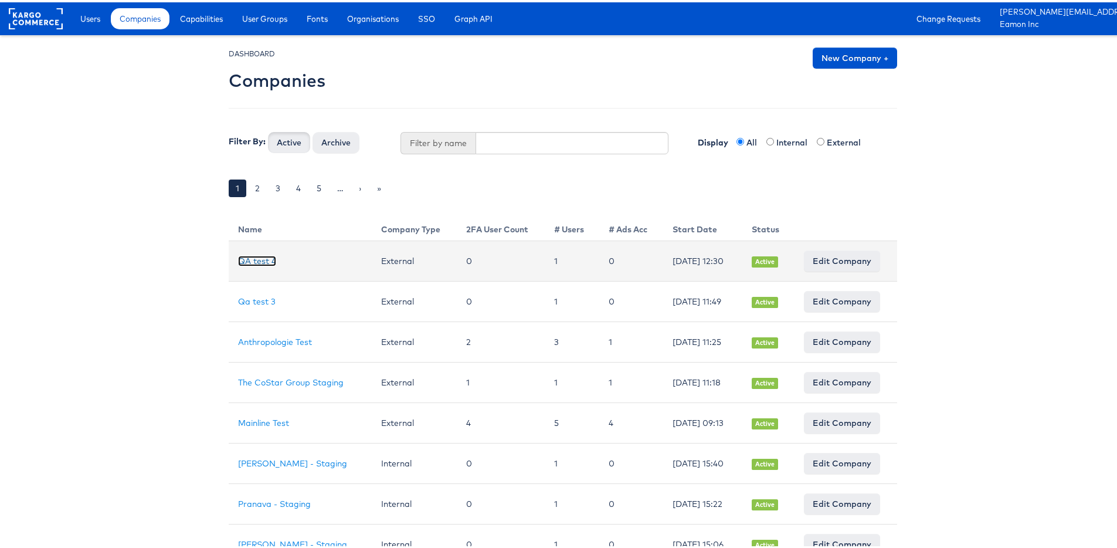
click at [263, 255] on link "QA test 4" at bounding box center [257, 258] width 38 height 11
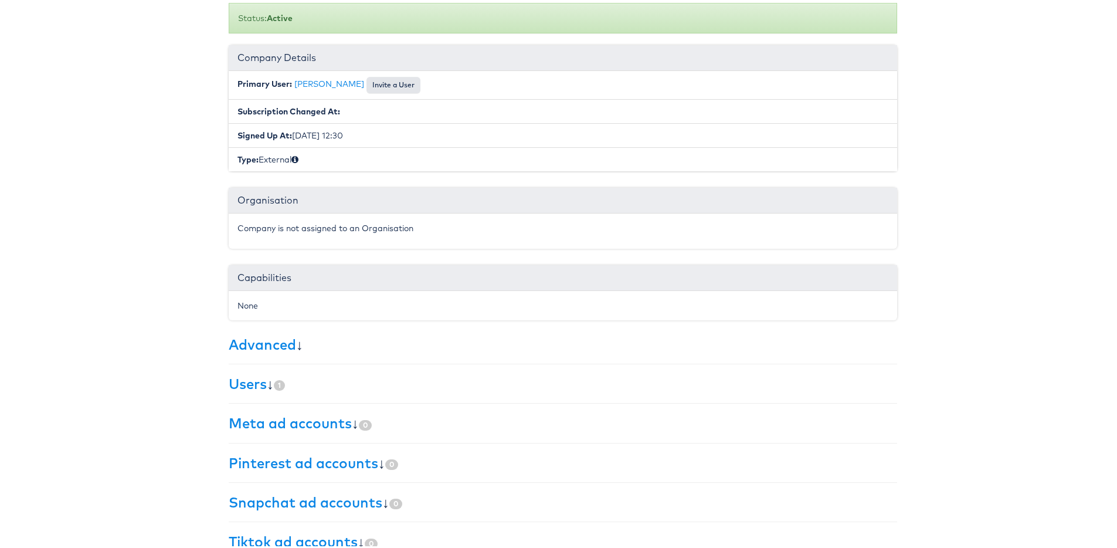
scroll to position [141, 0]
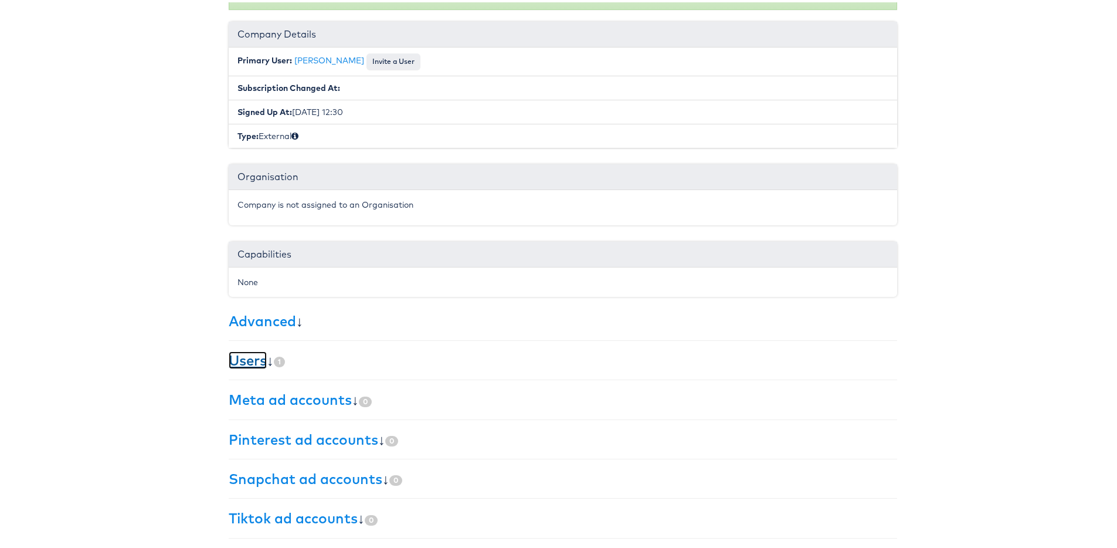
click at [257, 361] on link "Users" at bounding box center [248, 358] width 38 height 18
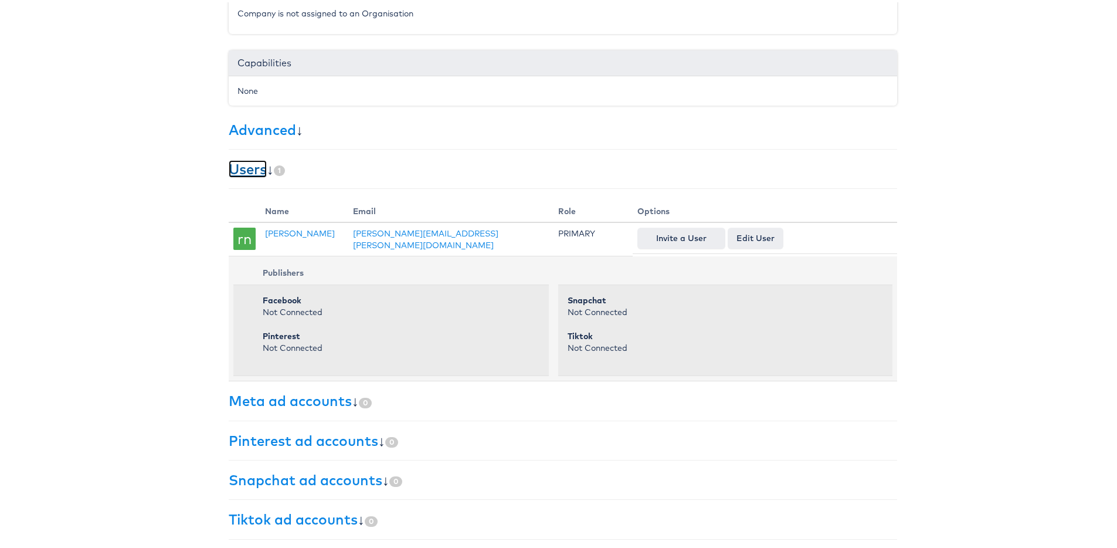
scroll to position [0, 0]
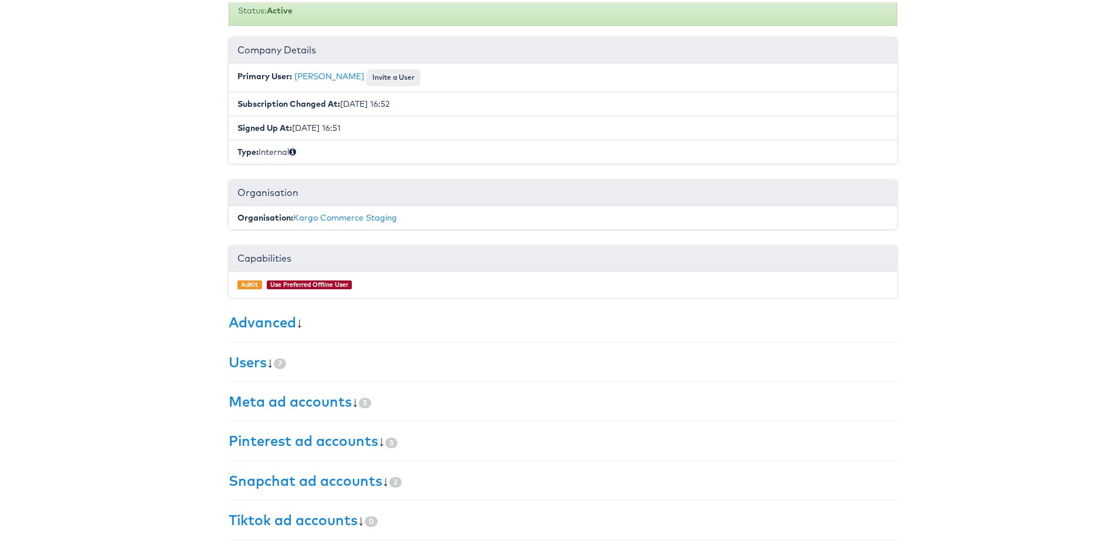
scroll to position [124, 0]
click at [239, 352] on link "Users" at bounding box center [248, 360] width 38 height 18
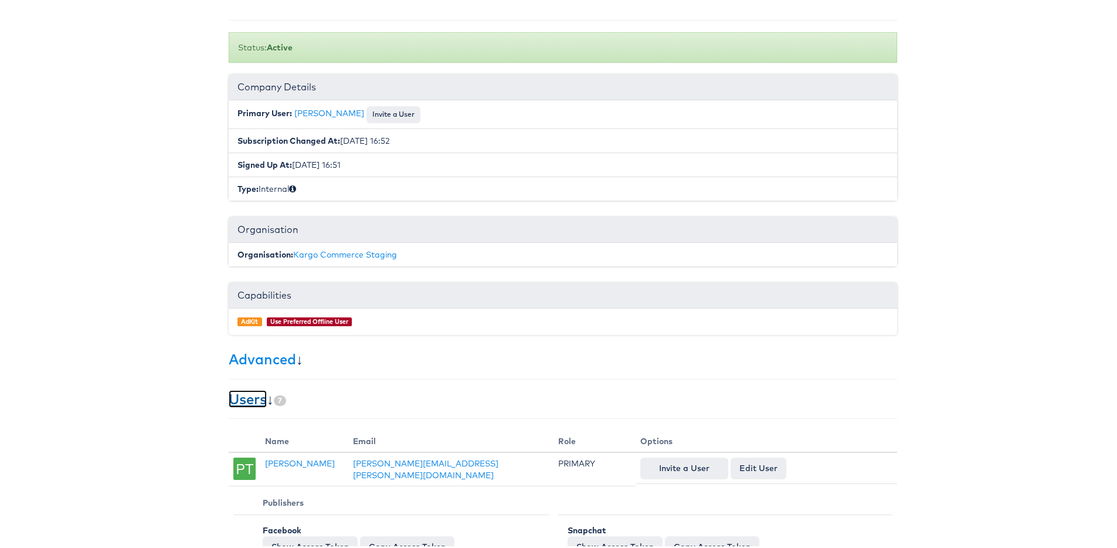
scroll to position [0, 0]
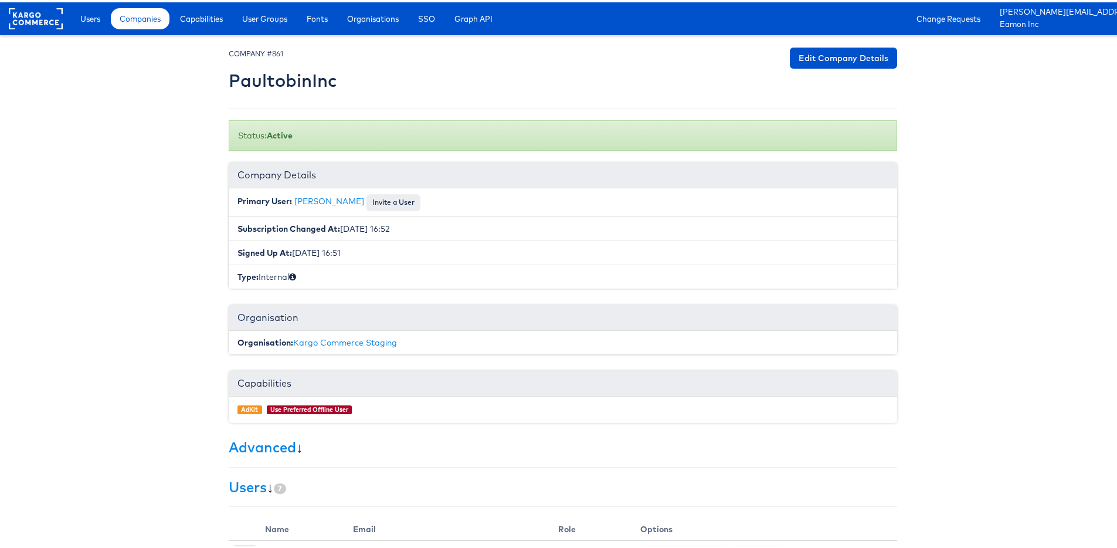
click at [270, 81] on h2 "PaultobinInc" at bounding box center [283, 78] width 108 height 19
copy h2 "PaultobinInc"
drag, startPoint x: 99, startPoint y: 21, endPoint x: 131, endPoint y: 3, distance: 36.2
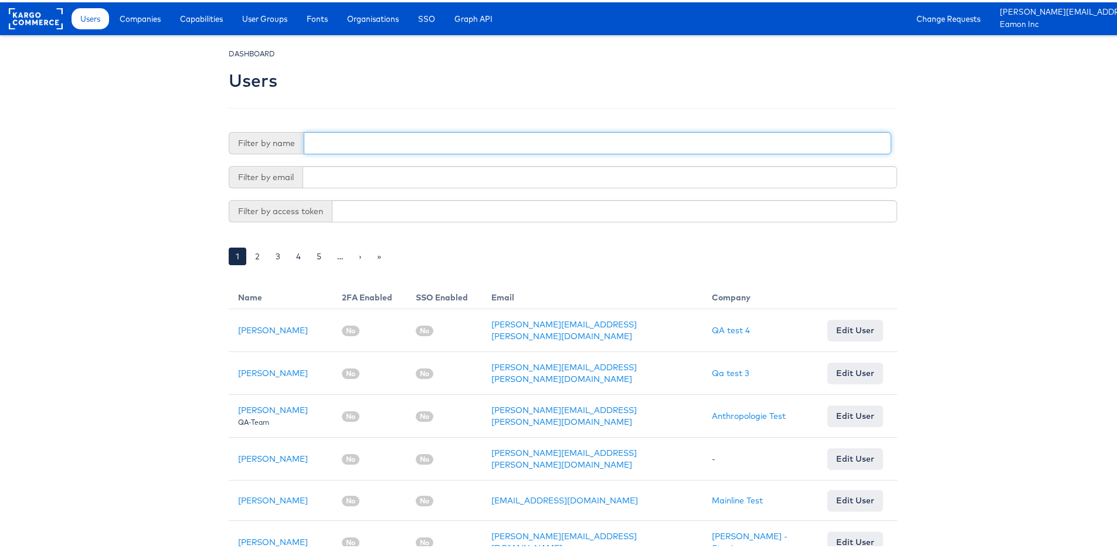
click at [331, 147] on input "text" at bounding box center [598, 141] width 588 height 22
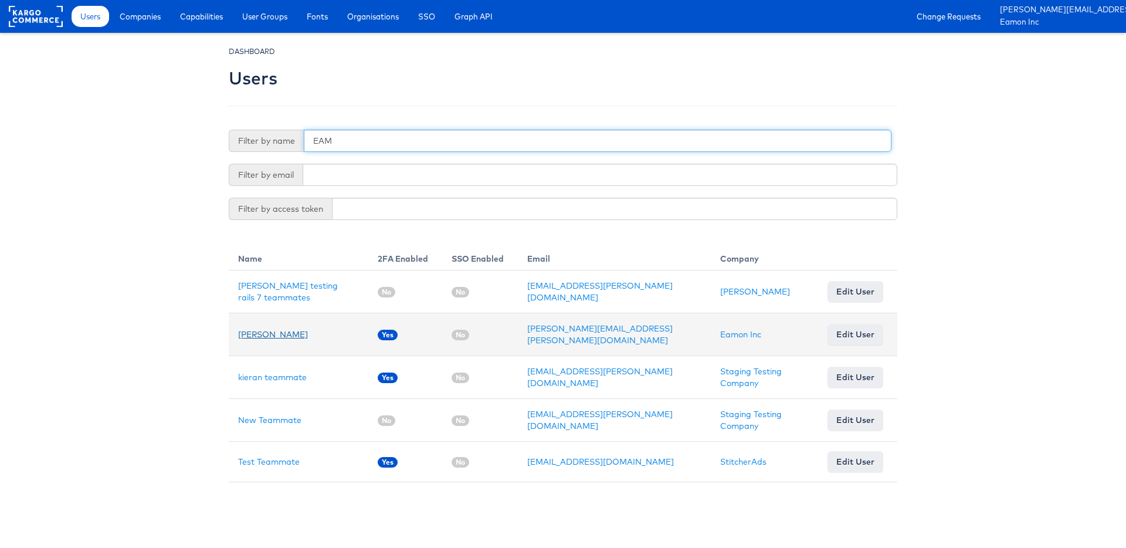
type input "EAM"
click at [277, 332] on link "Eamon McNicholas" at bounding box center [273, 334] width 70 height 11
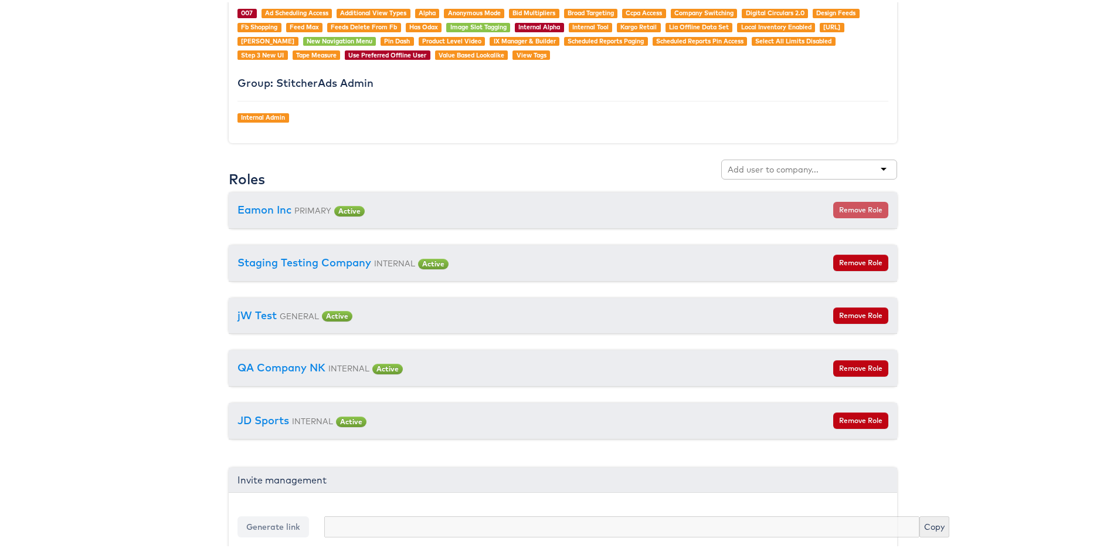
scroll to position [1275, 0]
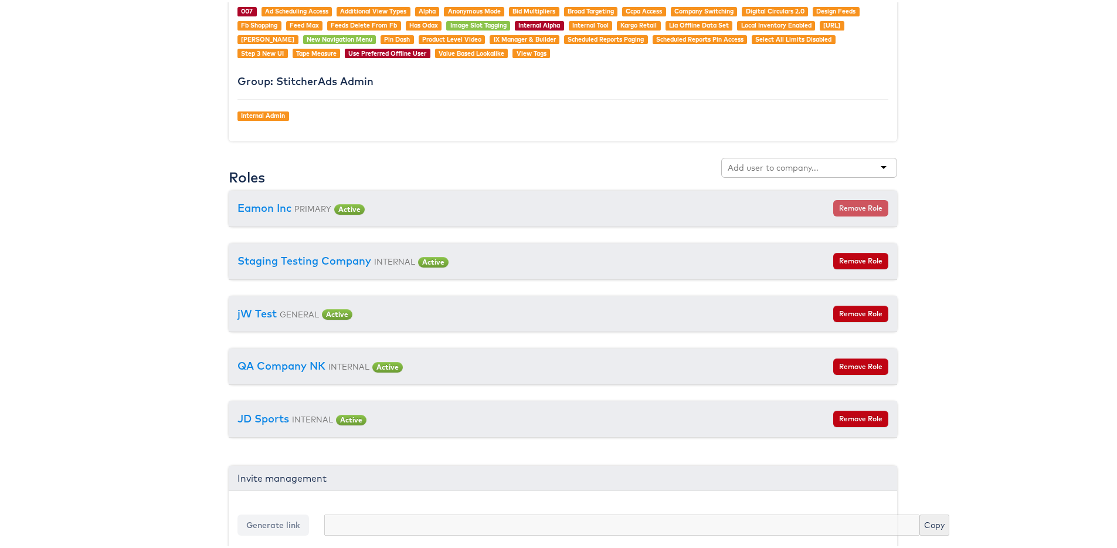
click at [761, 172] on div at bounding box center [809, 165] width 176 height 20
paste input "PaultobinInc"
type input "PaultobinInc"
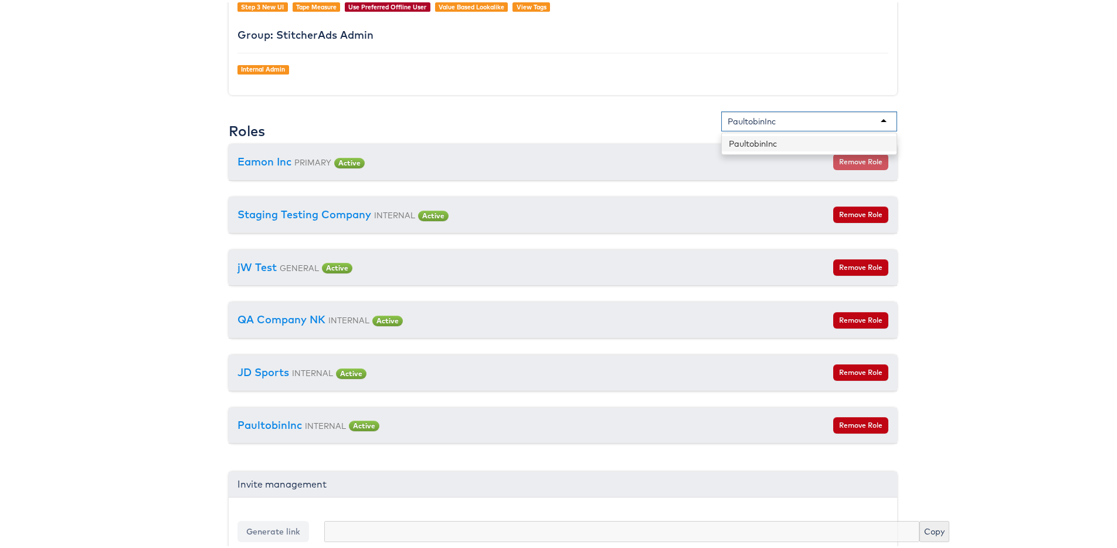
click at [754, 120] on div "PaultobinInc" at bounding box center [752, 119] width 48 height 12
drag, startPoint x: 754, startPoint y: 120, endPoint x: 758, endPoint y: 113, distance: 8.1
click at [754, 120] on div "PaultobinInc" at bounding box center [752, 119] width 48 height 12
click at [758, 113] on div "PaultobinInc" at bounding box center [752, 119] width 48 height 12
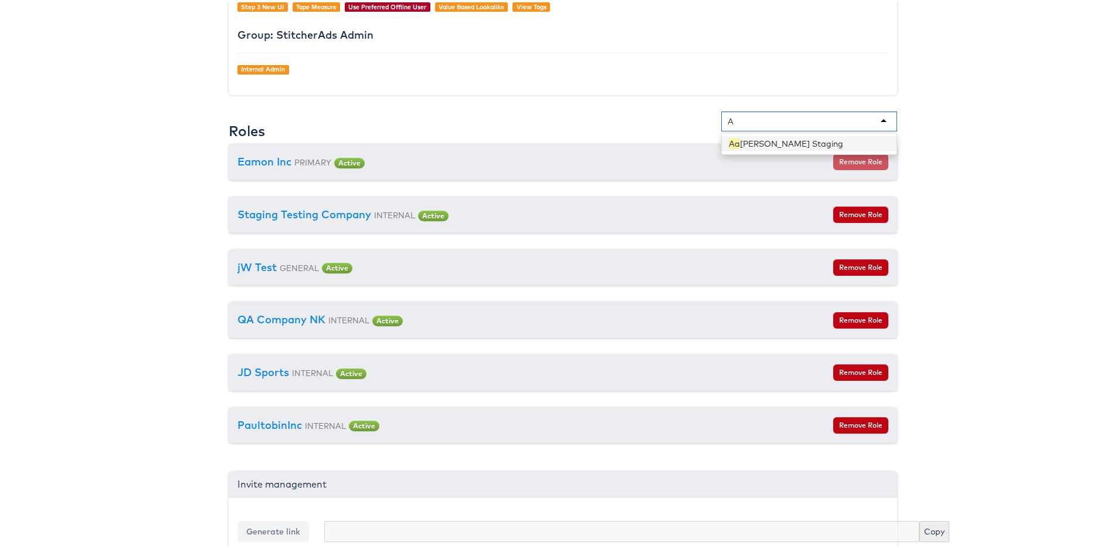
type input "AA"
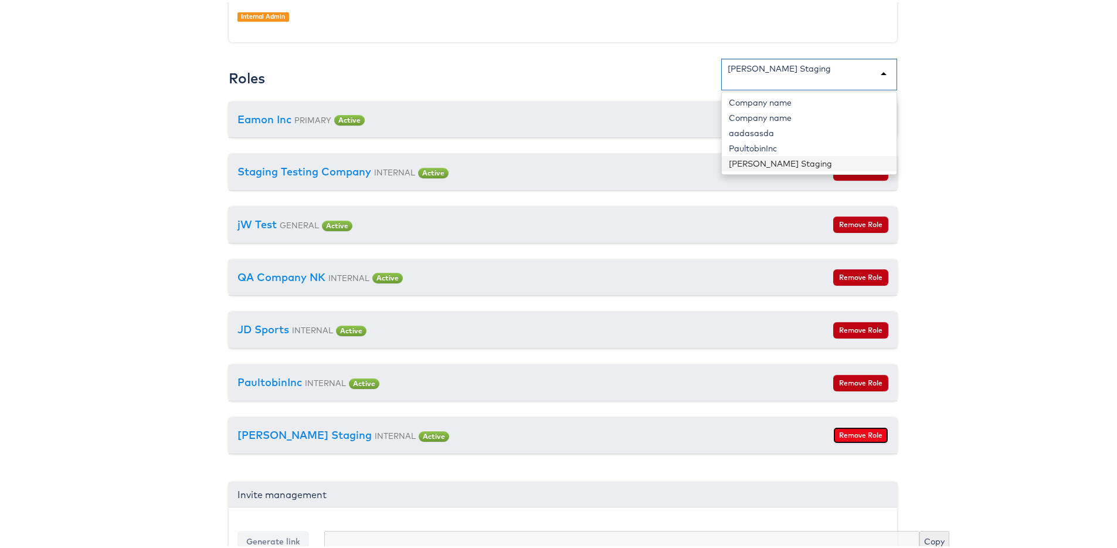
click at [837, 430] on button "Remove Role" at bounding box center [860, 433] width 55 height 16
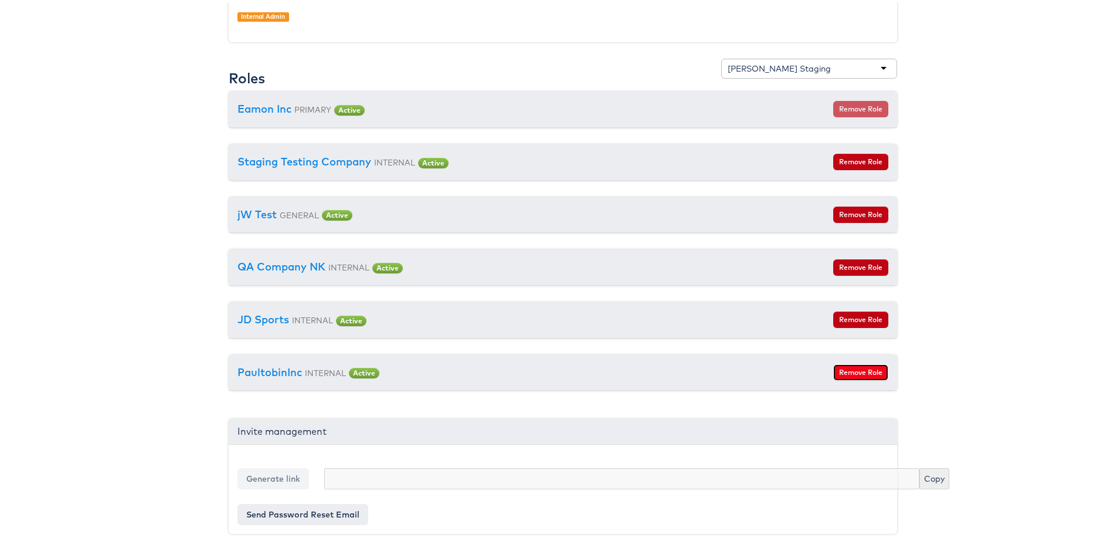
click at [849, 374] on button "Remove Role" at bounding box center [860, 370] width 55 height 16
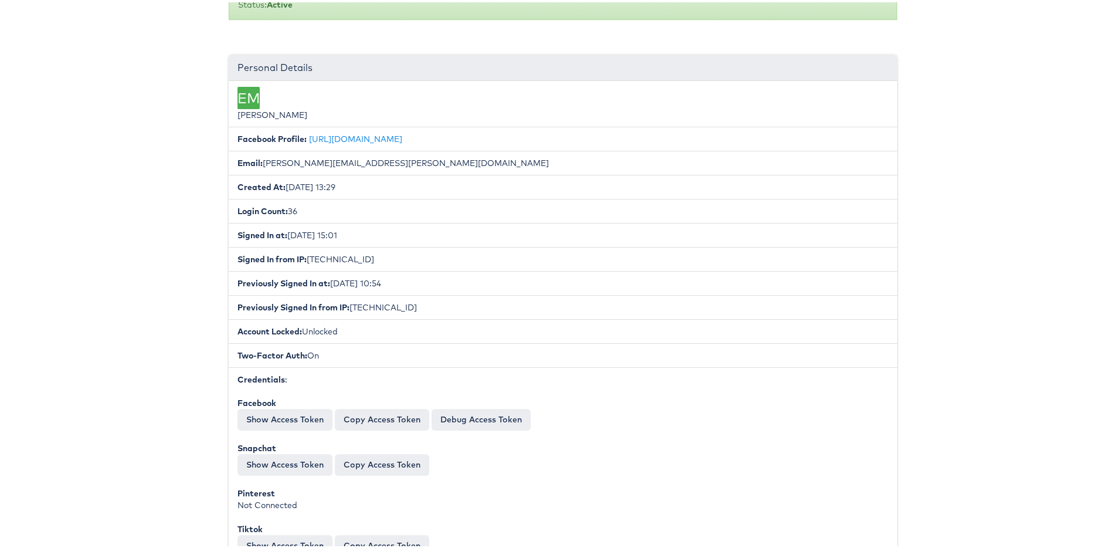
scroll to position [0, 0]
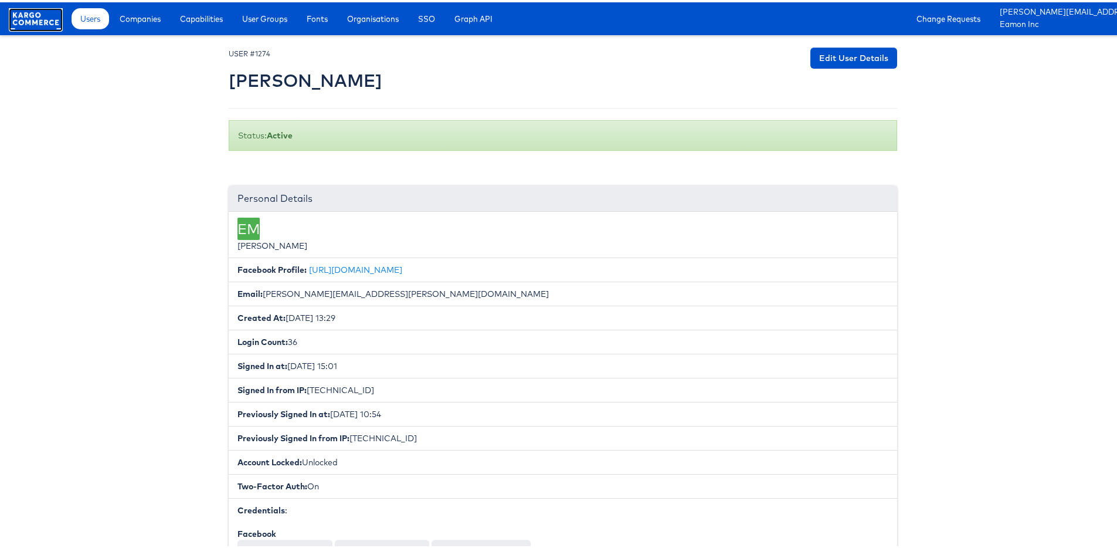
click at [55, 13] on rect at bounding box center [36, 16] width 54 height 21
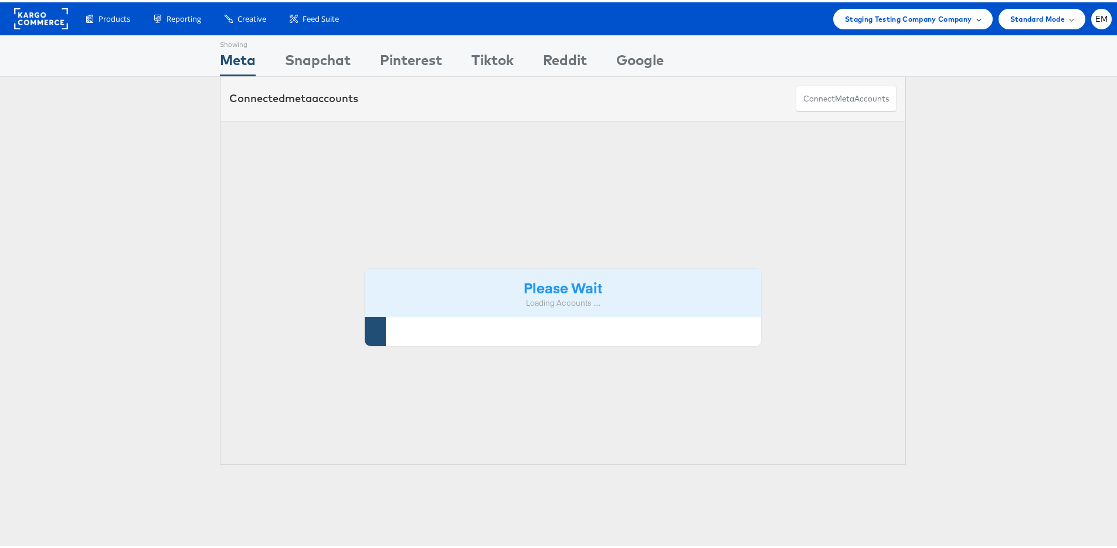
click at [873, 22] on span "Staging Testing Company Company" at bounding box center [908, 17] width 127 height 12
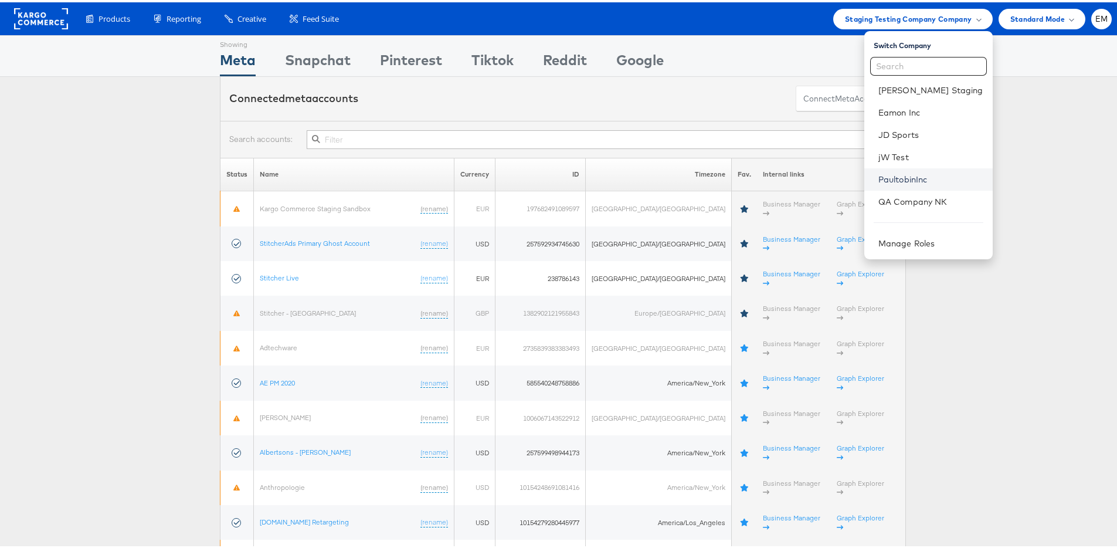
click at [907, 172] on link "PaultobinInc" at bounding box center [931, 177] width 105 height 12
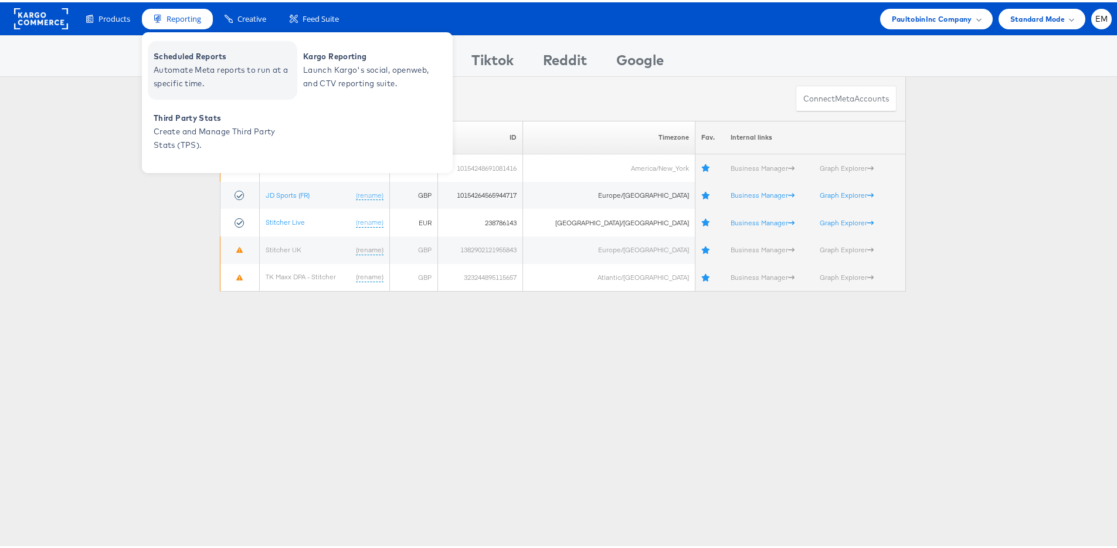
click at [206, 69] on span "Automate Meta reports to run at a specific time." at bounding box center [224, 74] width 141 height 27
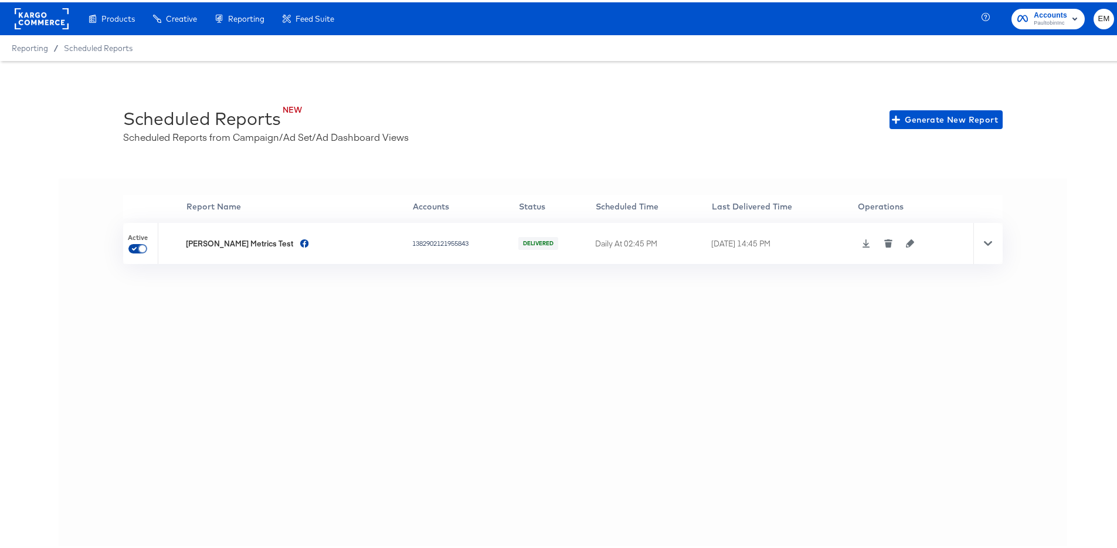
click at [136, 244] on input "checkbox" at bounding box center [142, 248] width 28 height 9
checkbox input "false"
click at [59, 16] on rect at bounding box center [42, 16] width 54 height 21
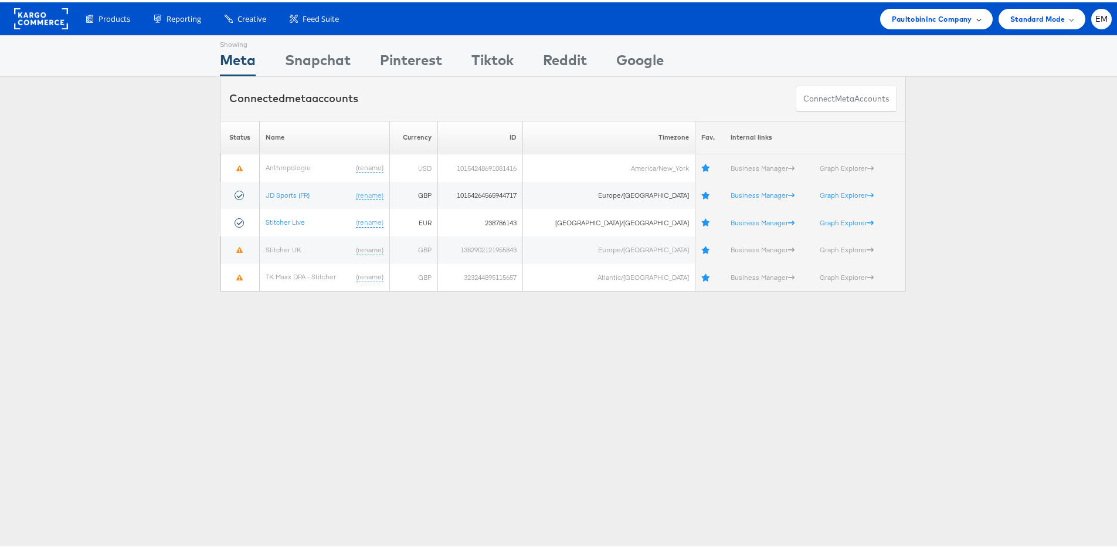
click at [941, 16] on span "PaultobinInc Company" at bounding box center [932, 17] width 80 height 12
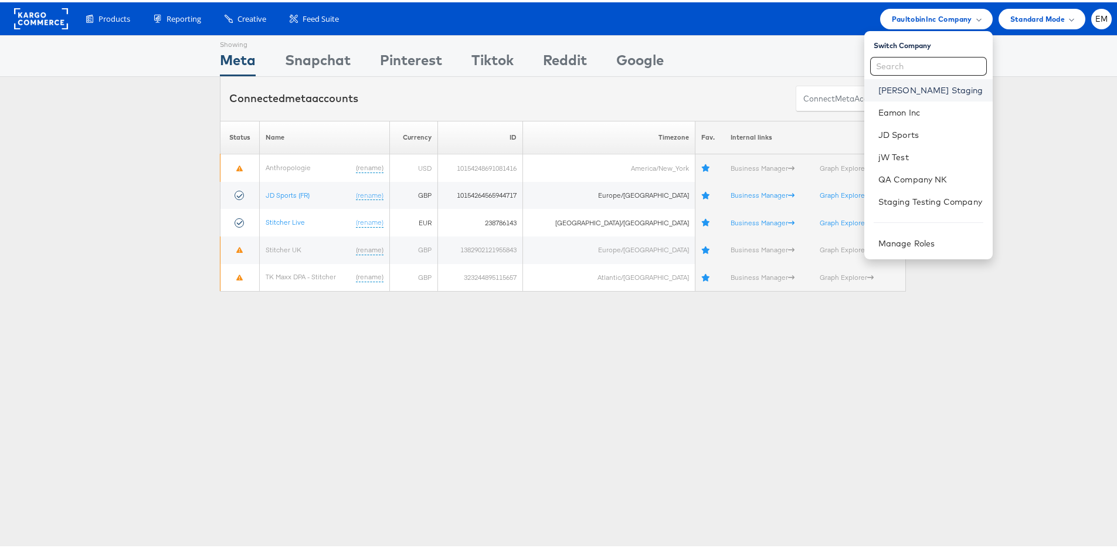
click at [884, 91] on link "[PERSON_NAME] Staging" at bounding box center [931, 88] width 105 height 12
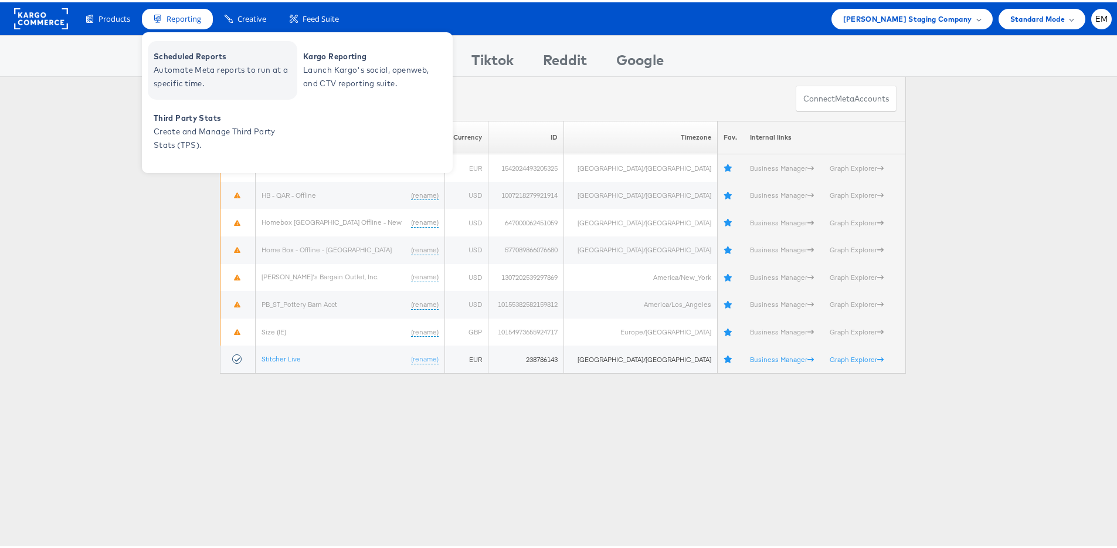
click at [181, 48] on span "Scheduled Reports" at bounding box center [224, 54] width 141 height 13
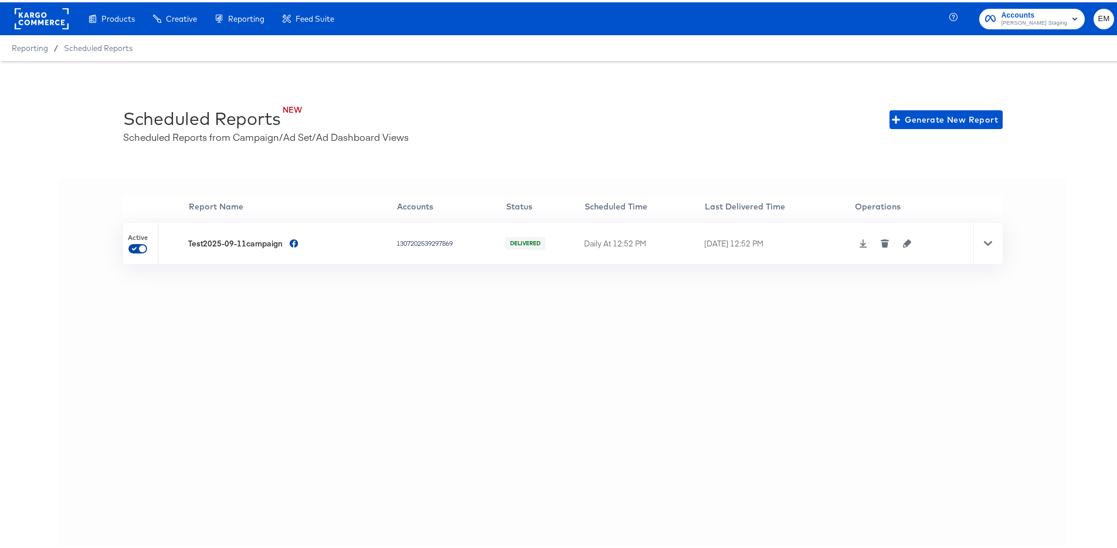
click at [137, 244] on input "checkbox" at bounding box center [142, 248] width 28 height 9
checkbox input "false"
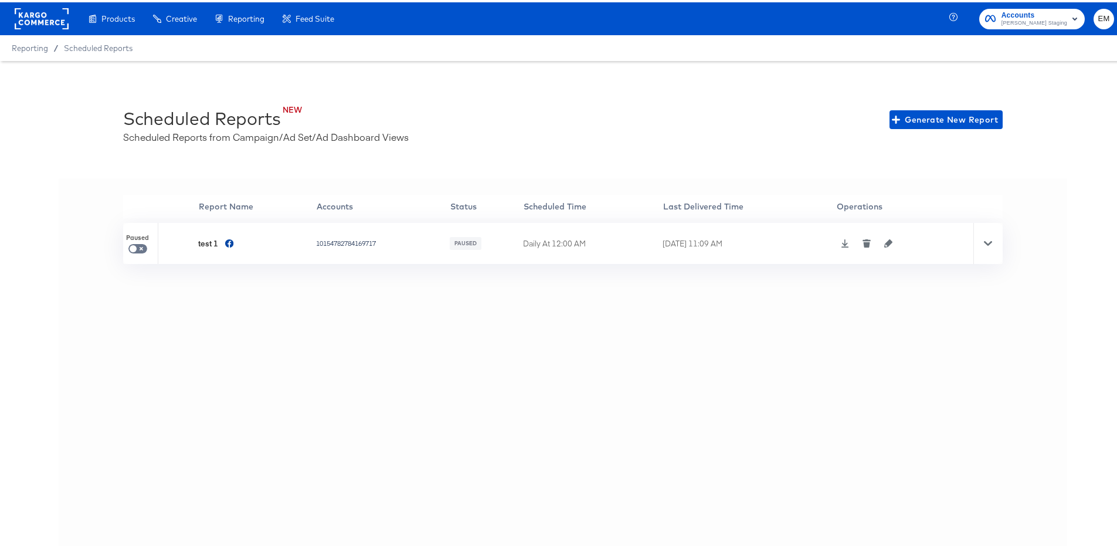
click at [49, 28] on div at bounding box center [42, 16] width 54 height 33
click at [49, 25] on rect at bounding box center [42, 16] width 54 height 21
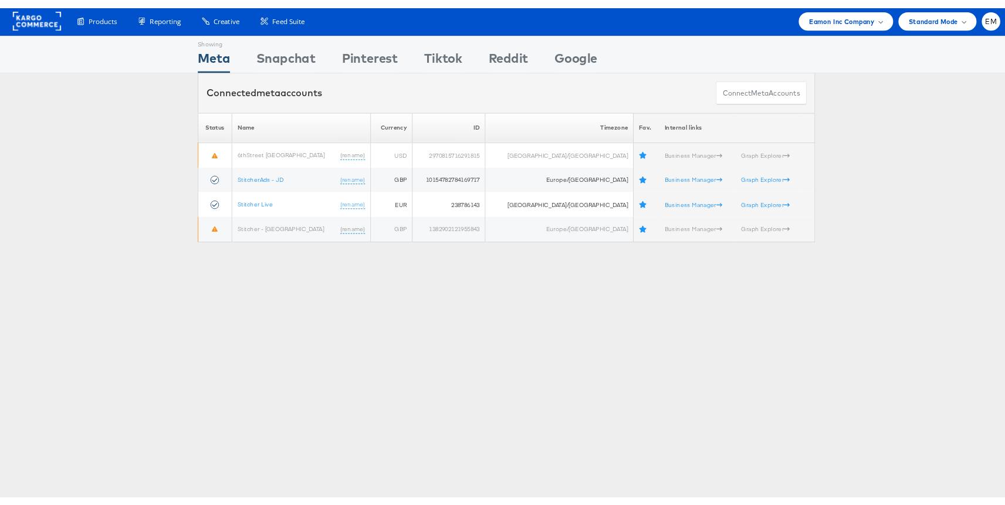
scroll to position [2, 0]
